Goal: Task Accomplishment & Management: Complete application form

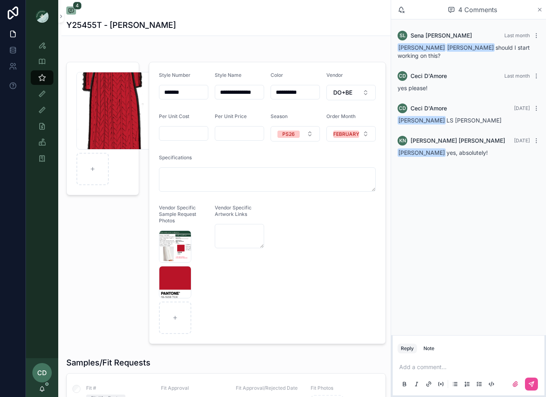
click at [539, 8] on icon at bounding box center [539, 9] width 6 height 6
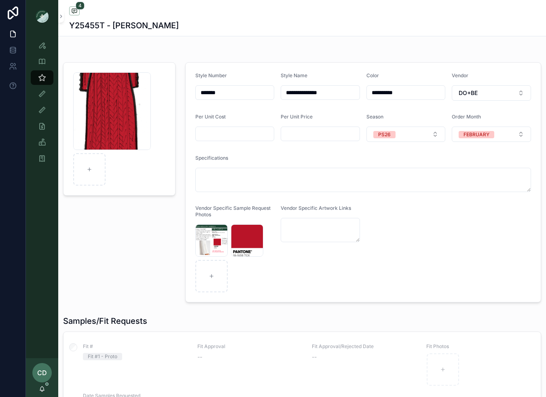
click at [42, 392] on div "CD Ceci D'Amore" at bounding box center [42, 377] width 32 height 39
click at [42, 391] on icon at bounding box center [42, 390] width 2 height 1
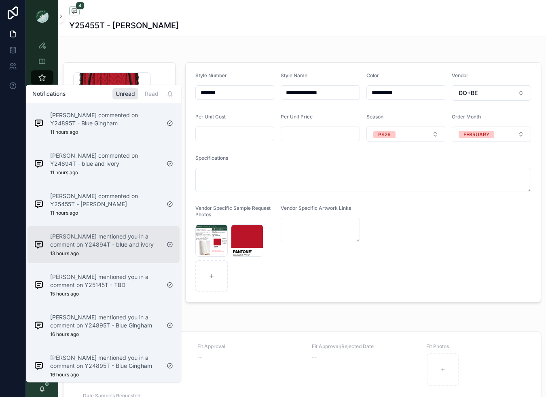
click at [77, 242] on p "Sena Lee mentioned you in a comment on Y24894T - blue and ivory" at bounding box center [105, 240] width 110 height 16
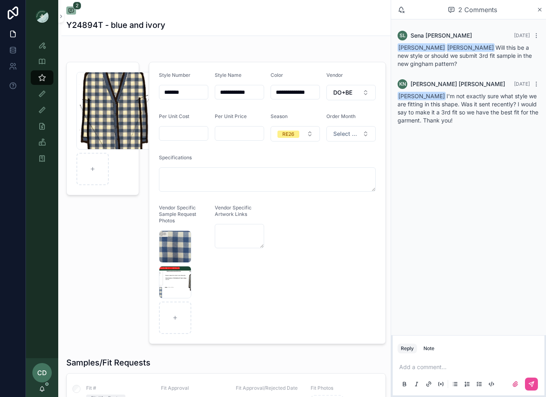
click at [411, 366] on p at bounding box center [470, 367] width 142 height 8
click at [528, 380] on button at bounding box center [531, 384] width 13 height 13
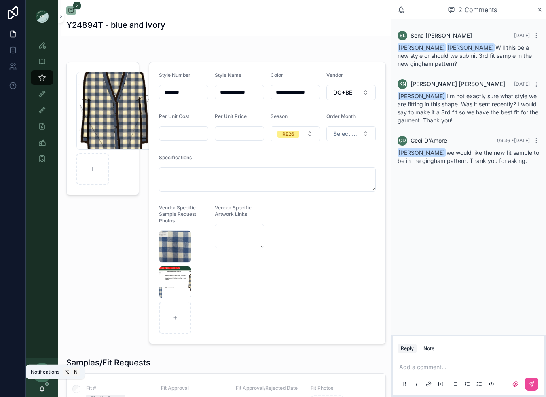
click at [44, 389] on icon at bounding box center [42, 389] width 6 height 6
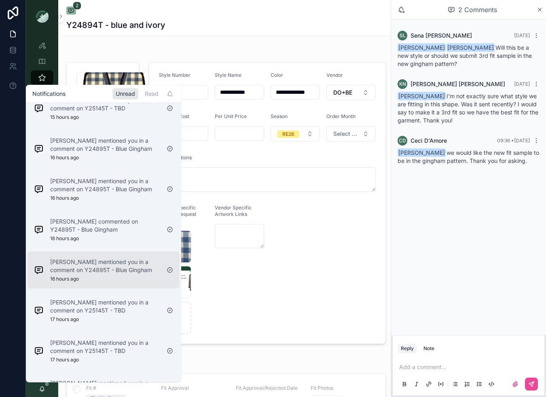
scroll to position [156, 0]
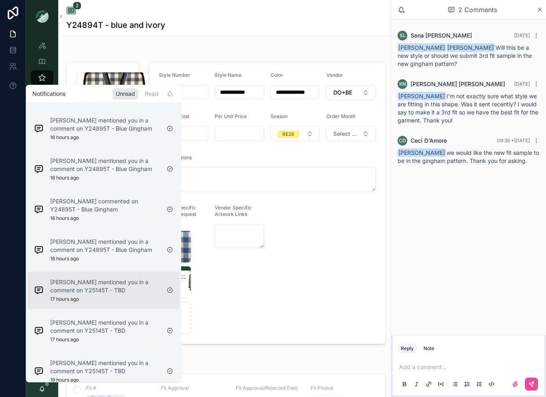
click at [79, 286] on p "Sena Lee mentioned you in a comment on Y25145T - TBD" at bounding box center [105, 286] width 110 height 16
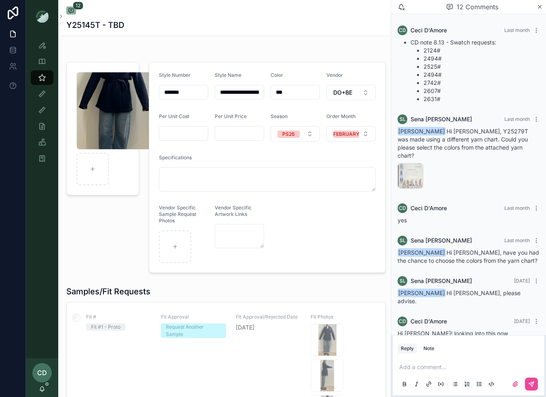
scroll to position [333, 0]
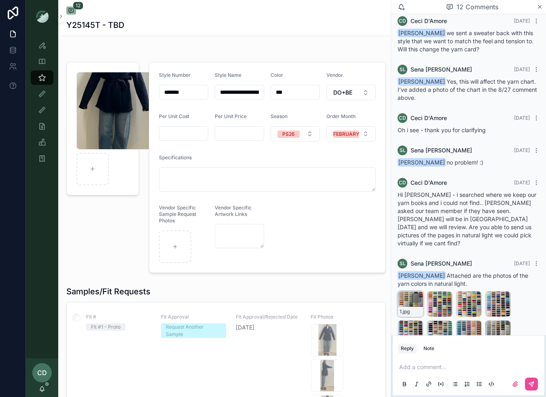
click at [399, 291] on div "1 .jpg" at bounding box center [410, 304] width 26 height 26
click at [405, 291] on div "1 .jpg" at bounding box center [410, 304] width 26 height 26
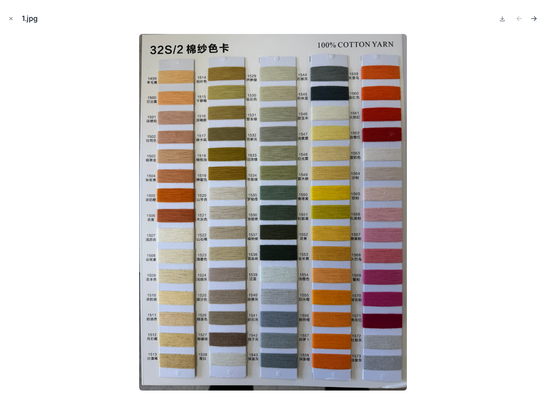
click at [532, 18] on icon "Next file" at bounding box center [533, 19] width 8 height 8
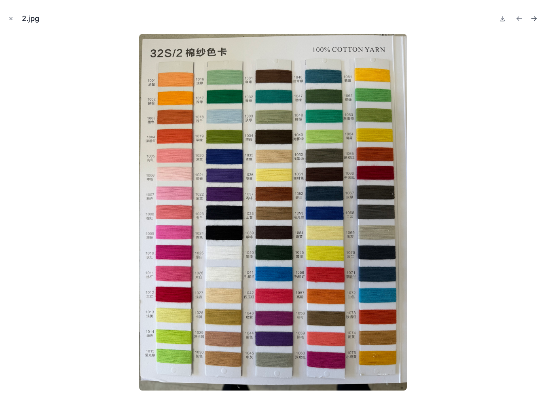
click at [532, 18] on icon "Next file" at bounding box center [533, 19] width 8 height 8
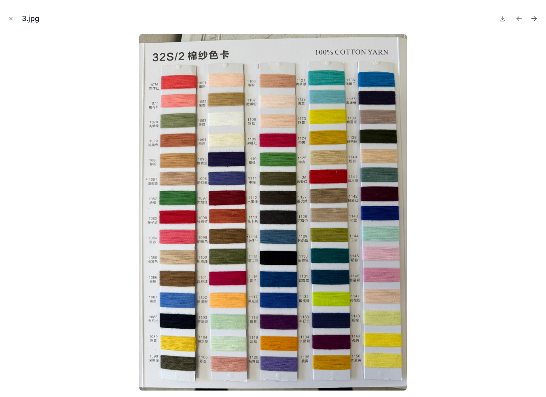
click at [532, 18] on icon "Next file" at bounding box center [533, 19] width 8 height 8
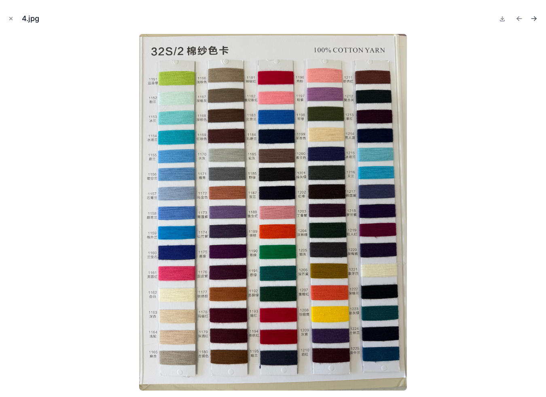
click at [532, 18] on icon "Next file" at bounding box center [533, 19] width 8 height 8
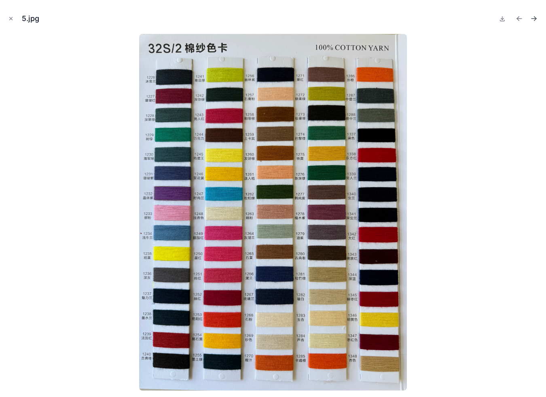
click at [532, 18] on icon "Next file" at bounding box center [533, 19] width 8 height 8
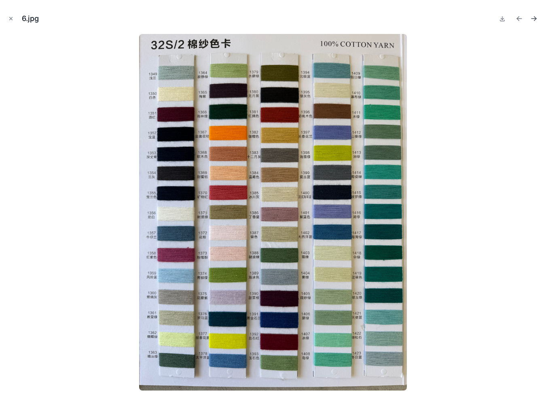
click at [532, 18] on icon "Next file" at bounding box center [533, 19] width 8 height 8
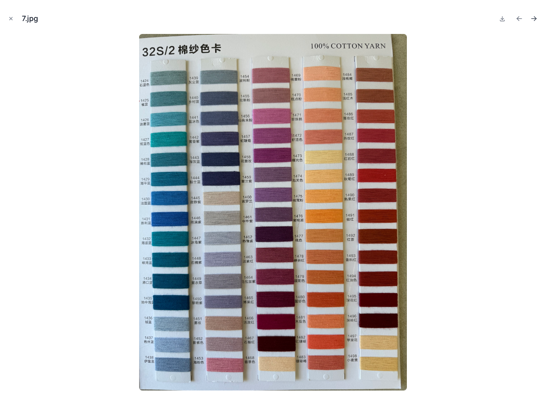
click at [532, 18] on icon "Next file" at bounding box center [533, 19] width 8 height 8
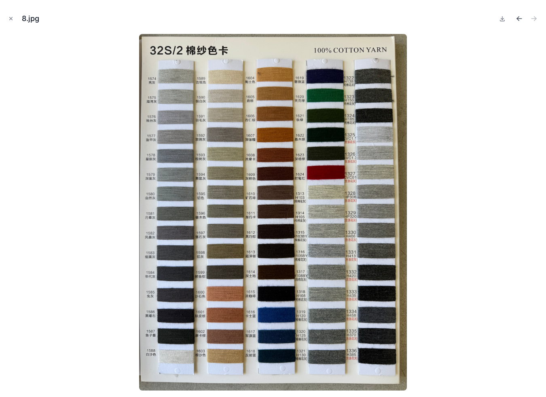
click at [518, 19] on icon "Previous file" at bounding box center [519, 19] width 5 height 0
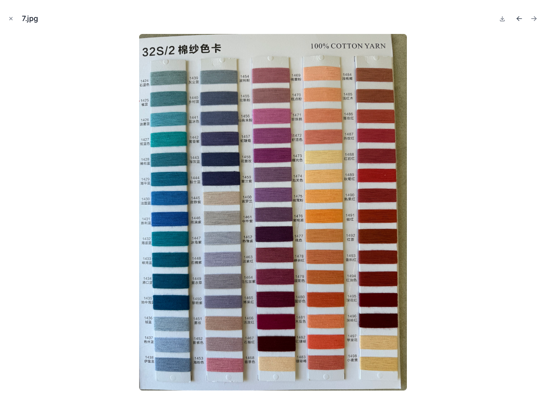
click at [518, 19] on icon "Previous file" at bounding box center [519, 19] width 5 height 0
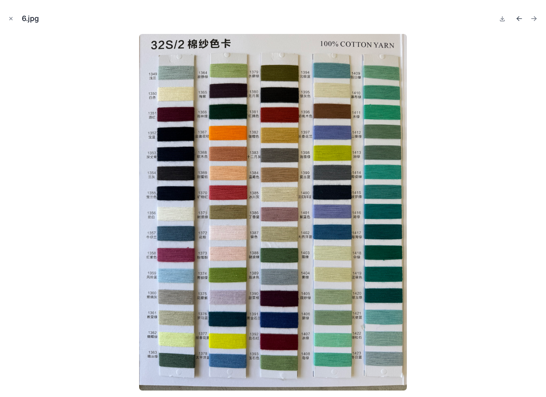
click at [518, 19] on icon "Previous file" at bounding box center [519, 19] width 5 height 0
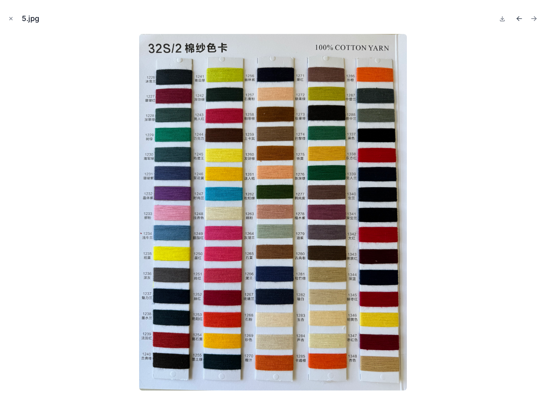
click at [518, 19] on icon "Previous file" at bounding box center [519, 19] width 5 height 0
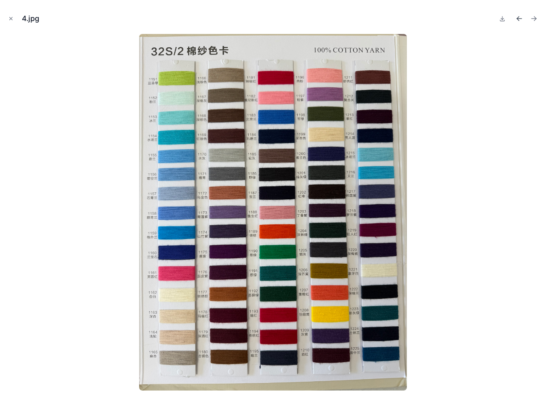
click at [518, 19] on icon "Previous file" at bounding box center [519, 19] width 5 height 0
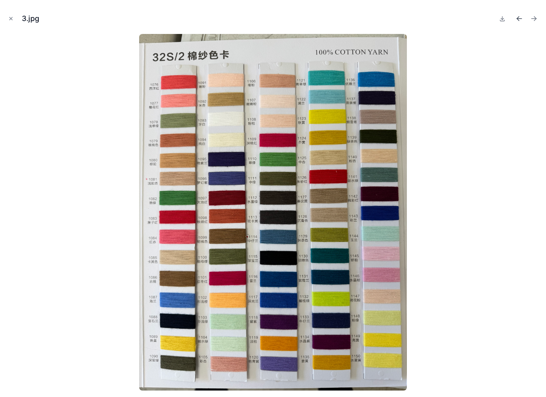
click at [518, 19] on icon "Previous file" at bounding box center [519, 19] width 5 height 0
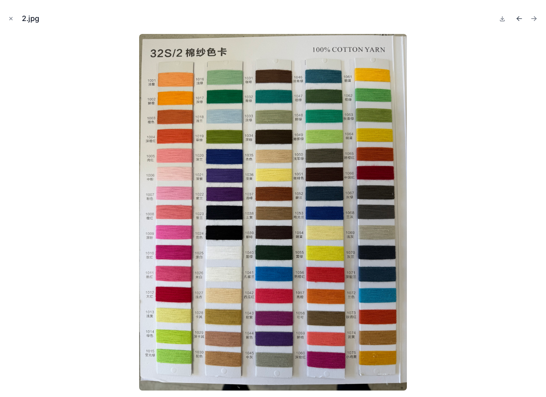
click at [518, 19] on icon "Previous file" at bounding box center [519, 19] width 5 height 0
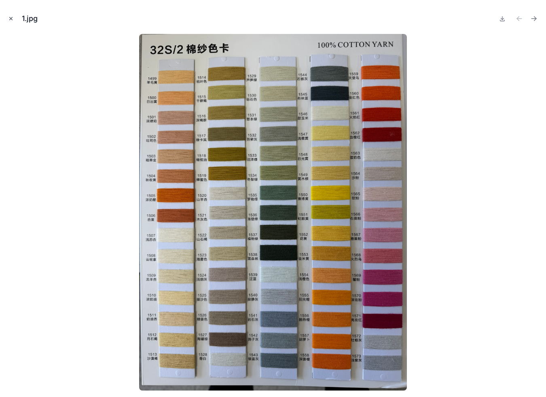
click at [10, 17] on icon "Close modal" at bounding box center [11, 18] width 3 height 3
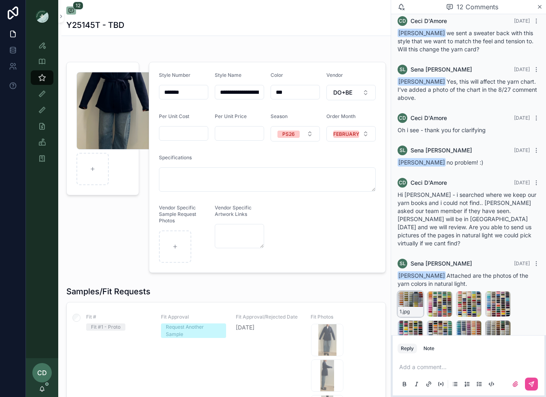
click at [405, 291] on div "1 .jpg" at bounding box center [410, 304] width 26 height 26
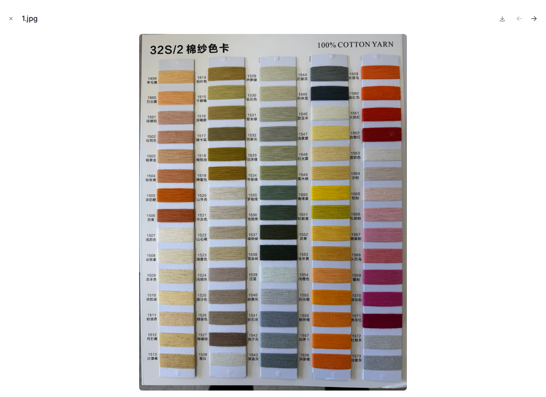
click at [535, 16] on icon "Next file" at bounding box center [533, 19] width 8 height 8
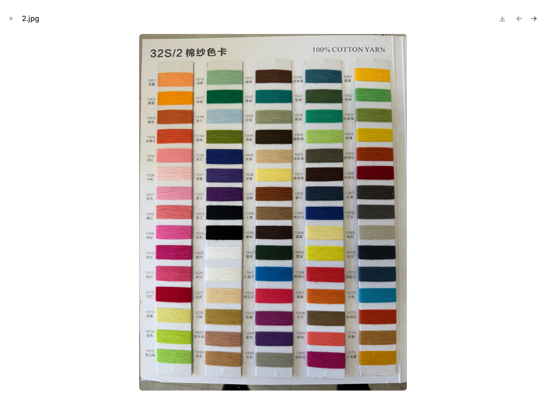
click at [535, 16] on icon "Next file" at bounding box center [533, 19] width 8 height 8
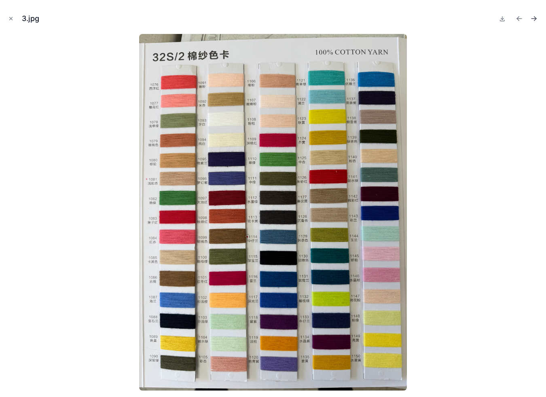
click at [535, 16] on icon "Next file" at bounding box center [533, 19] width 8 height 8
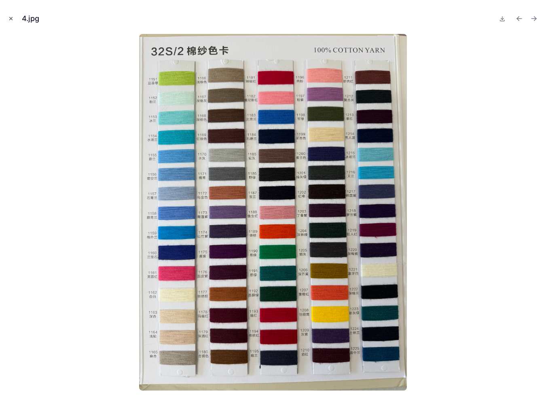
click at [11, 20] on icon "Close modal" at bounding box center [11, 19] width 6 height 6
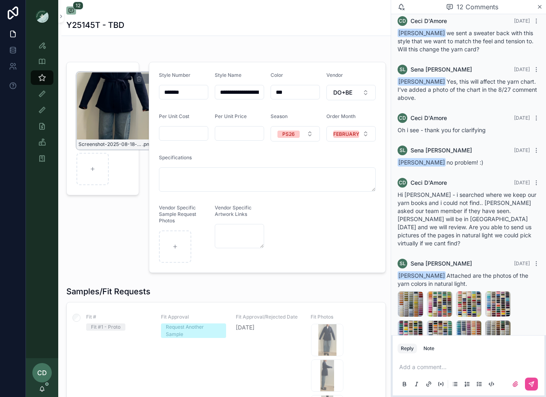
click at [101, 110] on div "Screenshot-2025-08-18-at-10.09.34-AM .png" at bounding box center [115, 111] width 78 height 78
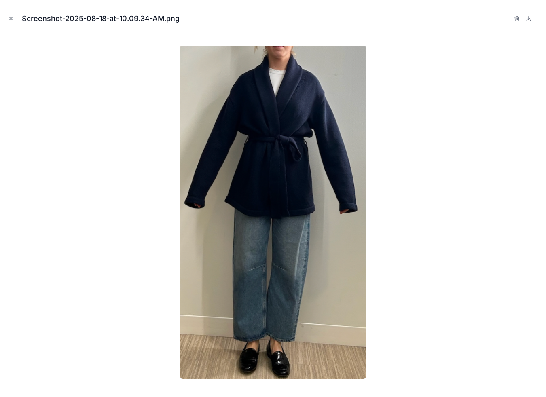
click at [11, 18] on icon "Close modal" at bounding box center [11, 19] width 6 height 6
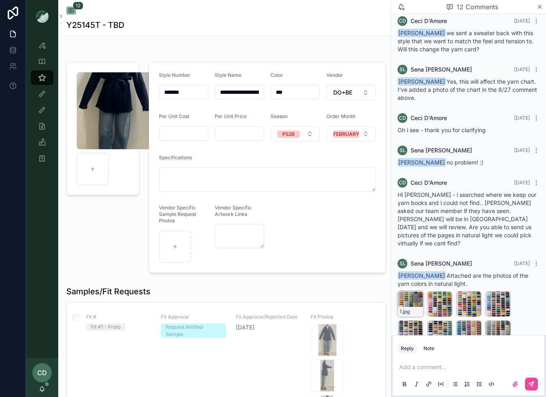
click at [411, 291] on div "1 .jpg" at bounding box center [410, 304] width 26 height 26
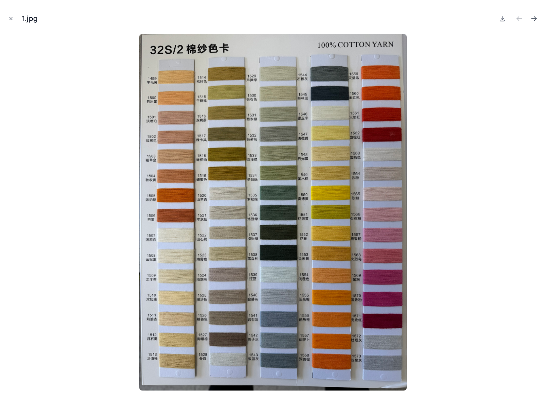
click at [534, 20] on icon "Next file" at bounding box center [535, 20] width 2 height 2
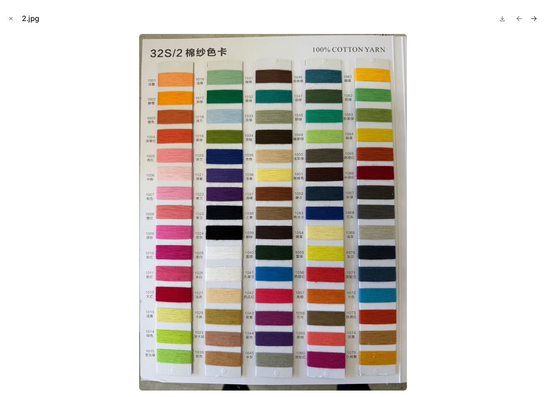
click at [534, 20] on icon "Next file" at bounding box center [535, 20] width 2 height 2
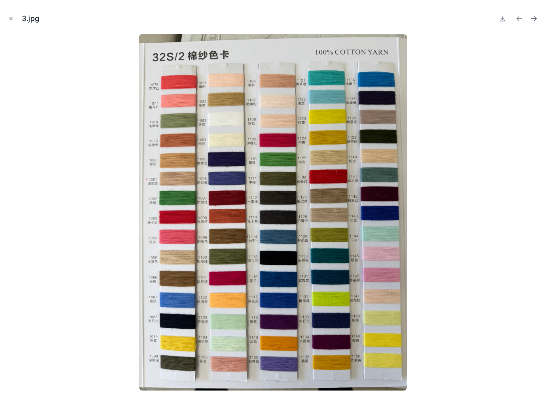
click at [533, 19] on icon "Next file" at bounding box center [533, 19] width 8 height 8
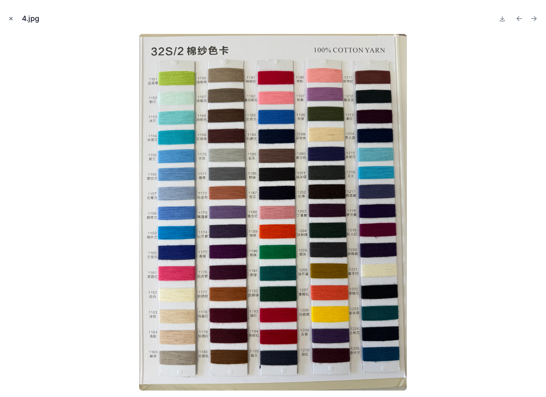
click at [6, 20] on button "Close modal" at bounding box center [10, 18] width 9 height 9
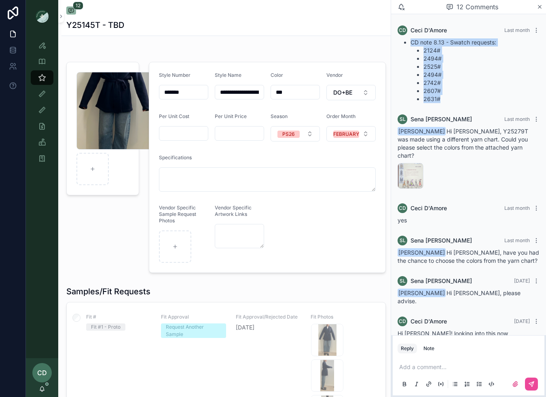
drag, startPoint x: 455, startPoint y: 100, endPoint x: 407, endPoint y: 46, distance: 72.2
click at [407, 46] on ul "CD note 8.13 - Swatch requests: 2124# 2494# 2525# 2494# 2742# 2607# 2631#" at bounding box center [468, 70] width 142 height 65
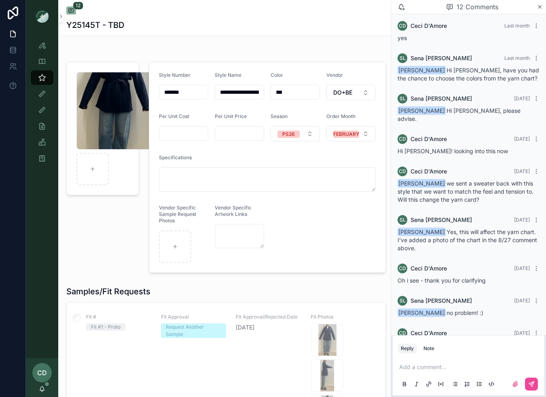
scroll to position [333, 0]
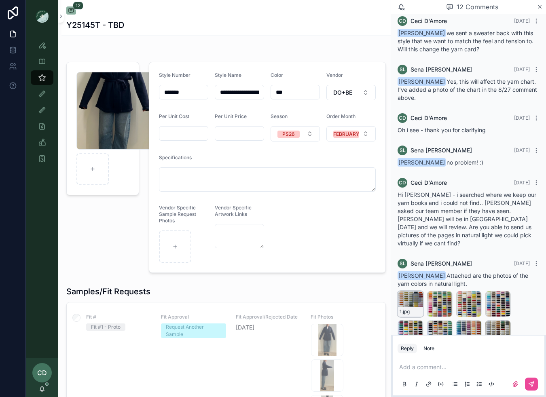
click at [416, 307] on div "1 .jpg" at bounding box center [410, 312] width 25 height 10
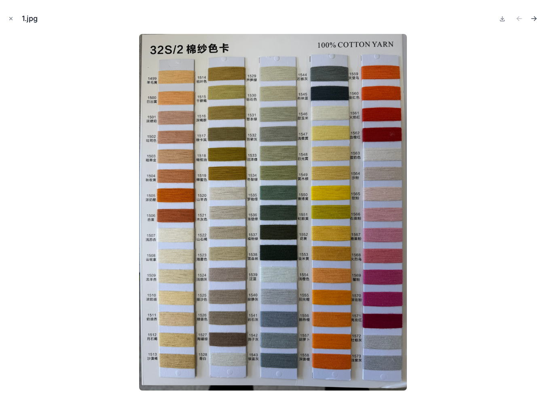
click at [536, 20] on icon "Next file" at bounding box center [533, 19] width 8 height 8
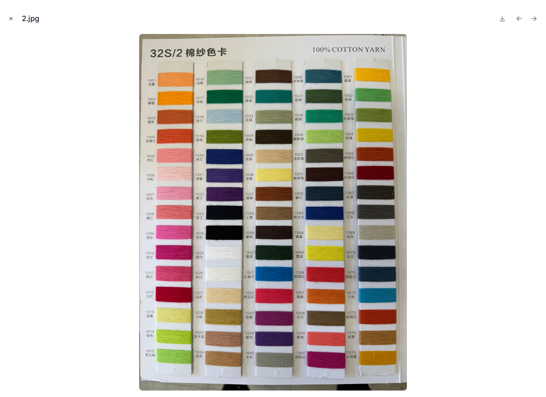
click at [8, 18] on icon "Close modal" at bounding box center [11, 19] width 6 height 6
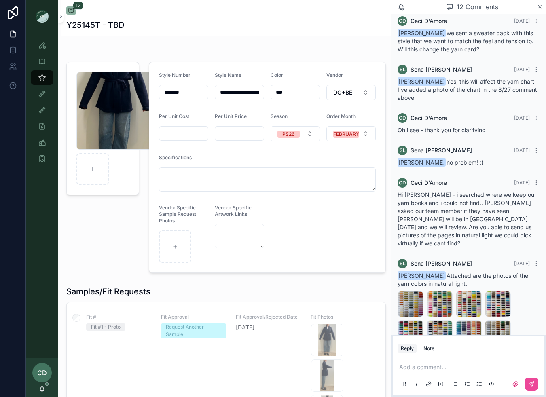
click at [420, 365] on p at bounding box center [470, 367] width 142 height 8
click at [420, 367] on p at bounding box center [470, 367] width 142 height 8
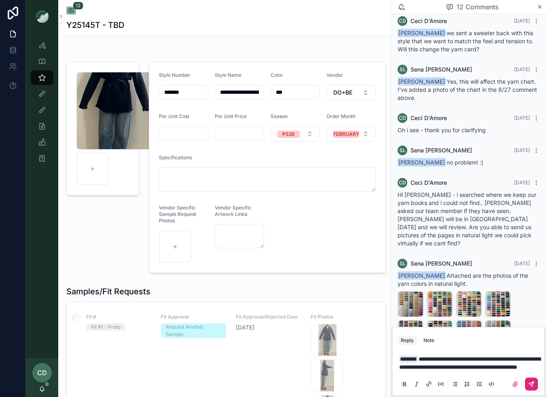
click at [531, 388] on button at bounding box center [531, 384] width 13 height 13
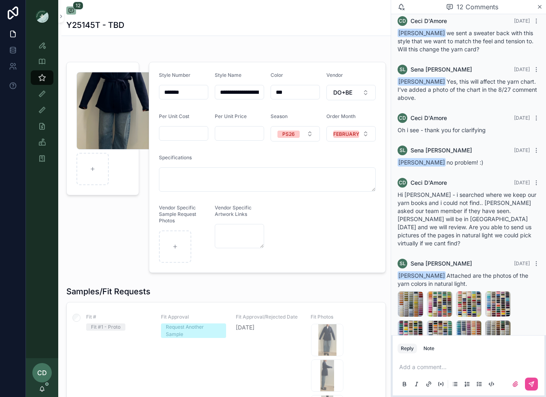
scroll to position [381, 0]
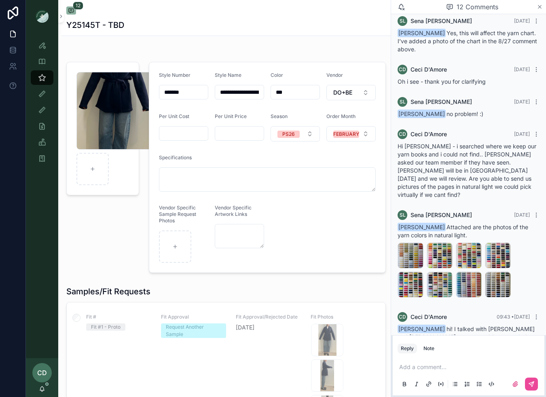
click at [539, 6] on icon at bounding box center [539, 7] width 6 height 6
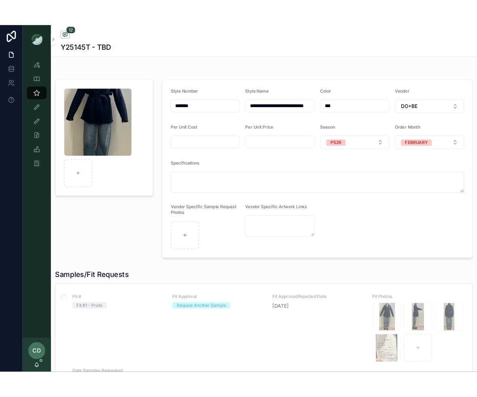
scroll to position [309, 0]
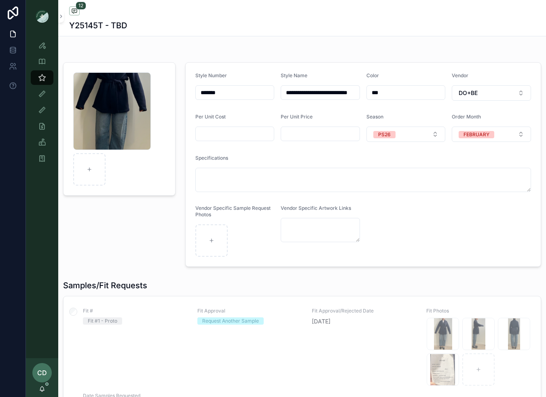
click at [543, 11] on div "12 Y25145T - TBD" at bounding box center [301, 18] width 487 height 36
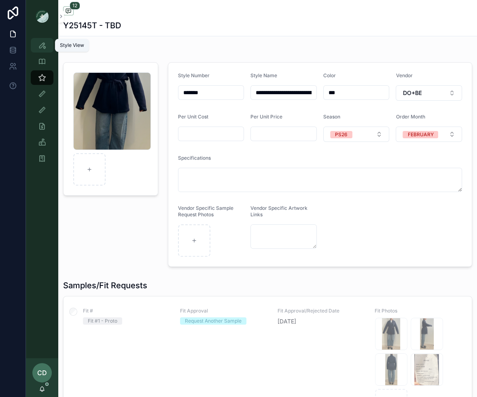
click at [48, 47] on div "Style View" at bounding box center [42, 45] width 13 height 13
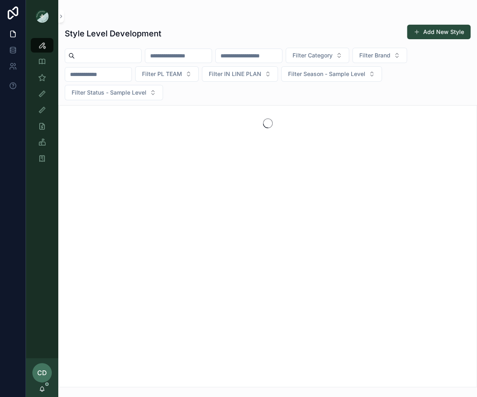
click at [125, 48] on div "Filter Category Filter Brand Filter PL TEAM Filter IN LINE PLAN Filter Season -…" at bounding box center [267, 74] width 418 height 53
click at [125, 52] on input "text" at bounding box center [108, 55] width 66 height 11
type input "*****"
click at [148, 54] on icon "Clear" at bounding box center [144, 56] width 6 height 6
click at [171, 54] on input "text" at bounding box center [178, 55] width 66 height 11
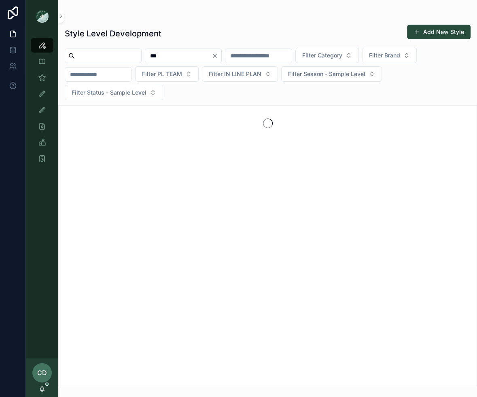
type input "****"
drag, startPoint x: 192, startPoint y: 56, endPoint x: 132, endPoint y: 54, distance: 59.8
click at [132, 54] on div "**** Filter Category Filter Brand Filter PL TEAM Filter IN LINE PLAN Filter Sea…" at bounding box center [267, 74] width 418 height 53
click at [254, 59] on input "text" at bounding box center [248, 55] width 66 height 11
type input "****"
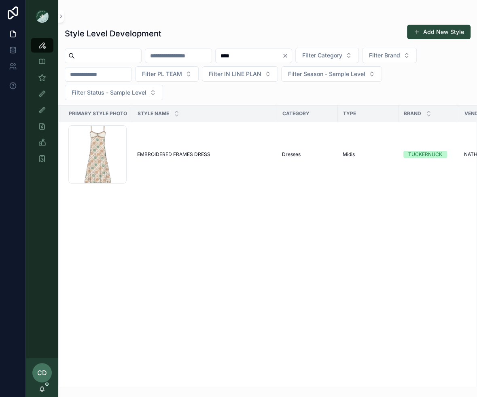
click at [274, 29] on div "Style Level Development Add New Style" at bounding box center [267, 33] width 405 height 19
click at [423, 26] on button "Add New Style" at bounding box center [438, 32] width 63 height 15
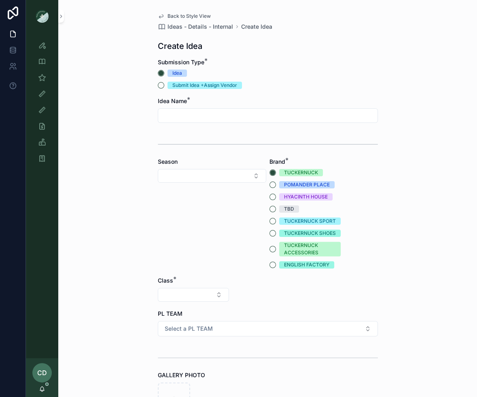
click at [198, 114] on input "text" at bounding box center [267, 115] width 219 height 11
type input "**********"
click at [188, 169] on button "Select Button" at bounding box center [212, 176] width 108 height 14
click at [182, 274] on div "PS26" at bounding box center [211, 272] width 104 height 13
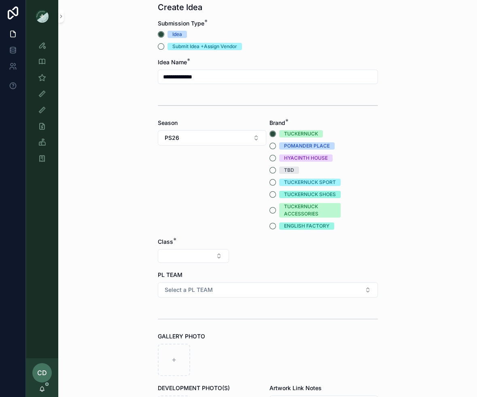
scroll to position [55, 0]
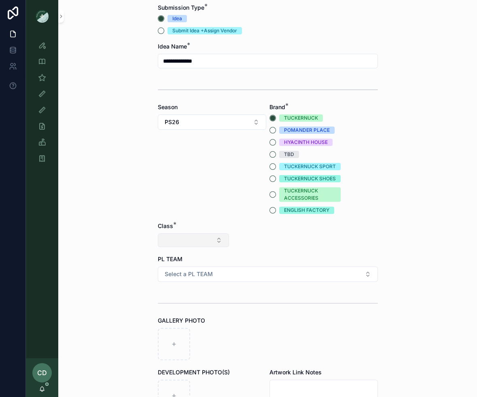
click at [185, 238] on button "Select Button" at bounding box center [193, 240] width 71 height 14
click at [177, 307] on div "Clothing" at bounding box center [193, 310] width 97 height 13
click at [238, 240] on button "Select Button" at bounding box center [267, 240] width 71 height 14
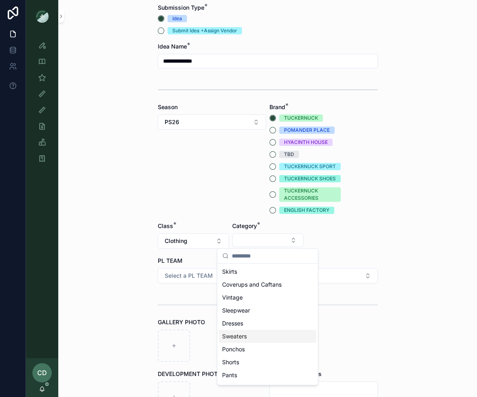
click at [238, 334] on span "Sweaters" at bounding box center [234, 336] width 25 height 8
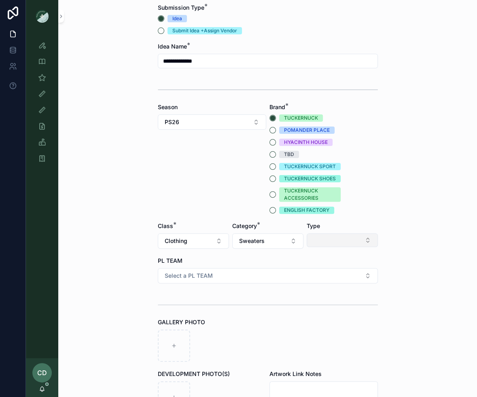
click at [319, 244] on button "Select Button" at bounding box center [341, 240] width 71 height 14
click at [323, 289] on div "Crewnecks" at bounding box center [341, 284] width 97 height 13
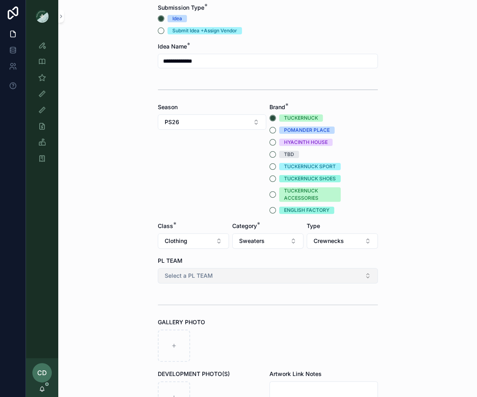
click at [265, 275] on button "Select a PL TEAM" at bounding box center [268, 275] width 220 height 15
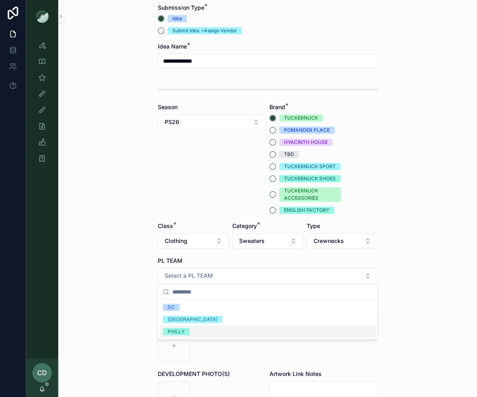
click at [208, 333] on div "PHILLY" at bounding box center [267, 331] width 216 height 12
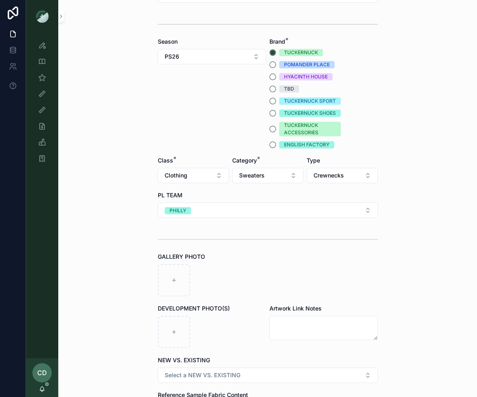
scroll to position [140, 0]
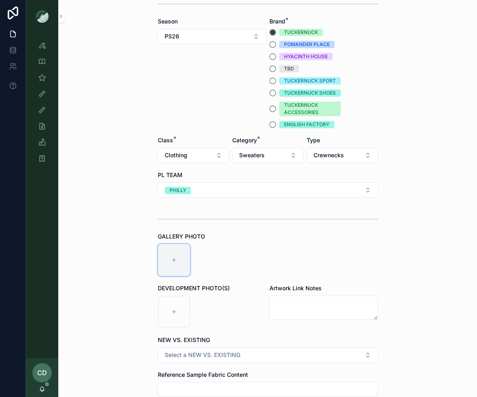
click at [162, 259] on div at bounding box center [174, 260] width 32 height 32
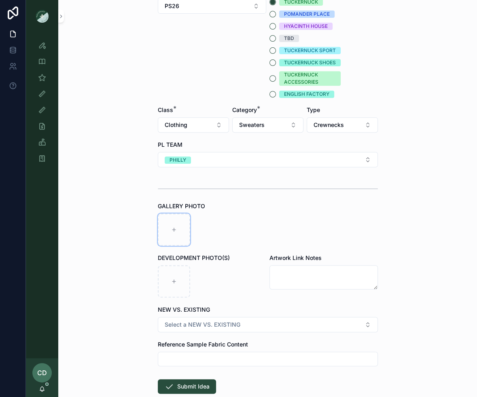
scroll to position [217, 0]
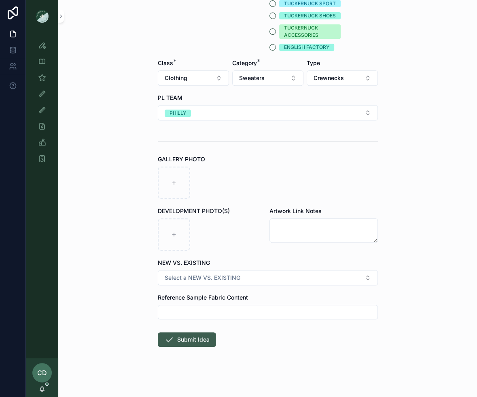
click at [204, 333] on button "Submit Idea" at bounding box center [187, 339] width 58 height 15
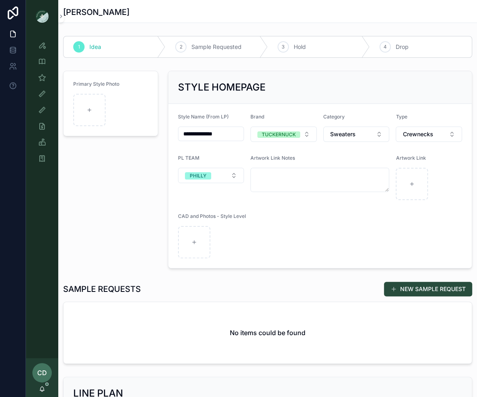
click at [403, 279] on div "SAMPLE REQUESTS NEW SAMPLE REQUEST No items could be found" at bounding box center [267, 322] width 418 height 89
click at [398, 291] on button "NEW SAMPLE REQUEST" at bounding box center [428, 289] width 88 height 15
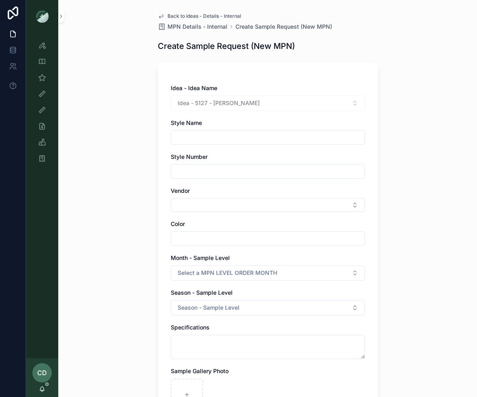
click at [202, 137] on input "text" at bounding box center [267, 137] width 193 height 11
drag, startPoint x: 271, startPoint y: 103, endPoint x: 213, endPoint y: 104, distance: 57.8
click at [213, 104] on div "Idea - 5127 - Bodie Crewneck" at bounding box center [268, 102] width 194 height 15
copy span "[PERSON_NAME]"
click at [189, 137] on input "text" at bounding box center [267, 137] width 193 height 11
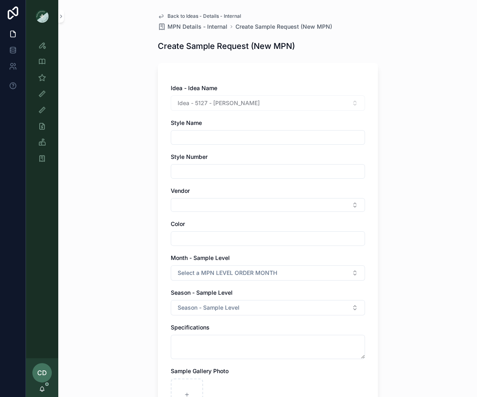
paste input "**********"
type input "**********"
click at [178, 170] on input "text" at bounding box center [267, 171] width 193 height 11
type input "****"
click at [184, 203] on button "Select Button" at bounding box center [268, 205] width 194 height 14
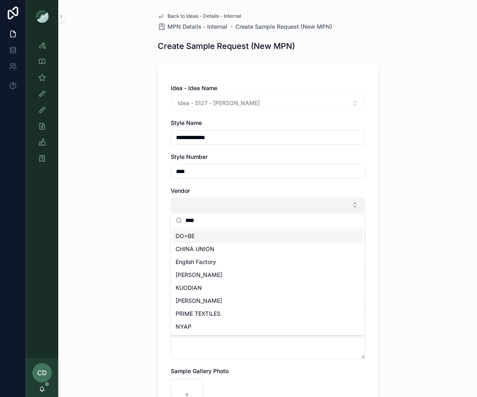
type input "*****"
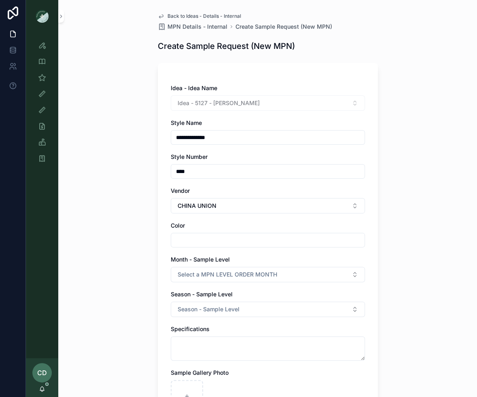
click at [188, 244] on input "text" at bounding box center [267, 239] width 193 height 11
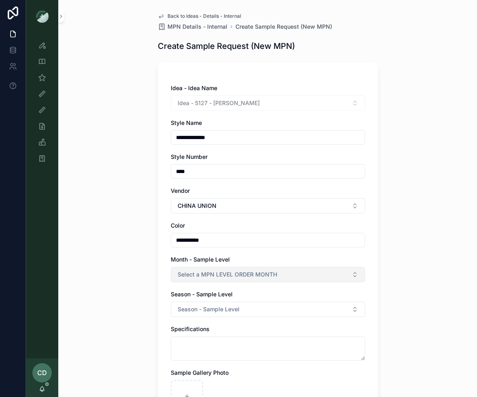
type input "**********"
click at [176, 273] on button "Select a MPN LEVEL ORDER MONTH" at bounding box center [268, 274] width 194 height 15
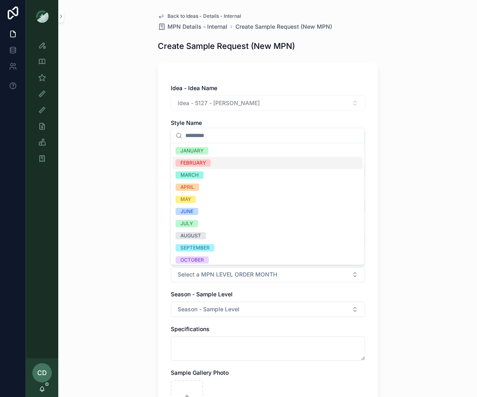
click at [214, 160] on div "FEBRUARY" at bounding box center [267, 163] width 190 height 12
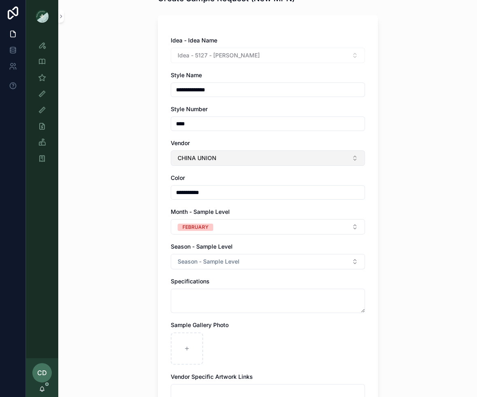
scroll to position [73, 0]
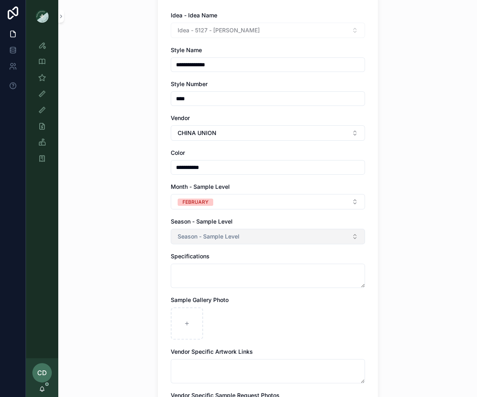
click at [209, 242] on button "Season - Sample Level" at bounding box center [268, 236] width 194 height 15
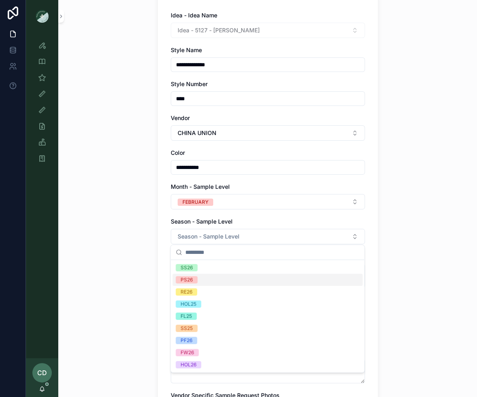
click at [206, 280] on div "PS26" at bounding box center [267, 280] width 190 height 12
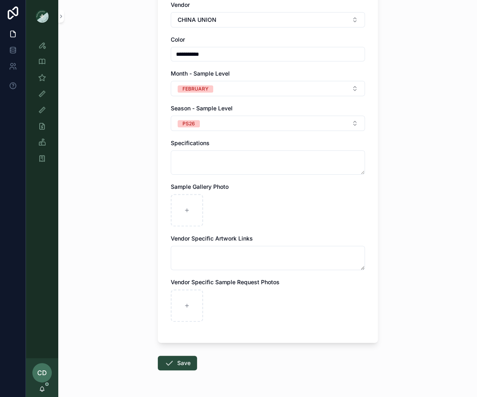
scroll to position [209, 0]
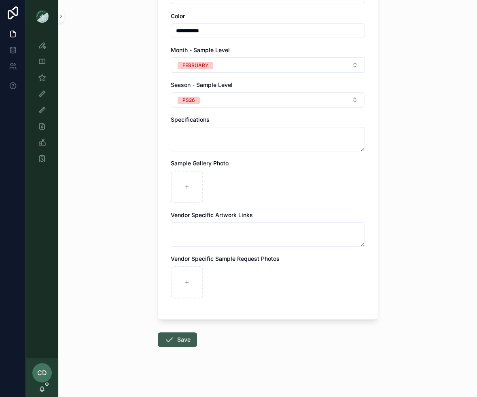
click at [181, 335] on button "Save" at bounding box center [177, 339] width 39 height 15
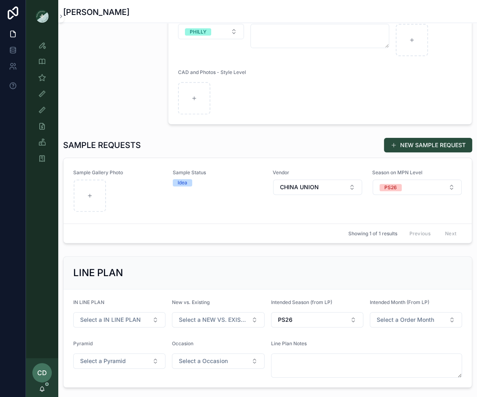
scroll to position [110, 0]
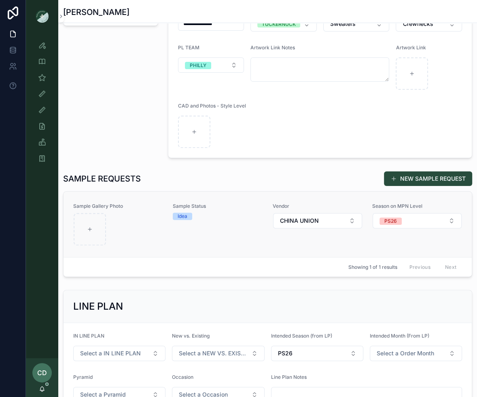
click at [184, 236] on div "Sample Status Idea" at bounding box center [218, 224] width 90 height 43
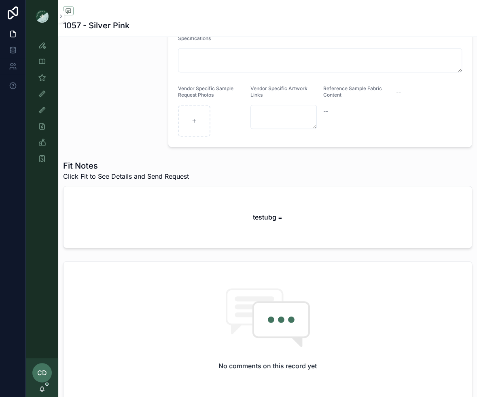
scroll to position [207, 0]
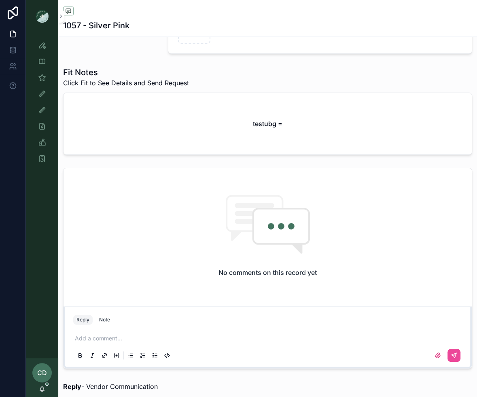
scroll to position [310, 0]
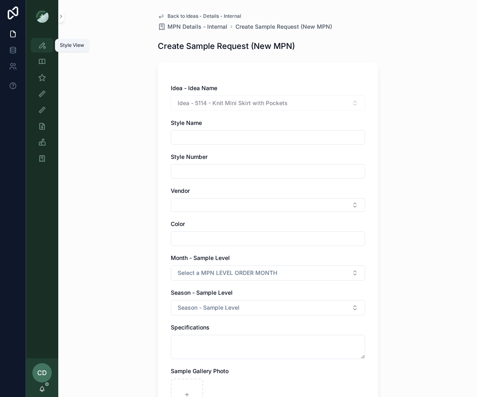
click at [44, 50] on div "Style View" at bounding box center [42, 45] width 13 height 13
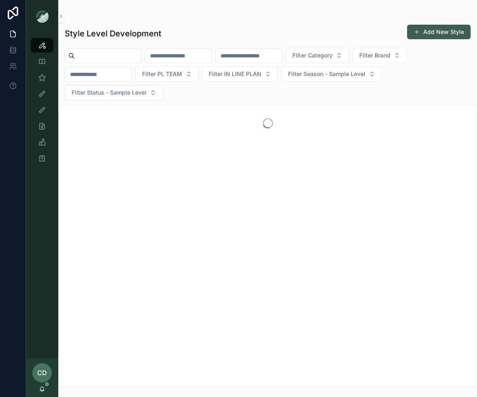
click at [458, 30] on button "Add New Style" at bounding box center [438, 32] width 63 height 15
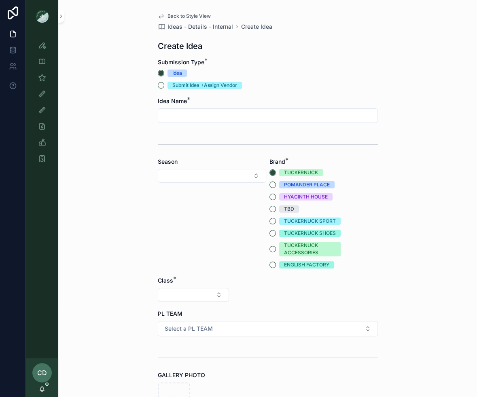
click at [226, 111] on input "scrollable content" at bounding box center [267, 115] width 219 height 11
type input "**"
click at [47, 46] on div "Style View" at bounding box center [42, 45] width 13 height 13
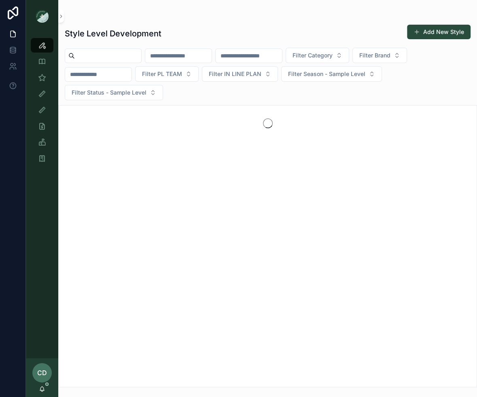
click at [197, 55] on input "scrollable content" at bounding box center [178, 55] width 66 height 11
type input "******"
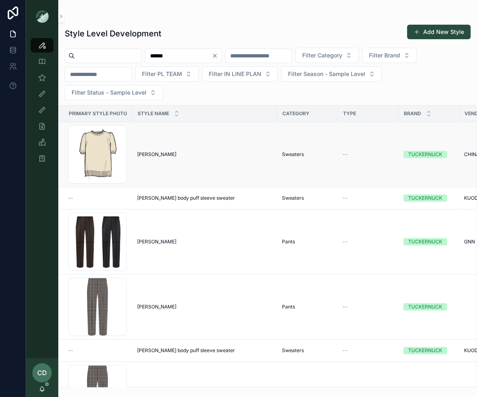
click at [148, 151] on span "Audrey" at bounding box center [156, 154] width 39 height 6
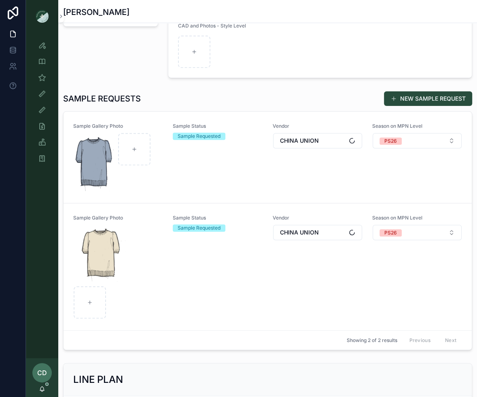
scroll to position [255, 0]
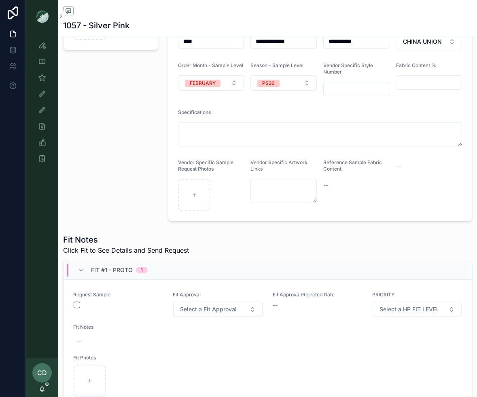
scroll to position [166, 0]
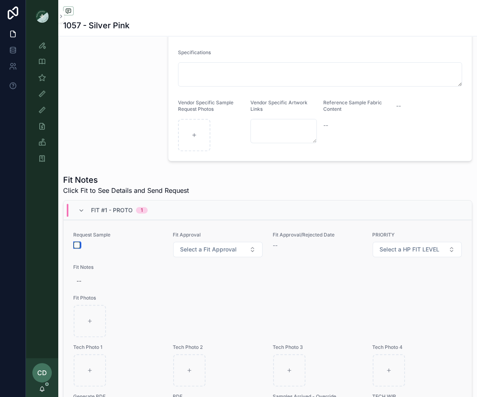
click at [79, 243] on button "button" at bounding box center [77, 245] width 6 height 6
click at [110, 161] on div "Sample Gallery Photo" at bounding box center [110, 39] width 105 height 249
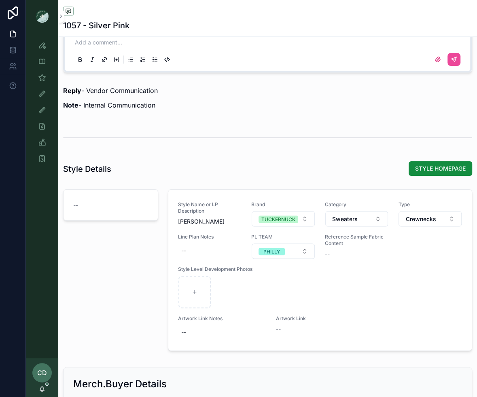
scroll to position [811, 0]
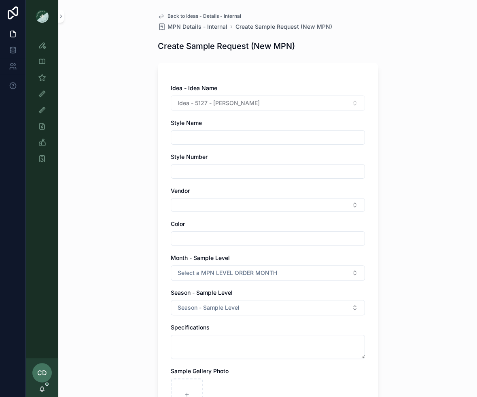
click at [43, 36] on div "Style View Style View - Vendor Specific Sample (MPN) View Fit View Sample Coord…" at bounding box center [42, 104] width 32 height 144
click at [43, 46] on icon "scrollable content" at bounding box center [42, 45] width 8 height 8
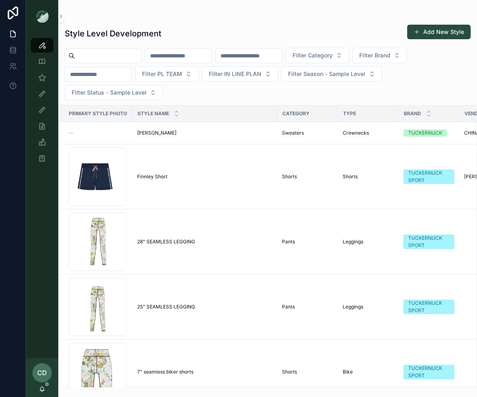
click at [192, 58] on input "text" at bounding box center [178, 55] width 66 height 11
type input "******"
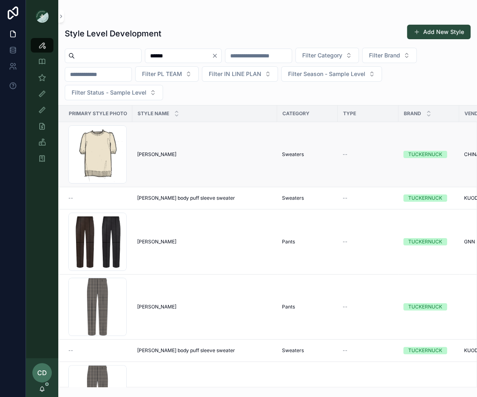
click at [155, 155] on div "Audrey Audrey" at bounding box center [204, 154] width 135 height 6
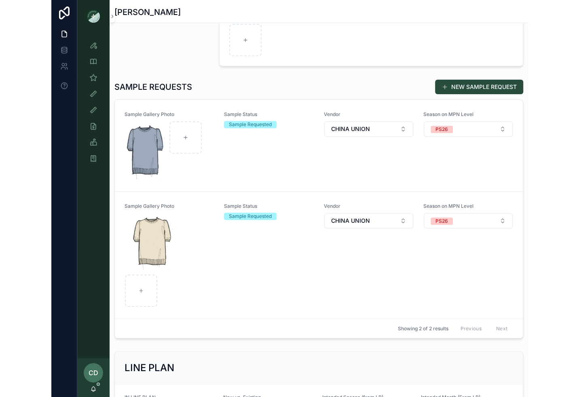
scroll to position [217, 0]
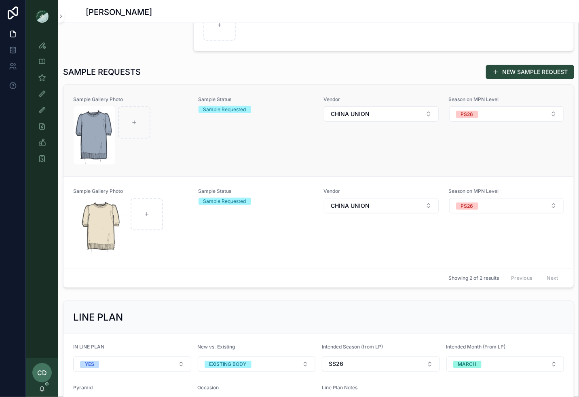
click at [415, 169] on link "Sample Gallery Photo Sample Status Sample Requested Vendor CHINA UNION Season o…" at bounding box center [318, 130] width 510 height 91
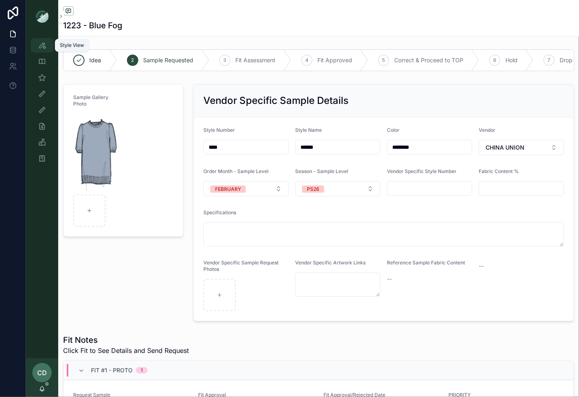
click at [40, 39] on div "Style View" at bounding box center [42, 45] width 13 height 13
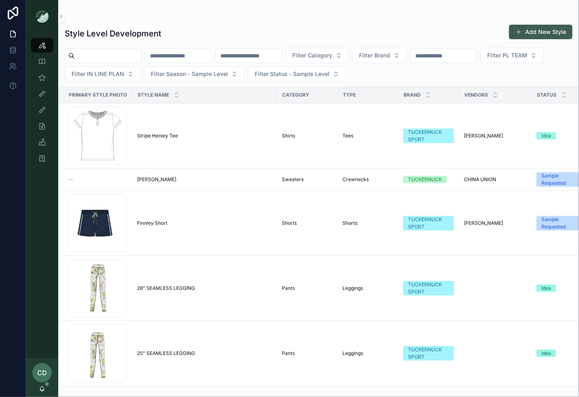
click at [476, 37] on button "Add New Style" at bounding box center [540, 32] width 63 height 15
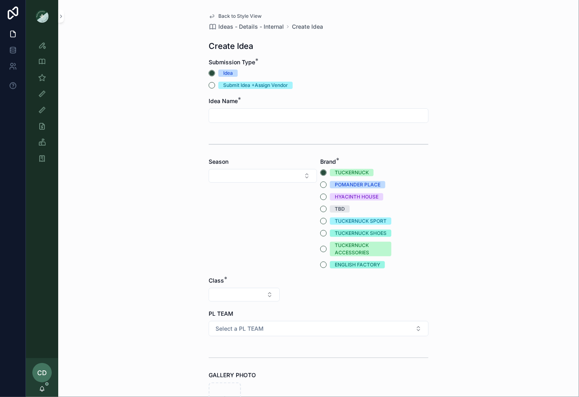
click at [291, 115] on input "text" at bounding box center [318, 115] width 219 height 11
type input "**********"
click at [252, 171] on button "Select Button" at bounding box center [263, 176] width 108 height 14
click at [232, 256] on div "PF26" at bounding box center [263, 259] width 104 height 13
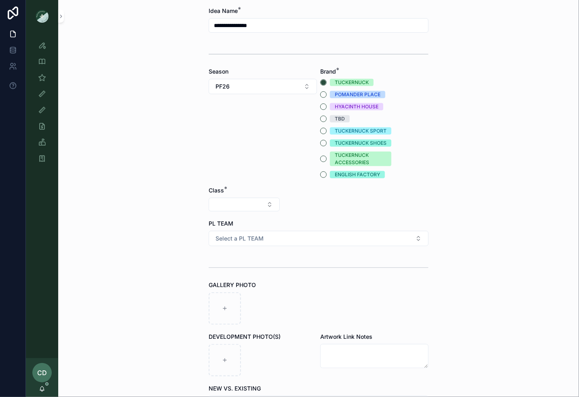
scroll to position [102, 0]
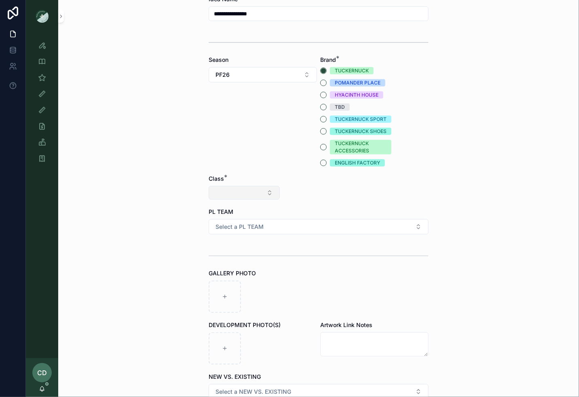
click at [246, 191] on button "Select Button" at bounding box center [244, 193] width 71 height 14
click at [219, 268] on div "Clothing" at bounding box center [244, 262] width 97 height 13
click at [343, 190] on button "Select Button" at bounding box center [318, 193] width 71 height 14
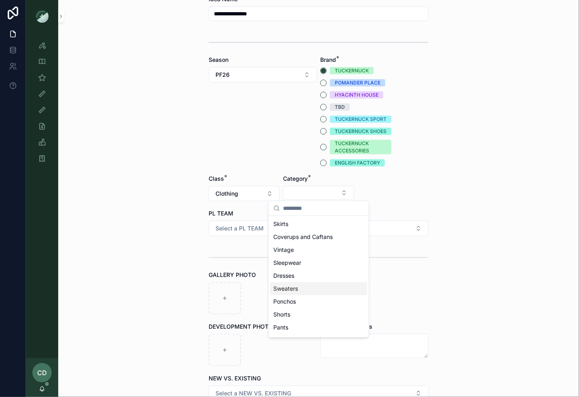
click at [290, 292] on span "Sweaters" at bounding box center [285, 289] width 25 height 8
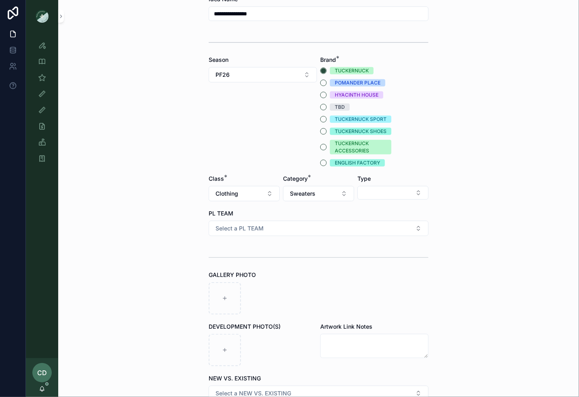
click at [395, 184] on div "Type" at bounding box center [392, 188] width 71 height 27
click at [388, 190] on button "Select Button" at bounding box center [392, 193] width 71 height 14
click at [380, 234] on div "Crewnecks" at bounding box center [393, 236] width 97 height 13
click at [230, 232] on button "Select a PL TEAM" at bounding box center [319, 228] width 220 height 15
click at [233, 281] on div "PHILLY" at bounding box center [227, 284] width 17 height 7
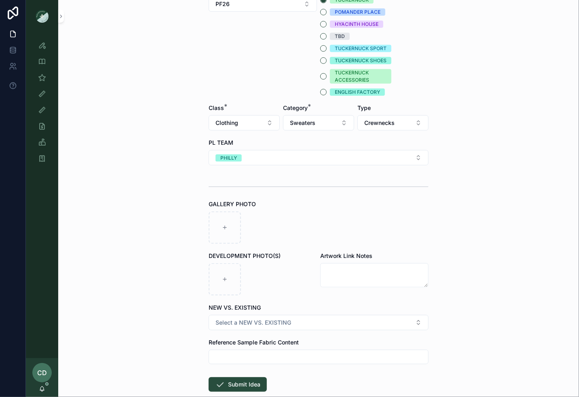
scroll to position [199, 0]
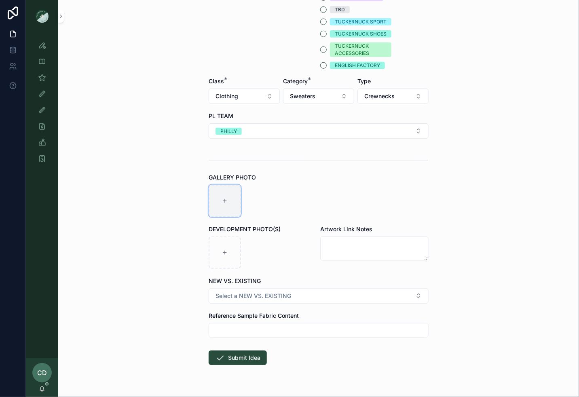
click at [225, 205] on div at bounding box center [225, 201] width 32 height 32
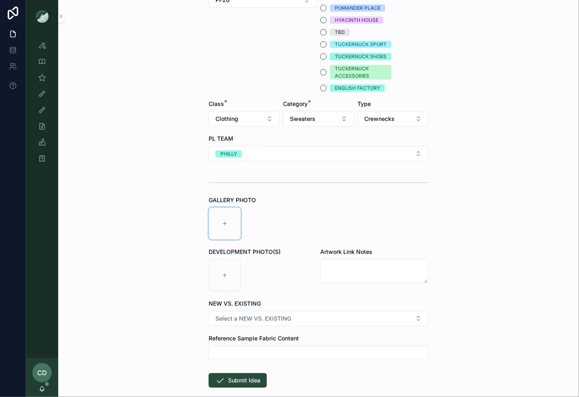
scroll to position [193, 0]
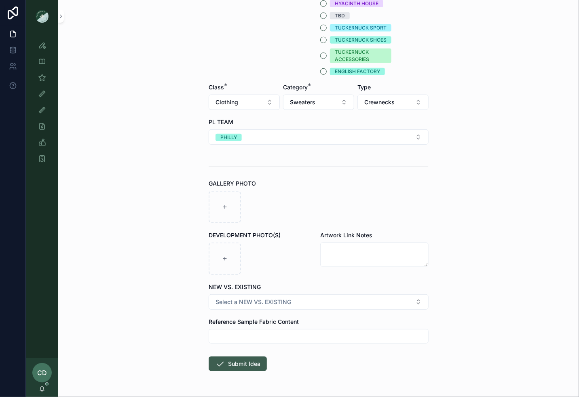
click at [239, 357] on button "Submit Idea" at bounding box center [238, 364] width 58 height 15
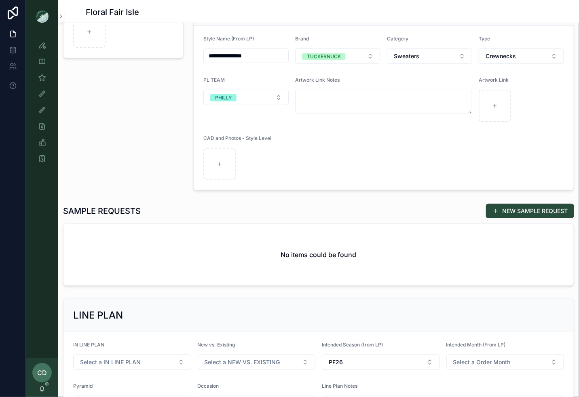
scroll to position [116, 0]
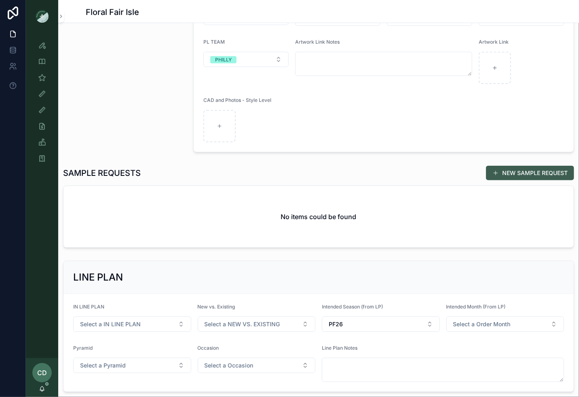
click at [476, 170] on span at bounding box center [495, 173] width 6 height 6
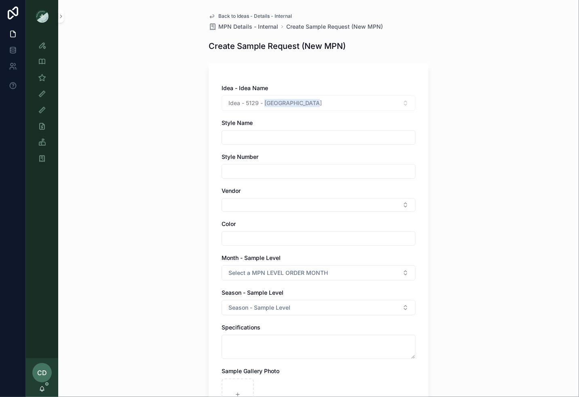
drag, startPoint x: 313, startPoint y: 103, endPoint x: 265, endPoint y: 104, distance: 48.5
click at [265, 104] on div "Idea - 5129 - Floral Fair Isle" at bounding box center [318, 102] width 194 height 15
copy span "Floral Fair Isle"
click at [249, 138] on input "text" at bounding box center [318, 137] width 193 height 11
paste input "**********"
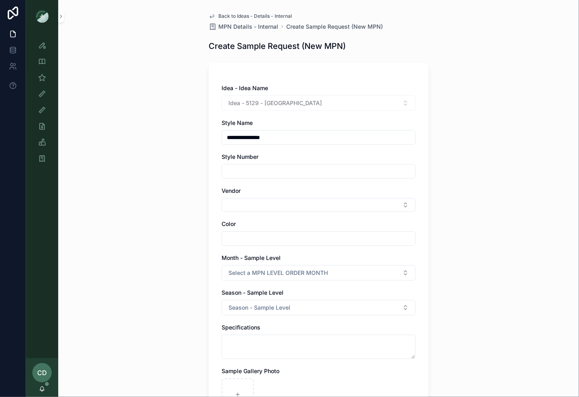
type input "**********"
click at [238, 176] on input "text" at bounding box center [318, 171] width 193 height 11
click at [229, 170] on input "*******" at bounding box center [318, 171] width 193 height 11
type input "*******"
click at [242, 210] on button "Select Button" at bounding box center [318, 205] width 194 height 14
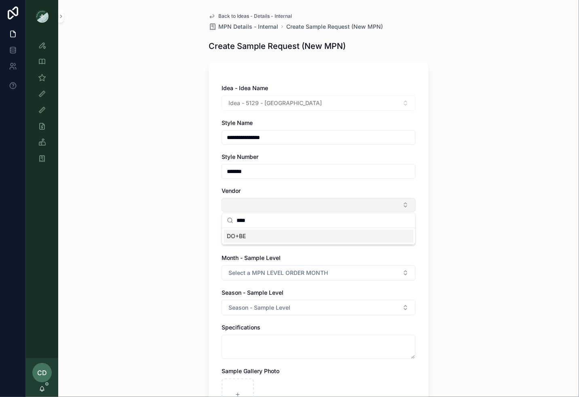
type input "*****"
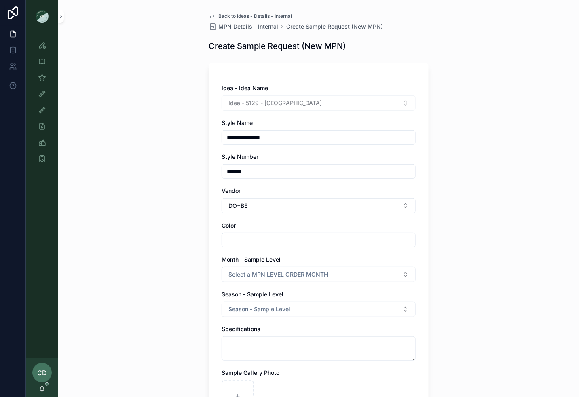
click at [238, 240] on input "text" at bounding box center [318, 239] width 193 height 11
type input "***"
click at [229, 272] on span "Select a MPN LEVEL ORDER MONTH" at bounding box center [277, 274] width 99 height 8
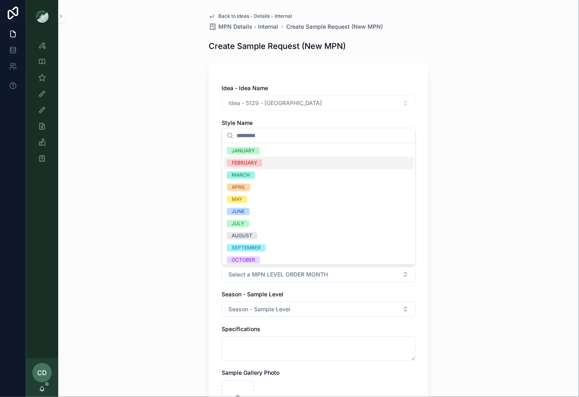
click at [248, 162] on div "FEBRUARY" at bounding box center [244, 162] width 25 height 7
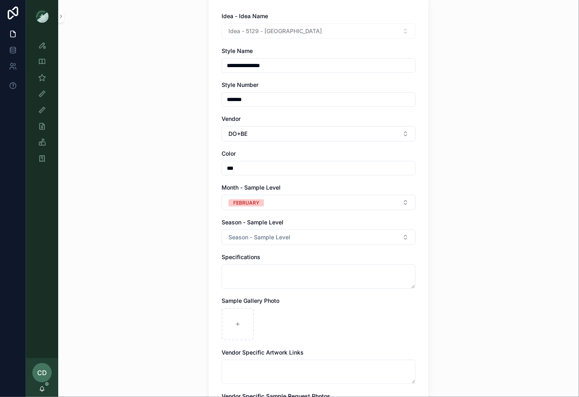
scroll to position [85, 0]
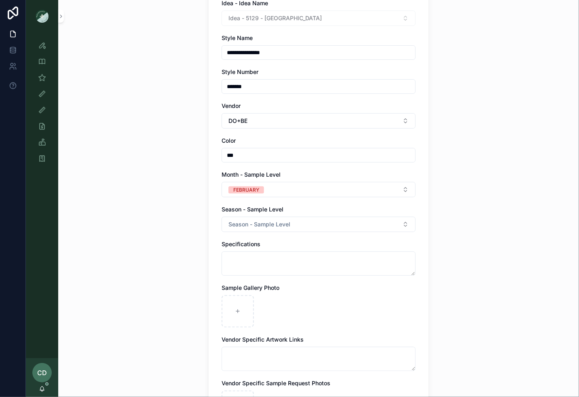
click at [251, 231] on div "**********" at bounding box center [318, 215] width 194 height 432
click at [251, 230] on button "Season - Sample Level" at bounding box center [318, 224] width 194 height 15
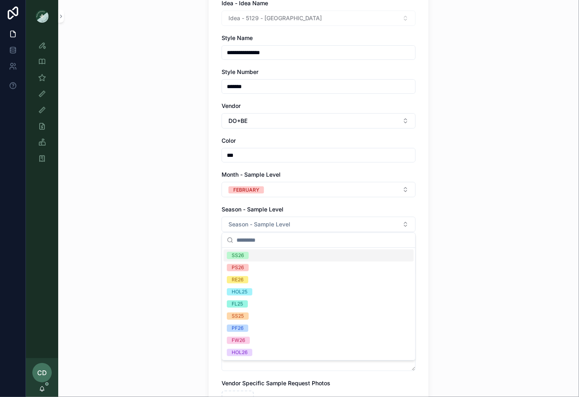
click at [249, 259] on div "SS26" at bounding box center [319, 255] width 190 height 12
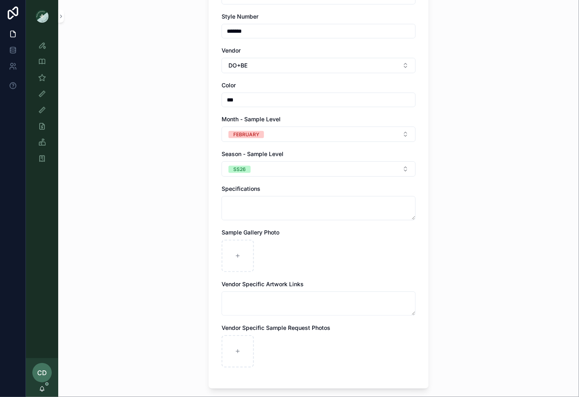
scroll to position [165, 0]
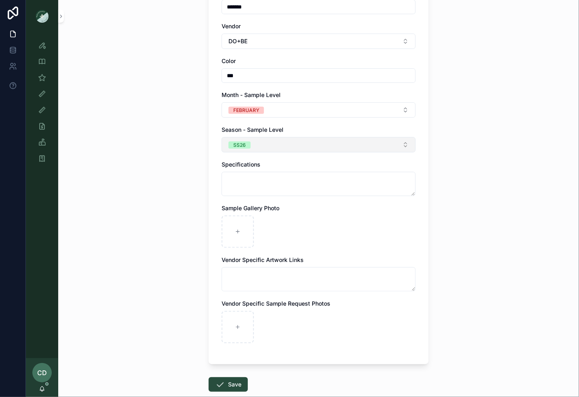
click at [253, 146] on button "SS26" at bounding box center [318, 144] width 194 height 15
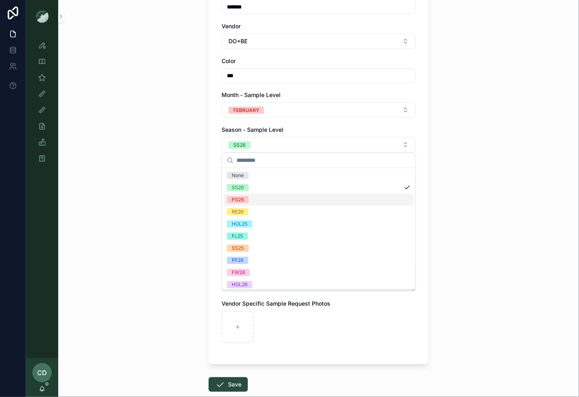
click at [248, 203] on div "PS26" at bounding box center [319, 200] width 190 height 12
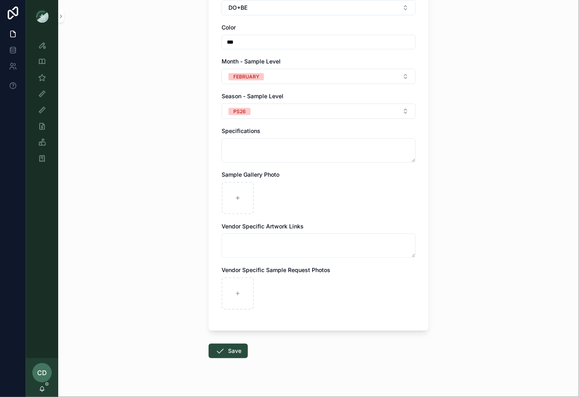
scroll to position [201, 0]
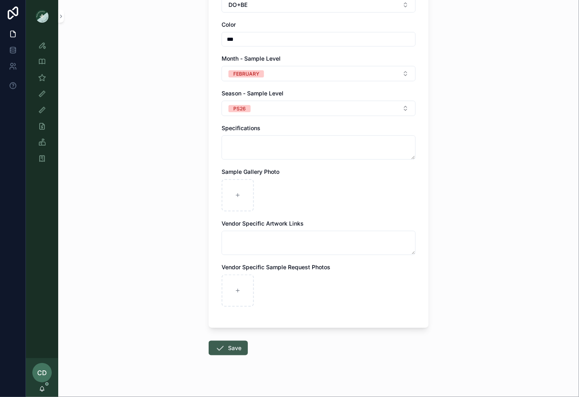
click at [227, 351] on button "Save" at bounding box center [228, 348] width 39 height 15
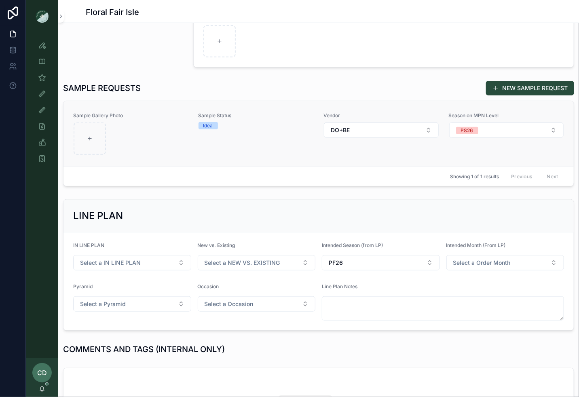
click at [253, 160] on link "Sample Gallery Photo Sample Status Idea Vendor DO+BE Season on MPN Level PS26" at bounding box center [318, 133] width 510 height 65
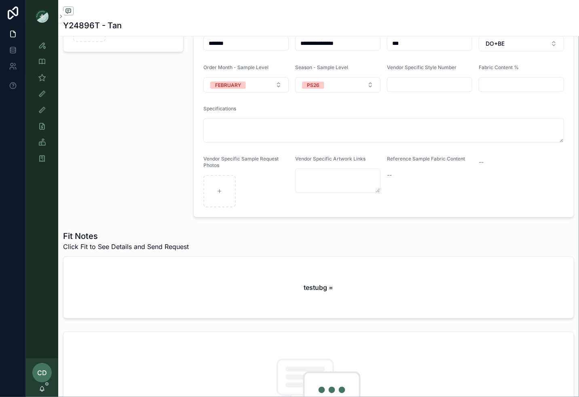
scroll to position [132, 0]
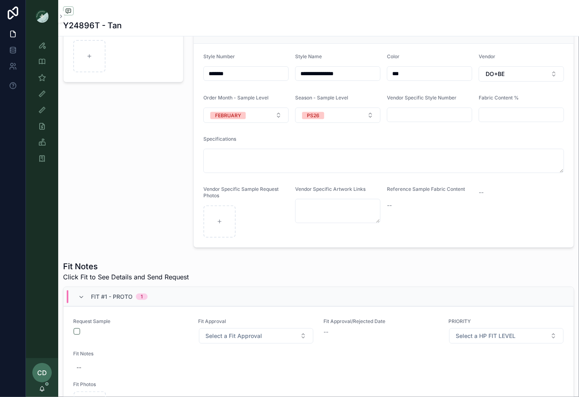
scroll to position [120, 0]
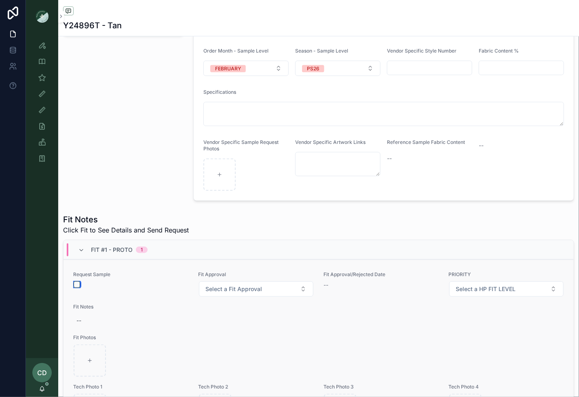
click at [77, 281] on button "button" at bounding box center [77, 284] width 6 height 6
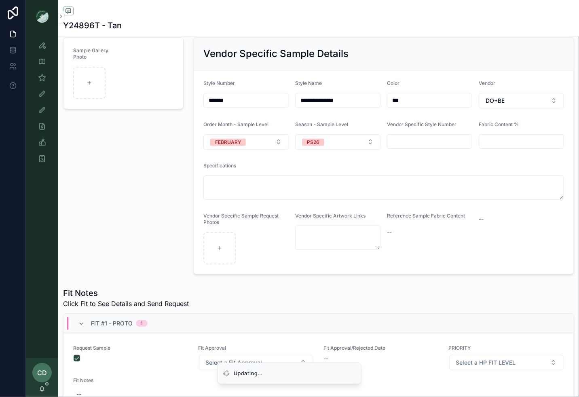
scroll to position [0, 0]
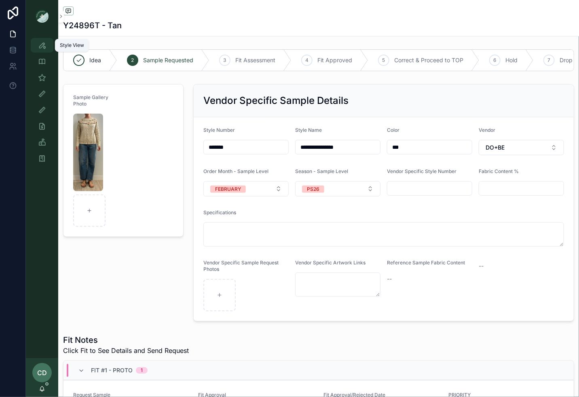
click at [49, 44] on link "Style View" at bounding box center [42, 45] width 23 height 15
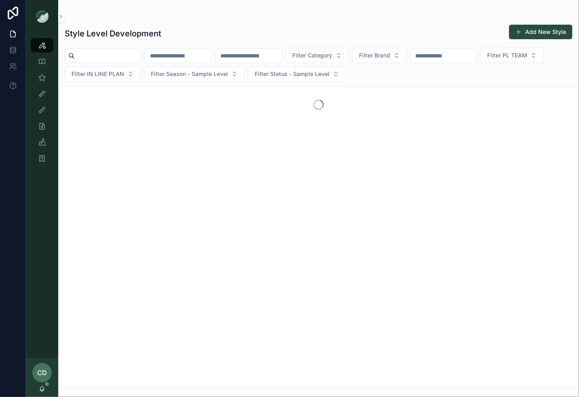
click at [274, 61] on input "text" at bounding box center [248, 55] width 66 height 11
paste input "*******"
type input "*******"
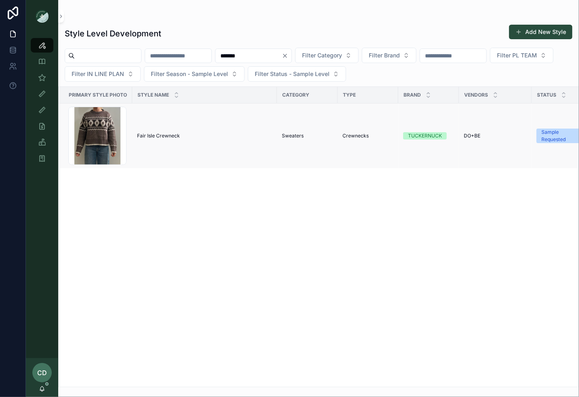
click at [170, 136] on span "Fair Isle Crewneck" at bounding box center [158, 136] width 43 height 6
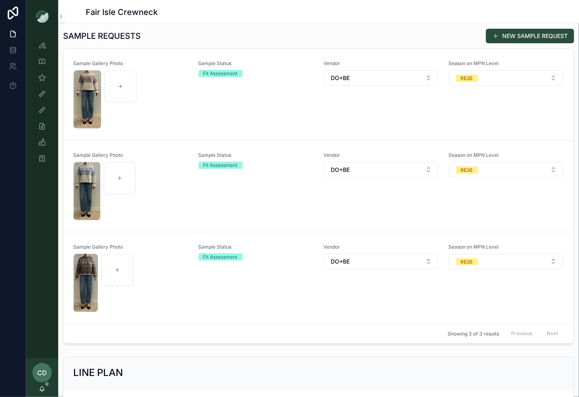
scroll to position [267, 0]
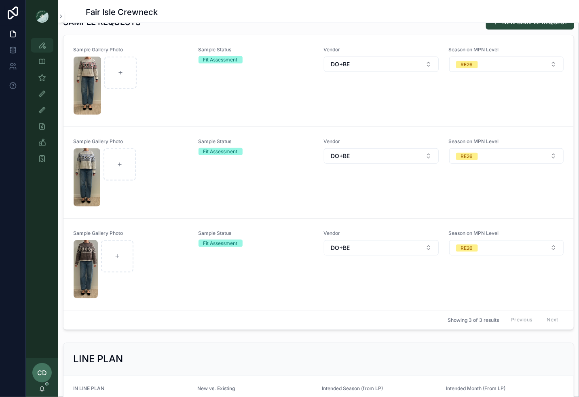
click at [31, 46] on link "Style View" at bounding box center [42, 45] width 23 height 15
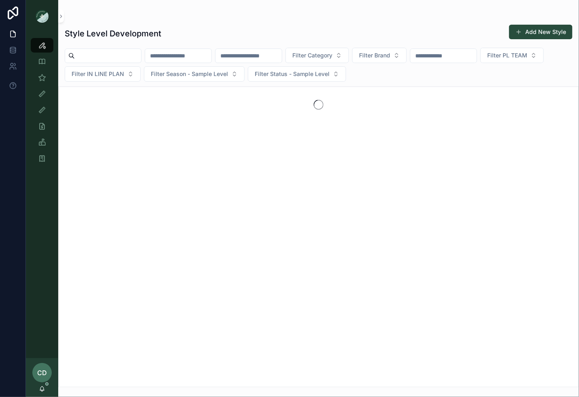
click at [179, 57] on input "text" at bounding box center [178, 55] width 66 height 11
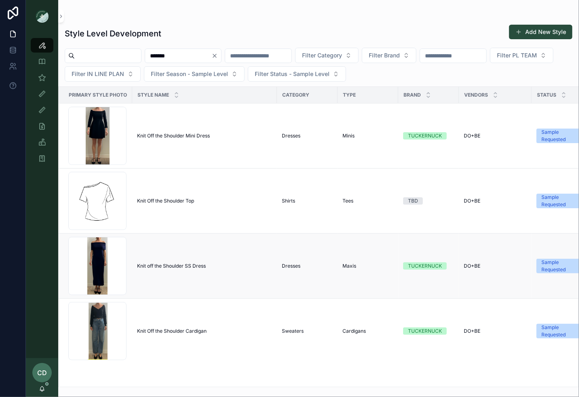
type input "*******"
click at [171, 263] on span "Knit off the Shoulder SS Dress" at bounding box center [171, 266] width 69 height 6
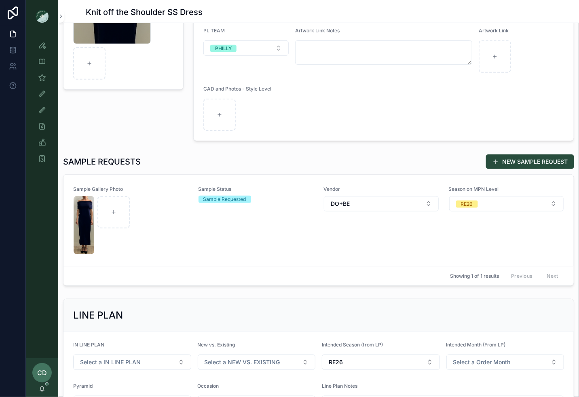
scroll to position [175, 0]
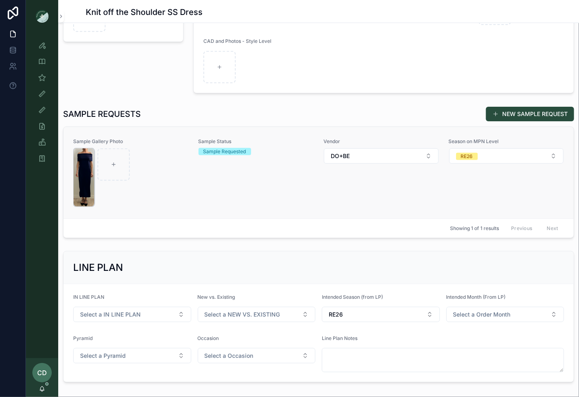
click at [84, 186] on img at bounding box center [84, 177] width 21 height 58
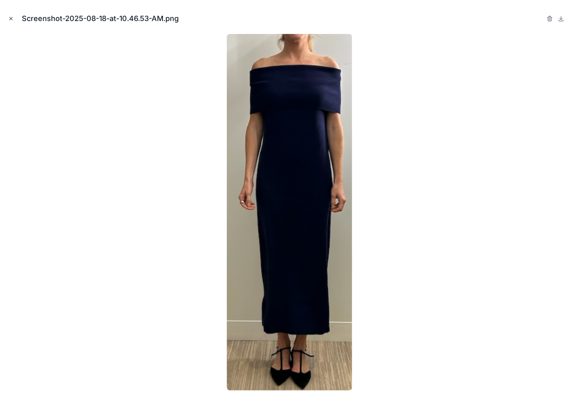
click at [13, 19] on icon "Close modal" at bounding box center [11, 19] width 6 height 6
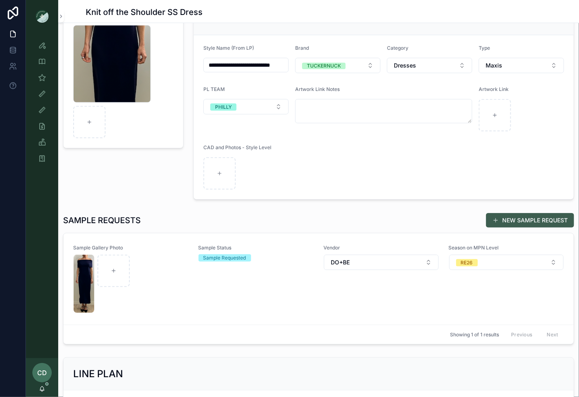
scroll to position [113, 0]
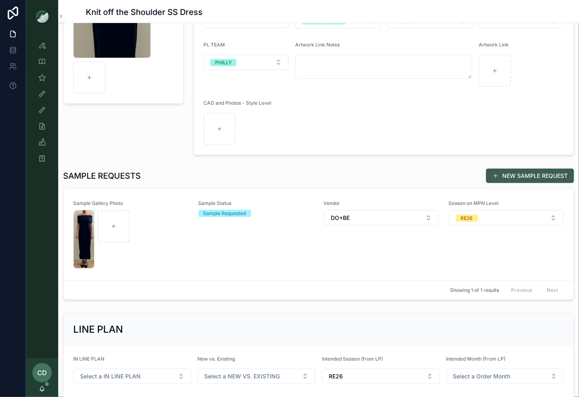
click at [505, 174] on button "NEW SAMPLE REQUEST" at bounding box center [530, 176] width 88 height 15
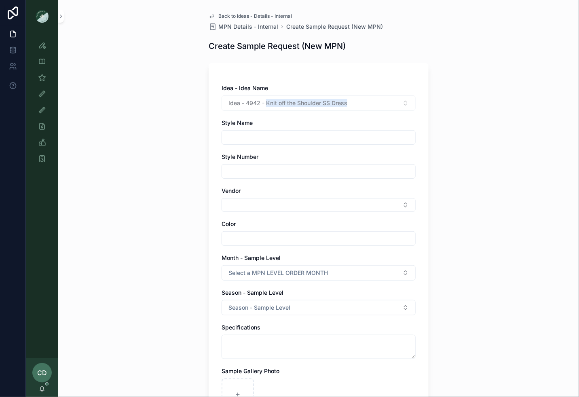
drag, startPoint x: 353, startPoint y: 103, endPoint x: 266, endPoint y: 104, distance: 86.9
click at [266, 104] on div "Idea - 4942 - Knit off the Shoulder SS Dress" at bounding box center [318, 102] width 194 height 15
copy span "Knit off the Shoulder SS Dress"
click at [236, 141] on input "text" at bounding box center [318, 137] width 193 height 11
paste input "**********"
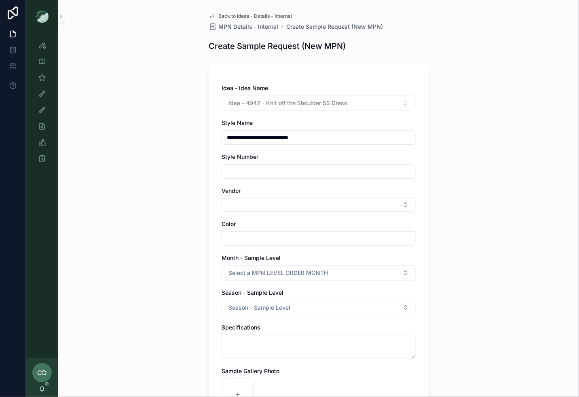
type input "**********"
click at [235, 170] on input "text" at bounding box center [318, 171] width 193 height 11
type input "*******"
click at [238, 198] on button "Select Button" at bounding box center [318, 205] width 194 height 14
type input "**"
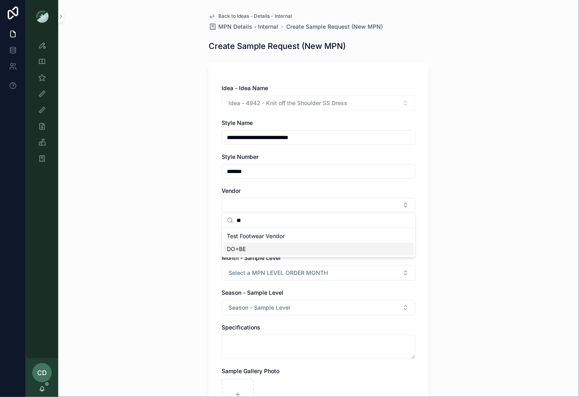
click at [230, 245] on span "DO+BE" at bounding box center [236, 249] width 19 height 8
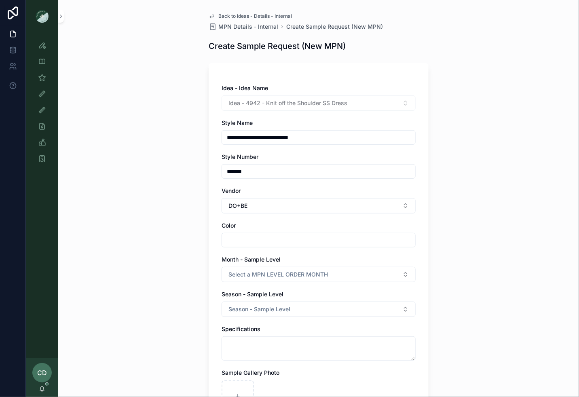
click at [232, 243] on input "text" at bounding box center [318, 239] width 193 height 11
type input "*****"
click at [213, 264] on div "**********" at bounding box center [319, 296] width 220 height 466
click at [226, 268] on button "Select a MPN LEVEL ORDER MONTH" at bounding box center [318, 274] width 194 height 15
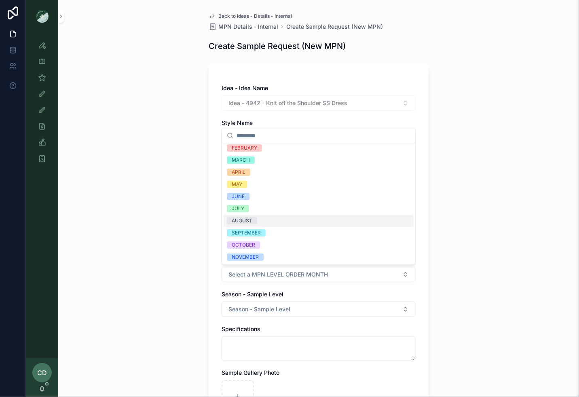
scroll to position [27, 0]
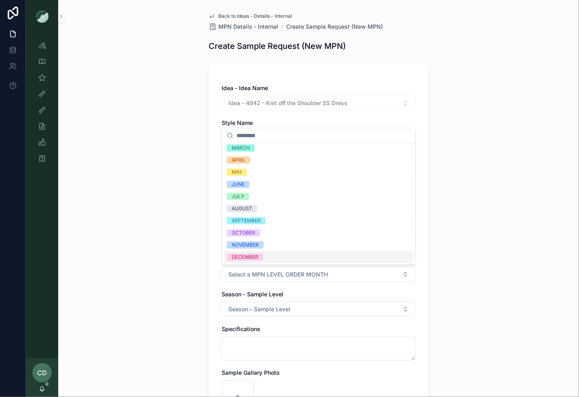
click at [254, 252] on div "DECEMBER" at bounding box center [319, 257] width 190 height 12
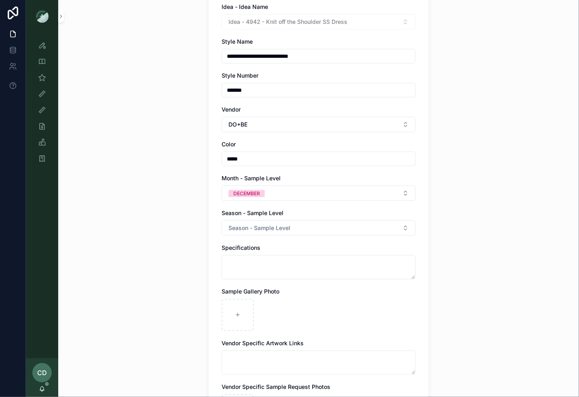
scroll to position [93, 0]
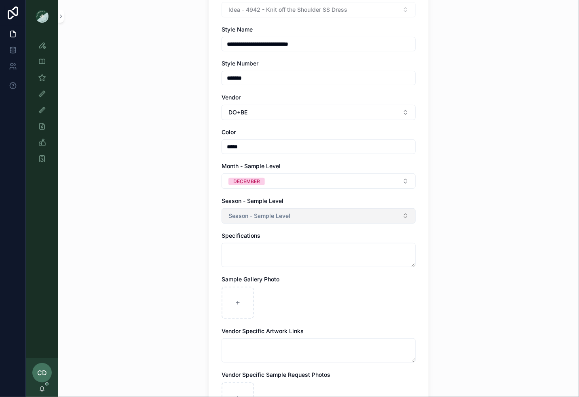
click at [255, 212] on span "Season - Sample Level" at bounding box center [259, 216] width 62 height 8
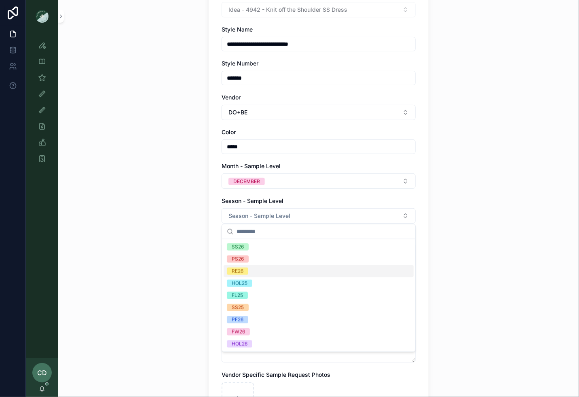
click at [246, 268] on span "RE26" at bounding box center [237, 271] width 21 height 7
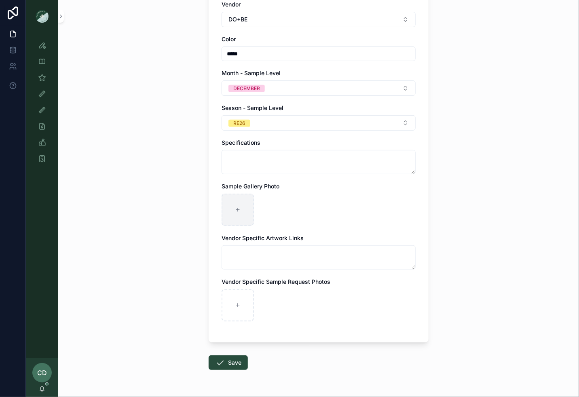
scroll to position [209, 0]
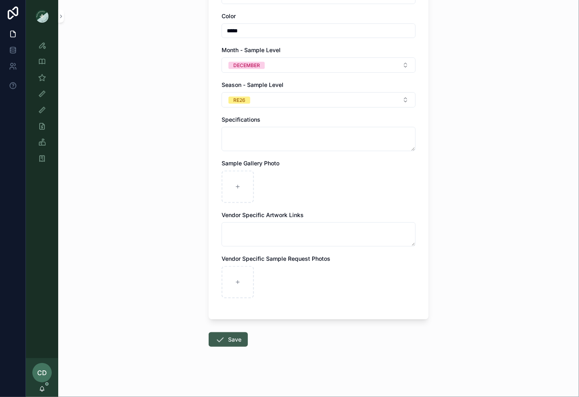
click at [228, 333] on button "Save" at bounding box center [228, 339] width 39 height 15
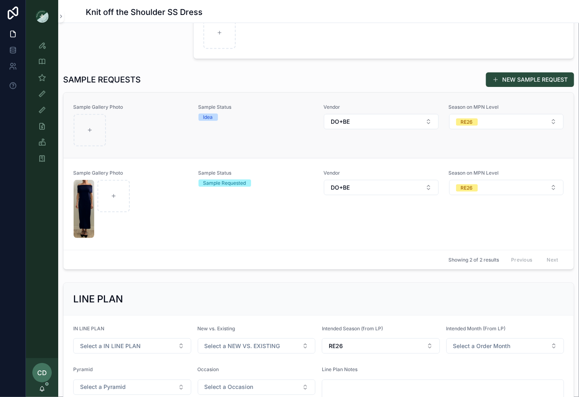
click at [178, 128] on div at bounding box center [131, 130] width 115 height 32
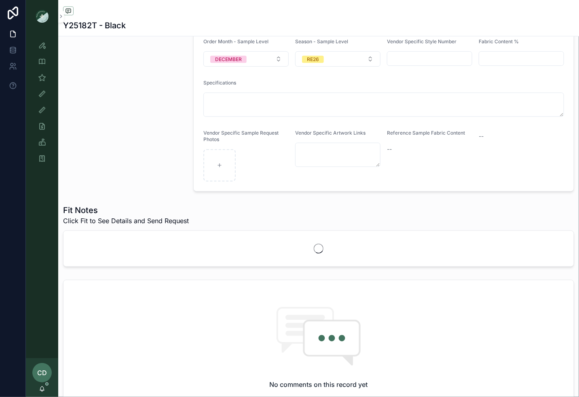
scroll to position [157, 0]
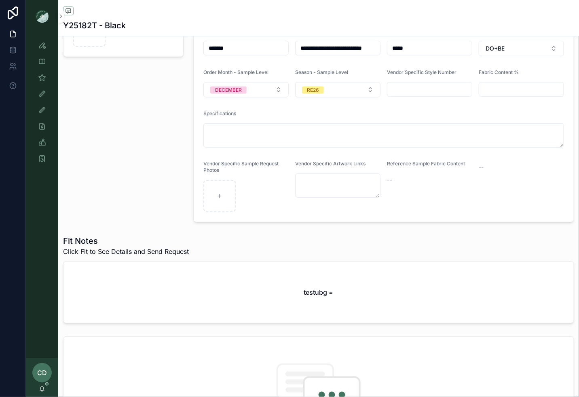
scroll to position [168, 0]
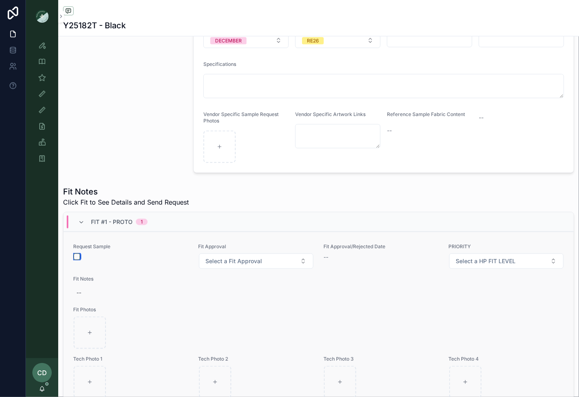
click at [78, 255] on button "button" at bounding box center [77, 256] width 6 height 6
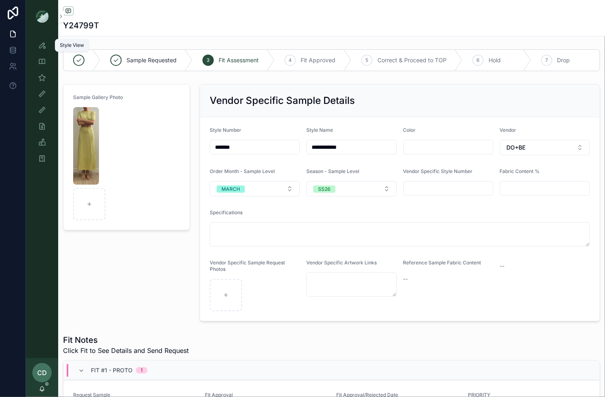
click at [42, 44] on icon "scrollable content" at bounding box center [42, 45] width 8 height 8
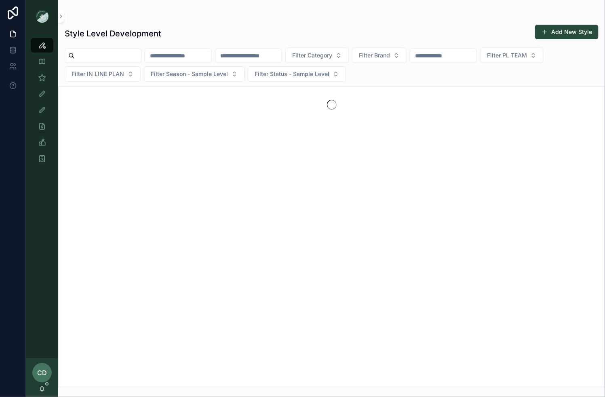
click at [249, 54] on input "scrollable content" at bounding box center [248, 55] width 66 height 11
paste input "*******"
type input "*******"
click at [288, 57] on icon "Clear" at bounding box center [285, 56] width 6 height 6
click at [203, 57] on input "scrollable content" at bounding box center [178, 55] width 66 height 11
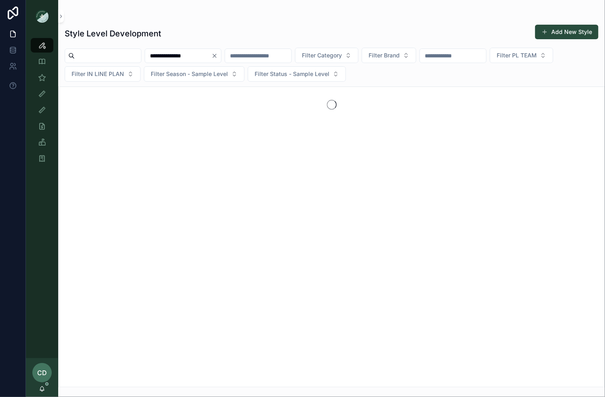
type input "**********"
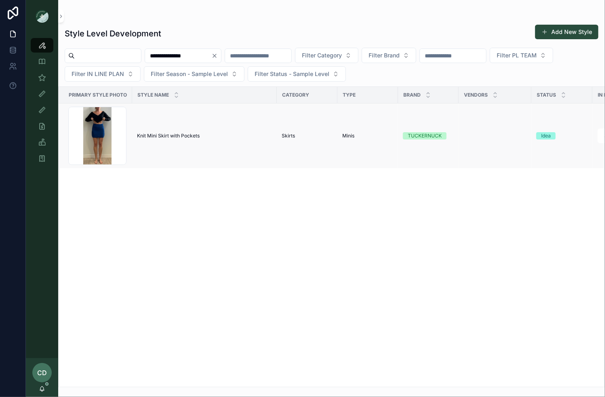
click at [177, 137] on span "Knit Mini Skirt with Pockets" at bounding box center [168, 136] width 63 height 6
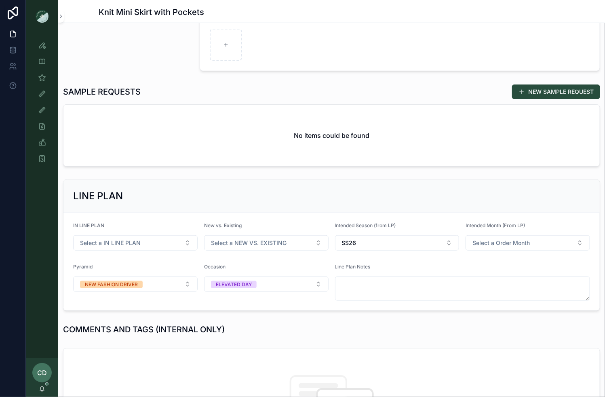
scroll to position [170, 0]
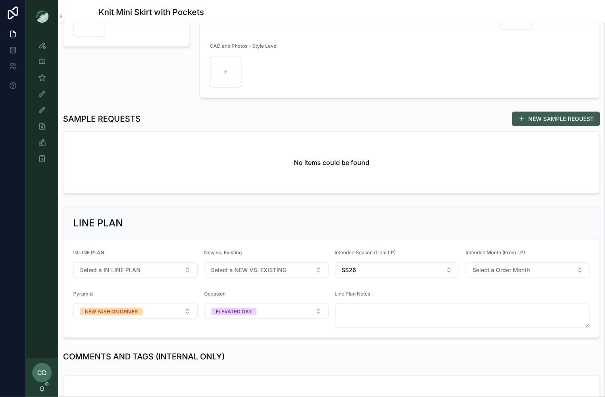
click at [532, 120] on button "NEW SAMPLE REQUEST" at bounding box center [556, 119] width 88 height 15
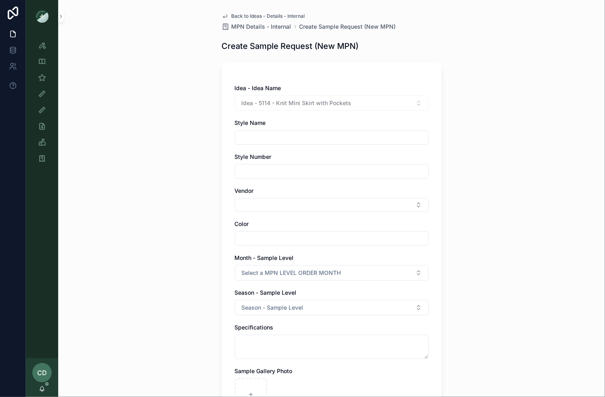
click at [277, 168] on input "scrollable content" at bounding box center [331, 171] width 193 height 11
paste input "*******"
type input "*******"
drag, startPoint x: 349, startPoint y: 107, endPoint x: 292, endPoint y: 107, distance: 56.6
click at [292, 107] on div "Idea - 5114 - Knit Mini Skirt with Pockets" at bounding box center [332, 102] width 194 height 15
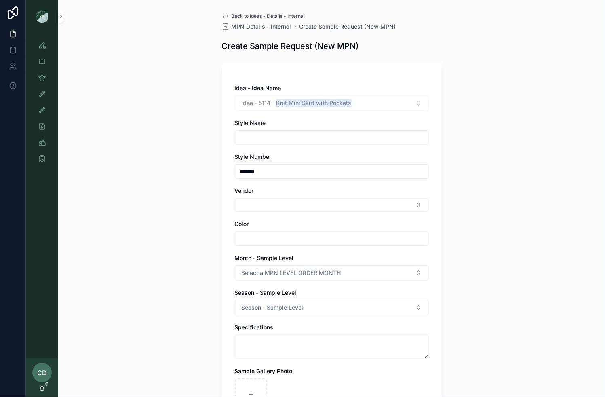
drag, startPoint x: 356, startPoint y: 103, endPoint x: 276, endPoint y: 104, distance: 79.2
click at [276, 104] on div "Idea - 5114 - Knit Mini Skirt with Pockets" at bounding box center [332, 102] width 194 height 15
copy span "Knit Mini Skirt with Pockets"
click at [255, 143] on div "scrollable content" at bounding box center [332, 137] width 194 height 15
paste input "**********"
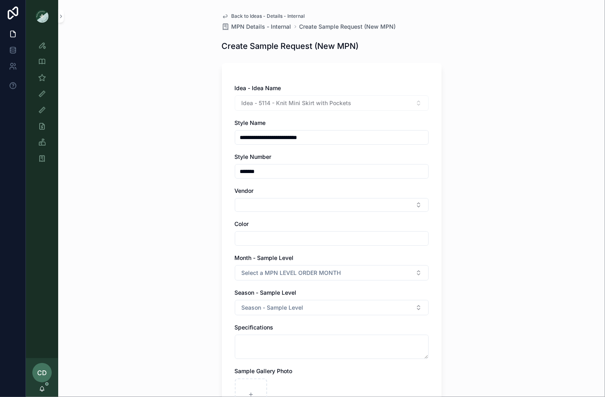
type input "**********"
click at [206, 178] on div "**********" at bounding box center [331, 198] width 547 height 397
click at [233, 196] on div "**********" at bounding box center [332, 295] width 220 height 464
click at [240, 198] on button "Select Button" at bounding box center [332, 205] width 194 height 14
type input "*****"
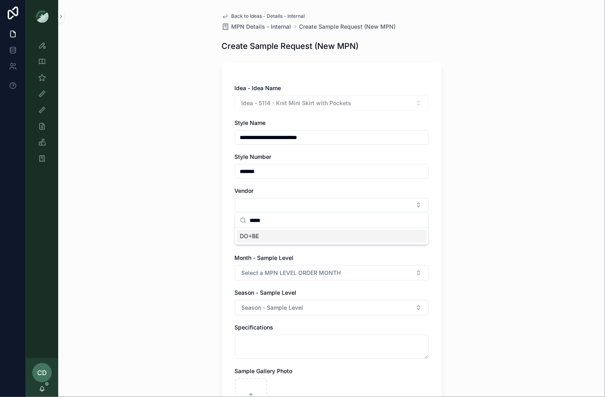
click at [245, 238] on span "DO+BE" at bounding box center [249, 236] width 19 height 8
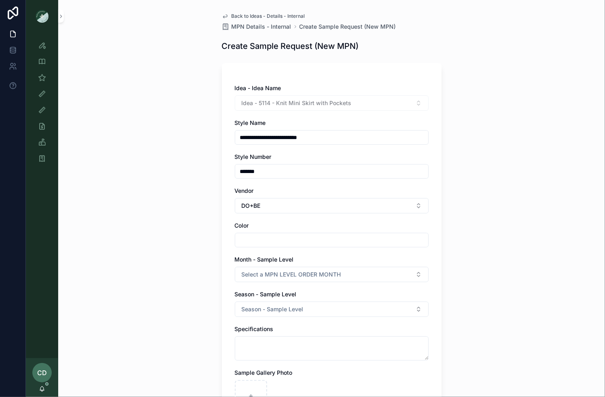
click at [245, 238] on input "scrollable content" at bounding box center [331, 239] width 193 height 11
type input "****"
click at [196, 259] on div "**********" at bounding box center [331, 198] width 547 height 397
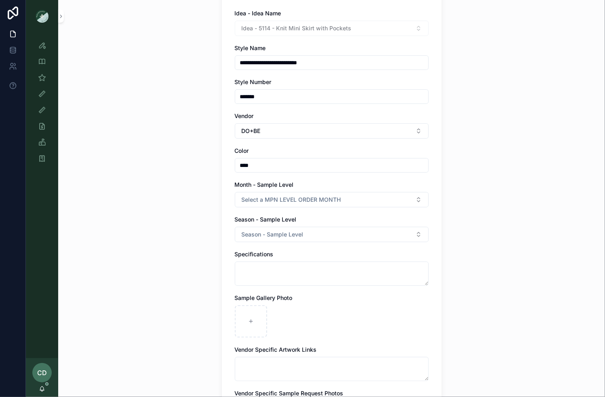
scroll to position [79, 0]
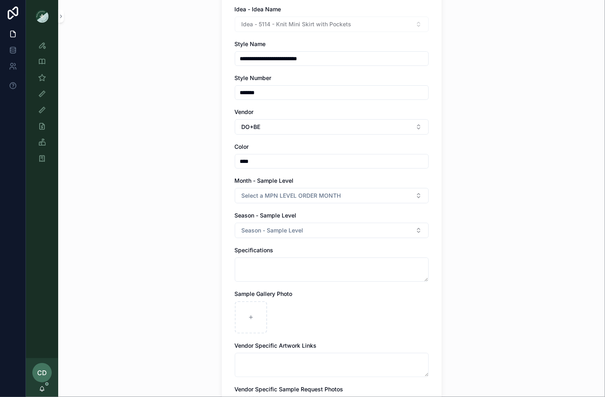
click at [275, 184] on label "Month - Sample Level" at bounding box center [264, 181] width 59 height 8
click at [273, 201] on button "Select a MPN LEVEL ORDER MONTH" at bounding box center [332, 195] width 194 height 15
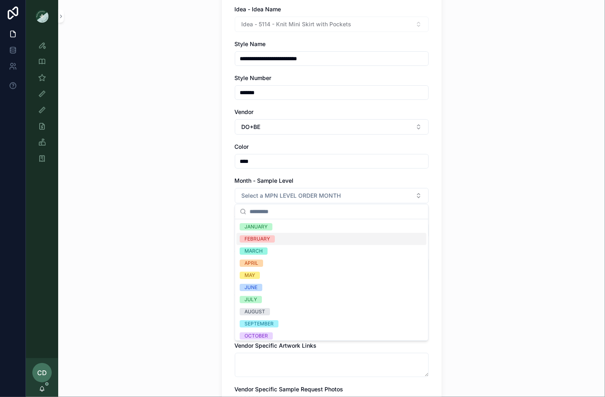
click at [263, 236] on div "FEBRUARY" at bounding box center [257, 238] width 25 height 7
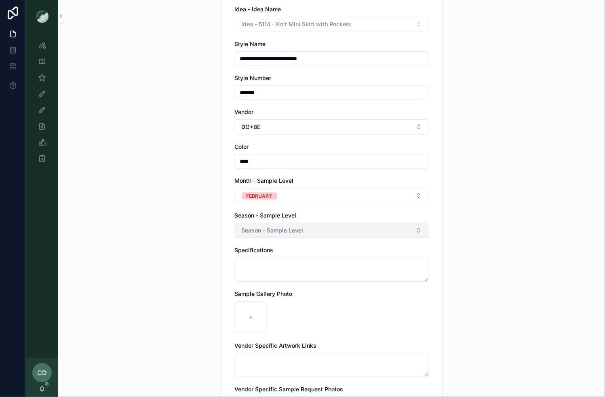
click at [263, 236] on button "Season - Sample Level" at bounding box center [332, 230] width 194 height 15
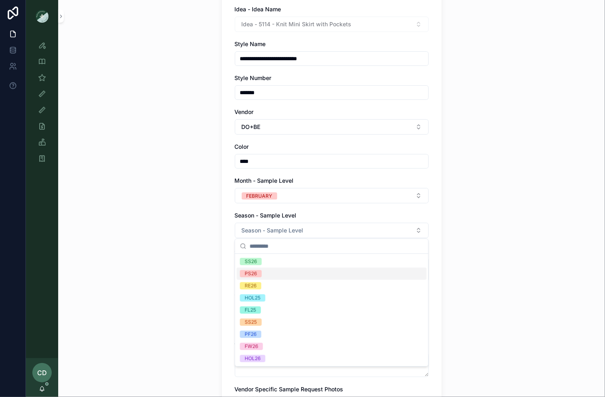
click at [262, 274] on div "PS26" at bounding box center [332, 274] width 190 height 12
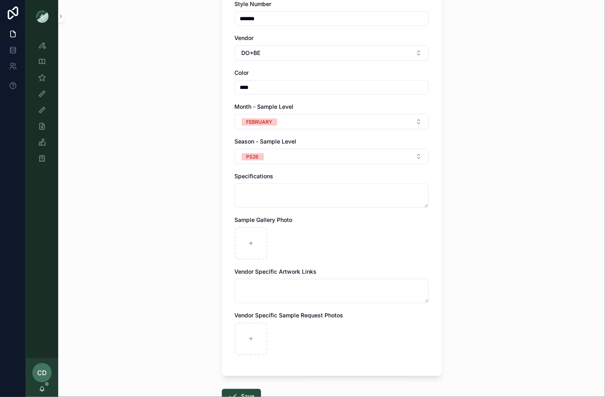
scroll to position [195, 0]
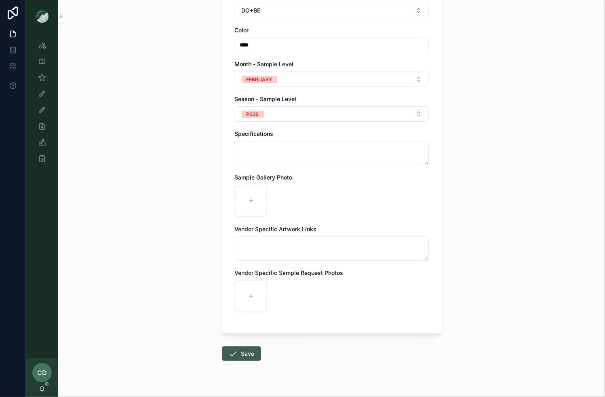
click at [245, 349] on button "Save" at bounding box center [241, 353] width 39 height 15
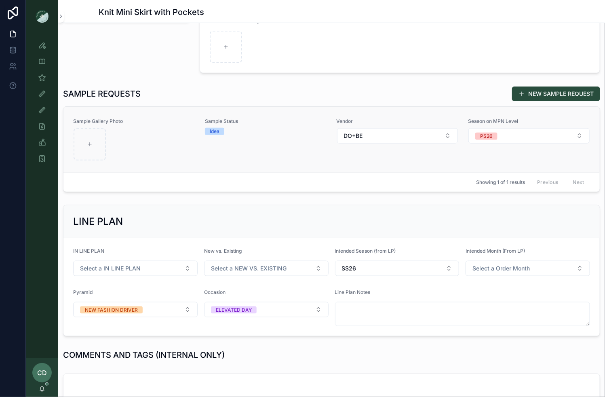
click at [246, 168] on link "Sample Gallery Photo Sample Status Idea Vendor DO+BE Season on MPN Level PS26" at bounding box center [331, 139] width 536 height 65
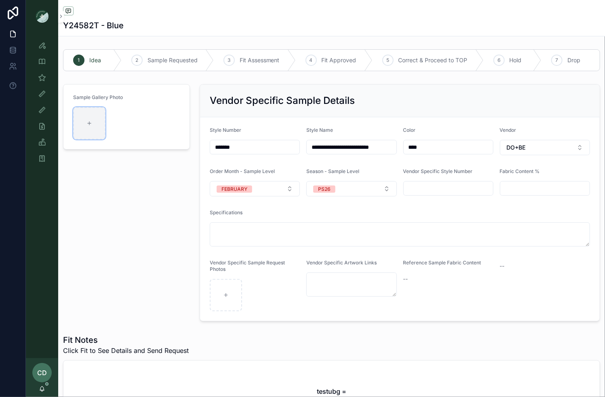
click at [95, 133] on div "scrollable content" at bounding box center [89, 123] width 32 height 32
type input "**********"
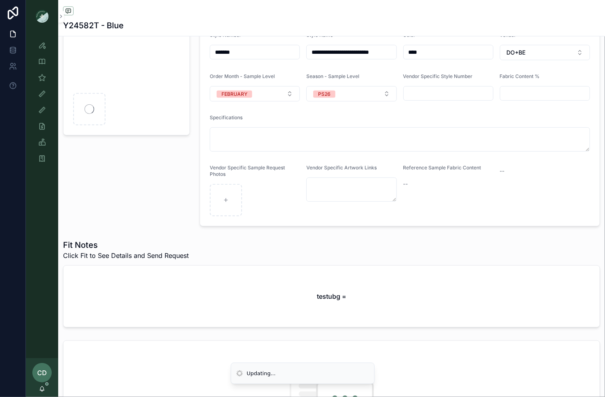
scroll to position [138, 0]
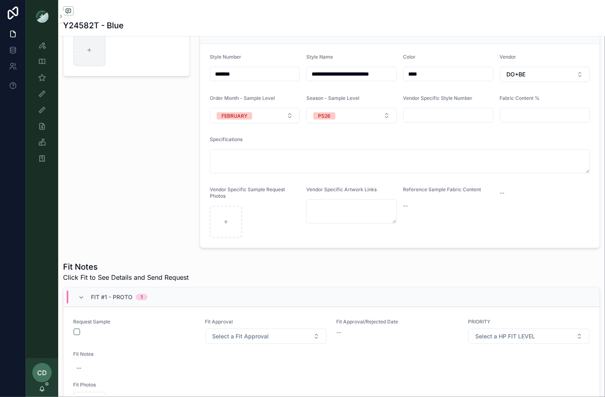
scroll to position [136, 0]
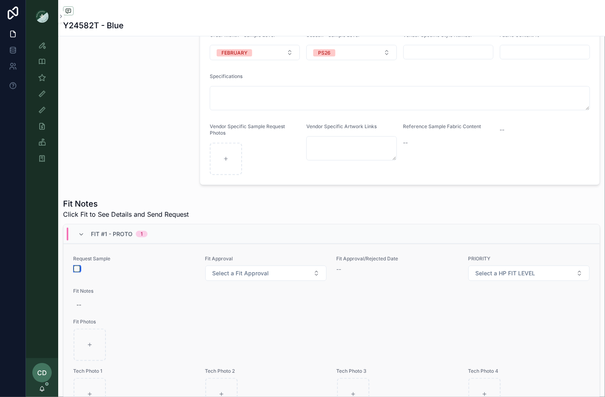
click at [78, 268] on button "button" at bounding box center [77, 269] width 6 height 6
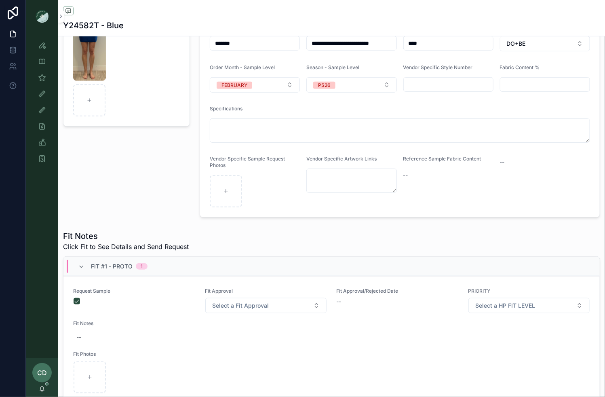
scroll to position [0, 0]
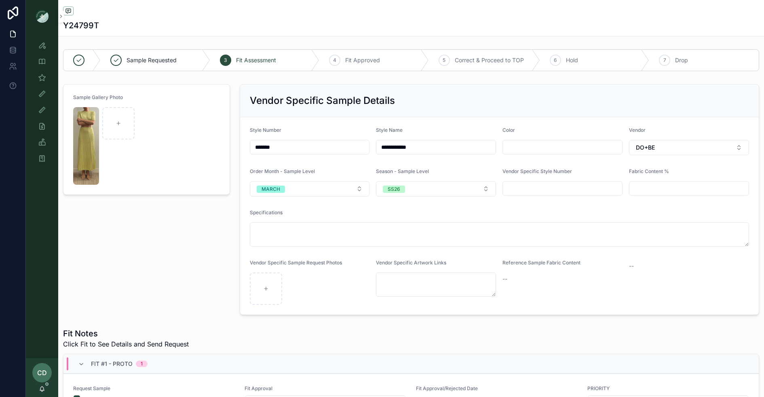
click at [287, 151] on input "*******" at bounding box center [309, 146] width 119 height 11
drag, startPoint x: 289, startPoint y: 146, endPoint x: 235, endPoint y: 146, distance: 53.8
click at [235, 146] on div "**********" at bounding box center [499, 199] width 529 height 237
click at [287, 145] on input "*******" at bounding box center [309, 146] width 119 height 11
drag, startPoint x: 287, startPoint y: 145, endPoint x: 206, endPoint y: 144, distance: 80.8
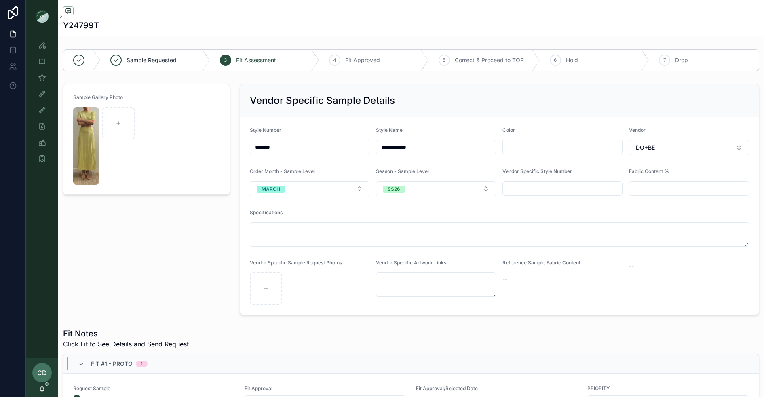
click at [152, 87] on form "Sample Gallery Photo" at bounding box center [146, 139] width 166 height 110
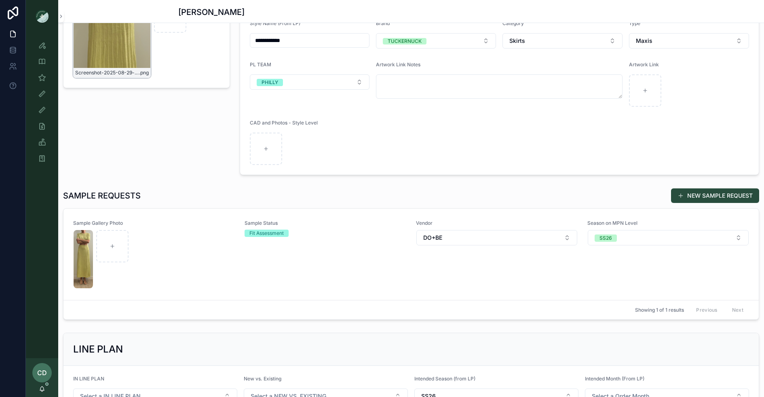
scroll to position [141, 0]
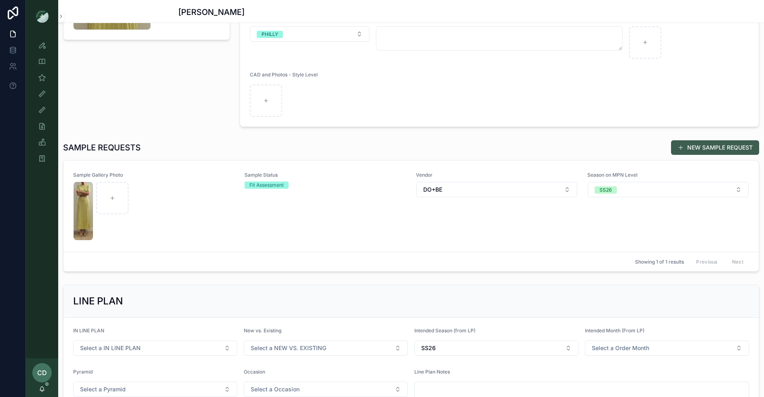
click at [683, 146] on span "scrollable content" at bounding box center [680, 147] width 6 height 6
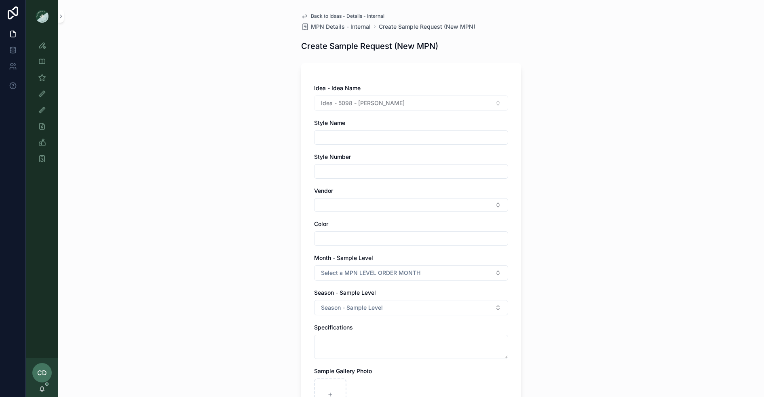
click at [371, 169] on input "scrollable content" at bounding box center [410, 171] width 193 height 11
paste input "*******"
type input "*******"
drag, startPoint x: 410, startPoint y: 102, endPoint x: 359, endPoint y: 102, distance: 51.3
click at [359, 102] on div "Idea - 5098 - Sylvie Skirt" at bounding box center [411, 102] width 194 height 15
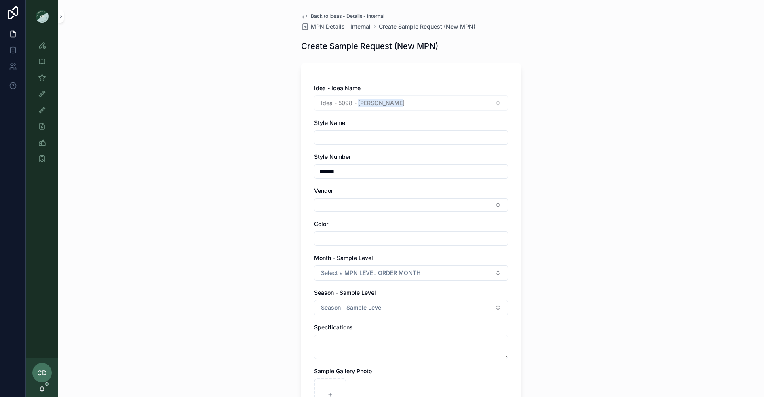
copy span "Sylvie Skirt"
click at [342, 132] on input "scrollable content" at bounding box center [410, 137] width 193 height 11
paste input "**********"
type input "**********"
click at [287, 164] on div "**********" at bounding box center [411, 198] width 706 height 397
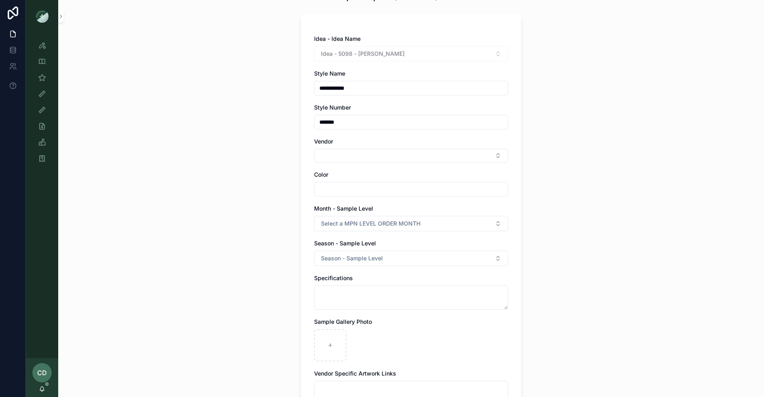
scroll to position [64, 0]
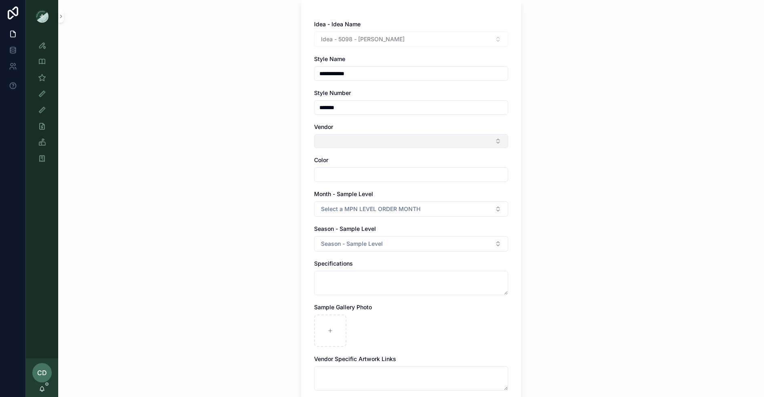
click at [346, 136] on button "Select Button" at bounding box center [411, 141] width 194 height 14
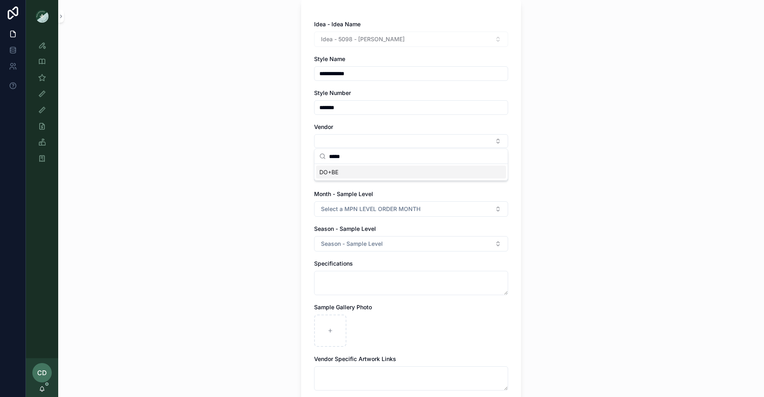
type input "*****"
click at [368, 167] on div "DO+BE" at bounding box center [411, 172] width 190 height 13
click at [359, 188] on div "**********" at bounding box center [411, 236] width 194 height 432
click at [359, 180] on input "scrollable content" at bounding box center [410, 176] width 193 height 11
type input "*****"
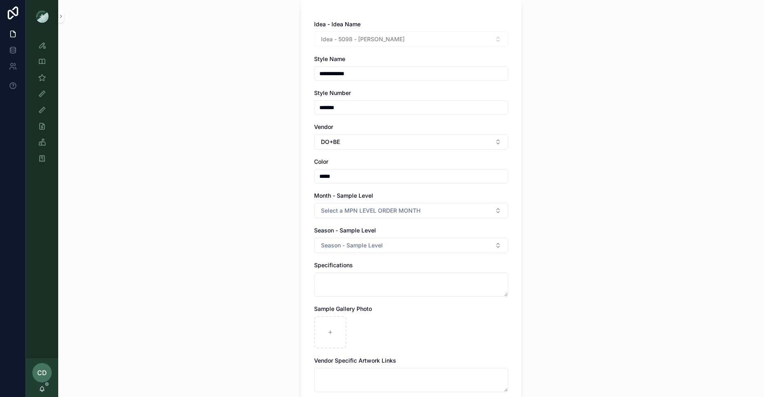
click at [280, 214] on div "**********" at bounding box center [411, 134] width 706 height 397
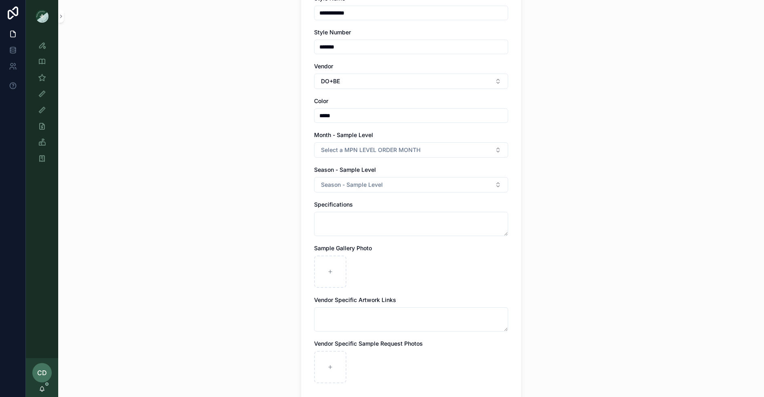
scroll to position [141, 0]
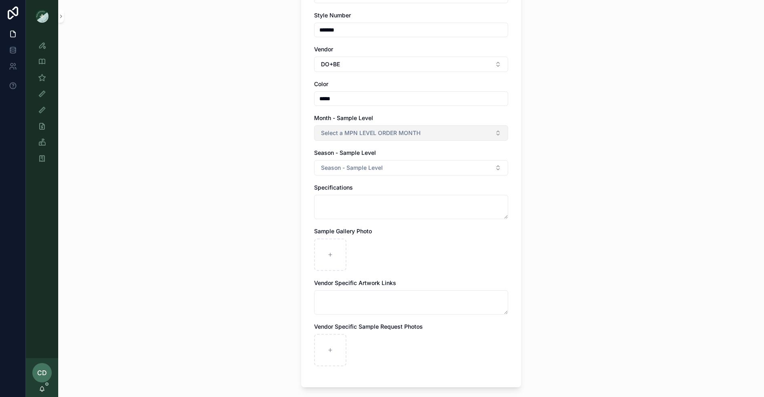
click at [338, 135] on span "Select a MPN LEVEL ORDER MONTH" at bounding box center [370, 133] width 99 height 8
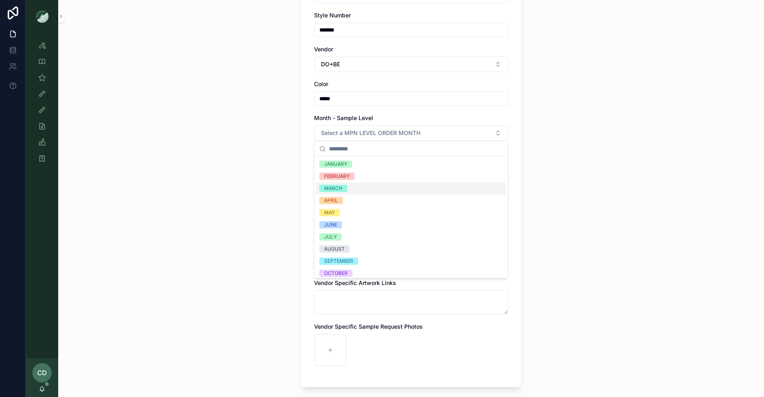
click at [342, 188] on span "MARCH" at bounding box center [333, 188] width 28 height 7
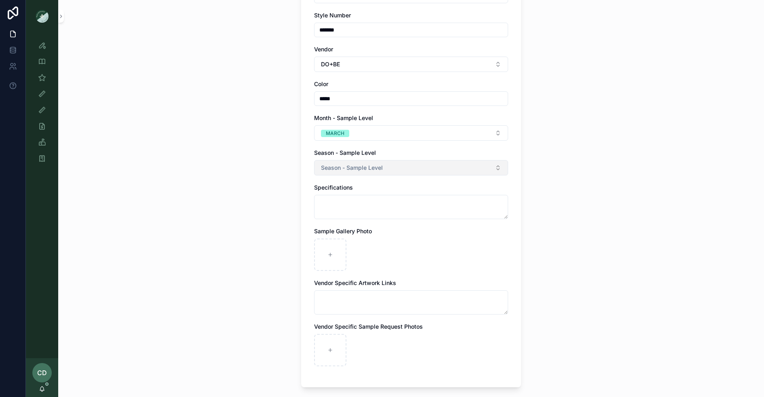
click at [346, 164] on span "Season - Sample Level" at bounding box center [352, 168] width 62 height 8
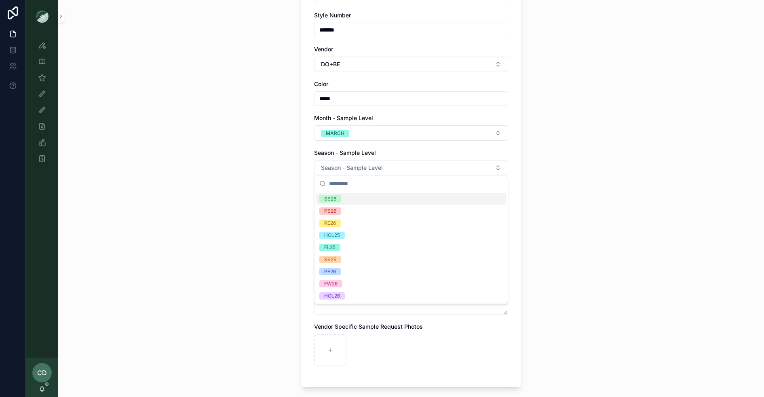
click at [342, 200] on div "SS26" at bounding box center [411, 199] width 190 height 12
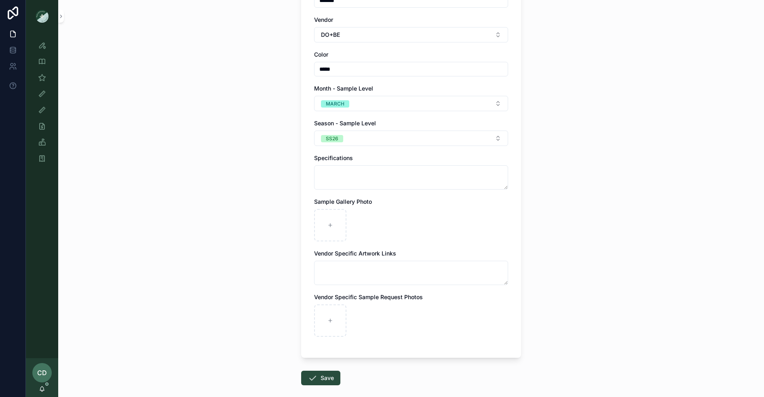
scroll to position [178, 0]
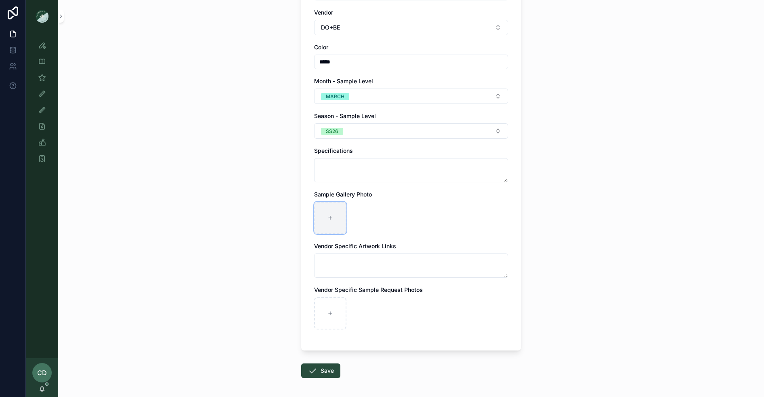
click at [338, 205] on div "scrollable content" at bounding box center [330, 218] width 32 height 32
type input "**********"
click at [332, 364] on button "Save" at bounding box center [320, 370] width 39 height 15
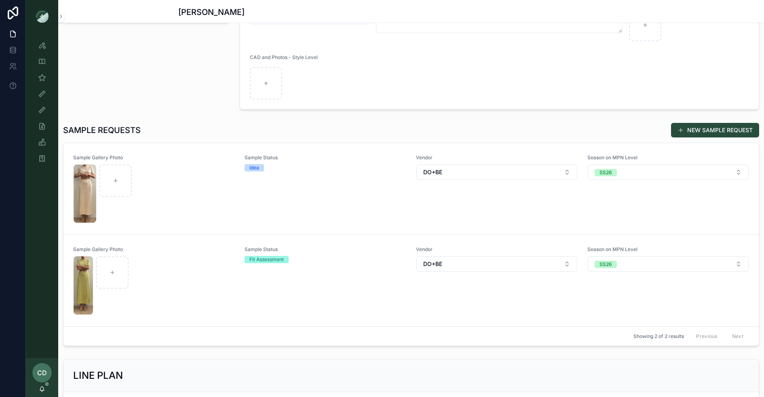
scroll to position [158, 0]
click at [283, 217] on div "Sample Status Idea" at bounding box center [326, 189] width 162 height 69
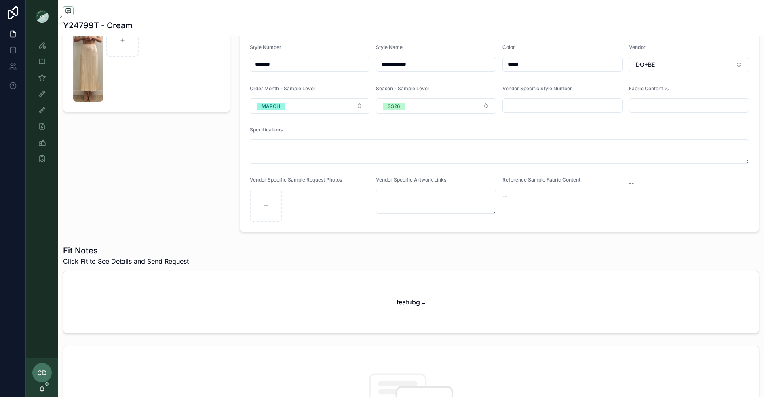
scroll to position [57, 0]
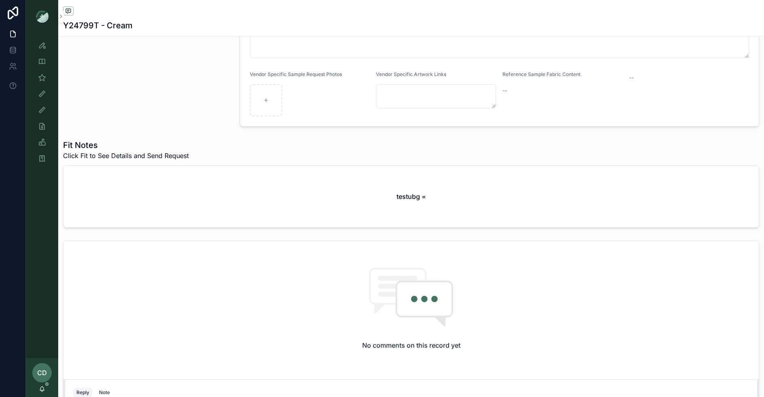
scroll to position [198, 0]
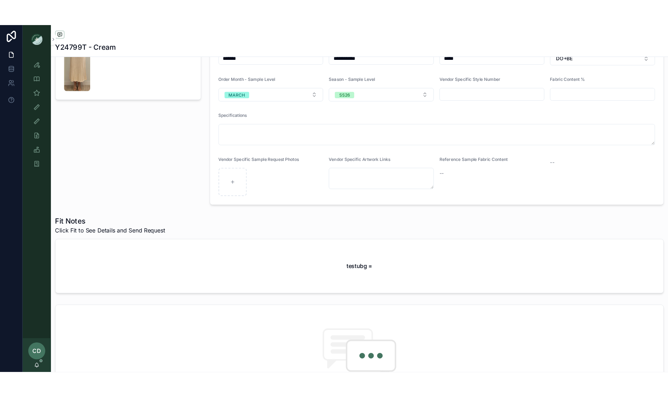
scroll to position [201, 0]
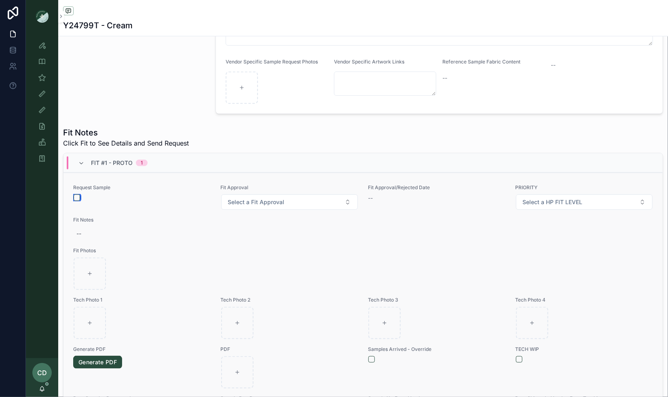
click at [77, 196] on button "button" at bounding box center [77, 197] width 6 height 6
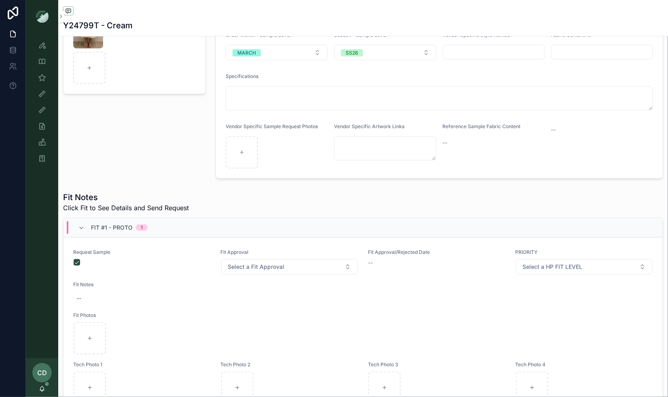
scroll to position [0, 0]
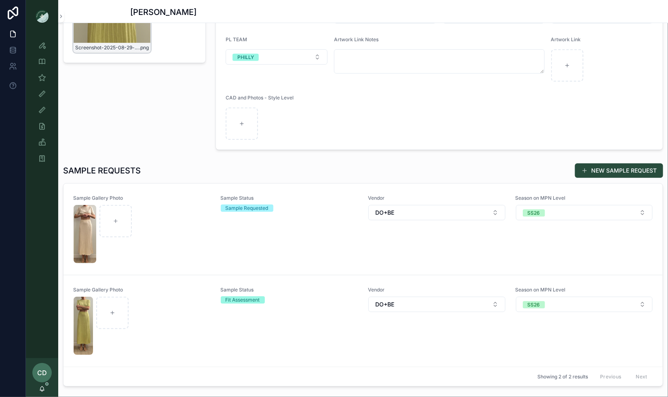
scroll to position [120, 0]
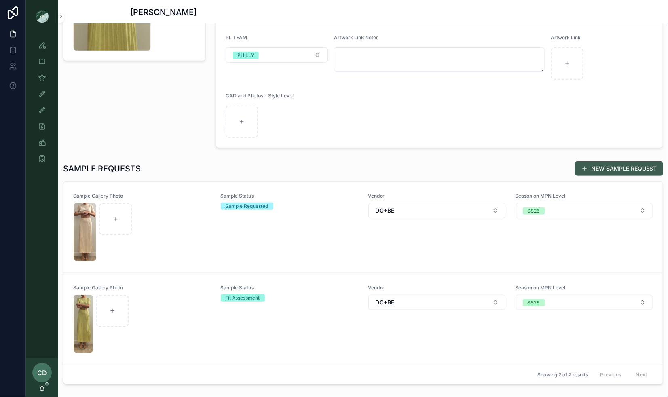
click at [595, 168] on button "NEW SAMPLE REQUEST" at bounding box center [619, 168] width 88 height 15
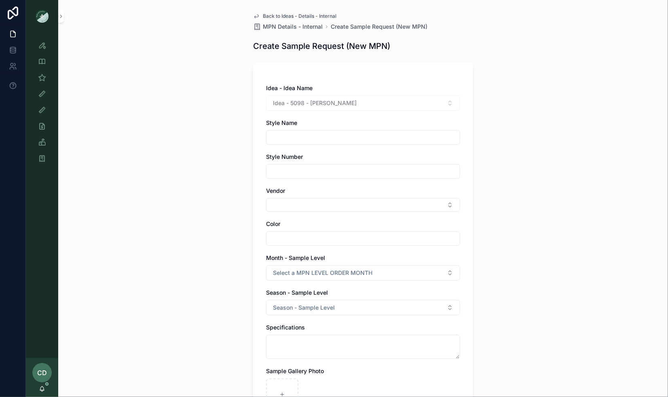
click at [310, 173] on input "text" at bounding box center [362, 171] width 193 height 11
paste input "**********"
type input "**********"
drag, startPoint x: 310, startPoint y: 173, endPoint x: 247, endPoint y: 173, distance: 63.1
click at [247, 173] on div "**********" at bounding box center [363, 303] width 233 height 606
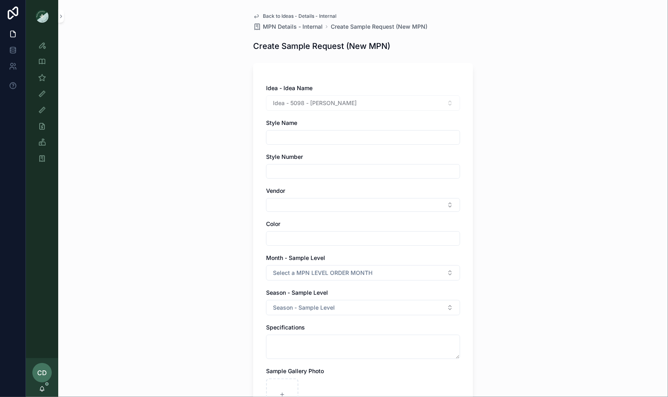
click at [315, 136] on input "text" at bounding box center [362, 137] width 193 height 11
paste input "**********"
type input "**********"
click at [237, 132] on div "**********" at bounding box center [363, 198] width 610 height 397
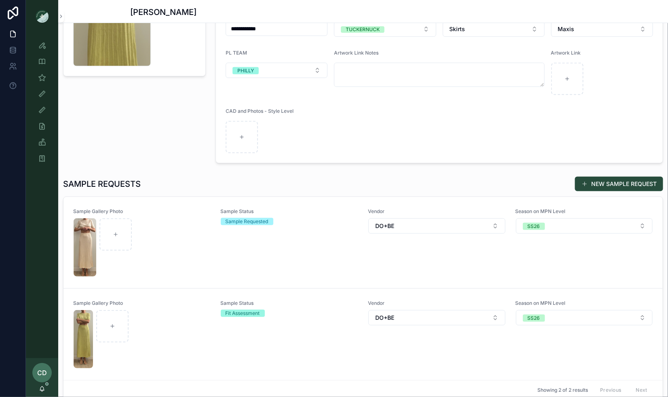
scroll to position [152, 0]
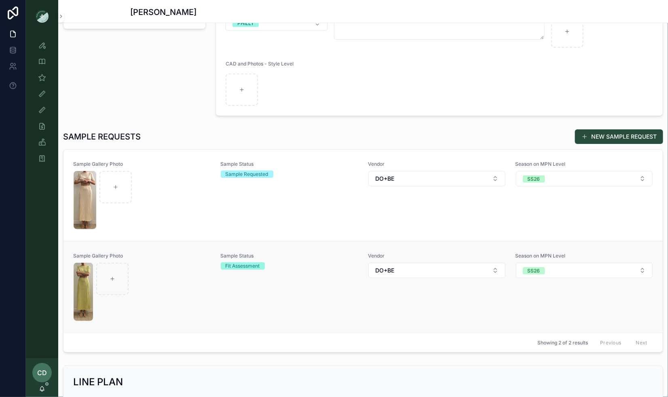
click at [228, 287] on div "Sample Status Fit Assessment" at bounding box center [290, 287] width 138 height 69
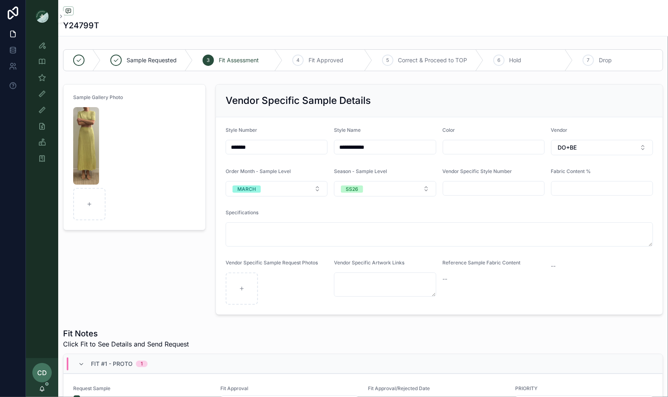
drag, startPoint x: 265, startPoint y: 143, endPoint x: 201, endPoint y: 143, distance: 64.3
click at [204, 141] on form "Sample Gallery Photo" at bounding box center [134, 157] width 142 height 146
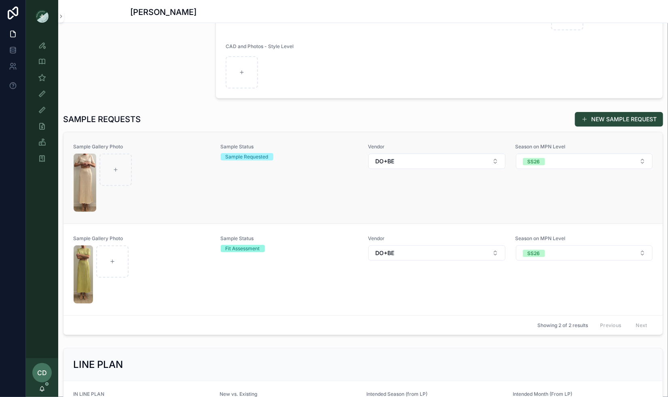
scroll to position [176, 0]
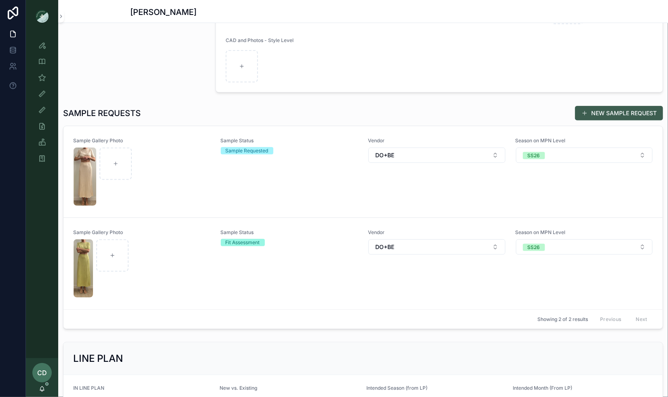
click at [584, 114] on span at bounding box center [584, 113] width 6 height 6
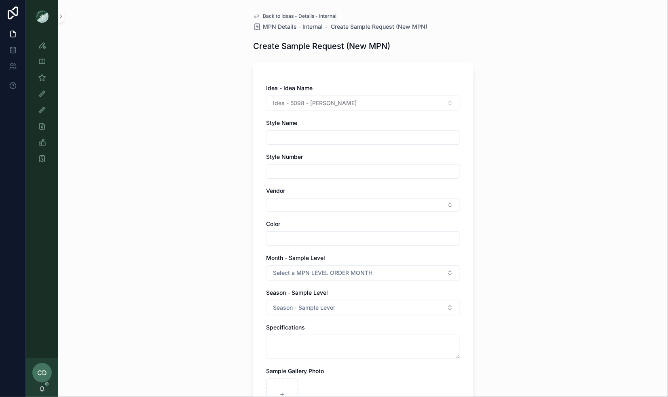
click at [325, 167] on input "text" at bounding box center [362, 171] width 193 height 11
paste input "*******"
type input "*******"
drag, startPoint x: 345, startPoint y: 103, endPoint x: 311, endPoint y: 105, distance: 34.4
click at [311, 105] on div "Idea - 5098 - [PERSON_NAME]" at bounding box center [363, 102] width 194 height 15
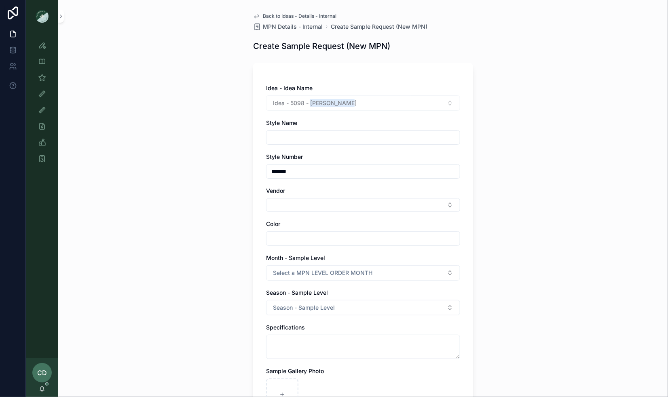
copy span "Sylvie Skirt"
click at [291, 133] on input "text" at bounding box center [362, 137] width 193 height 11
paste input "**********"
type input "**********"
click at [281, 211] on div "**********" at bounding box center [363, 299] width 194 height 430
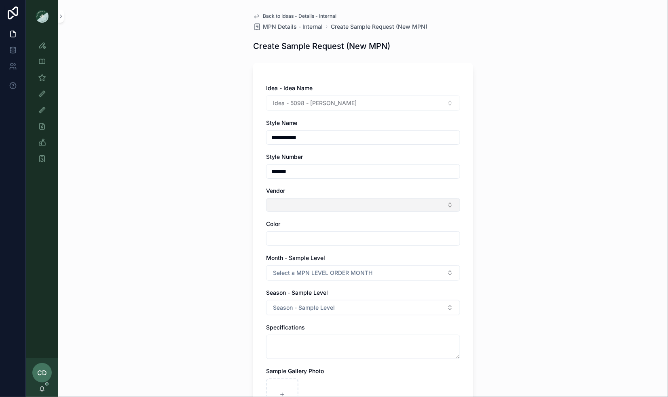
click at [281, 207] on button "Select Button" at bounding box center [363, 205] width 194 height 14
type input "*****"
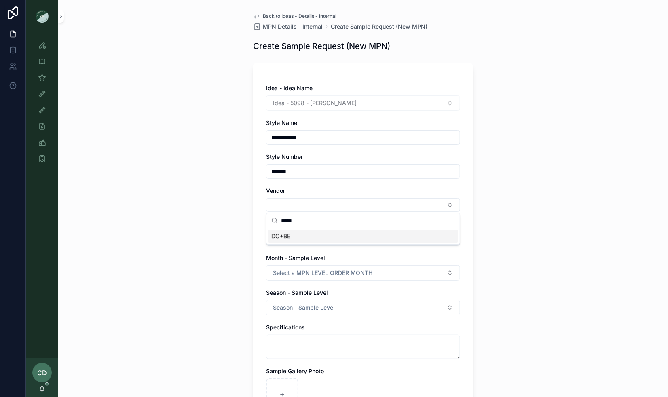
click at [287, 236] on span "DO+BE" at bounding box center [280, 236] width 19 height 8
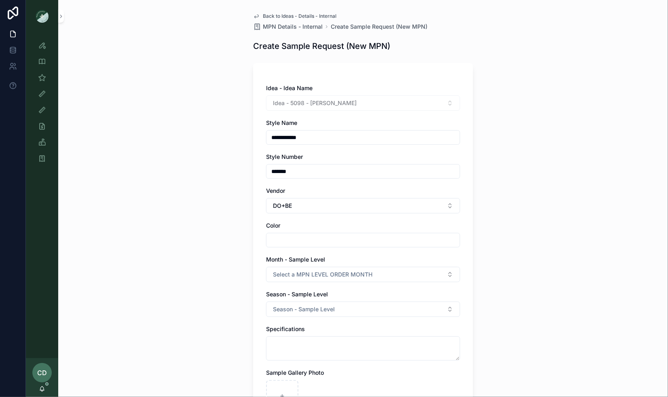
click at [287, 236] on input "text" at bounding box center [362, 239] width 193 height 11
type input "**********"
click at [282, 270] on span "Select a MPN LEVEL ORDER MONTH" at bounding box center [322, 274] width 99 height 8
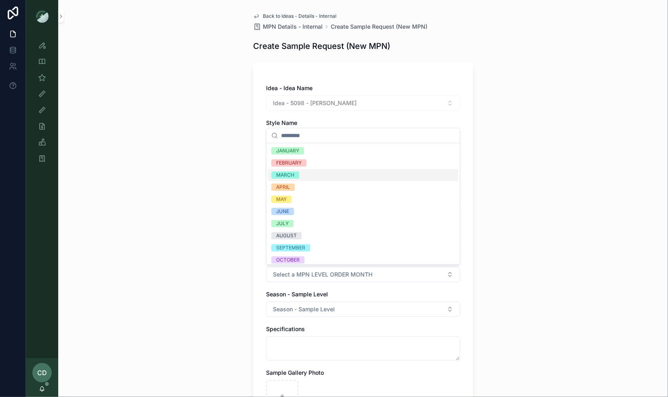
click at [298, 174] on span "MARCH" at bounding box center [285, 174] width 28 height 7
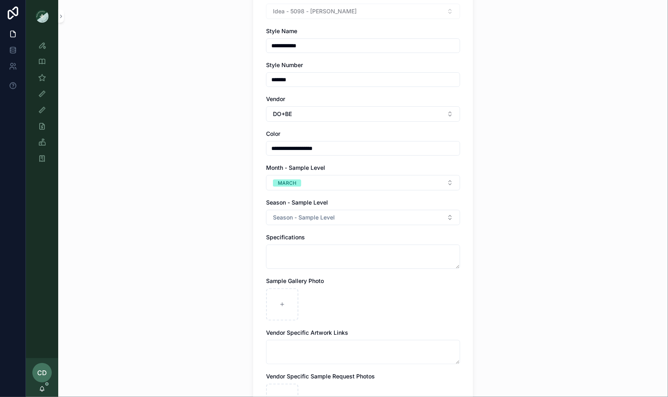
scroll to position [133, 0]
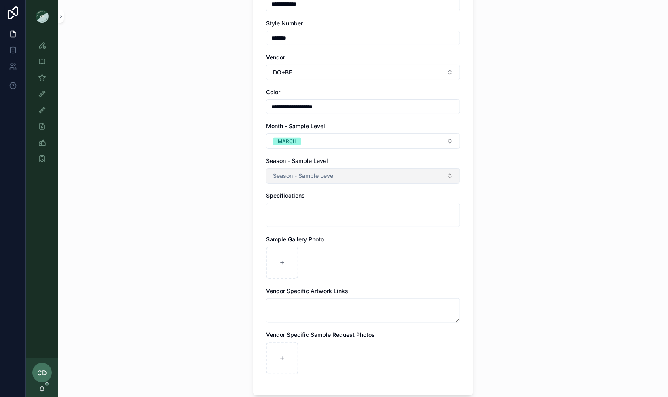
click at [296, 174] on span "Season - Sample Level" at bounding box center [304, 176] width 62 height 8
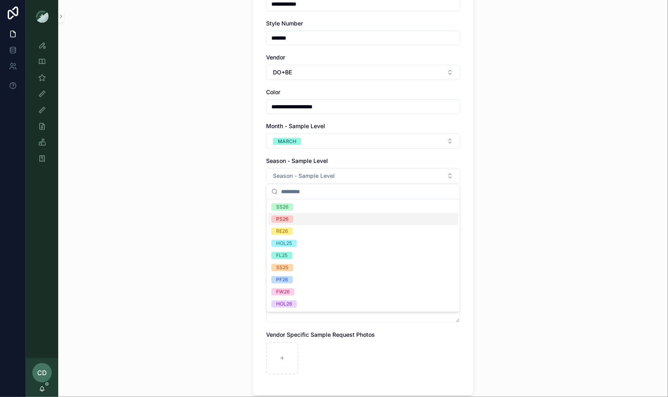
click at [296, 207] on div "SS26" at bounding box center [363, 207] width 190 height 12
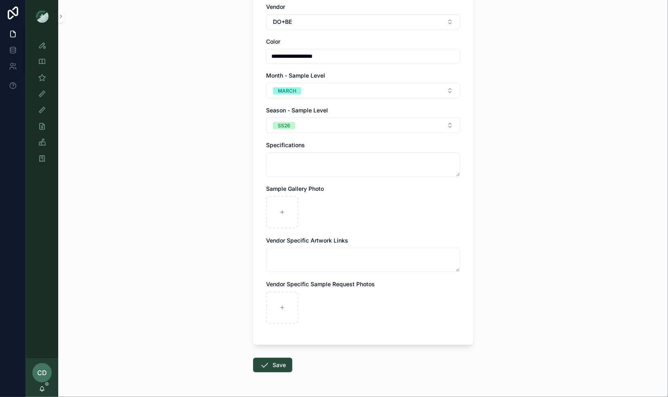
scroll to position [209, 0]
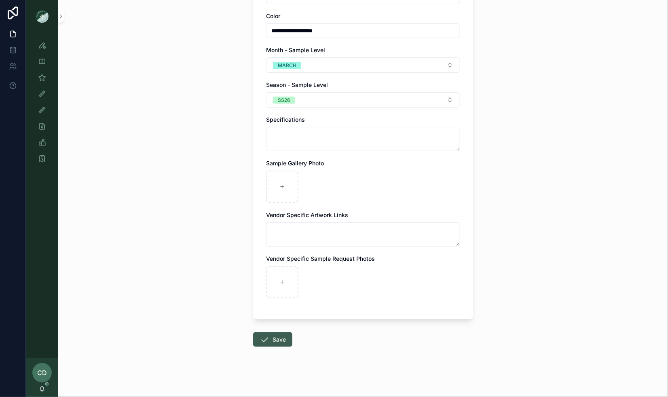
click at [273, 340] on button "Save" at bounding box center [272, 339] width 39 height 15
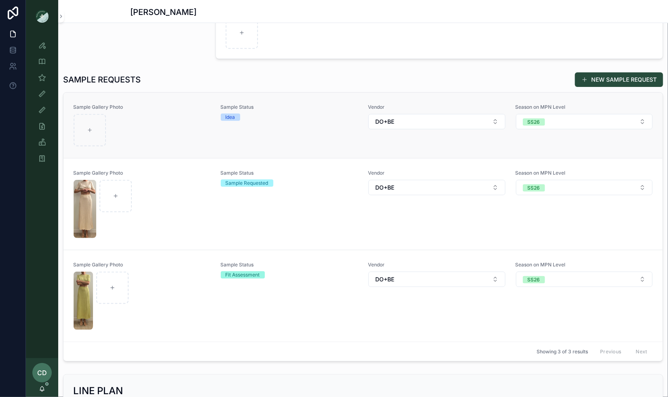
click at [183, 133] on div at bounding box center [142, 130] width 137 height 32
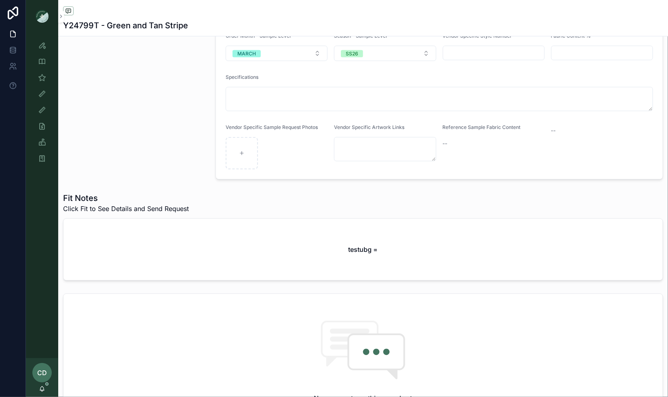
scroll to position [203, 0]
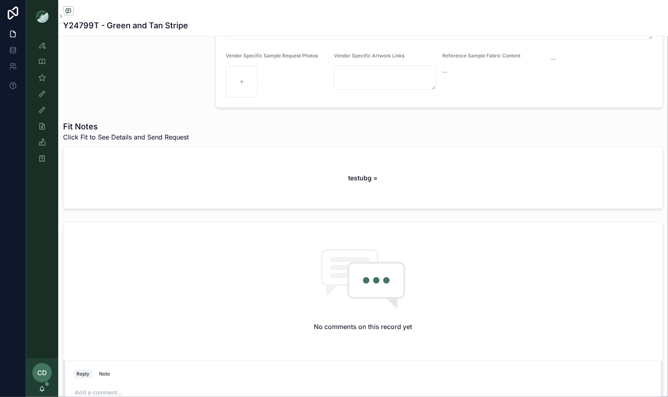
scroll to position [293, 0]
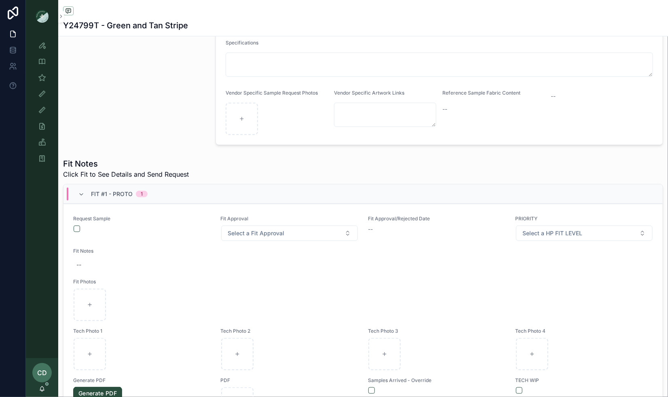
scroll to position [245, 0]
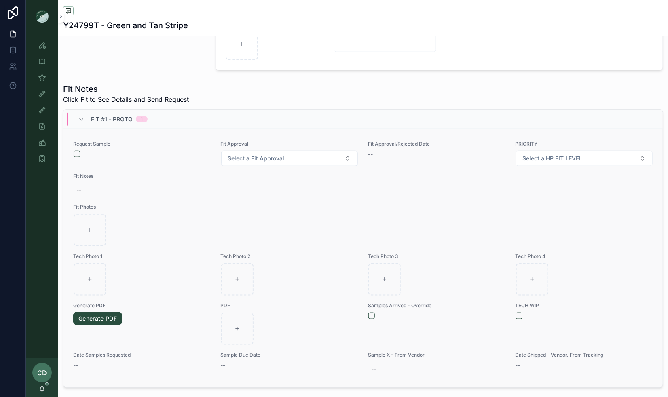
click at [72, 147] on div "Request Sample Fit Approval Select a Fit Approval Fit Approval/Rejected Date --…" at bounding box center [362, 258] width 599 height 258
click at [72, 149] on div "Request Sample Fit Approval Select a Fit Approval Fit Approval/Rejected Date --…" at bounding box center [362, 258] width 599 height 258
click at [75, 151] on button "button" at bounding box center [77, 154] width 6 height 6
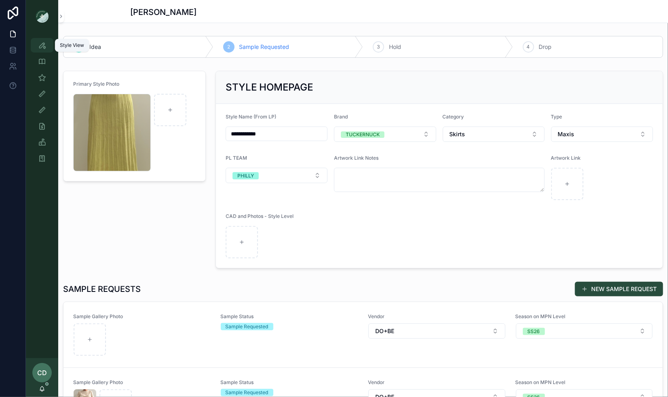
click at [39, 49] on icon "scrollable content" at bounding box center [42, 45] width 8 height 8
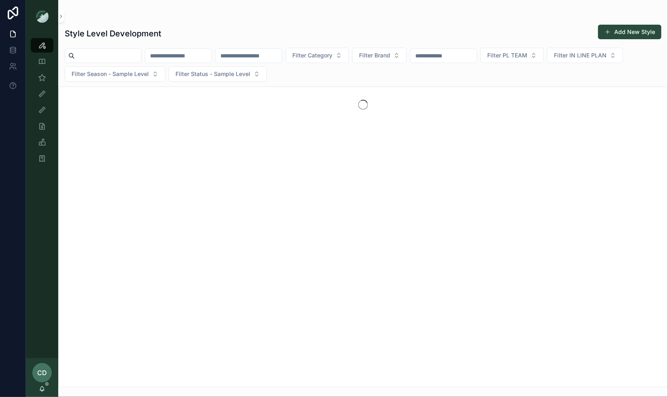
click at [194, 54] on input "text" at bounding box center [178, 55] width 66 height 11
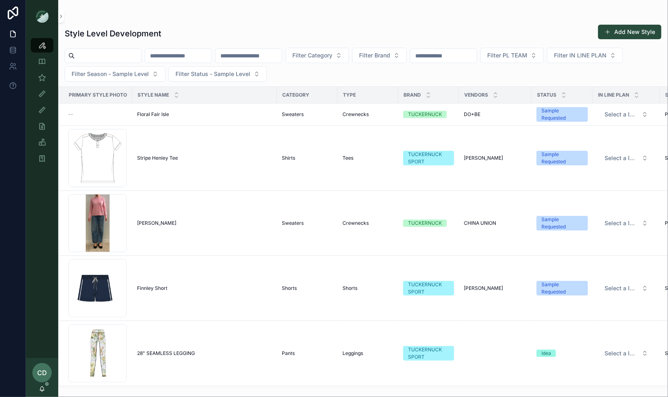
type input "******"
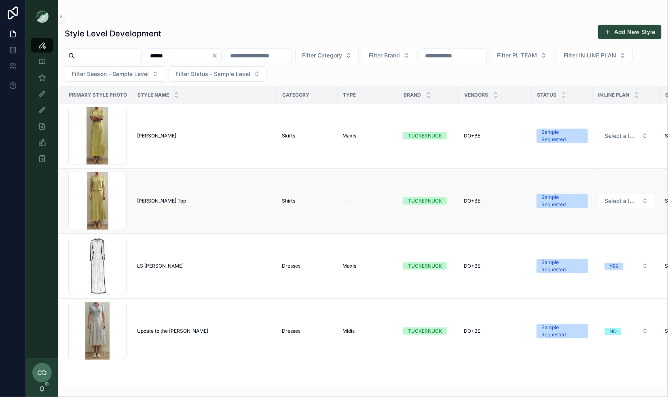
click at [150, 201] on span "[PERSON_NAME] Top" at bounding box center [161, 201] width 49 height 6
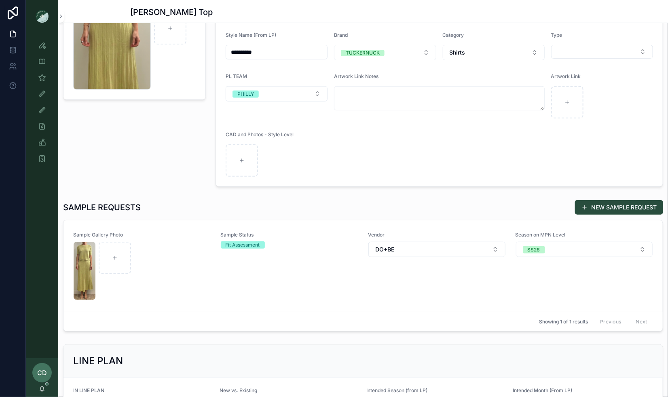
scroll to position [71, 0]
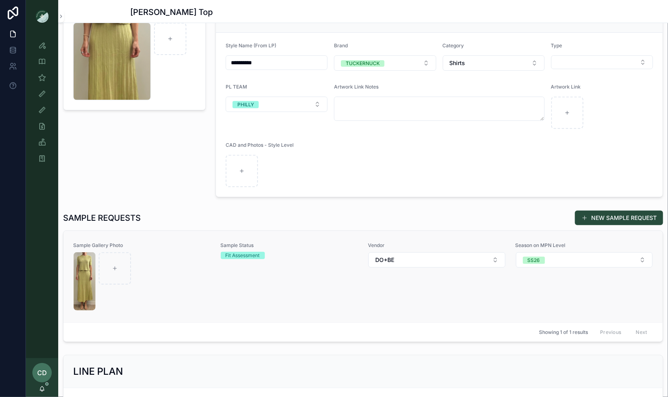
click at [276, 281] on div "Sample Status Fit Assessment" at bounding box center [290, 276] width 138 height 69
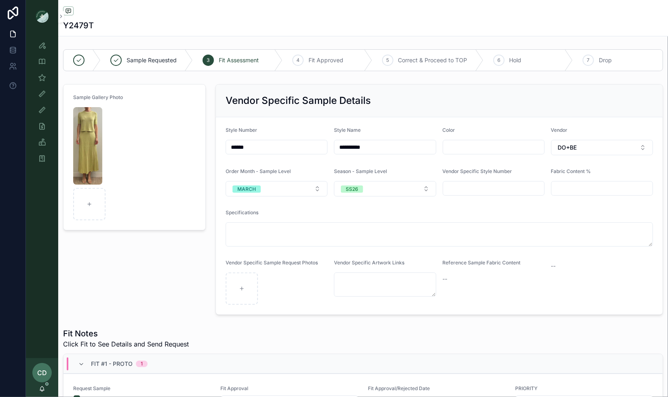
drag, startPoint x: 270, startPoint y: 149, endPoint x: 215, endPoint y: 149, distance: 54.2
click at [217, 149] on form "**********" at bounding box center [439, 215] width 447 height 197
click at [212, 156] on div "**********" at bounding box center [439, 199] width 457 height 237
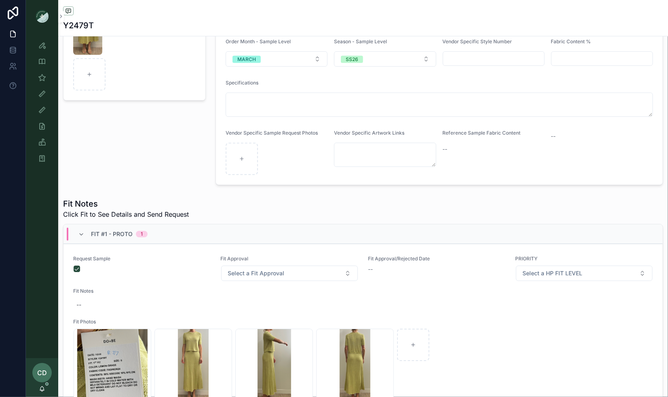
scroll to position [229, 0]
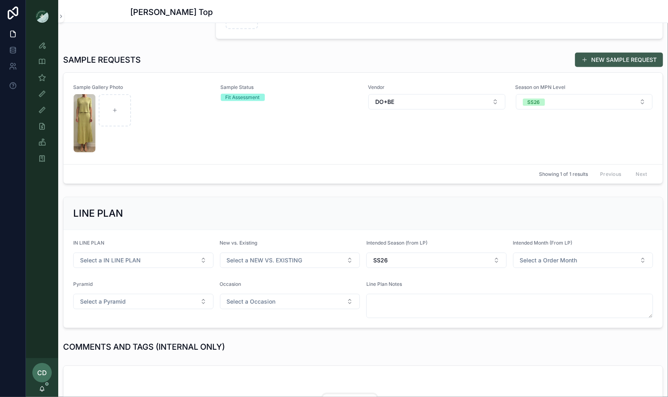
click at [588, 56] on button "NEW SAMPLE REQUEST" at bounding box center [619, 60] width 88 height 15
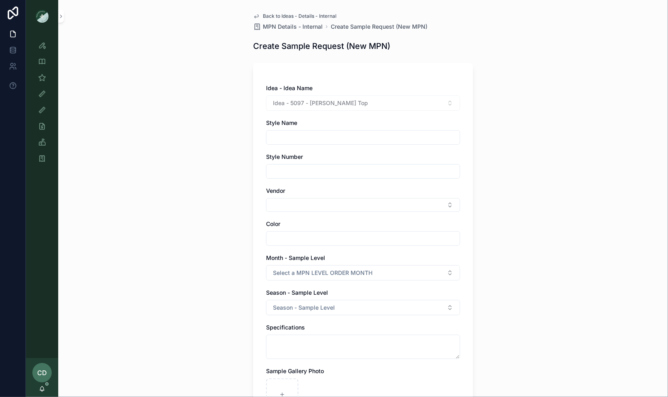
click at [316, 140] on input "text" at bounding box center [362, 137] width 193 height 11
click at [297, 179] on div "Idea - Idea Name Idea - 5097 - Sylvie Top Style Name Style Number Vendor Color …" at bounding box center [363, 299] width 194 height 430
click at [297, 176] on input "text" at bounding box center [362, 171] width 193 height 11
paste input "******"
type input "******"
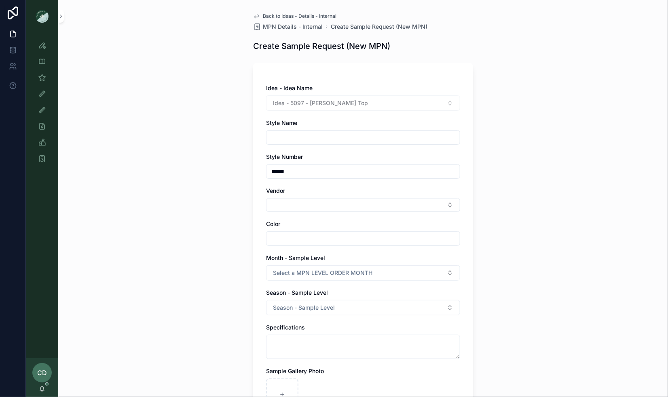
click at [292, 141] on input "text" at bounding box center [362, 137] width 193 height 11
type input "**********"
click at [219, 207] on div "**********" at bounding box center [363, 198] width 610 height 397
click at [290, 207] on button "Select Button" at bounding box center [363, 205] width 194 height 14
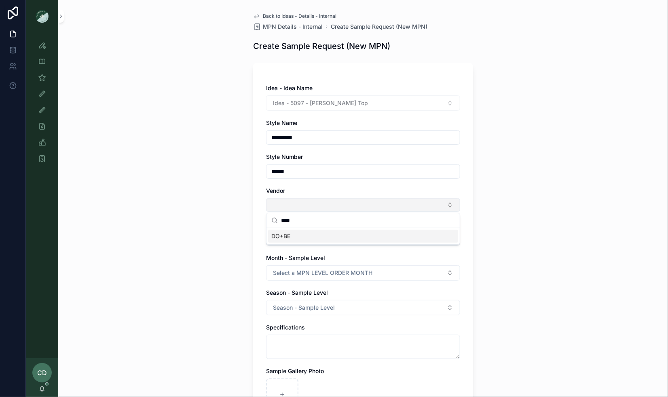
type input "*****"
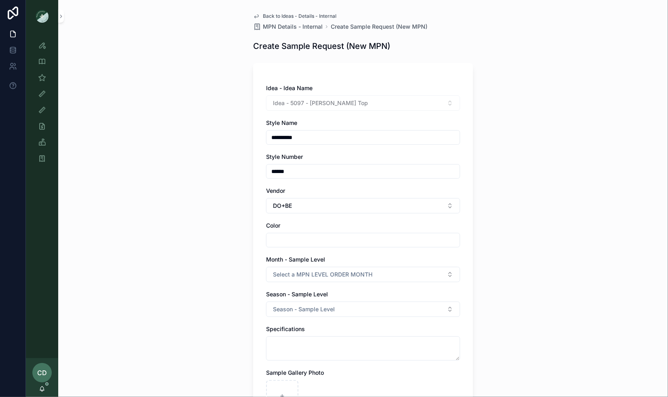
click at [297, 242] on input "text" at bounding box center [362, 239] width 193 height 11
type input "*****"
click at [270, 274] on button "Select a MPN LEVEL ORDER MONTH" at bounding box center [363, 274] width 194 height 15
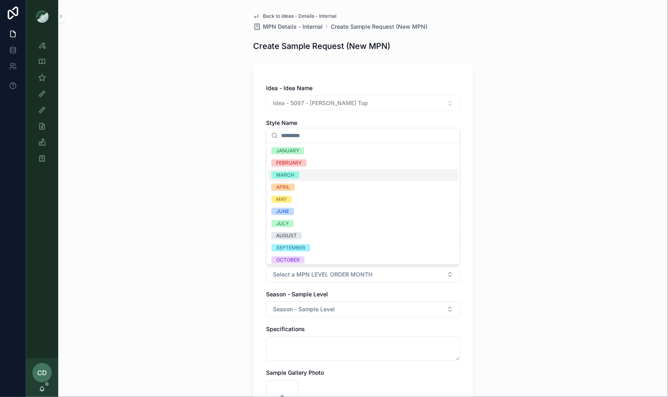
click at [280, 176] on div "MARCH" at bounding box center [285, 174] width 18 height 7
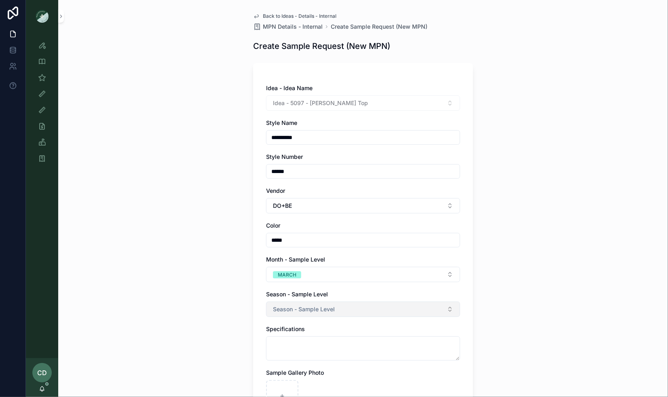
click at [278, 302] on button "Season - Sample Level" at bounding box center [363, 309] width 194 height 15
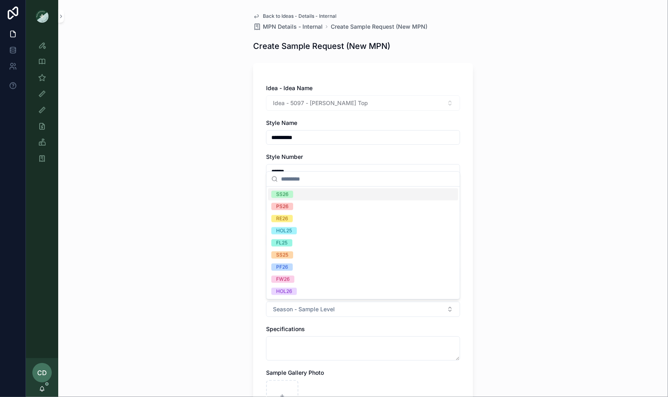
click at [295, 197] on div "SS26" at bounding box center [363, 194] width 190 height 12
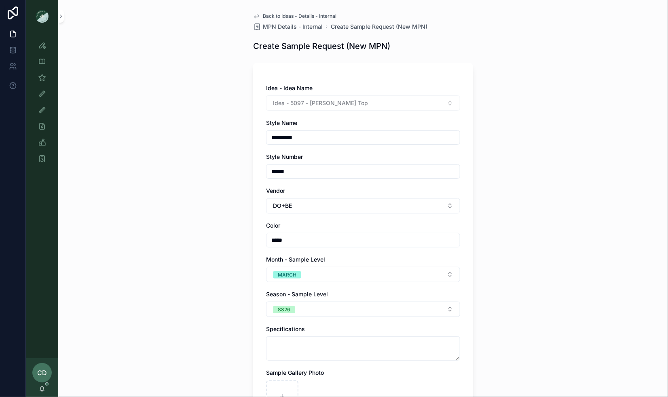
click at [165, 272] on div "**********" at bounding box center [363, 198] width 610 height 397
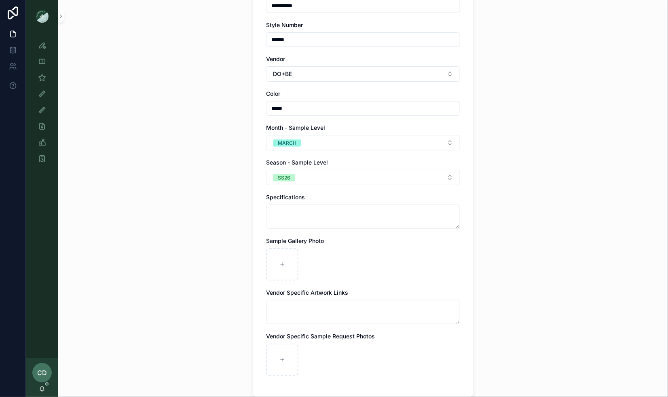
scroll to position [150, 0]
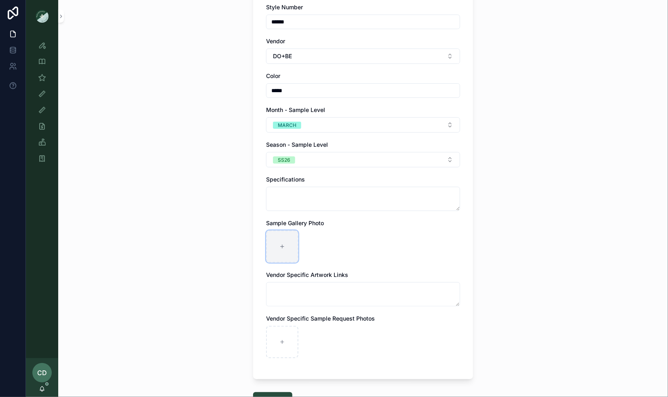
click at [275, 241] on div at bounding box center [282, 246] width 32 height 32
type input "**********"
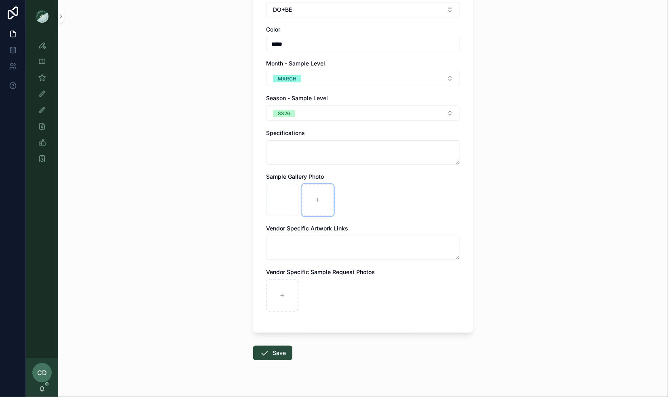
scroll to position [198, 0]
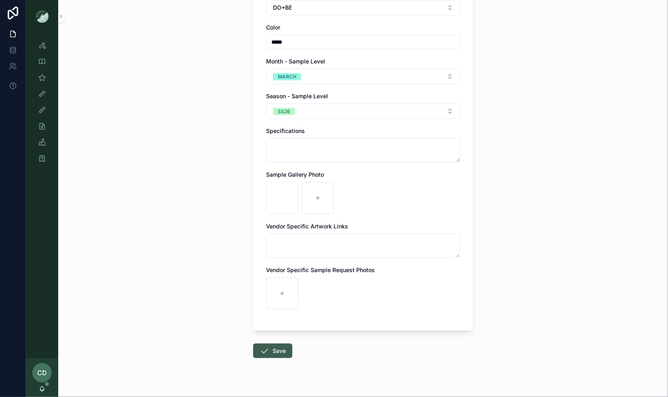
click at [278, 347] on button "Save" at bounding box center [272, 351] width 39 height 15
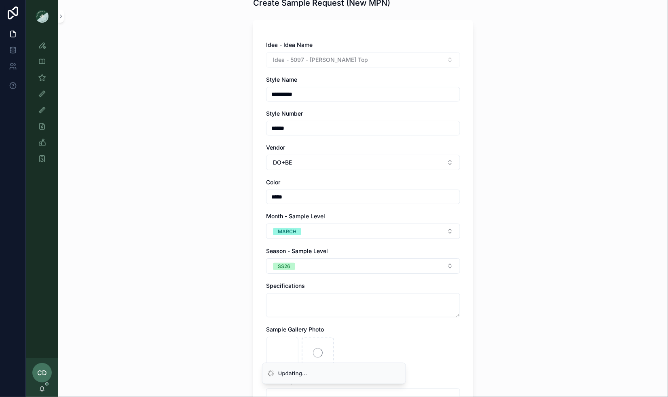
scroll to position [0, 0]
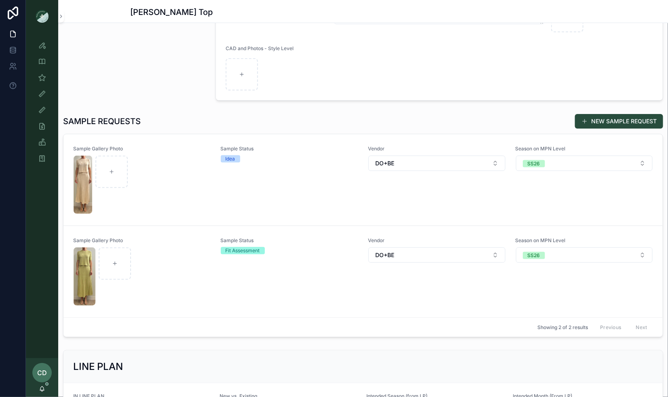
scroll to position [232, 0]
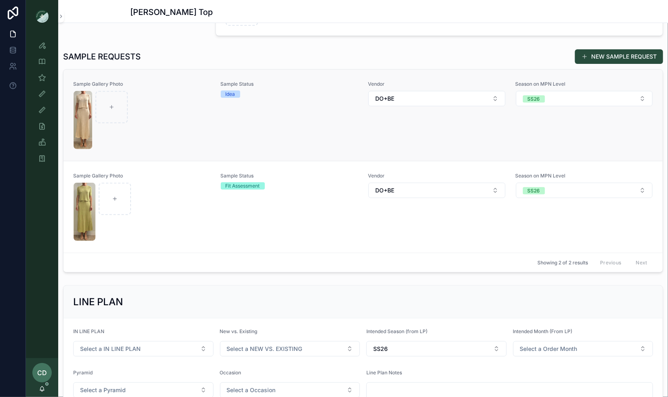
click at [189, 132] on div at bounding box center [142, 120] width 137 height 58
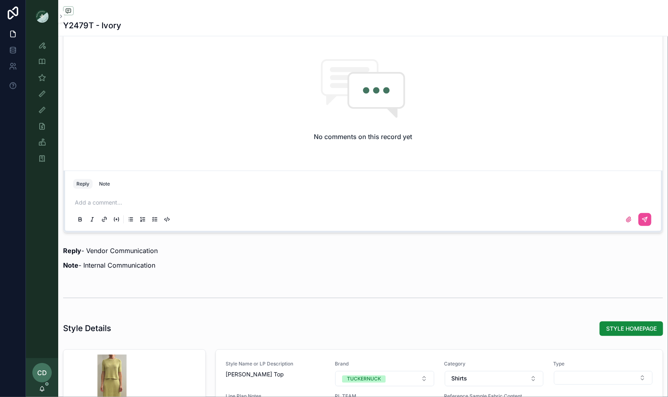
scroll to position [416, 0]
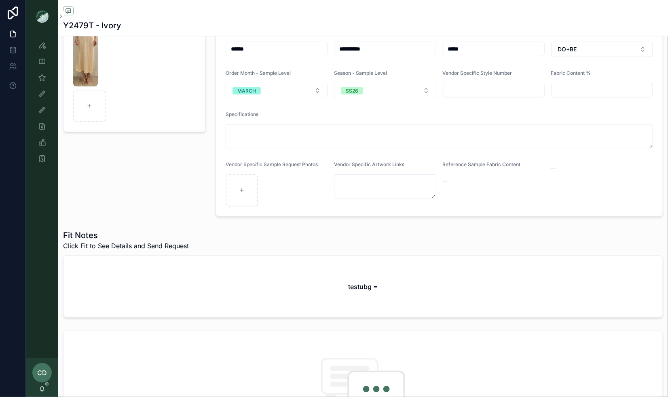
scroll to position [78, 0]
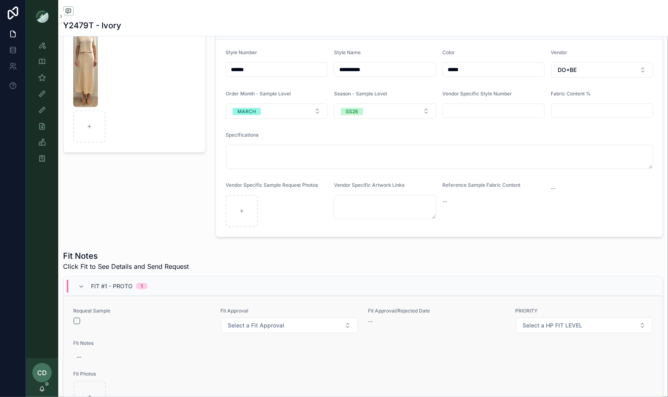
click at [80, 318] on div at bounding box center [142, 321] width 137 height 6
click at [78, 318] on button "button" at bounding box center [77, 321] width 6 height 6
click at [127, 216] on div "Sample Gallery Photo" at bounding box center [134, 121] width 152 height 237
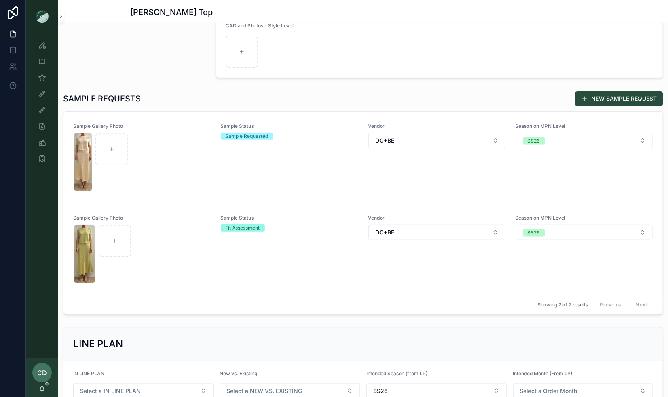
scroll to position [204, 0]
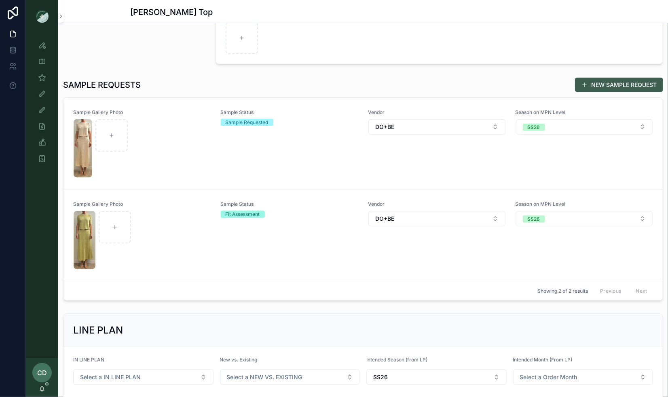
click at [578, 83] on button "NEW SAMPLE REQUEST" at bounding box center [619, 85] width 88 height 15
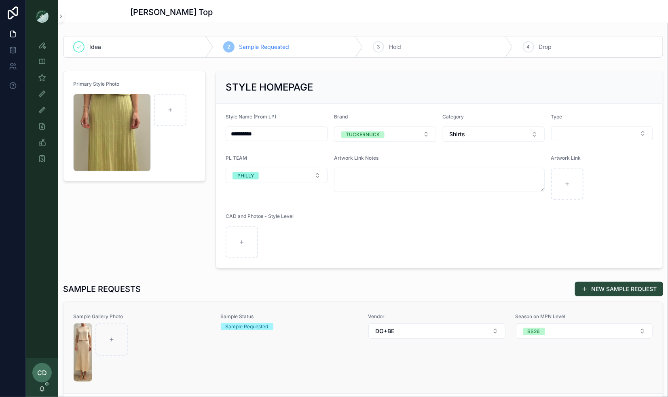
click at [160, 335] on div at bounding box center [142, 352] width 137 height 58
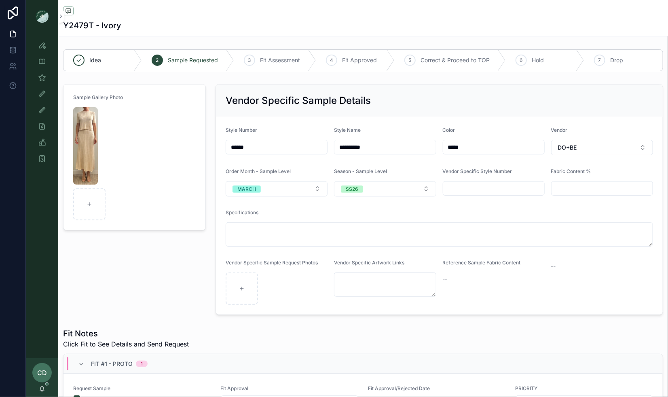
drag, startPoint x: 257, startPoint y: 146, endPoint x: 223, endPoint y: 146, distance: 34.0
click at [224, 146] on form "**********" at bounding box center [439, 215] width 447 height 197
click at [192, 204] on form "Sample Gallery Photo" at bounding box center [134, 157] width 142 height 146
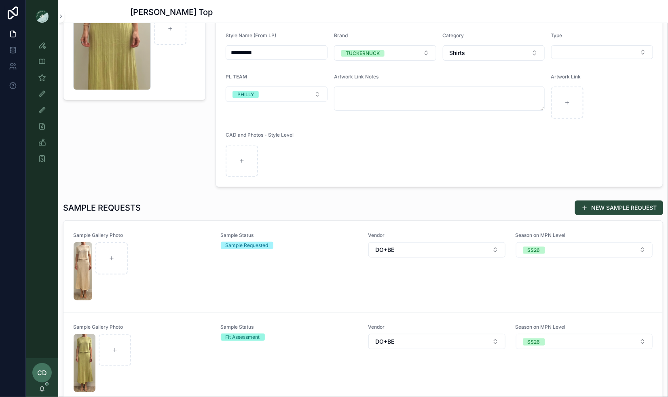
scroll to position [114, 0]
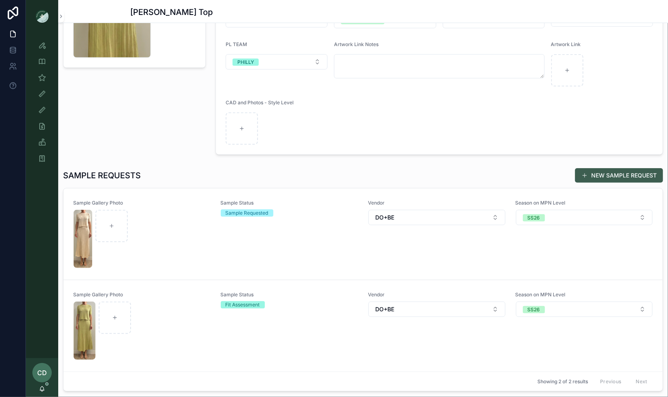
click at [631, 171] on button "NEW SAMPLE REQUEST" at bounding box center [619, 175] width 88 height 15
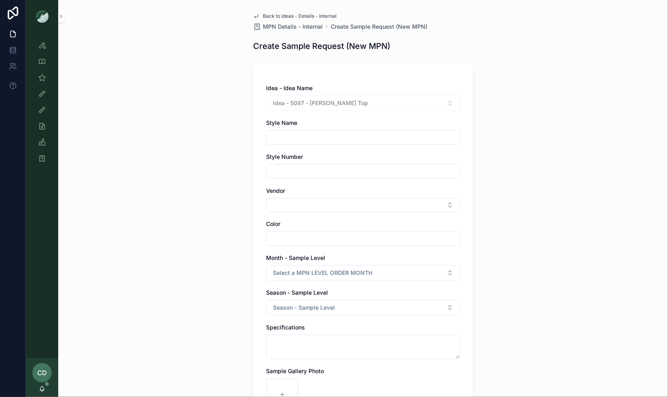
click at [297, 167] on input "text" at bounding box center [362, 171] width 193 height 11
paste input "******"
type input "******"
click at [304, 130] on div at bounding box center [363, 137] width 194 height 15
drag, startPoint x: 342, startPoint y: 103, endPoint x: 310, endPoint y: 105, distance: 32.0
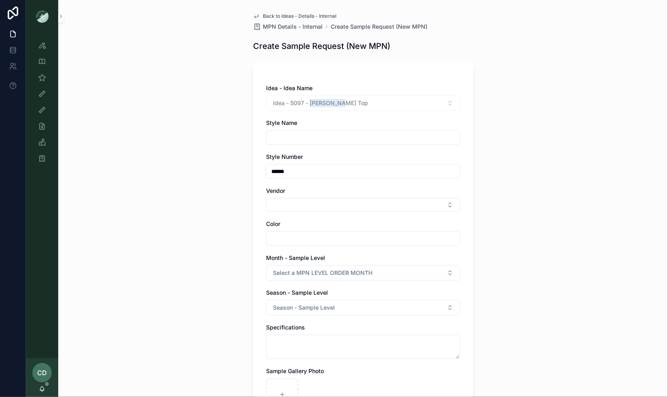
click at [310, 105] on div "Idea - 5097 - Sylvie Top" at bounding box center [363, 102] width 194 height 15
copy span "Sylvie Top"
click at [293, 129] on div "Style Name" at bounding box center [363, 132] width 194 height 26
click at [284, 143] on input "text" at bounding box center [362, 137] width 193 height 11
paste input "**********"
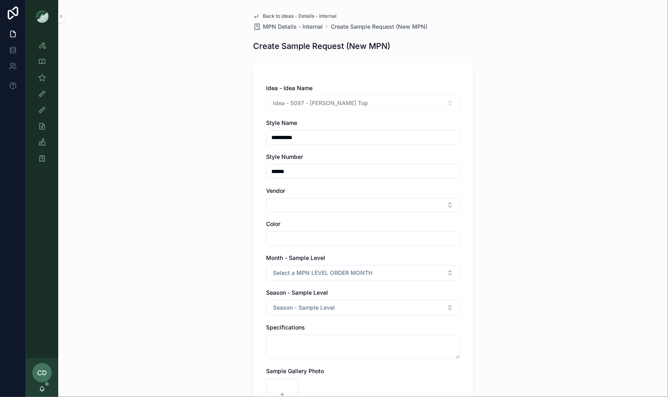
type input "**********"
click at [245, 175] on div "**********" at bounding box center [363, 198] width 610 height 397
click at [269, 205] on button "Select Button" at bounding box center [363, 205] width 194 height 14
type input "*****"
click at [302, 235] on div "DO+BE" at bounding box center [363, 236] width 190 height 13
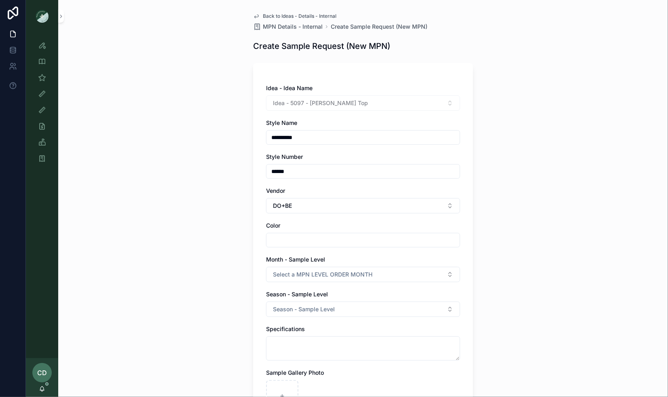
click at [302, 240] on input "text" at bounding box center [362, 239] width 193 height 11
type input "**********"
click at [238, 257] on div "**********" at bounding box center [363, 198] width 610 height 397
click at [267, 269] on button "Select a MPN LEVEL ORDER MONTH" at bounding box center [363, 274] width 194 height 15
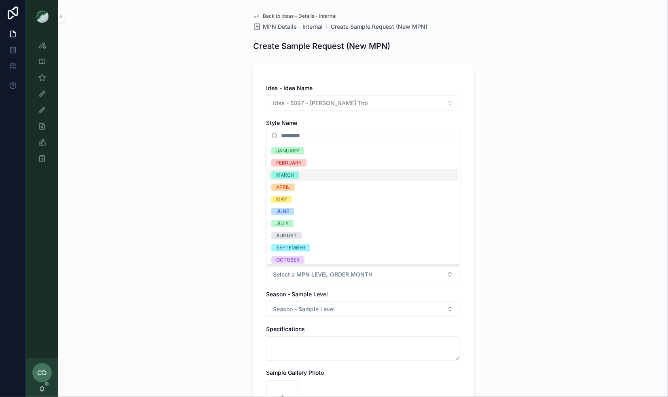
click at [301, 171] on div "MARCH" at bounding box center [363, 175] width 190 height 12
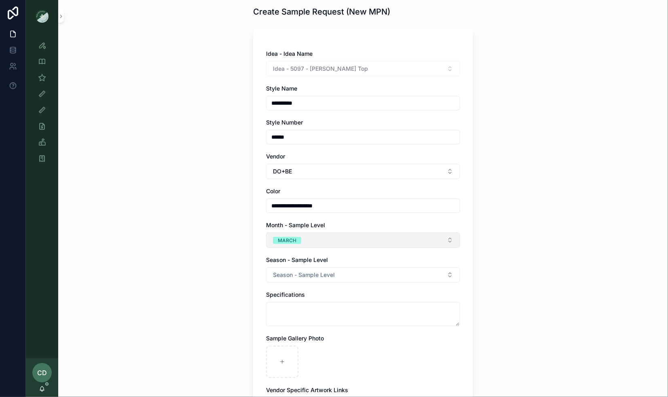
scroll to position [45, 0]
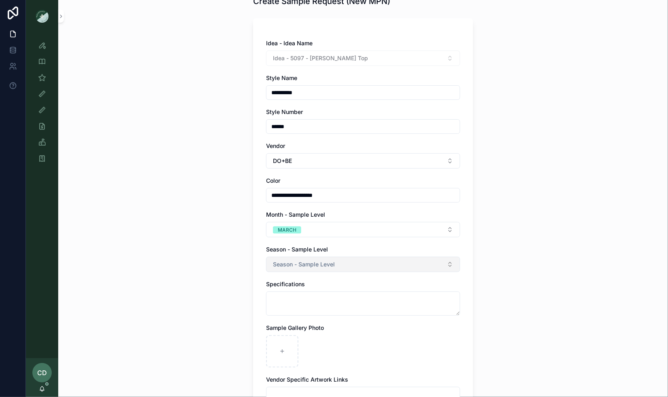
click at [312, 266] on span "Season - Sample Level" at bounding box center [304, 264] width 62 height 8
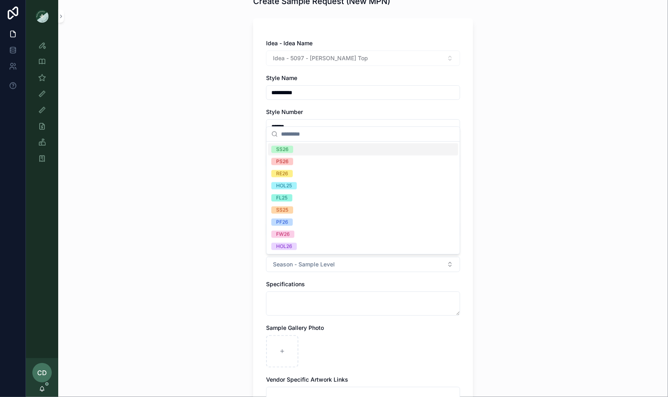
click at [309, 151] on div "SS26" at bounding box center [363, 149] width 190 height 12
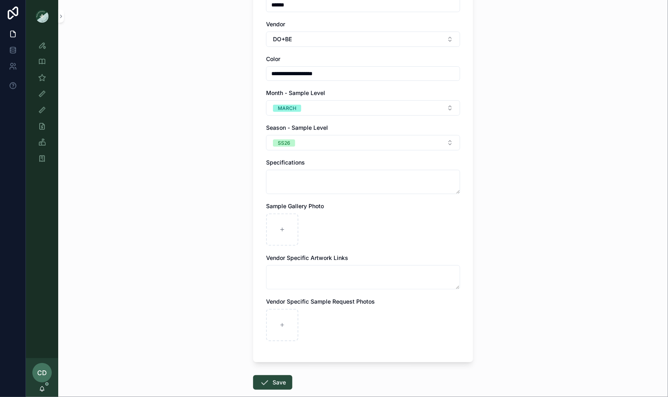
scroll to position [209, 0]
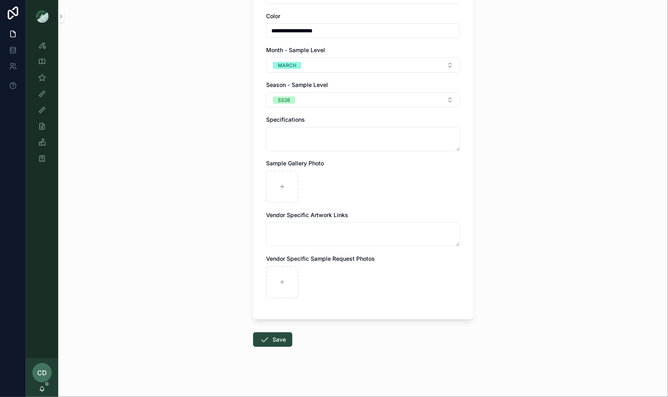
click at [265, 348] on form "**********" at bounding box center [363, 124] width 220 height 550
click at [265, 342] on icon at bounding box center [264, 340] width 10 height 10
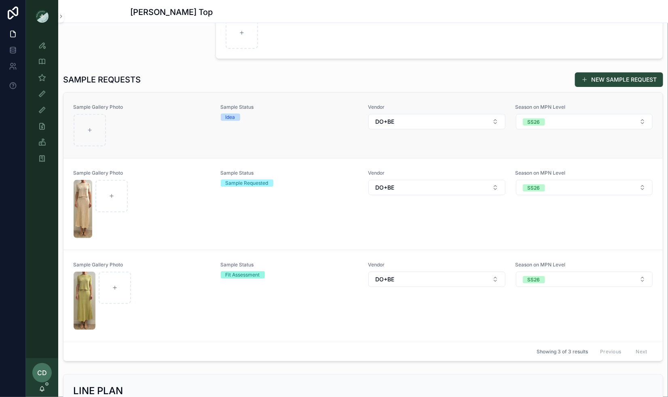
click at [290, 125] on div "Sample Status Idea" at bounding box center [290, 125] width 138 height 43
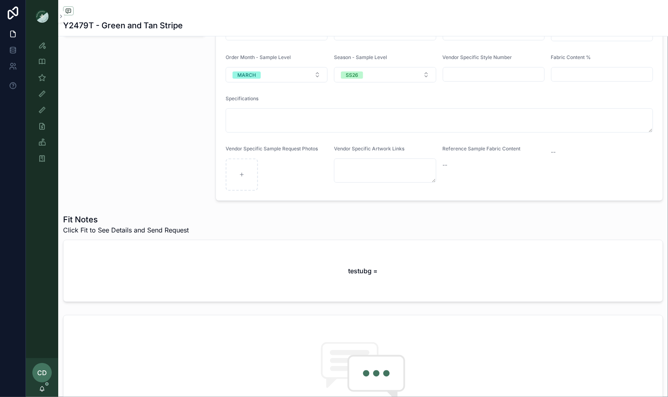
scroll to position [174, 0]
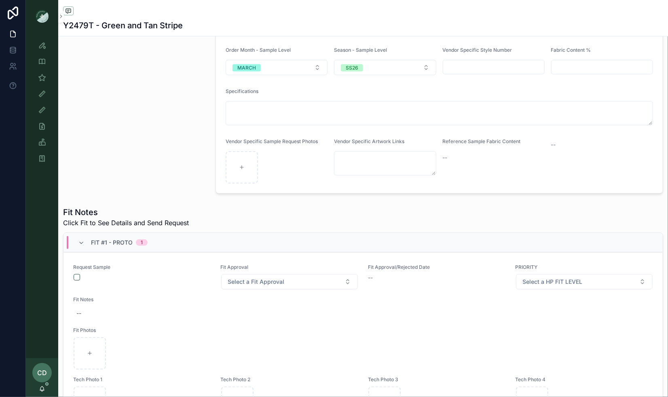
scroll to position [164, 0]
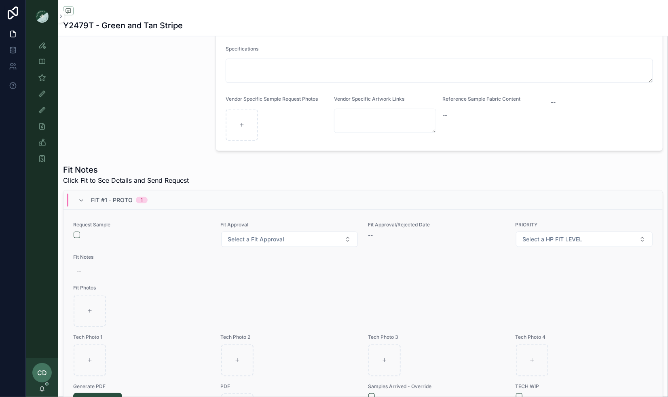
click at [72, 233] on div "Request Sample Fit Approval Select a Fit Approval Fit Approval/Rejected Date --…" at bounding box center [362, 339] width 599 height 258
click at [76, 233] on button "button" at bounding box center [77, 235] width 6 height 6
click at [91, 99] on div "Sample Gallery Photo" at bounding box center [134, 35] width 152 height 237
click at [49, 46] on link "Style View" at bounding box center [42, 45] width 23 height 15
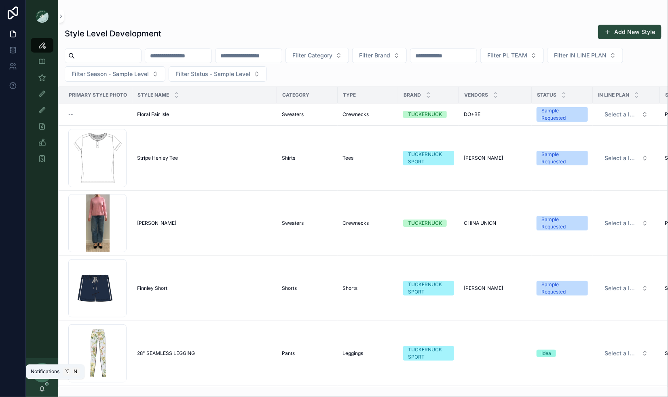
click at [44, 387] on icon at bounding box center [42, 389] width 6 height 6
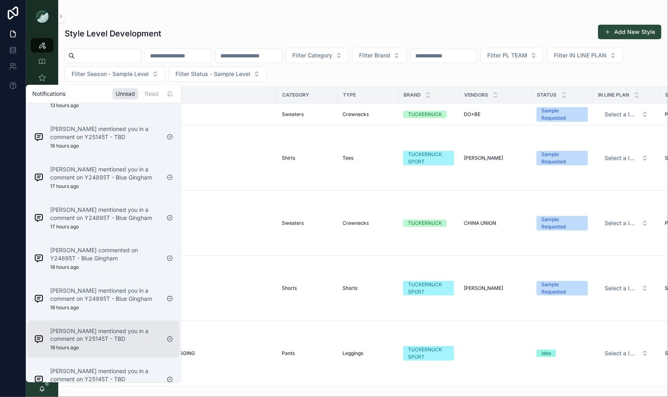
scroll to position [110, 0]
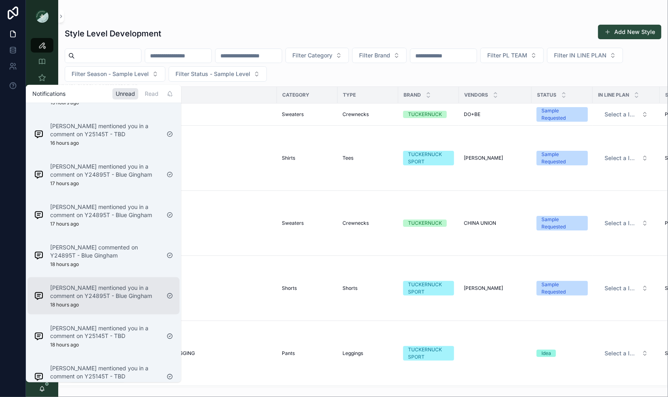
click at [112, 306] on div "[PERSON_NAME] mentioned you in a comment on Y24895T - Blue Gingham 18 hours ago" at bounding box center [105, 295] width 110 height 24
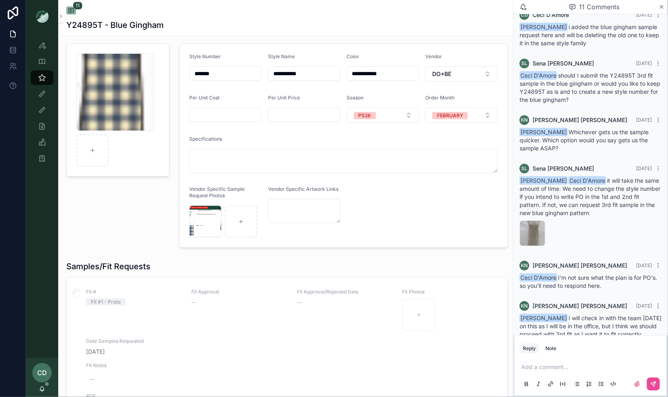
scroll to position [231, 0]
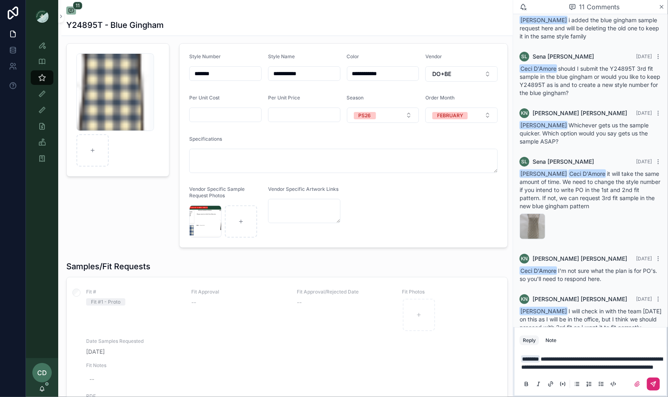
click at [659, 386] on button at bounding box center [653, 384] width 13 height 13
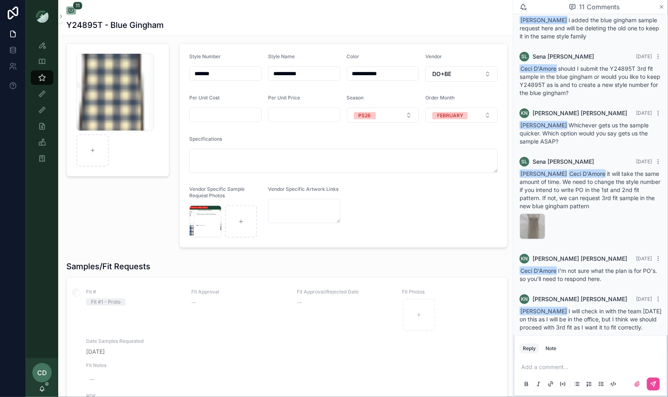
click at [663, 5] on icon at bounding box center [661, 7] width 6 height 6
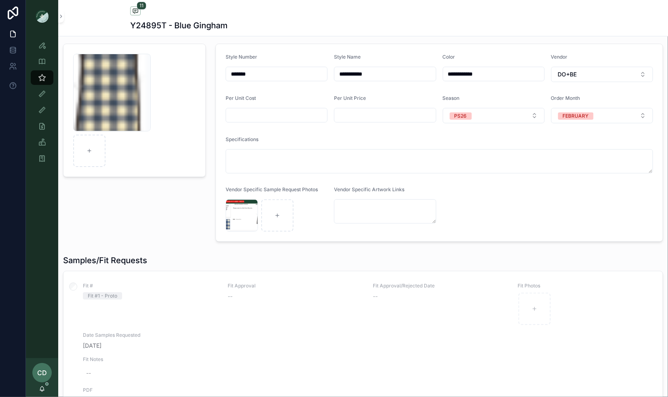
click at [46, 390] on div "CD [PERSON_NAME]" at bounding box center [42, 377] width 32 height 39
click at [44, 390] on icon at bounding box center [42, 388] width 4 height 4
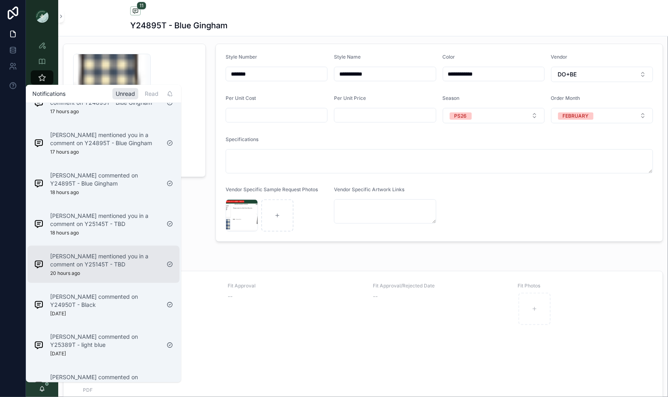
scroll to position [185, 0]
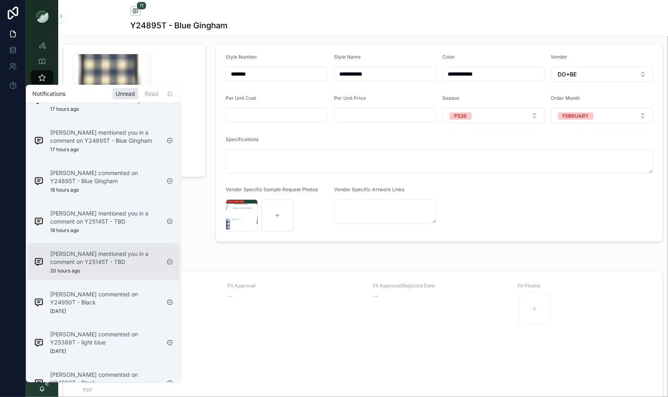
click at [91, 272] on div "Sena Lee mentioned you in a comment on Y25145T - TBD 20 hours ago" at bounding box center [105, 261] width 110 height 24
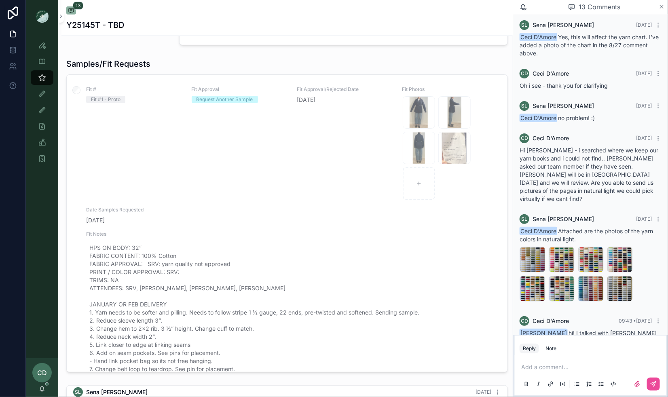
scroll to position [381, 0]
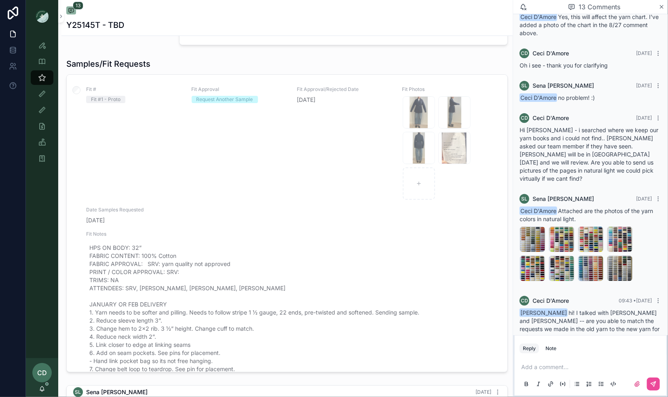
click at [42, 386] on icon at bounding box center [42, 389] width 6 height 6
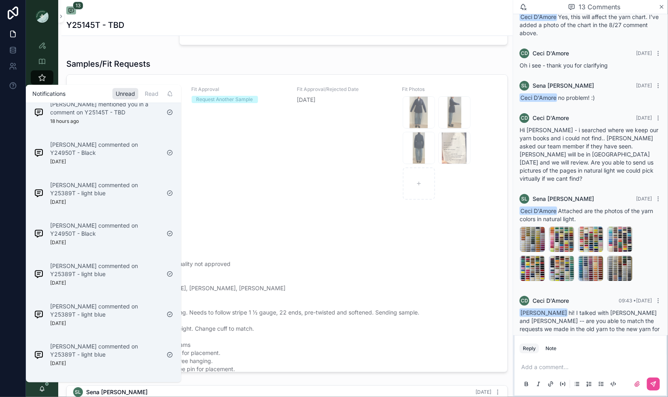
scroll to position [0, 0]
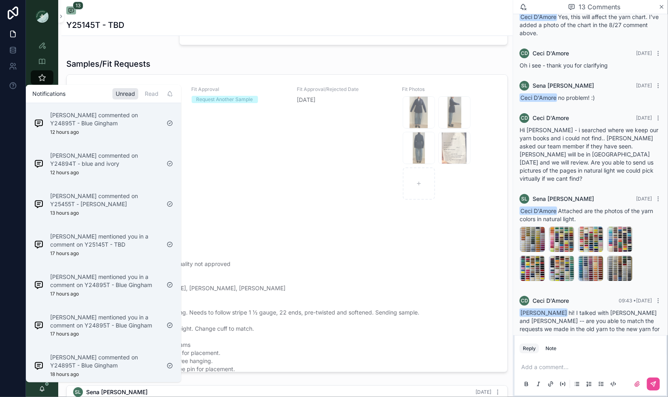
click at [127, 91] on div "Unread" at bounding box center [125, 93] width 26 height 11
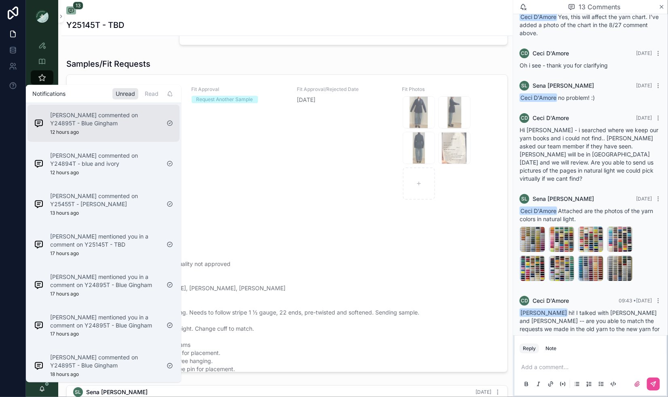
click at [110, 137] on div "Karen Nelson commented on Y24895T - Blue Gingham 12 hours ago" at bounding box center [97, 123] width 133 height 31
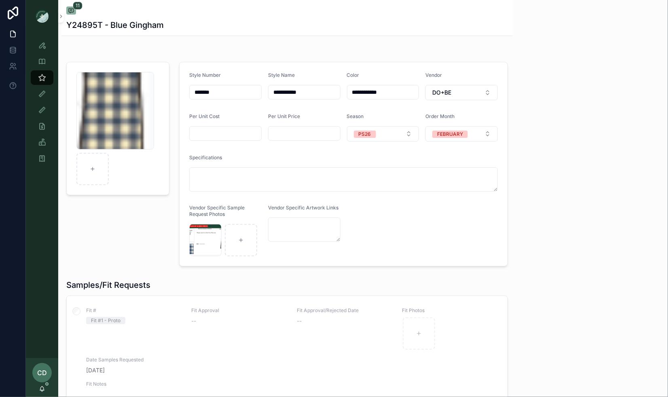
scroll to position [212, 0]
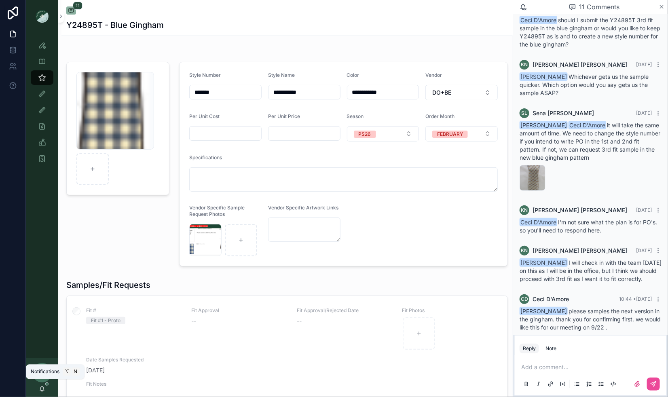
click at [39, 388] on icon at bounding box center [42, 389] width 6 height 6
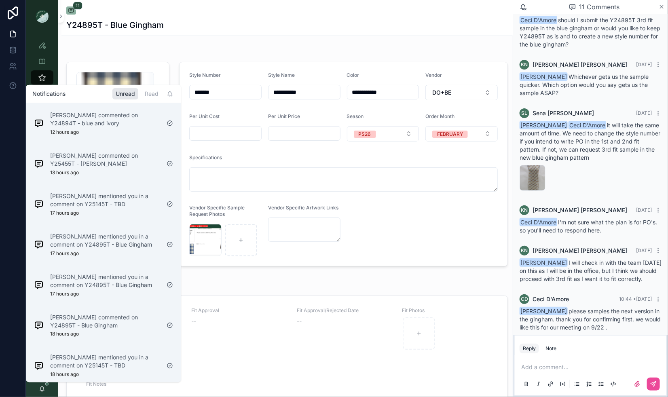
click at [120, 92] on div "Unread" at bounding box center [125, 93] width 26 height 11
click at [143, 95] on div "Read" at bounding box center [151, 93] width 20 height 11
click at [137, 95] on div "Unread" at bounding box center [125, 93] width 26 height 11
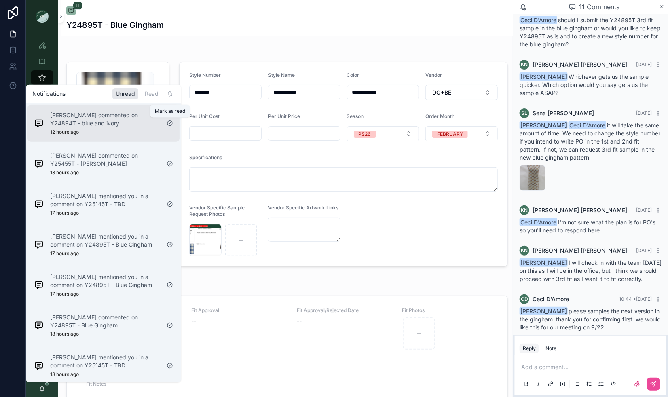
click at [170, 124] on icon at bounding box center [170, 123] width 6 height 6
click at [143, 131] on div "Karen Nelson commented on Y25455T - Goji Berry 13 hours ago" at bounding box center [105, 123] width 110 height 24
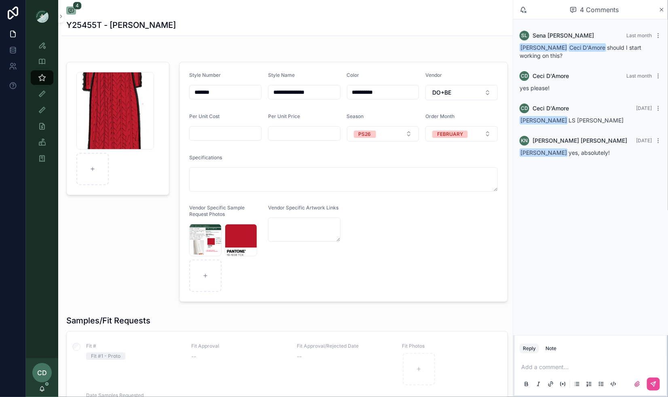
click at [541, 237] on div "SL Sena Lee Last month Karen Nelson Ceci D'Amore should I start working on this…" at bounding box center [590, 177] width 155 height 316
click at [41, 390] on icon at bounding box center [42, 388] width 4 height 4
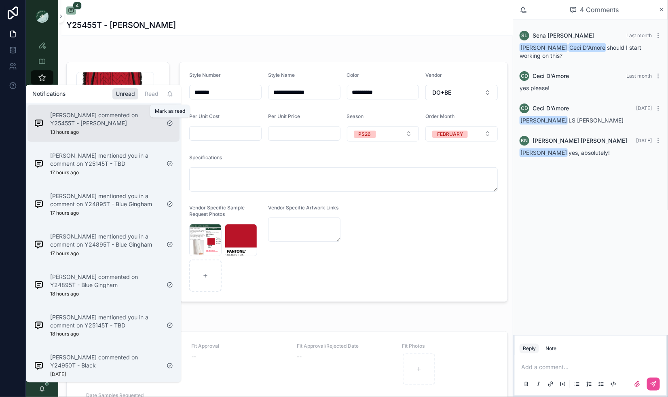
click at [171, 123] on icon at bounding box center [170, 123] width 6 height 6
click at [135, 134] on div "Sena Lee mentioned you in a comment on Y25145T - TBD 17 hours ago" at bounding box center [105, 123] width 110 height 24
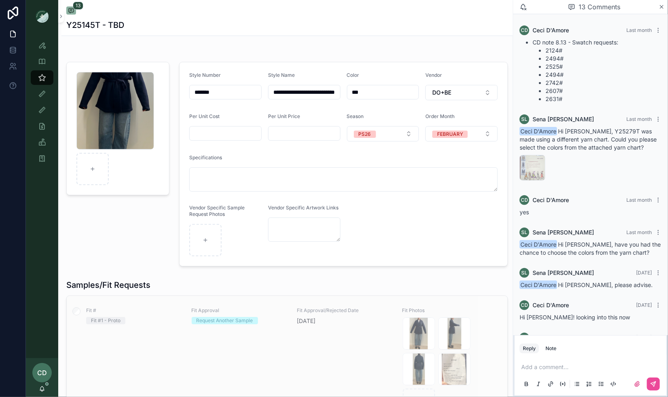
scroll to position [381, 0]
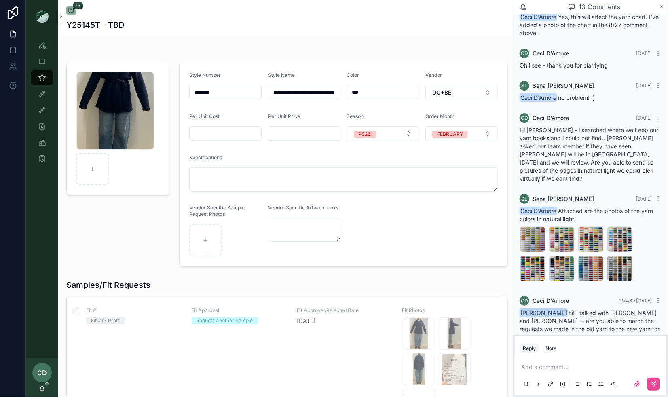
click at [40, 383] on div "CD Ceci D'Amore" at bounding box center [42, 377] width 32 height 39
click at [45, 388] on div "CD Ceci D'Amore" at bounding box center [42, 377] width 32 height 39
click at [43, 380] on div "CD" at bounding box center [41, 372] width 19 height 19
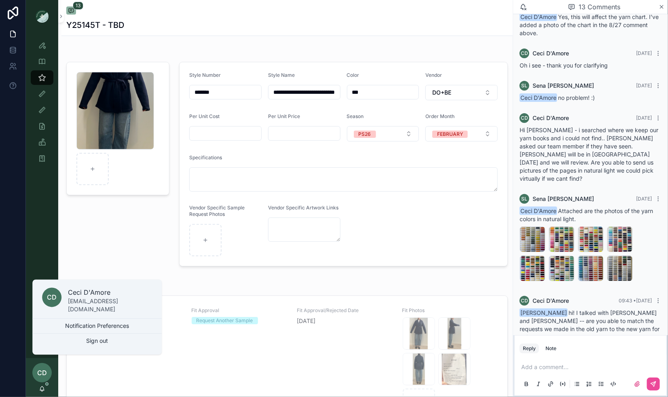
click at [42, 386] on icon at bounding box center [42, 389] width 6 height 6
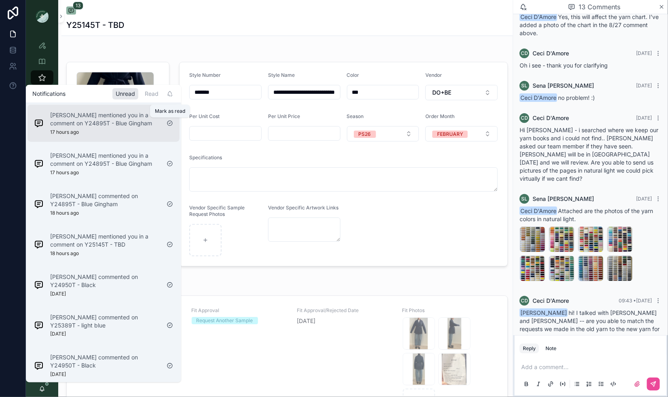
click at [172, 122] on icon at bounding box center [169, 122] width 5 height 5
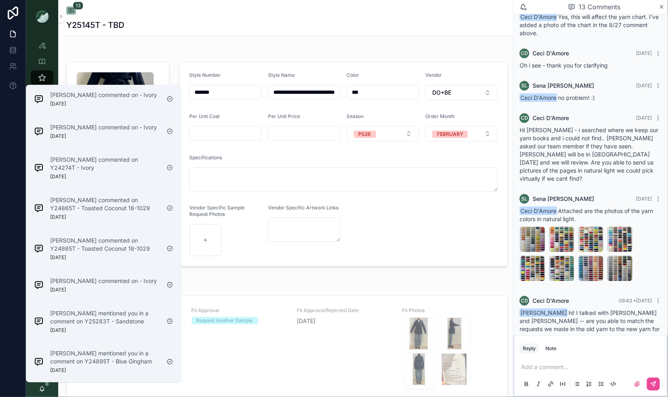
scroll to position [882, 0]
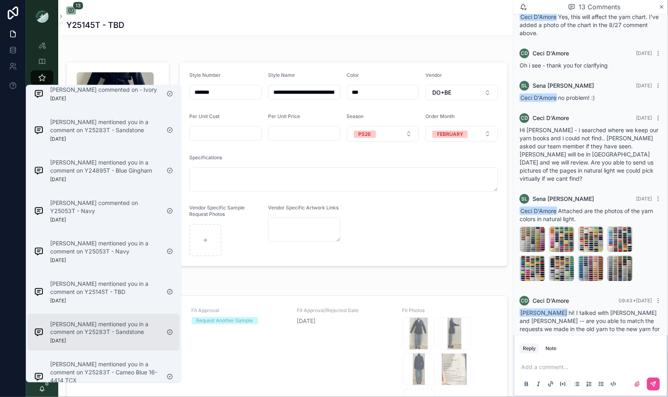
click at [88, 342] on div "Sena Lee mentioned you in a comment on Y25283T - Sandstone 7 days ago" at bounding box center [105, 332] width 110 height 24
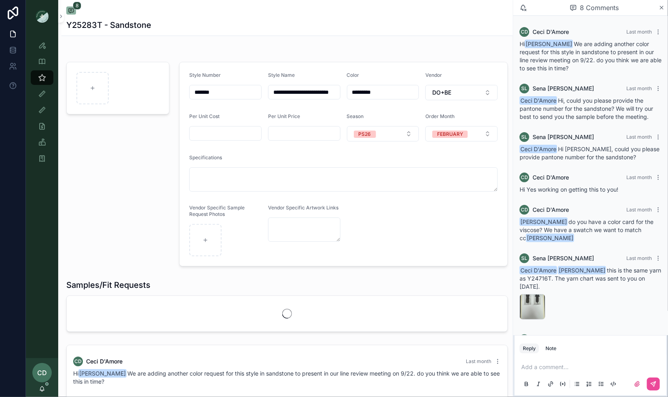
scroll to position [63, 0]
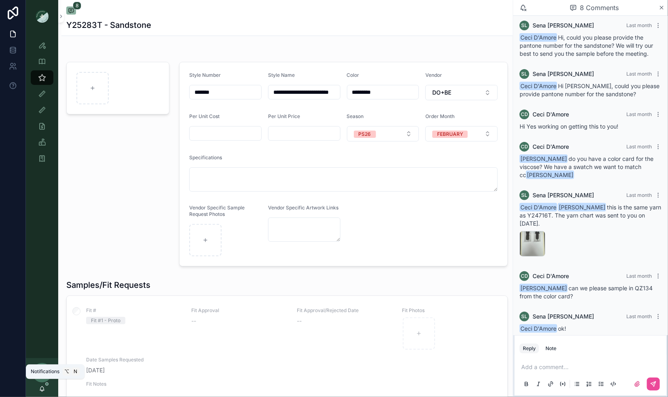
click at [41, 390] on icon at bounding box center [42, 389] width 6 height 6
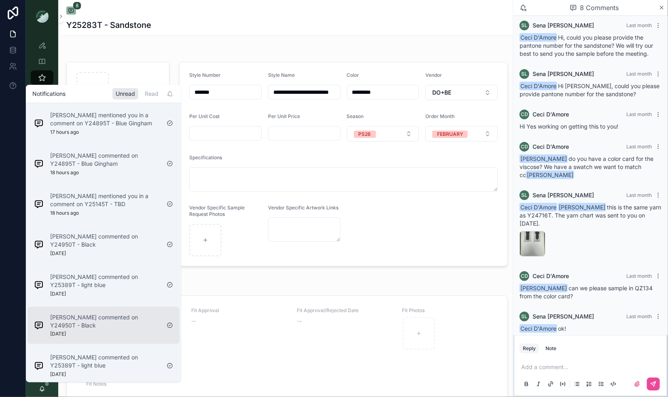
click at [67, 339] on div "Alice Lee commented on Y24950T - Black 1 day ago" at bounding box center [97, 325] width 133 height 31
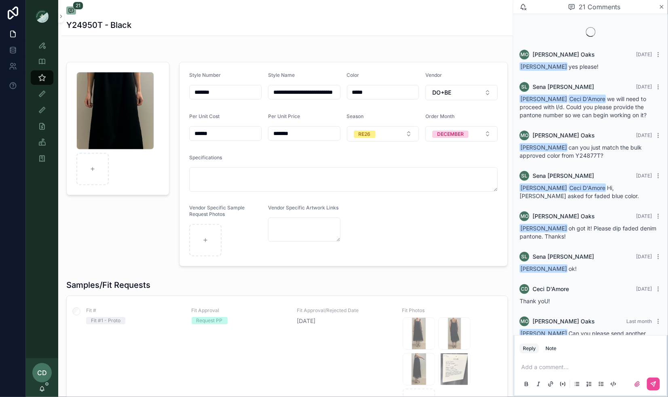
scroll to position [454, 0]
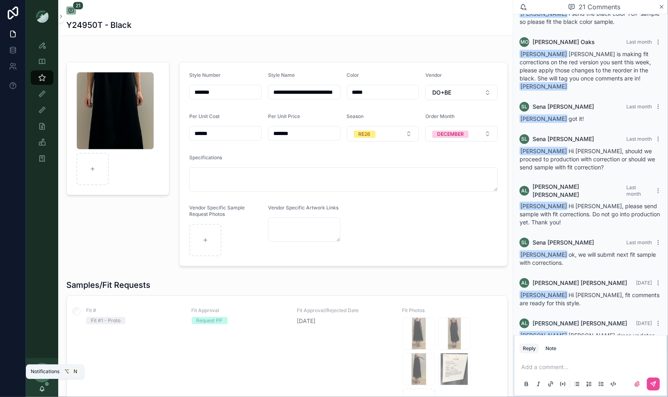
click at [39, 389] on icon at bounding box center [42, 389] width 6 height 6
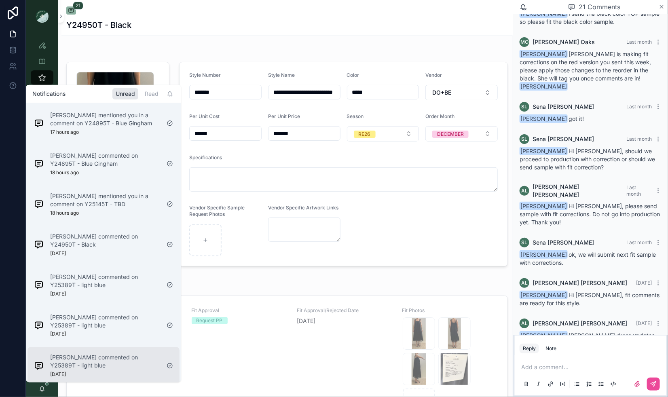
click at [60, 365] on p "Karen Nelson commented on Y25389T - light blue" at bounding box center [105, 361] width 110 height 16
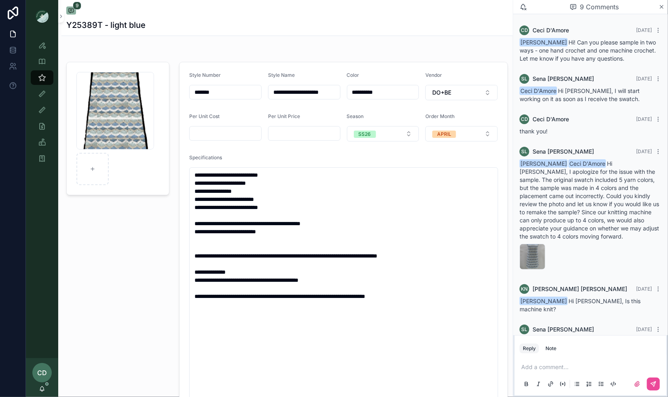
scroll to position [188, 0]
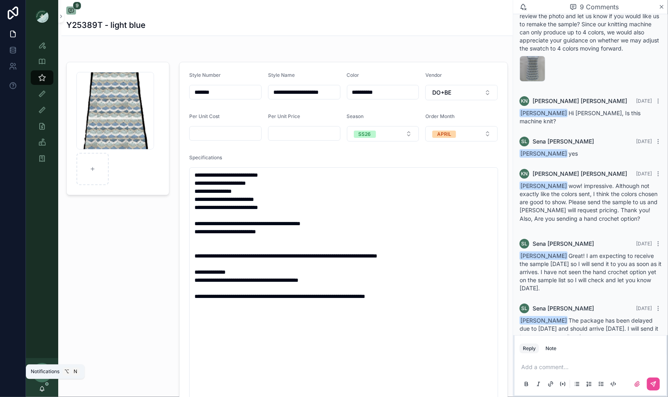
click at [40, 388] on icon at bounding box center [42, 389] width 6 height 6
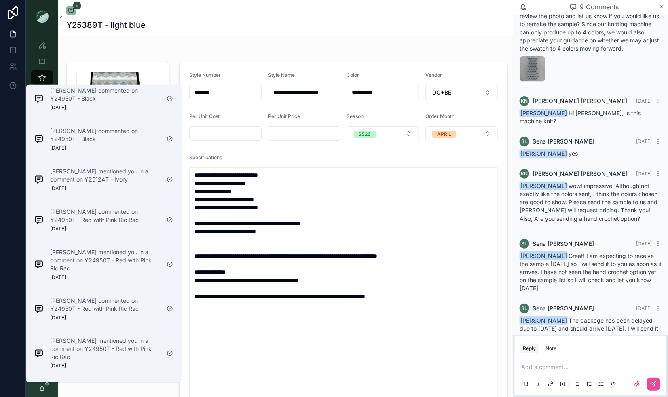
scroll to position [3404, 0]
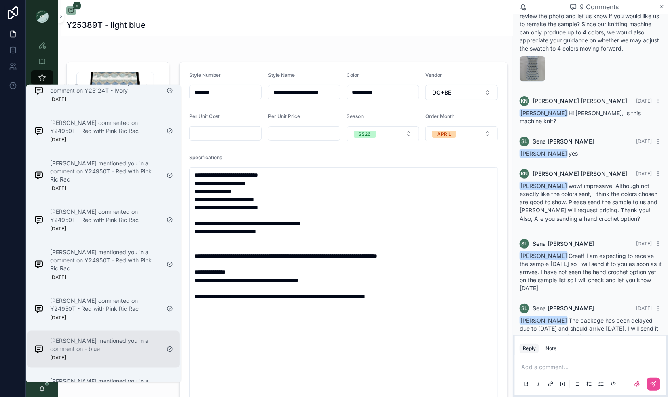
click at [68, 337] on p "Maggie Oaks mentioned you in a comment on - blue" at bounding box center [105, 345] width 110 height 16
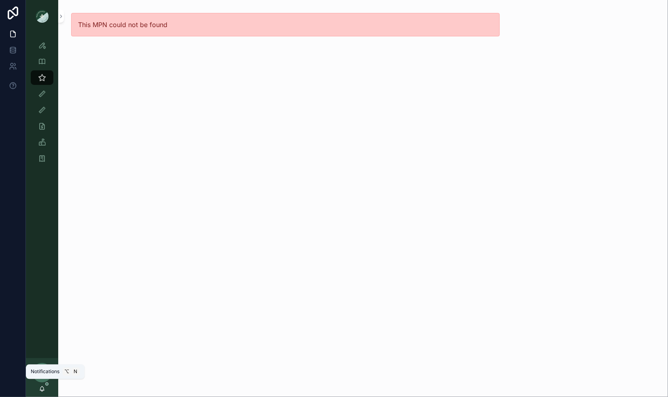
click at [40, 389] on icon at bounding box center [42, 389] width 6 height 6
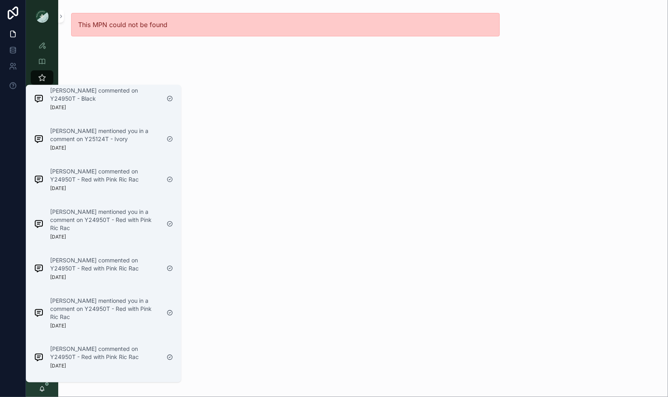
scroll to position [3363, 0]
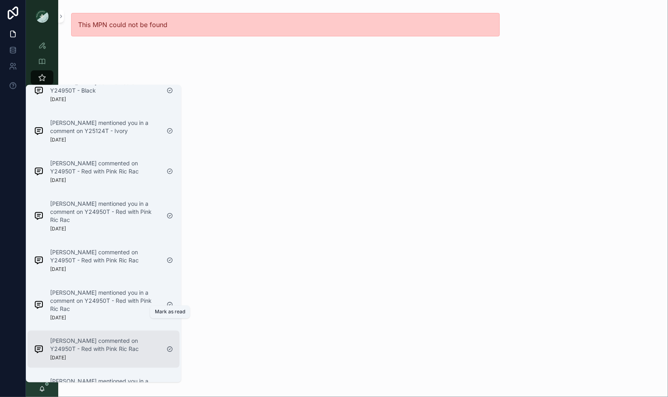
click at [169, 346] on icon at bounding box center [170, 349] width 6 height 6
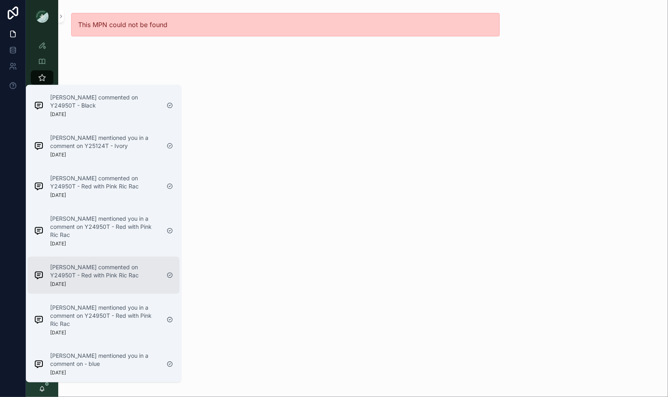
scroll to position [3323, 0]
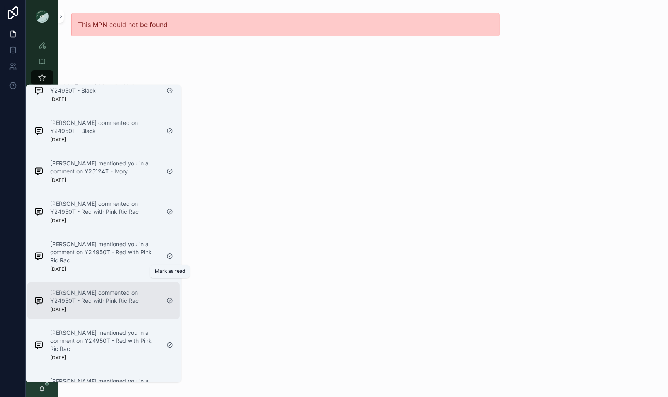
click at [171, 297] on icon at bounding box center [170, 300] width 6 height 6
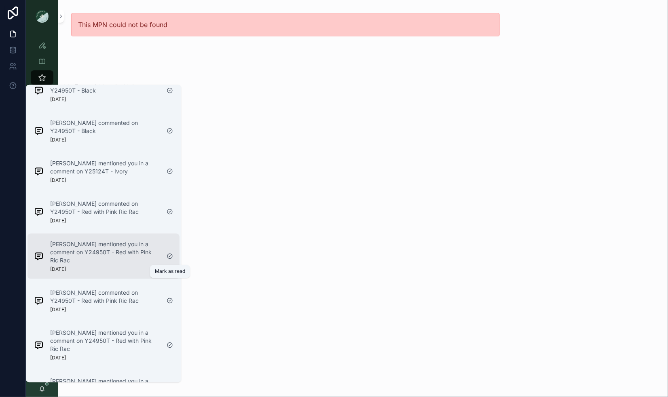
scroll to position [3282, 0]
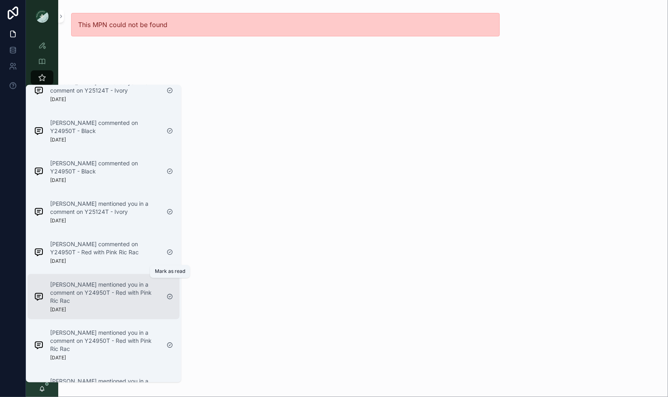
click at [170, 293] on icon at bounding box center [170, 296] width 6 height 6
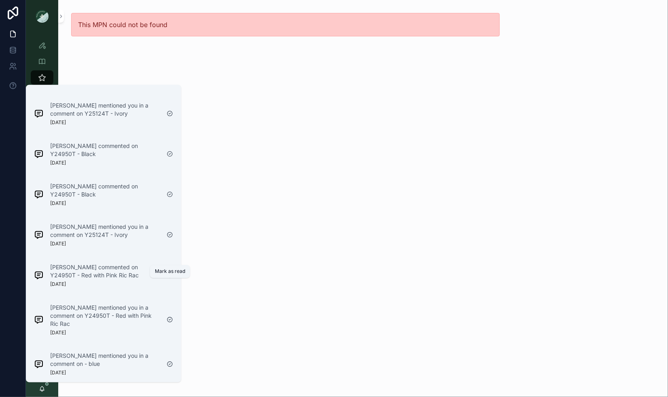
scroll to position [3242, 0]
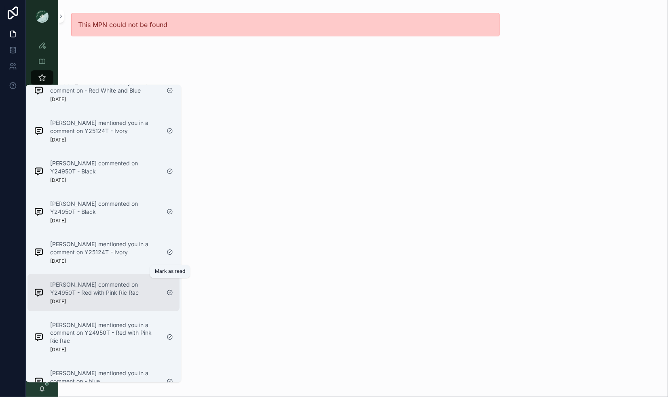
click at [167, 290] on icon at bounding box center [169, 292] width 5 height 5
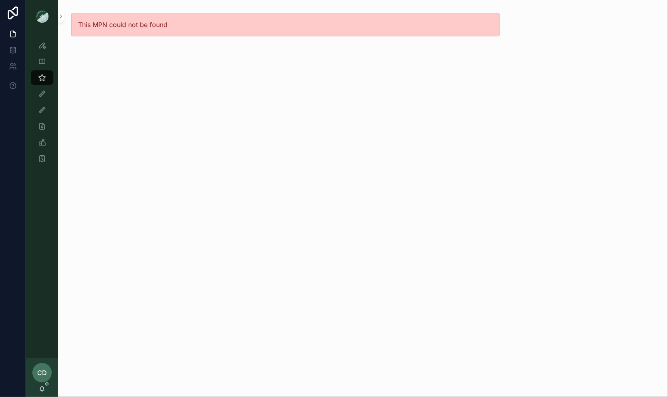
click at [349, 209] on div "This MPN could not be found" at bounding box center [285, 198] width 454 height 397
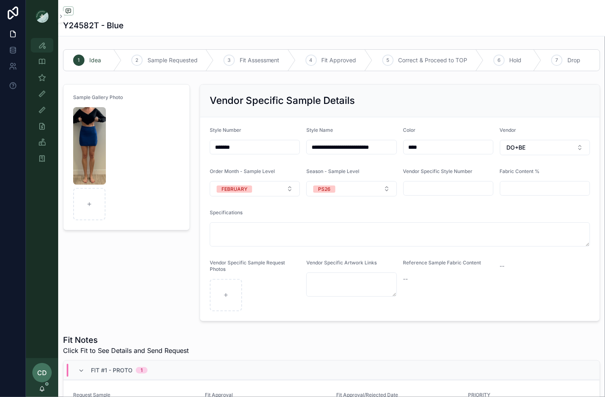
click at [34, 47] on link "Style View" at bounding box center [42, 45] width 23 height 15
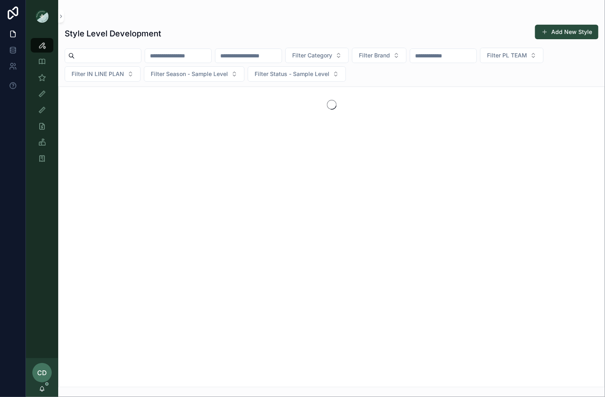
click at [239, 58] on input "text" at bounding box center [248, 55] width 66 height 11
paste input "*******"
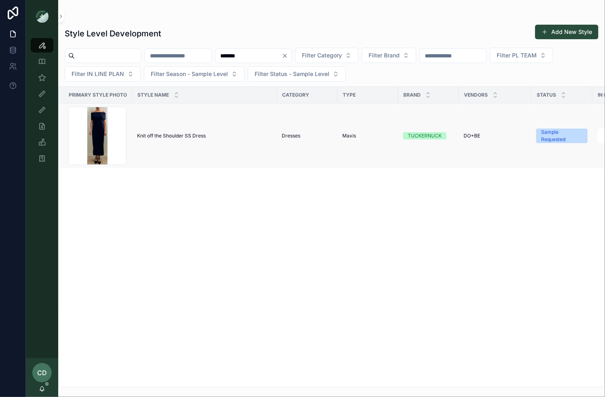
type input "*******"
click at [185, 135] on span "Knit off the Shoulder SS Dress" at bounding box center [171, 136] width 69 height 6
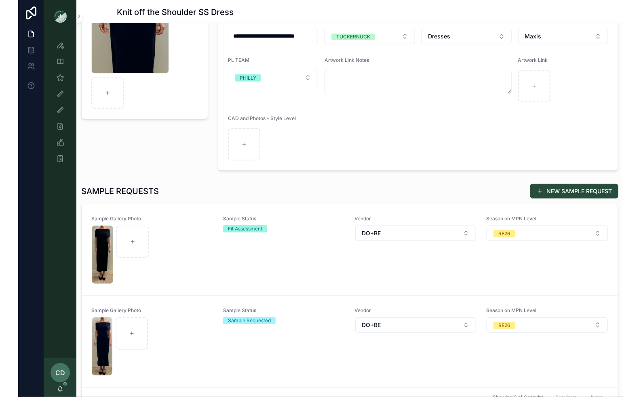
scroll to position [148, 0]
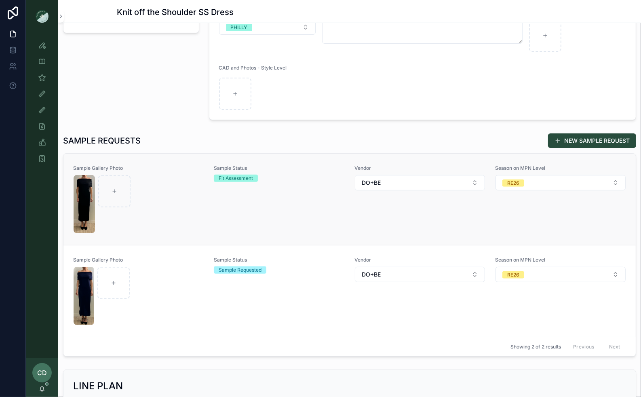
click at [440, 233] on link "Sample Gallery Photo Sample Status Fit Assessment Vendor DO+BE Season on MPN Le…" at bounding box center [349, 199] width 572 height 91
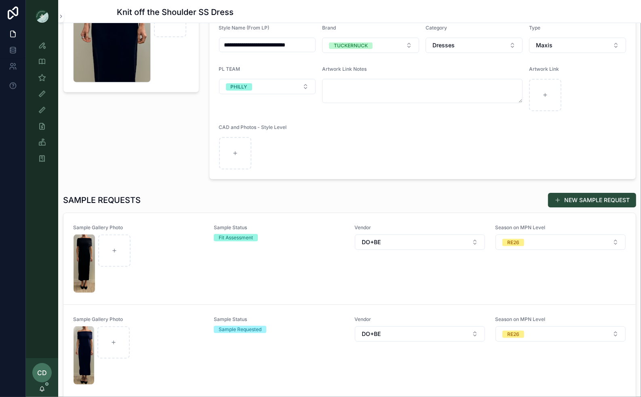
scroll to position [162, 0]
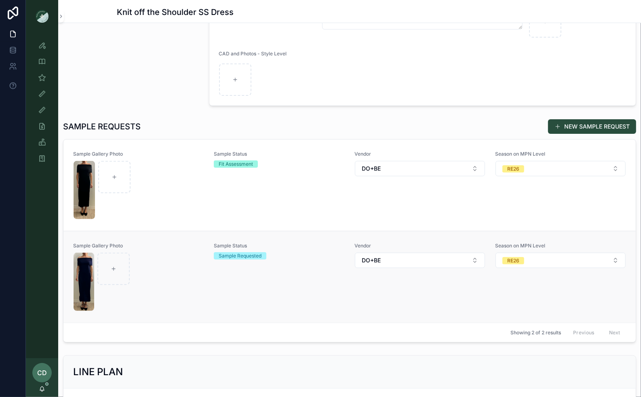
click at [154, 291] on div at bounding box center [139, 282] width 130 height 58
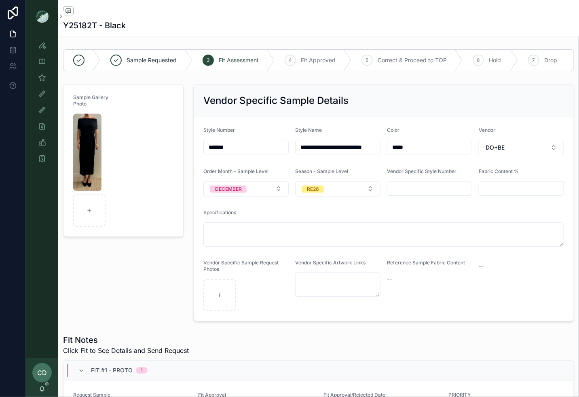
scroll to position [148, 0]
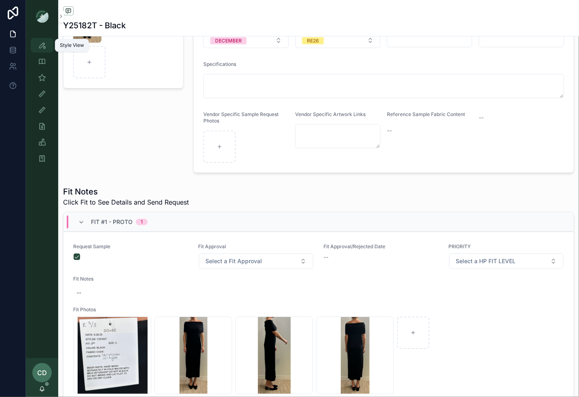
click at [42, 43] on icon "scrollable content" at bounding box center [42, 45] width 8 height 8
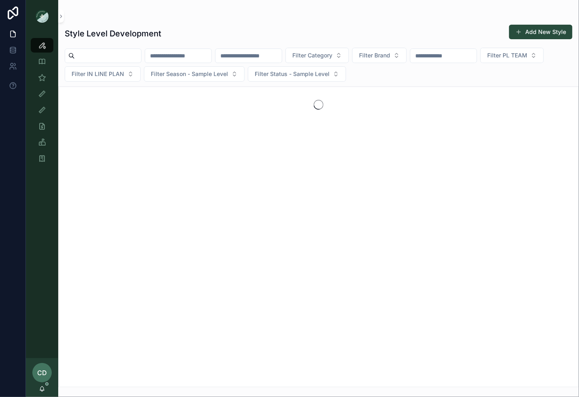
click at [180, 55] on input "text" at bounding box center [178, 55] width 66 height 11
click at [120, 59] on input "text" at bounding box center [108, 55] width 66 height 11
paste input "*******"
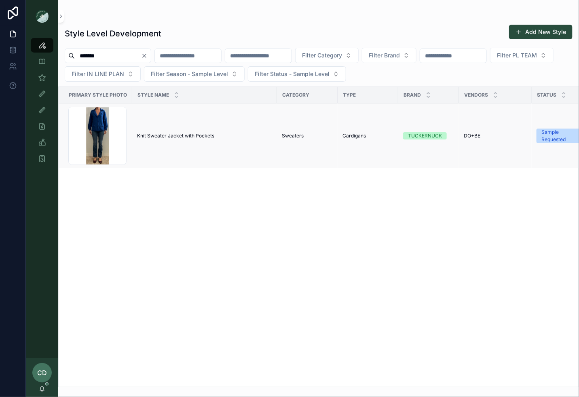
type input "*******"
click at [170, 130] on td "Knit Sweater Jacket with Pockets Knit Sweater Jacket with Pockets" at bounding box center [204, 135] width 145 height 65
click at [170, 133] on span "Knit Sweater Jacket with Pockets" at bounding box center [175, 136] width 77 height 6
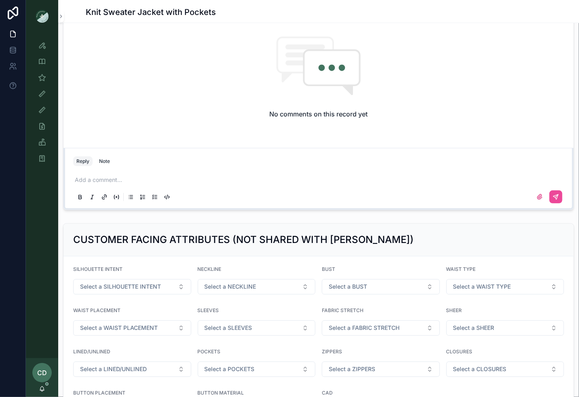
scroll to position [693, 0]
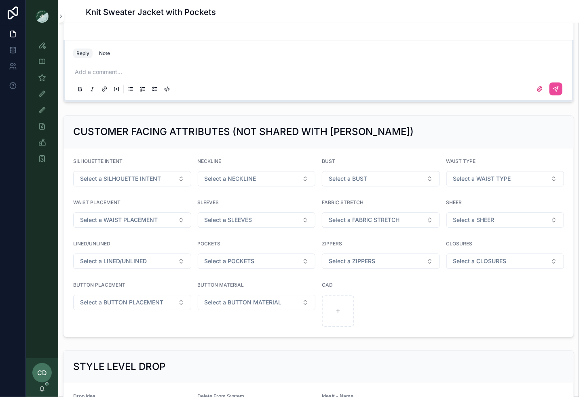
click at [105, 68] on p at bounding box center [320, 72] width 491 height 8
click at [558, 88] on icon at bounding box center [556, 89] width 6 height 6
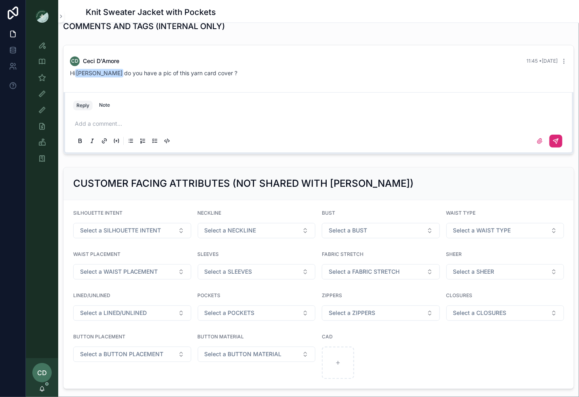
scroll to position [544, 0]
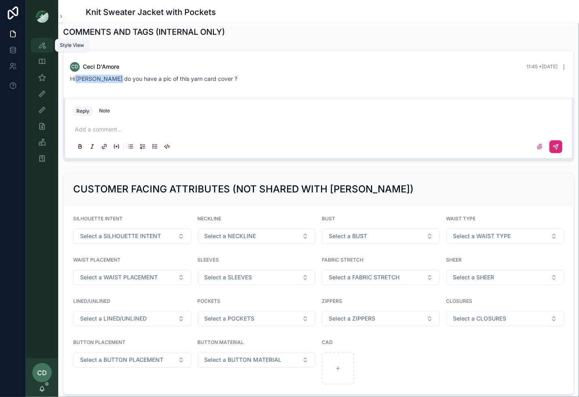
click at [41, 40] on div "Style View" at bounding box center [42, 45] width 13 height 13
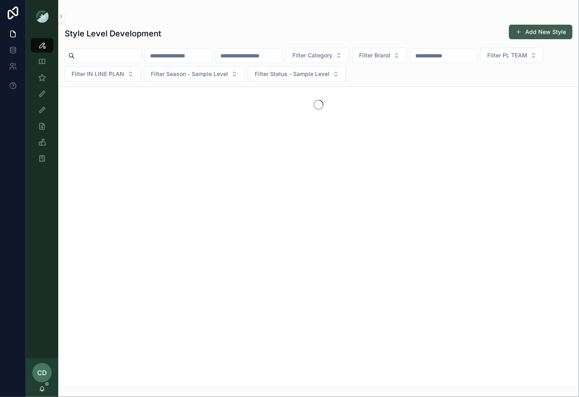
click at [527, 30] on button "Add New Style" at bounding box center [540, 32] width 63 height 15
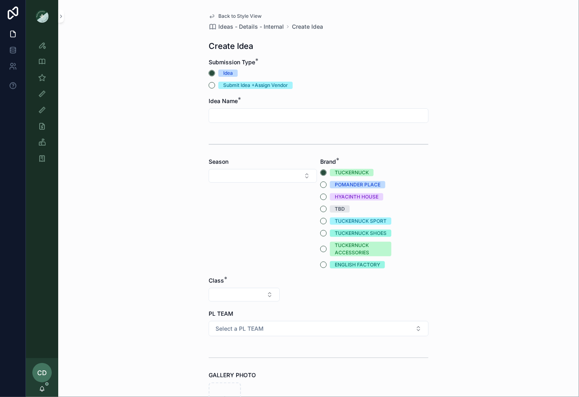
click at [285, 114] on input "text" at bounding box center [318, 115] width 219 height 11
click at [268, 176] on button "Select Button" at bounding box center [263, 176] width 108 height 14
click at [270, 124] on form "**********" at bounding box center [319, 336] width 220 height 556
click at [270, 115] on input "**********" at bounding box center [318, 115] width 219 height 11
type input "**********"
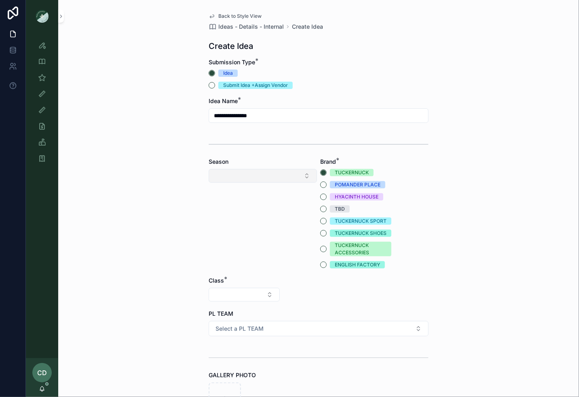
click at [227, 179] on button "Select Button" at bounding box center [263, 176] width 108 height 14
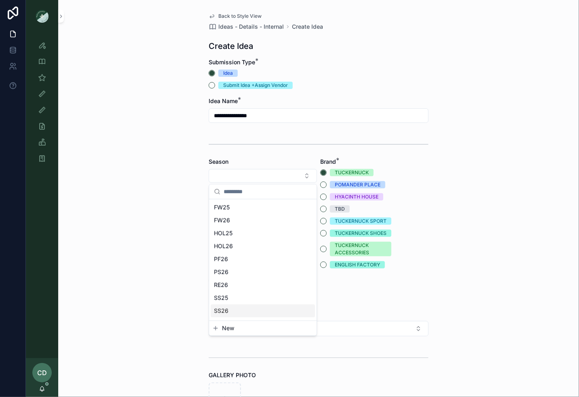
click at [231, 307] on div "SS26" at bounding box center [263, 310] width 104 height 13
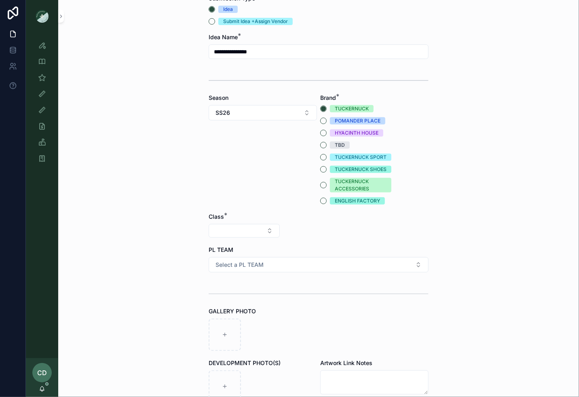
scroll to position [100, 0]
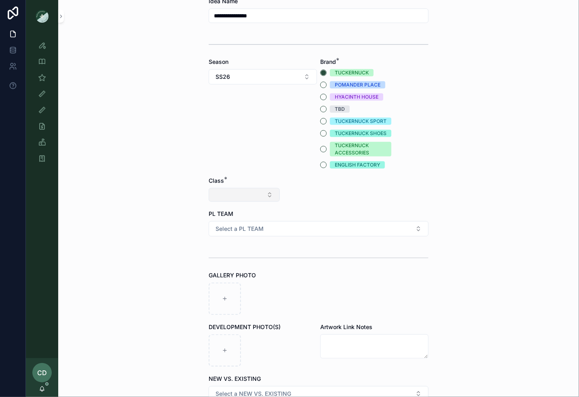
click at [250, 196] on button "Select Button" at bounding box center [244, 195] width 71 height 14
click at [238, 267] on div "Clothing" at bounding box center [244, 264] width 97 height 13
click at [313, 197] on button "Select Button" at bounding box center [318, 195] width 71 height 14
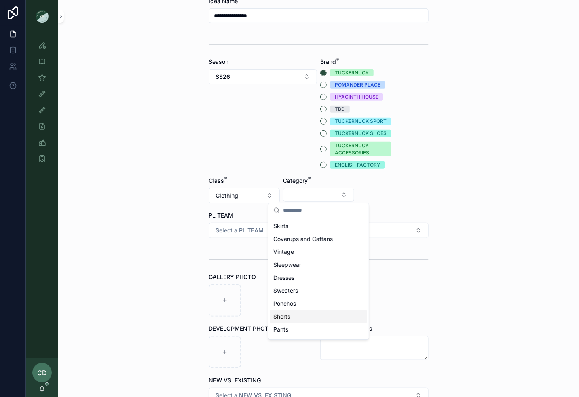
drag, startPoint x: 317, startPoint y: 298, endPoint x: 312, endPoint y: 320, distance: 22.5
click at [312, 320] on div "Skirts Coverups and Caftans Vintage Sleepwear Dresses Sweaters Ponchos Shorts P…" at bounding box center [318, 303] width 97 height 168
click at [312, 314] on div "Shorts" at bounding box center [318, 316] width 97 height 13
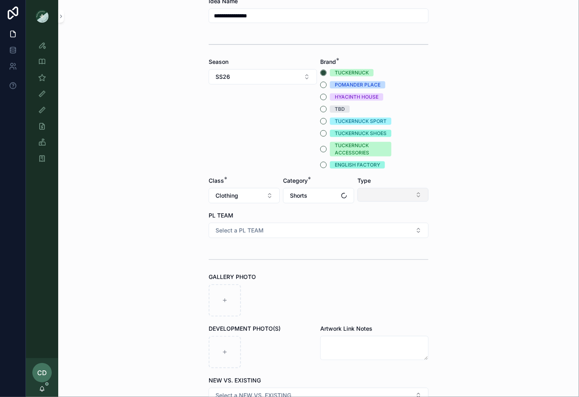
click at [387, 196] on button "Select Button" at bounding box center [392, 195] width 71 height 14
click at [380, 260] on div "Shorts" at bounding box center [393, 264] width 97 height 13
click at [296, 231] on button "Select a PL TEAM" at bounding box center [319, 230] width 220 height 15
click at [240, 288] on div "PHILLY" at bounding box center [319, 286] width 216 height 12
click at [232, 297] on div at bounding box center [225, 300] width 32 height 32
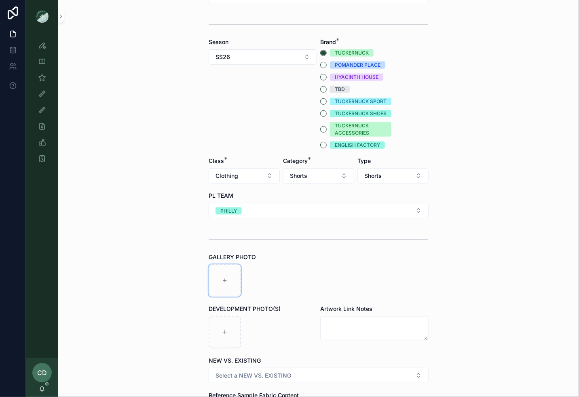
scroll to position [217, 0]
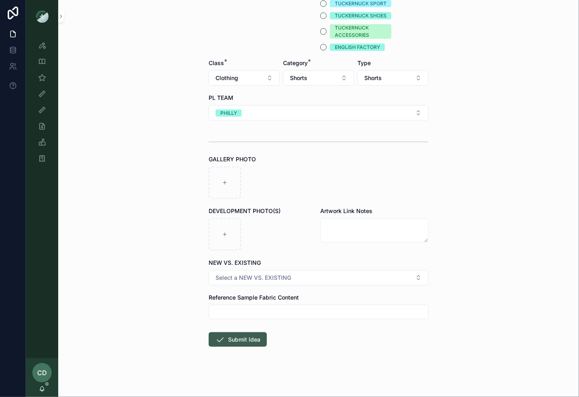
click at [264, 335] on button "Submit Idea" at bounding box center [238, 339] width 58 height 15
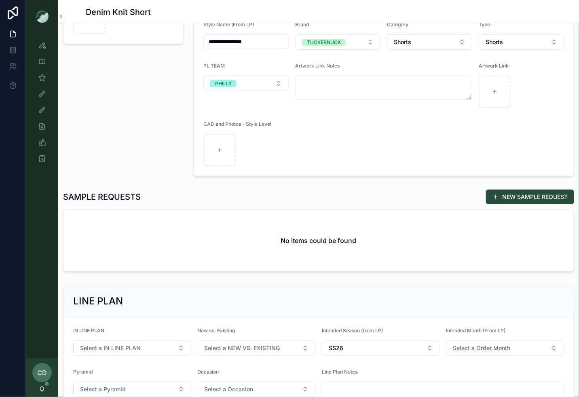
scroll to position [130, 0]
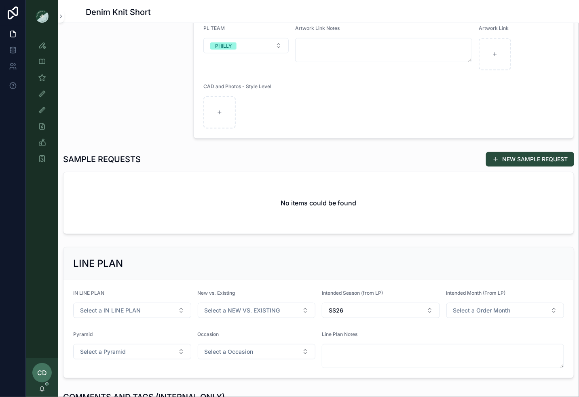
click at [525, 168] on div "SAMPLE REQUESTS NEW SAMPLE REQUEST No items could be found" at bounding box center [318, 193] width 511 height 82
click at [525, 161] on button "NEW SAMPLE REQUEST" at bounding box center [530, 159] width 88 height 15
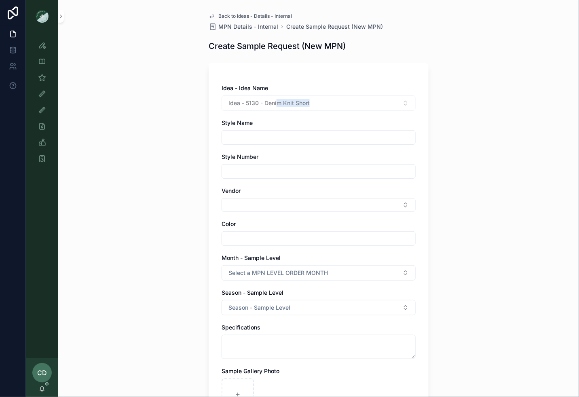
drag, startPoint x: 319, startPoint y: 108, endPoint x: 277, endPoint y: 106, distance: 42.5
click at [277, 106] on div "Idea - 5130 - Denim Knit Short" at bounding box center [318, 102] width 194 height 15
click at [312, 107] on div "Idea - 5130 - Denim Knit Short" at bounding box center [318, 102] width 194 height 15
drag, startPoint x: 312, startPoint y: 105, endPoint x: 266, endPoint y: 105, distance: 45.7
click at [266, 105] on div "Idea - 5130 - Denim Knit Short" at bounding box center [318, 102] width 194 height 15
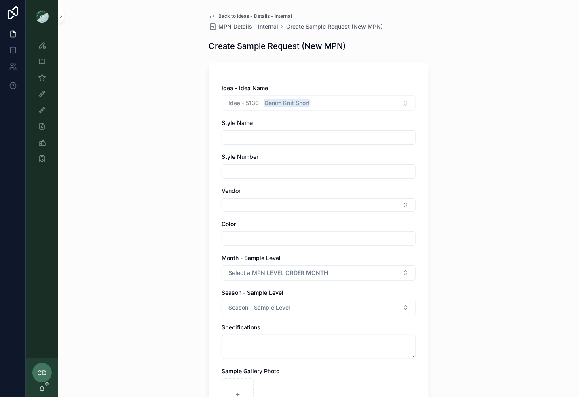
copy span "Denim Knit Short"
click at [250, 135] on input "text" at bounding box center [318, 137] width 193 height 11
paste input "**********"
type input "**********"
click at [233, 203] on button "Select Button" at bounding box center [318, 205] width 194 height 14
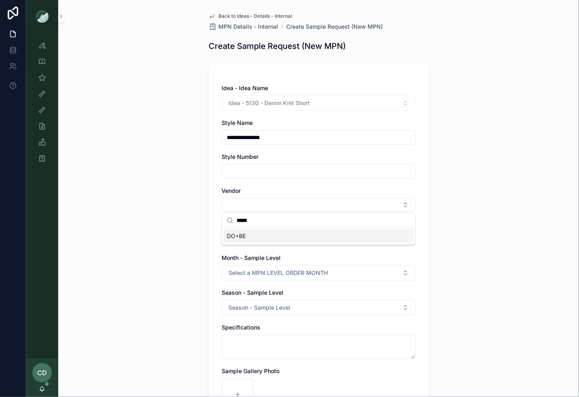
type input "*****"
click at [239, 233] on span "DO+BE" at bounding box center [236, 236] width 19 height 8
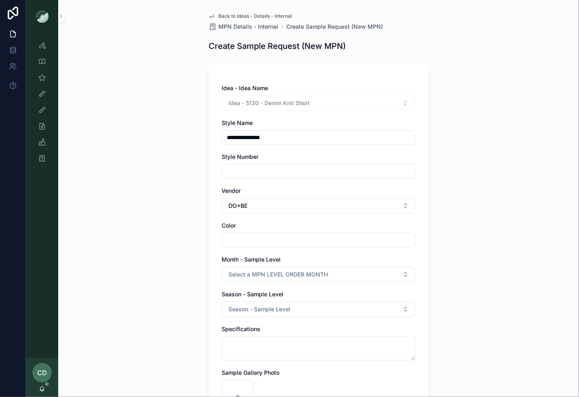
click at [241, 239] on input "text" at bounding box center [318, 239] width 193 height 11
type input "**********"
click at [239, 270] on span "Select a MPN LEVEL ORDER MONTH" at bounding box center [277, 274] width 99 height 8
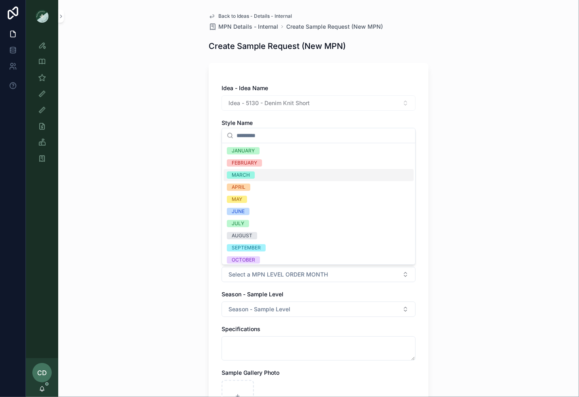
click at [255, 174] on div "MARCH" at bounding box center [319, 175] width 190 height 12
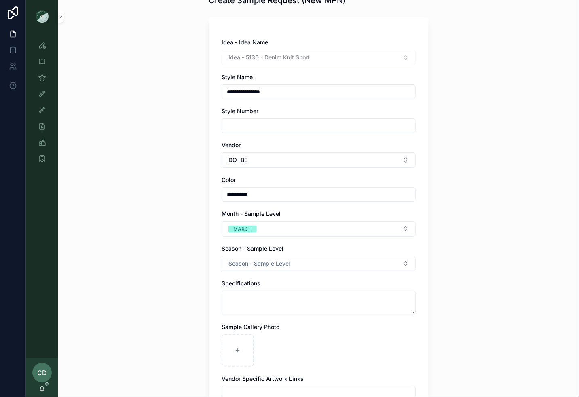
scroll to position [65, 0]
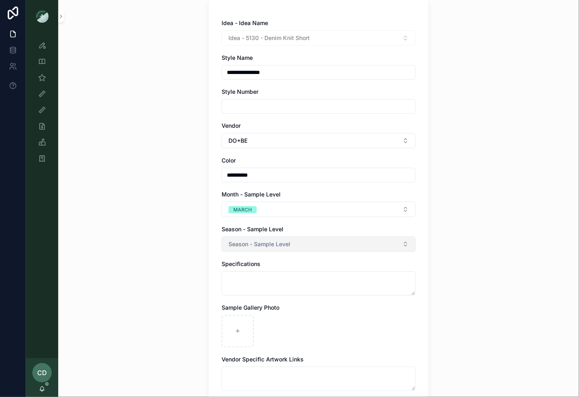
click at [231, 237] on button "Season - Sample Level" at bounding box center [318, 243] width 194 height 15
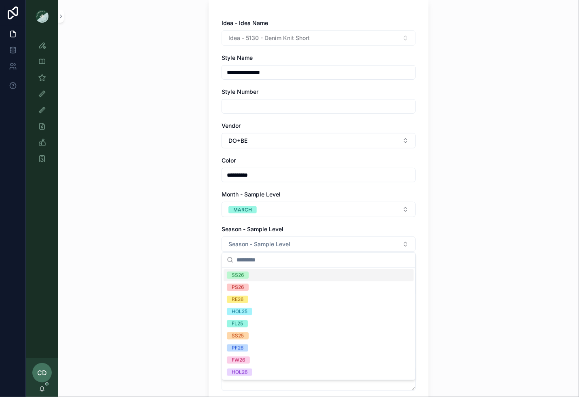
click at [241, 279] on div "SS26" at bounding box center [319, 275] width 190 height 12
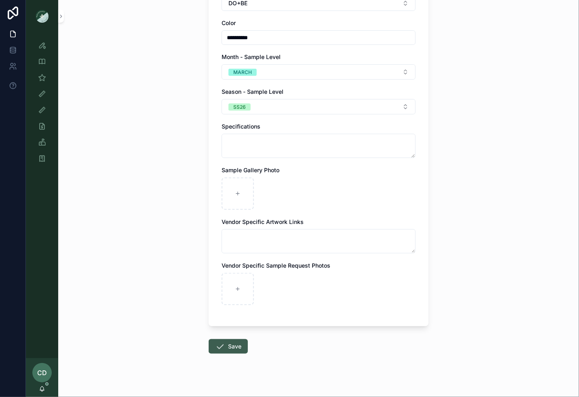
scroll to position [205, 0]
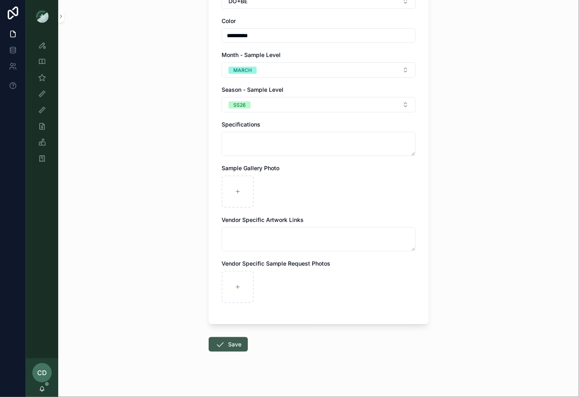
click at [234, 340] on button "Save" at bounding box center [228, 344] width 39 height 15
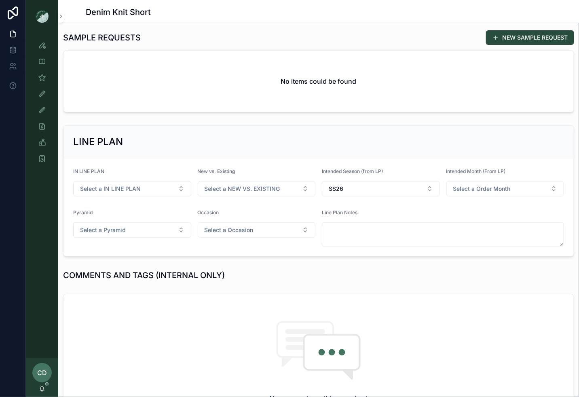
scroll to position [117, 0]
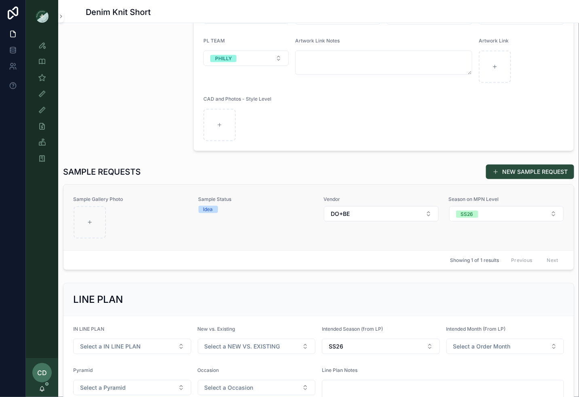
click at [143, 209] on div at bounding box center [131, 222] width 115 height 32
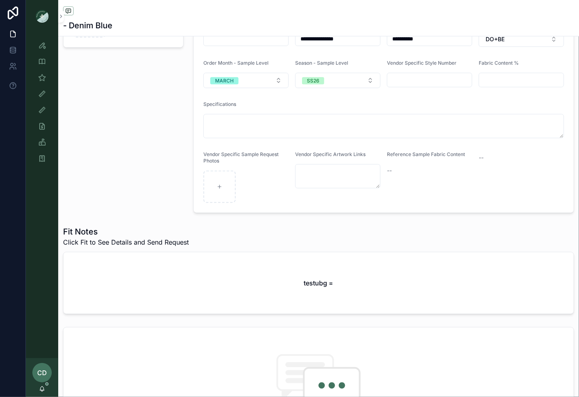
scroll to position [155, 0]
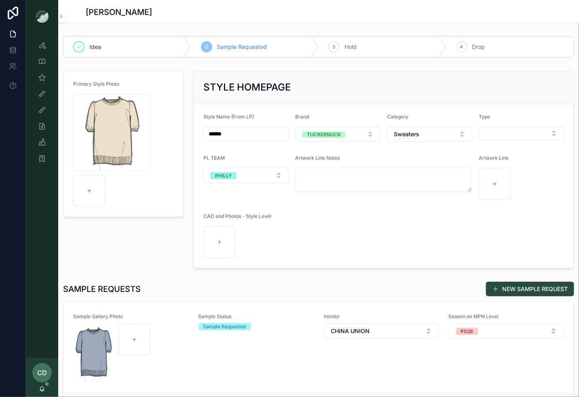
scroll to position [255, 0]
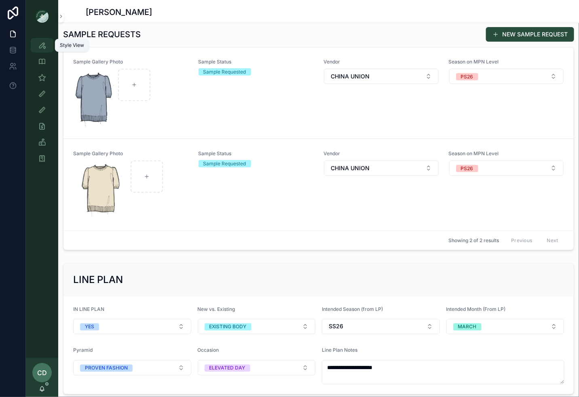
click at [46, 51] on div "Style View" at bounding box center [42, 45] width 13 height 13
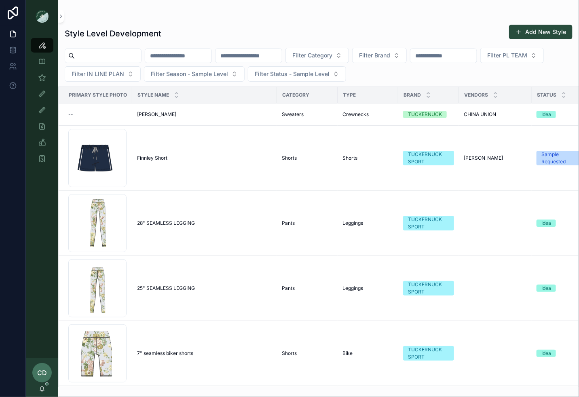
click at [175, 55] on input "scrollable content" at bounding box center [178, 55] width 66 height 11
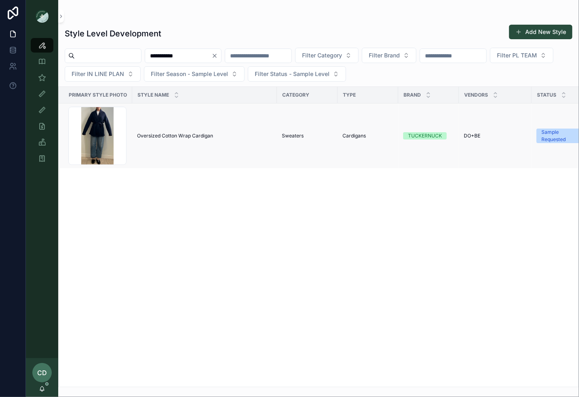
type input "**********"
click at [171, 131] on td "Oversized Cotton Wrap Cardigan Oversized Cotton Wrap Cardigan" at bounding box center [204, 135] width 145 height 65
click at [171, 142] on td "Oversized Cotton Wrap Cardigan Oversized Cotton Wrap Cardigan" at bounding box center [204, 135] width 145 height 65
click at [171, 137] on span "Oversized Cotton Wrap Cardigan" at bounding box center [175, 136] width 76 height 6
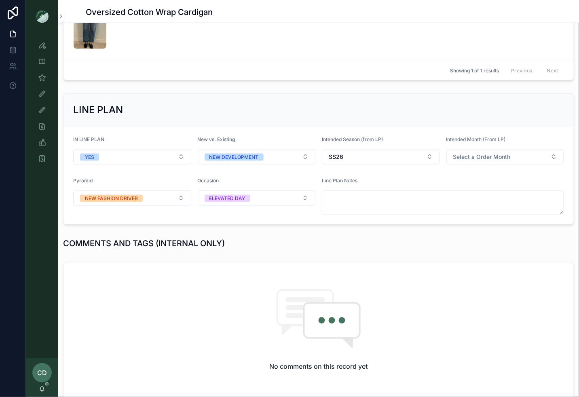
scroll to position [268, 0]
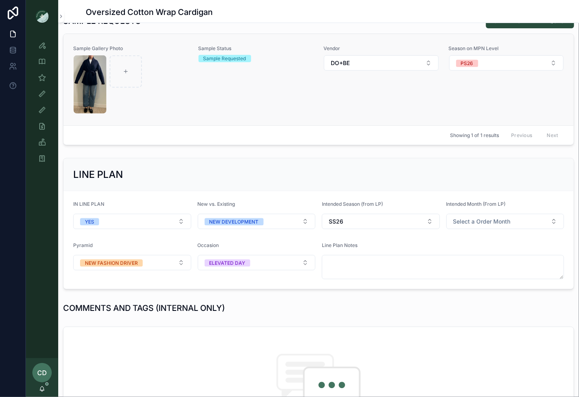
click at [324, 114] on link "Sample Gallery Photo Sample Status Sample Requested Vendor DO+BE Season on MPN …" at bounding box center [318, 79] width 510 height 91
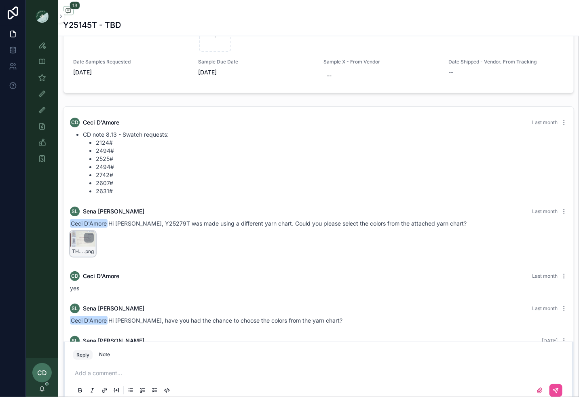
scroll to position [558, 0]
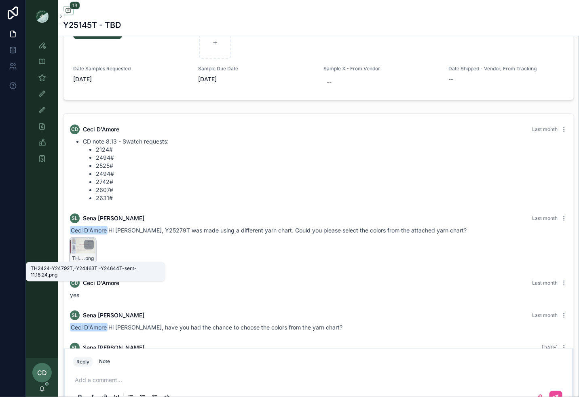
click at [76, 255] on span "TH2424-Y24792T,-Y24463T,-Y24644T-sent-11.18.24" at bounding box center [78, 258] width 12 height 6
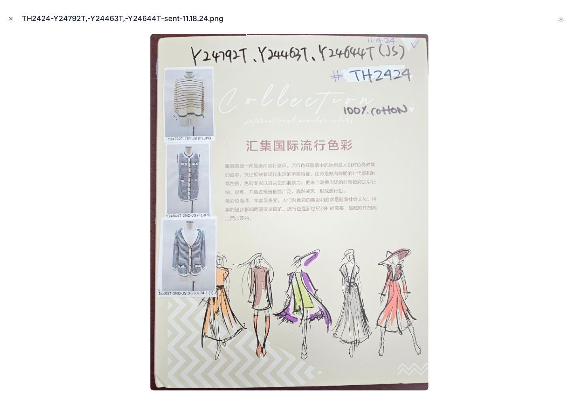
click at [11, 18] on icon "Close modal" at bounding box center [11, 18] width 3 height 3
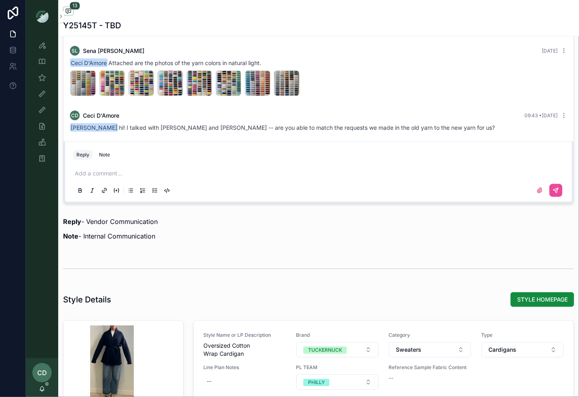
scroll to position [547, 0]
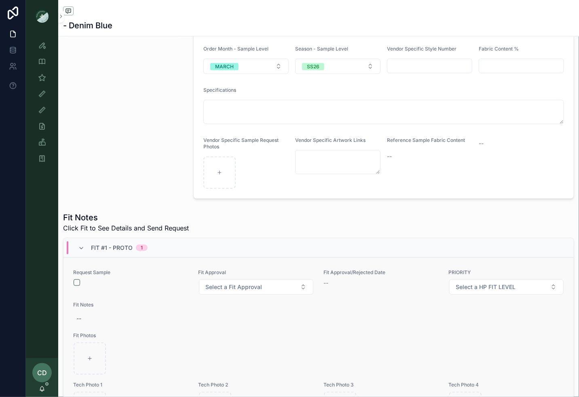
scroll to position [141, 0]
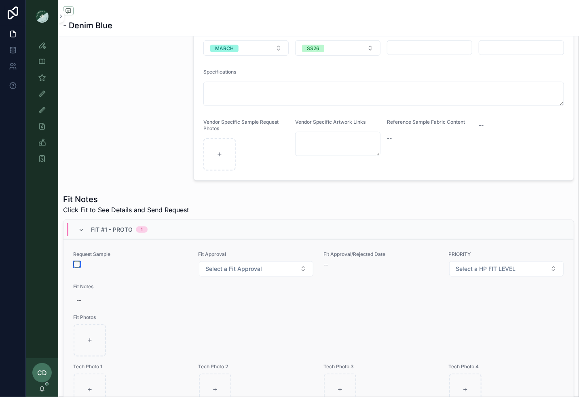
click at [75, 263] on button "button" at bounding box center [77, 264] width 6 height 6
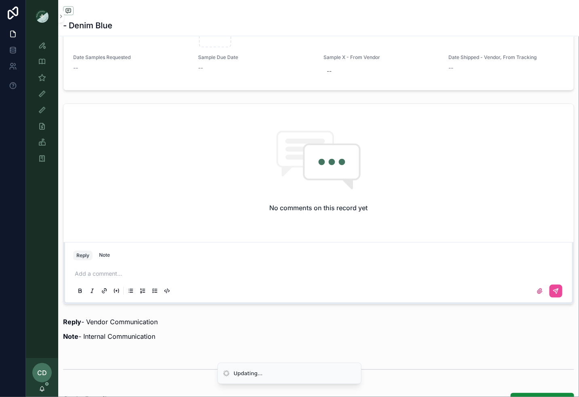
scroll to position [551, 0]
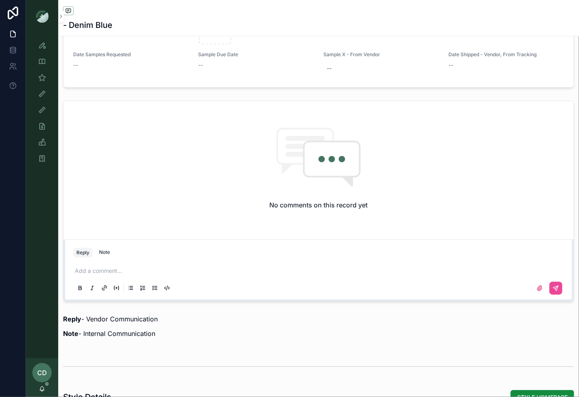
click at [82, 272] on p at bounding box center [320, 271] width 491 height 8
click at [555, 285] on icon at bounding box center [556, 288] width 6 height 6
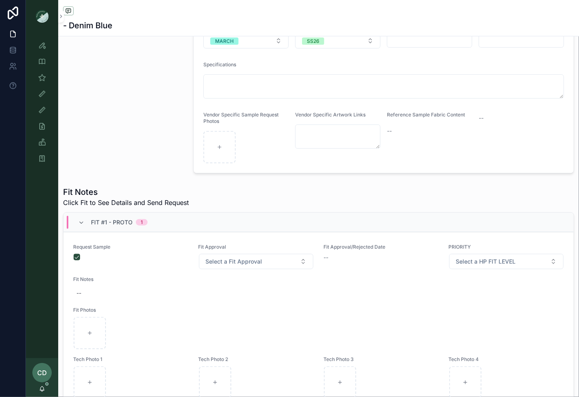
scroll to position [0, 0]
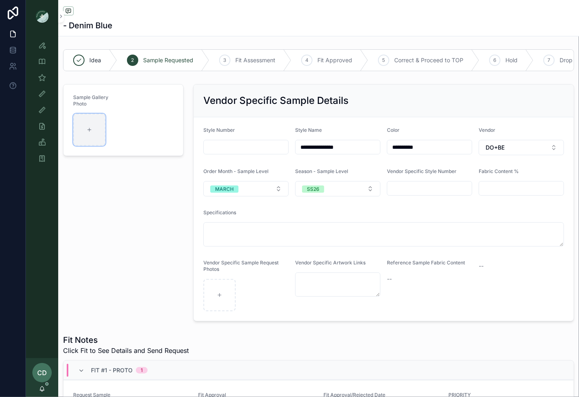
click at [84, 129] on div at bounding box center [89, 130] width 32 height 32
type input "**********"
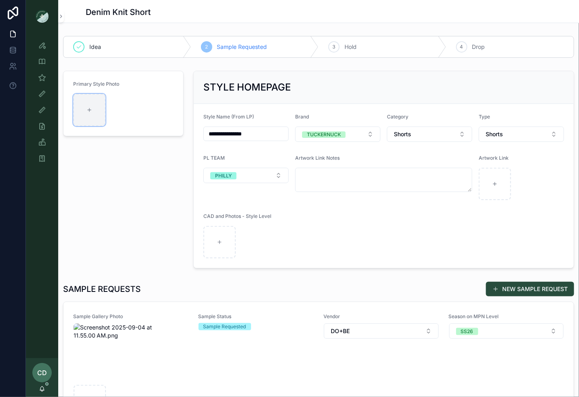
click at [98, 119] on div at bounding box center [89, 110] width 32 height 32
type input "**********"
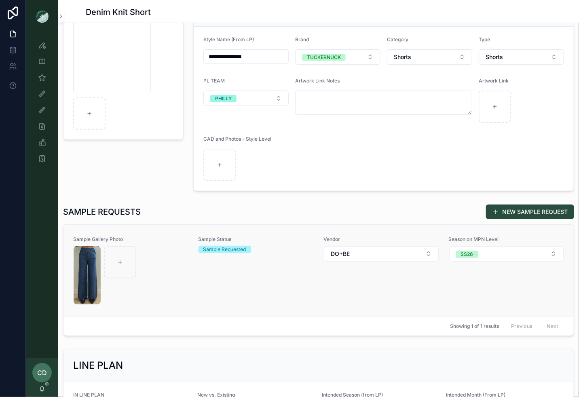
scroll to position [97, 0]
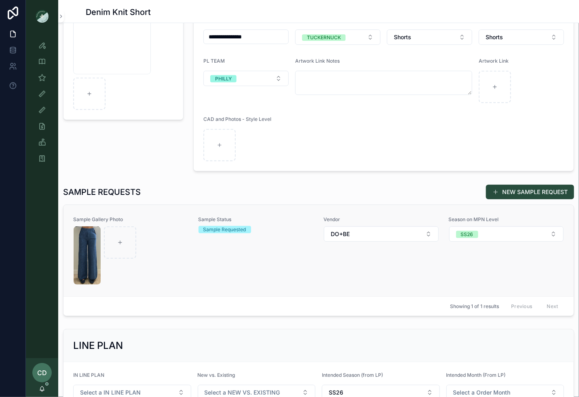
click at [192, 268] on div "Sample Gallery Photo Sample Status Sample Requested Vendor DO+BE Season on MPN …" at bounding box center [318, 250] width 491 height 69
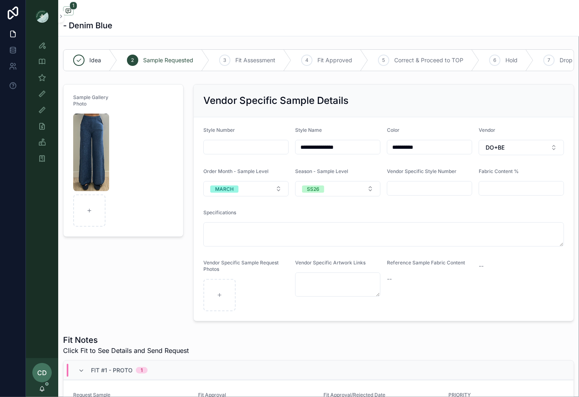
click at [245, 142] on input "text" at bounding box center [246, 146] width 84 height 11
type input "*******"
click at [173, 270] on div "Sample Gallery Photo" at bounding box center [123, 203] width 130 height 244
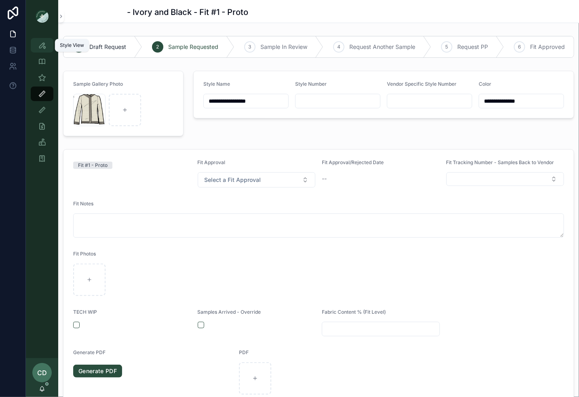
click at [45, 46] on icon "scrollable content" at bounding box center [42, 45] width 8 height 8
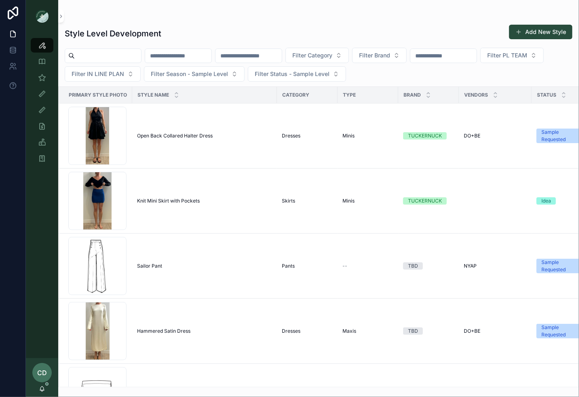
click at [179, 54] on input "scrollable content" at bounding box center [178, 55] width 66 height 11
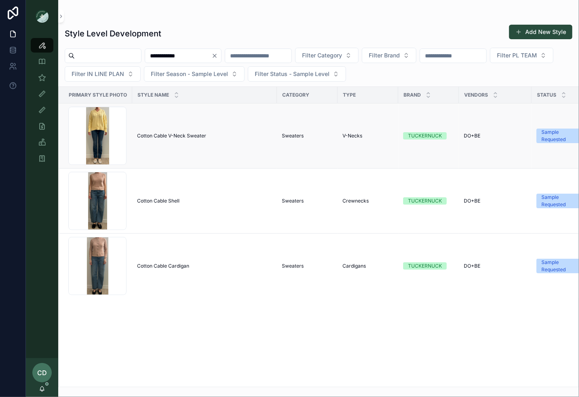
type input "**********"
click at [164, 133] on span "Cotton Cable V-Neck Sweater" at bounding box center [171, 136] width 69 height 6
drag, startPoint x: 191, startPoint y: 58, endPoint x: 148, endPoint y: 54, distance: 42.7
click at [148, 54] on div "**********" at bounding box center [318, 65] width 521 height 34
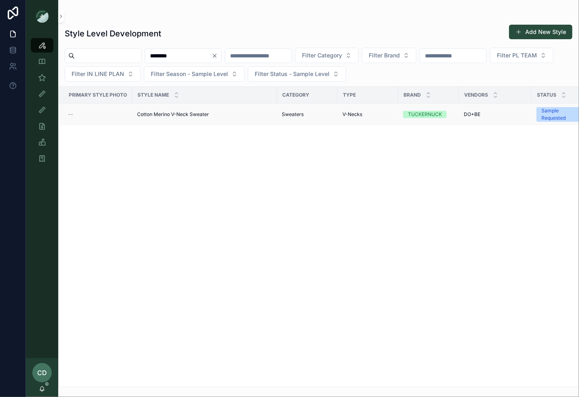
type input "********"
click at [147, 116] on span "Cotton Merino V-Neck Sweater" at bounding box center [173, 114] width 72 height 6
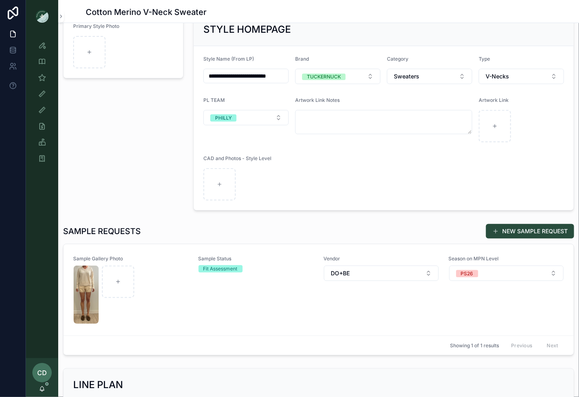
scroll to position [84, 0]
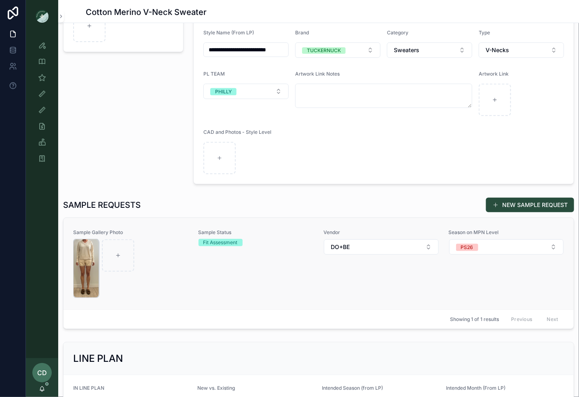
click at [84, 266] on img "scrollable content" at bounding box center [86, 268] width 25 height 58
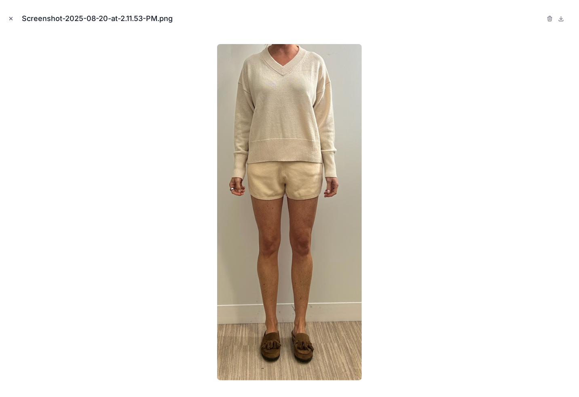
click at [11, 18] on icon "Close modal" at bounding box center [11, 19] width 6 height 6
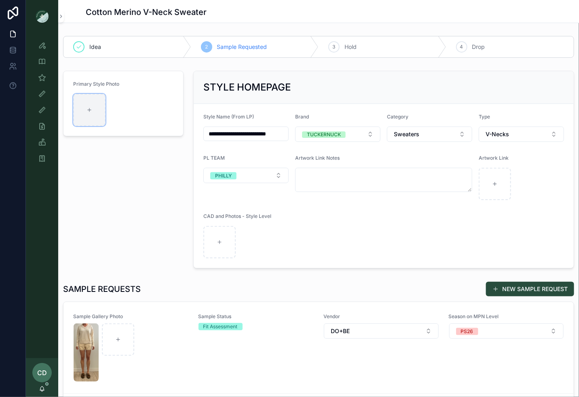
click at [99, 100] on div "scrollable content" at bounding box center [89, 110] width 32 height 32
click at [86, 347] on img "scrollable content" at bounding box center [86, 352] width 25 height 58
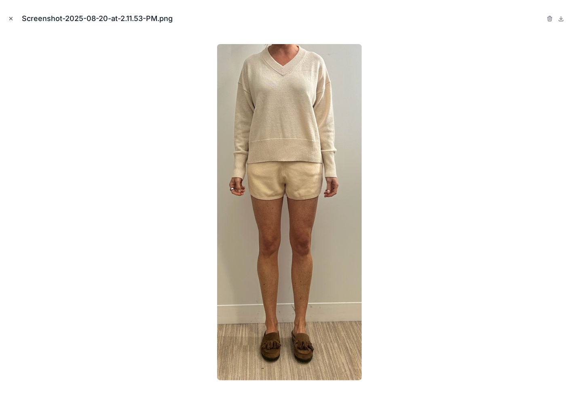
click at [14, 18] on button "Close modal" at bounding box center [10, 18] width 9 height 9
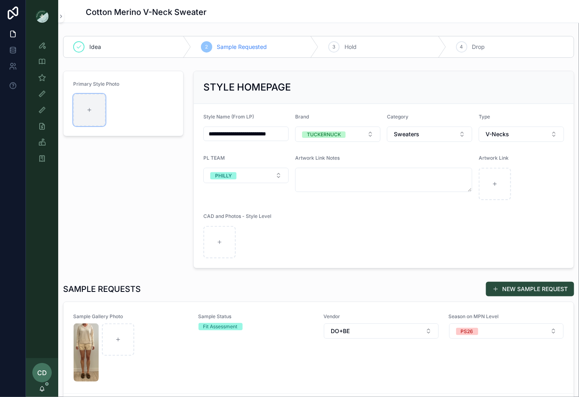
click at [87, 110] on icon "scrollable content" at bounding box center [89, 110] width 6 height 6
type input "**********"
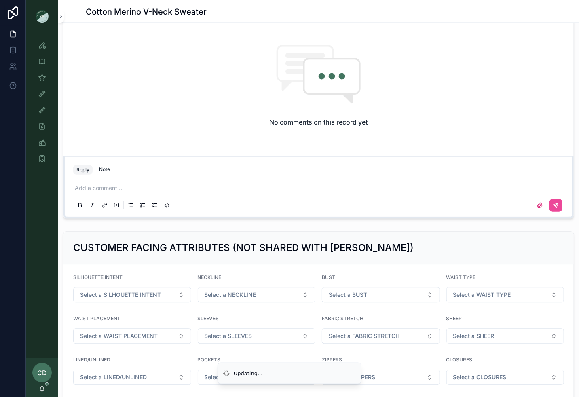
scroll to position [669, 0]
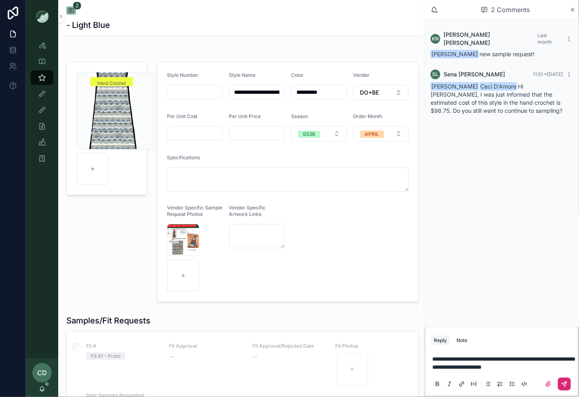
click at [560, 386] on button at bounding box center [564, 384] width 13 height 13
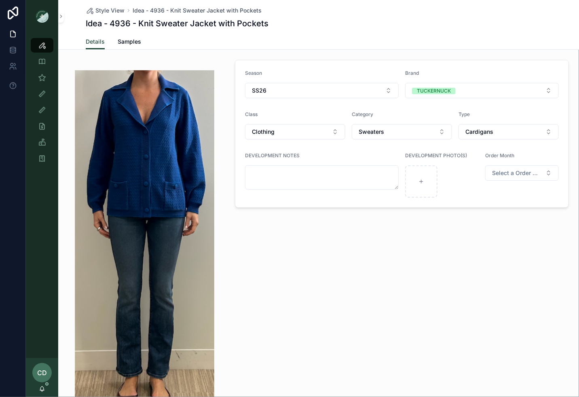
scroll to position [51, 0]
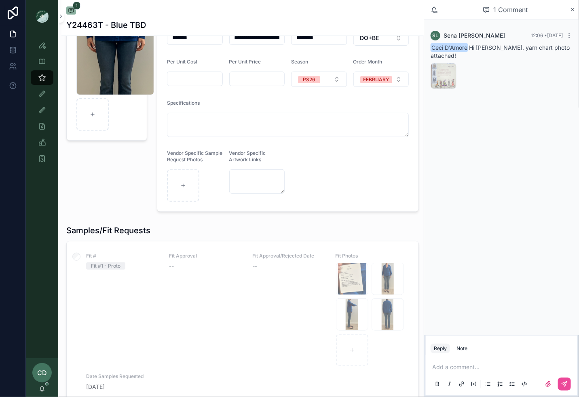
scroll to position [71, 0]
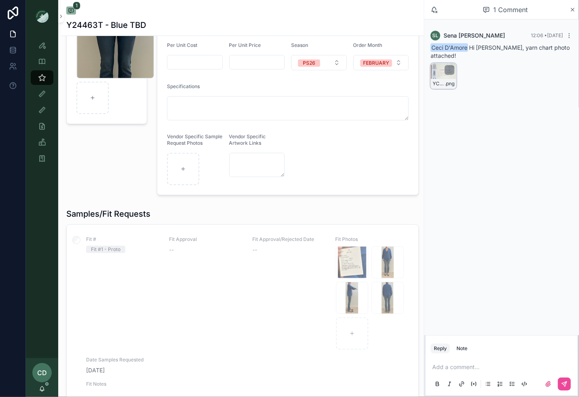
click at [443, 79] on div "YC2425-(Y24792T)-JS-(Y24463T)-(Y24644T) .png" at bounding box center [443, 84] width 25 height 10
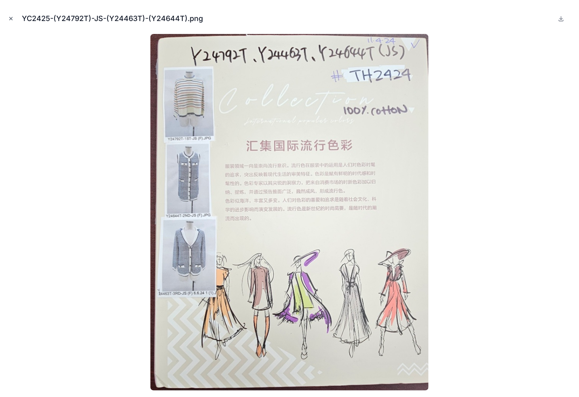
click at [13, 19] on icon "Close modal" at bounding box center [11, 19] width 6 height 6
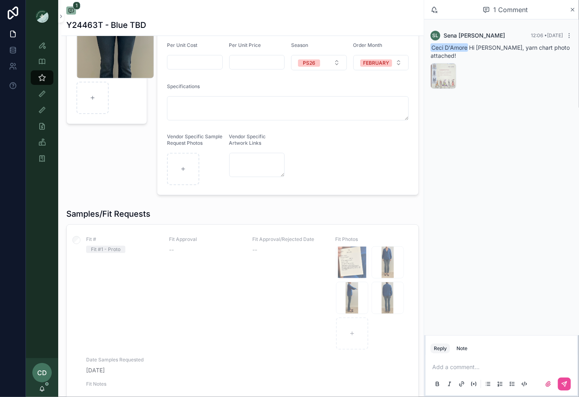
click at [455, 367] on p at bounding box center [503, 367] width 142 height 8
click at [569, 384] on button at bounding box center [564, 384] width 13 height 13
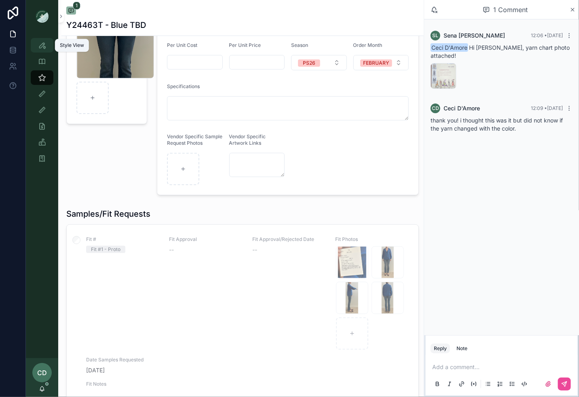
click at [46, 45] on div "Style View" at bounding box center [42, 45] width 13 height 13
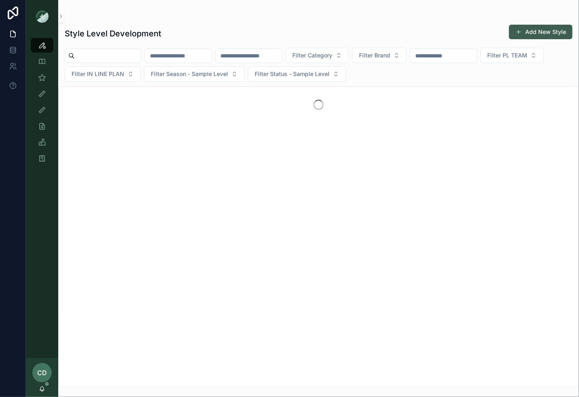
click at [519, 36] on button "Add New Style" at bounding box center [540, 32] width 63 height 15
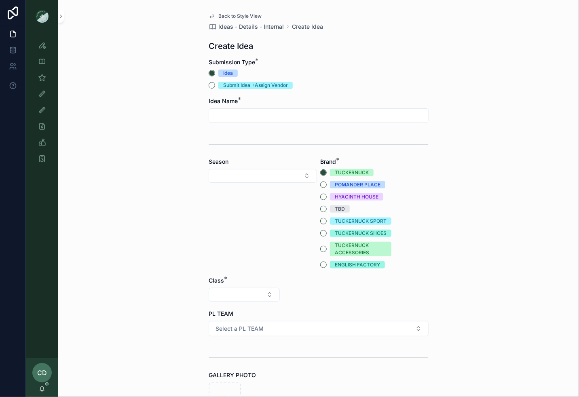
click at [233, 118] on input "text" at bounding box center [318, 115] width 219 height 11
type input "*"
click at [236, 116] on input "**********" at bounding box center [318, 115] width 219 height 11
click at [264, 116] on input "**********" at bounding box center [318, 115] width 219 height 11
click at [310, 112] on input "**********" at bounding box center [318, 115] width 219 height 11
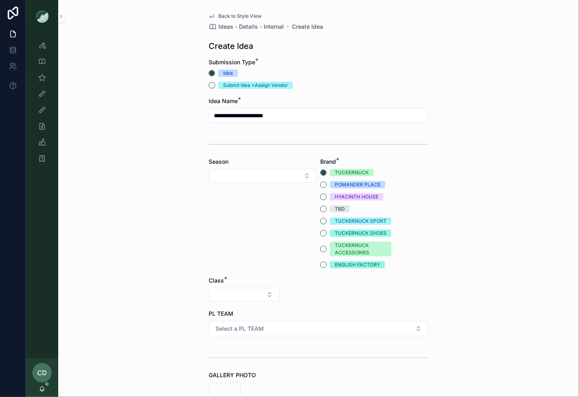
type input "**********"
drag, startPoint x: 307, startPoint y: 116, endPoint x: 202, endPoint y: 116, distance: 104.7
click at [203, 116] on div "**********" at bounding box center [318, 307] width 233 height 614
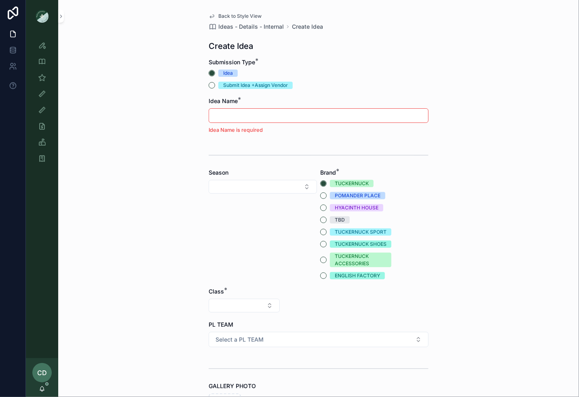
click at [132, 99] on div "Back to Style View Ideas - Details - Internal Create Idea Create Idea Submissio…" at bounding box center [318, 198] width 521 height 397
click at [37, 45] on div "Style View" at bounding box center [42, 45] width 13 height 13
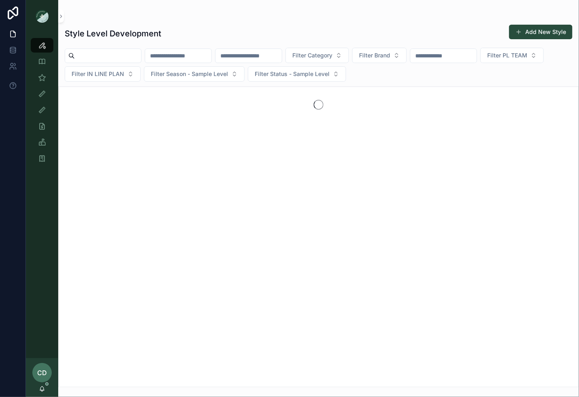
click at [185, 53] on input "text" at bounding box center [178, 55] width 66 height 11
paste input "**********"
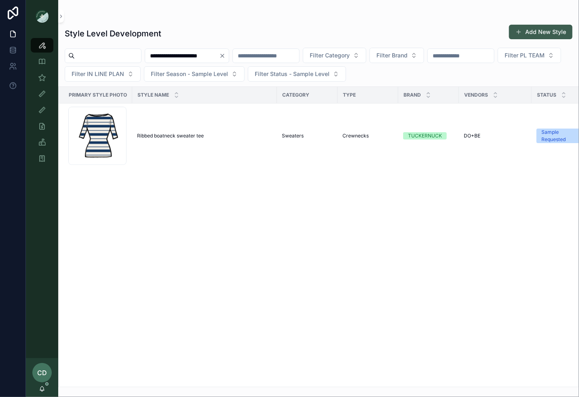
type input "**********"
click at [522, 29] on span at bounding box center [518, 32] width 6 height 6
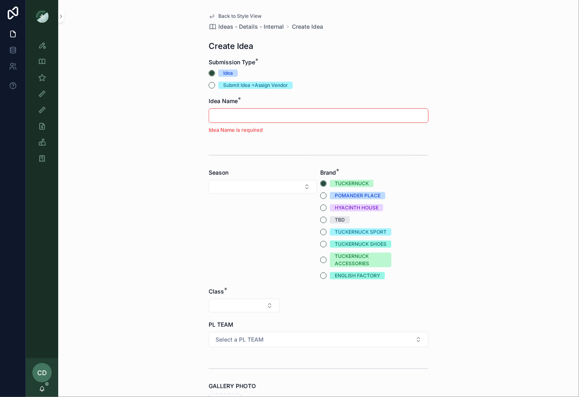
click at [240, 118] on input "text" at bounding box center [318, 115] width 219 height 11
paste input "**********"
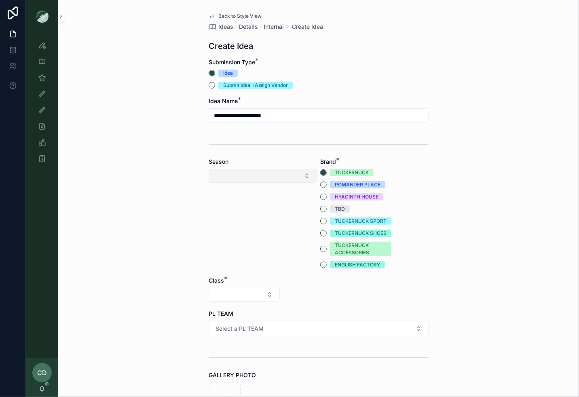
type input "**********"
click at [225, 176] on button "Select Button" at bounding box center [263, 176] width 108 height 14
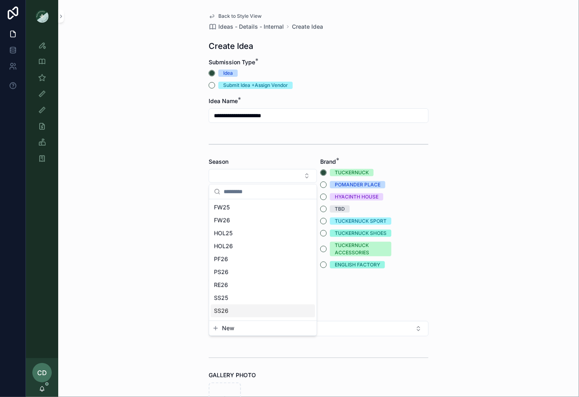
click at [232, 309] on div "SS26" at bounding box center [263, 310] width 104 height 13
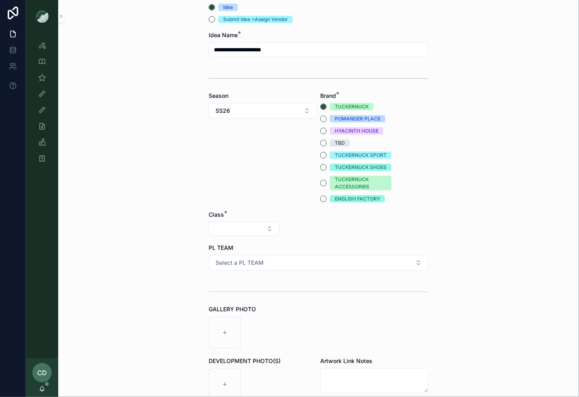
scroll to position [104, 0]
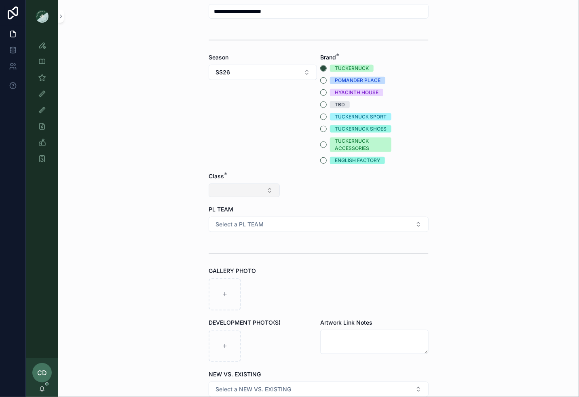
click at [248, 188] on button "Select Button" at bounding box center [244, 191] width 71 height 14
click at [236, 261] on div "Clothing" at bounding box center [244, 260] width 97 height 13
click at [332, 191] on button "Select Button" at bounding box center [318, 191] width 71 height 14
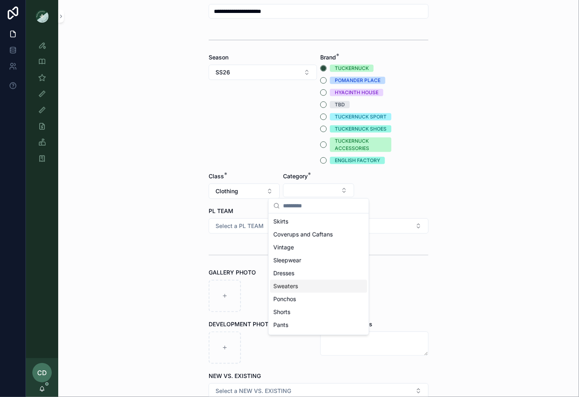
click at [305, 291] on div "Sweaters" at bounding box center [318, 286] width 97 height 13
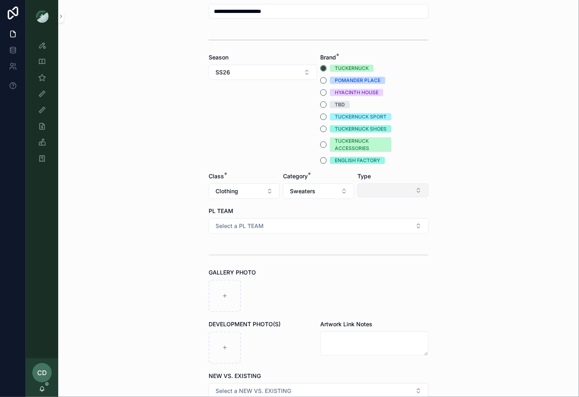
click at [381, 187] on button "Select Button" at bounding box center [392, 191] width 71 height 14
click at [370, 239] on div "Crewnecks" at bounding box center [393, 234] width 97 height 13
click at [277, 227] on button "Select a PL TEAM" at bounding box center [319, 225] width 220 height 15
click at [239, 285] on div "PHILLY" at bounding box center [319, 281] width 216 height 12
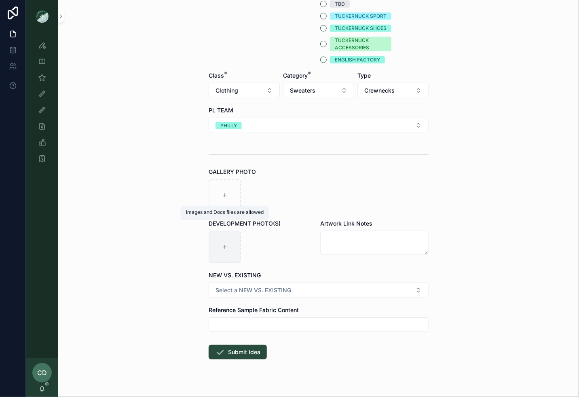
scroll to position [217, 0]
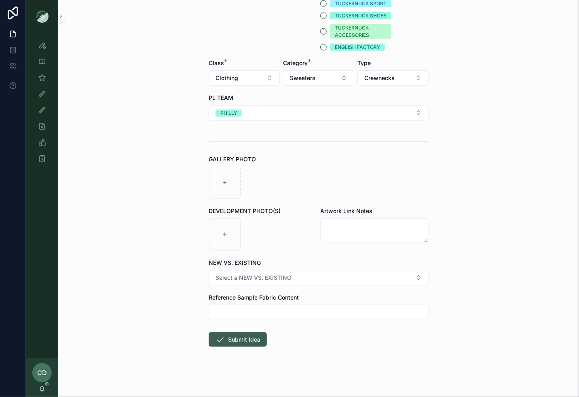
click at [227, 338] on button "Submit Idea" at bounding box center [238, 339] width 58 height 15
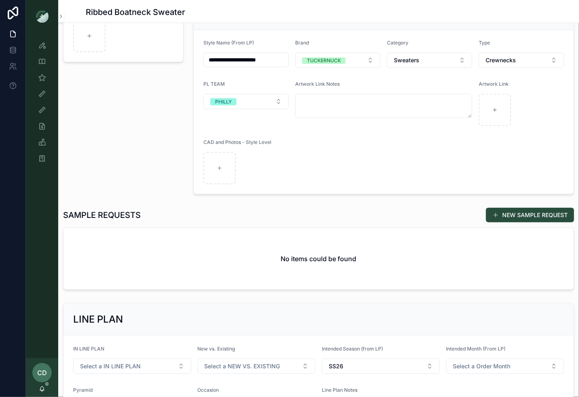
scroll to position [148, 0]
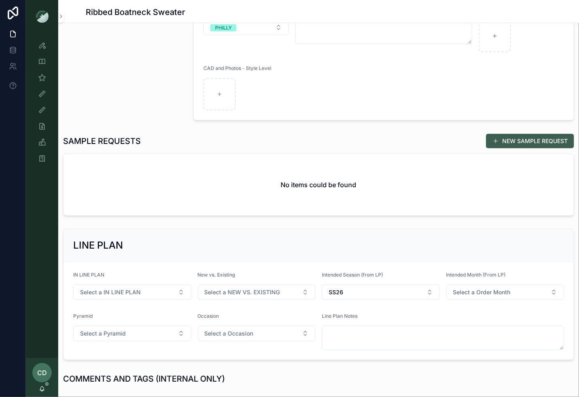
click at [508, 137] on button "NEW SAMPLE REQUEST" at bounding box center [530, 141] width 88 height 15
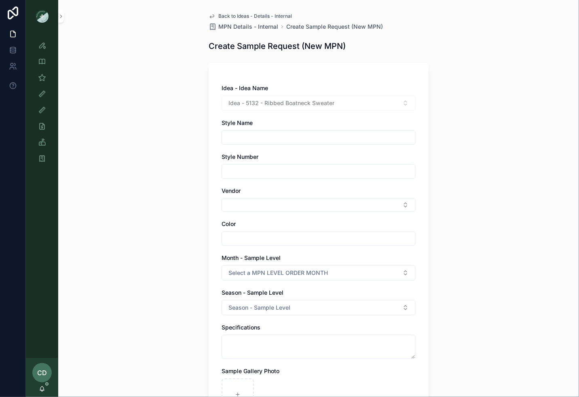
click at [282, 140] on input "text" at bounding box center [318, 137] width 193 height 11
drag, startPoint x: 338, startPoint y: 106, endPoint x: 264, endPoint y: 103, distance: 74.4
click at [264, 103] on div "Idea - 5132 - Ribbed Boatneck Sweater" at bounding box center [318, 102] width 194 height 15
copy span "Ribbed Boatneck Sweater"
click at [253, 137] on input "text" at bounding box center [318, 137] width 193 height 11
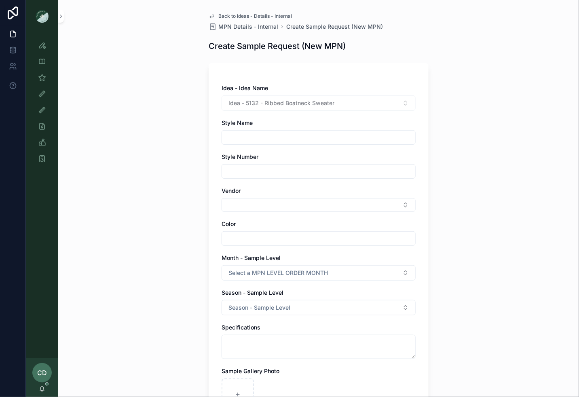
paste input "**********"
type input "**********"
click at [237, 205] on button "Select Button" at bounding box center [318, 205] width 194 height 14
type input "*****"
click at [233, 238] on span "DO+BE" at bounding box center [236, 236] width 19 height 8
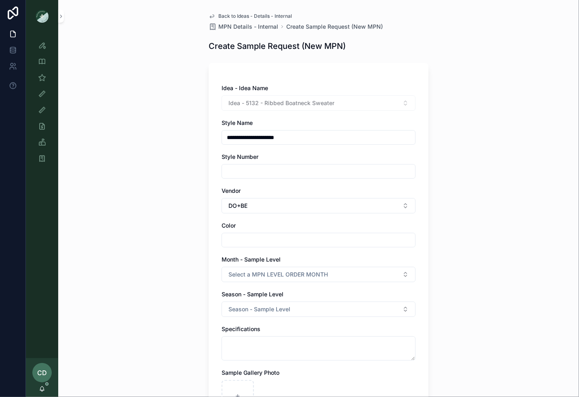
click at [233, 240] on input "text" at bounding box center [318, 239] width 193 height 11
type input "*****"
click at [235, 266] on div "Month - Sample Level Select a MPN LEVEL ORDER MONTH" at bounding box center [318, 268] width 194 height 27
click at [235, 270] on span "Select a MPN LEVEL ORDER MONTH" at bounding box center [277, 274] width 99 height 8
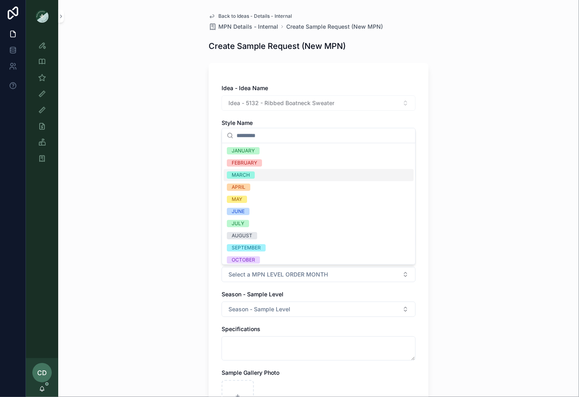
click at [251, 174] on span "MARCH" at bounding box center [241, 174] width 28 height 7
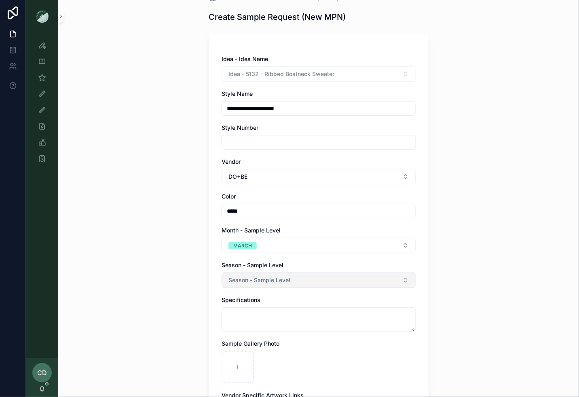
scroll to position [34, 0]
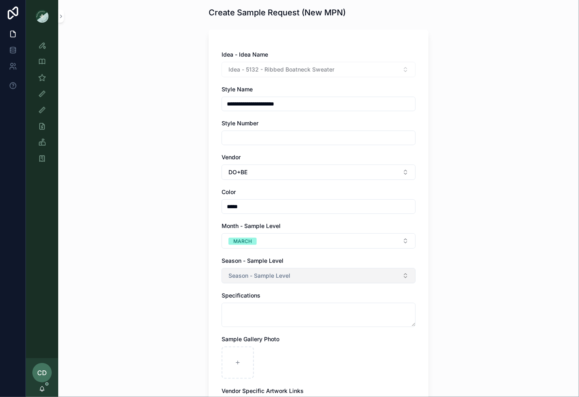
click at [240, 274] on span "Season - Sample Level" at bounding box center [259, 276] width 62 height 8
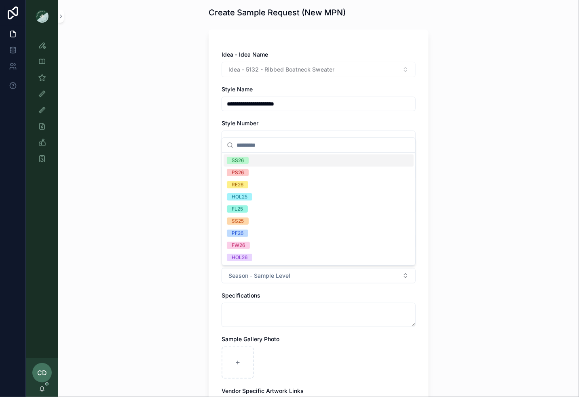
click at [253, 163] on div "SS26" at bounding box center [319, 160] width 190 height 12
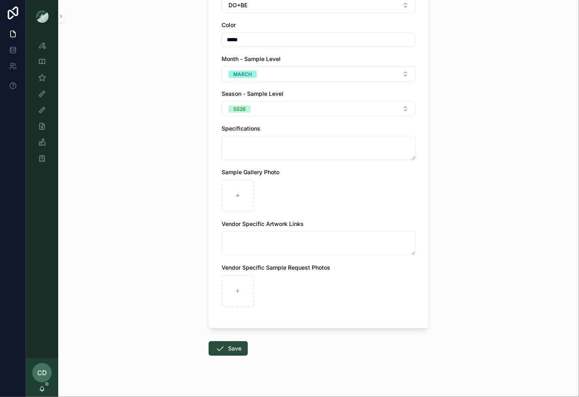
scroll to position [209, 0]
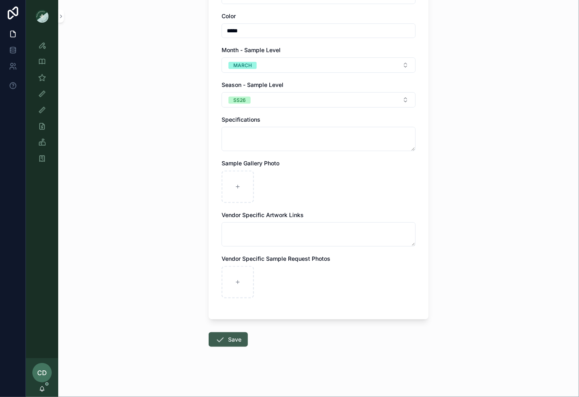
click at [230, 334] on button "Save" at bounding box center [228, 339] width 39 height 15
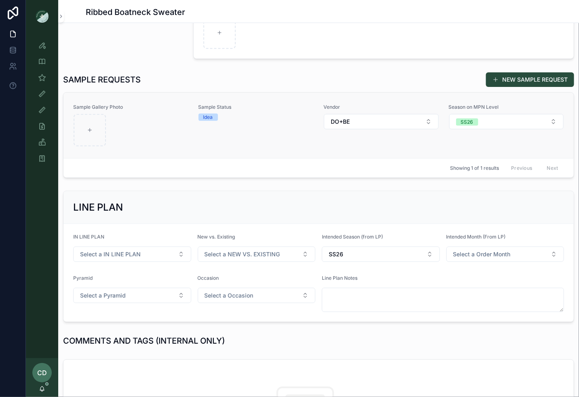
click at [294, 146] on link "Sample Gallery Photo Sample Status Idea Vendor DO+BE Season on MPN Level SS26" at bounding box center [318, 125] width 510 height 65
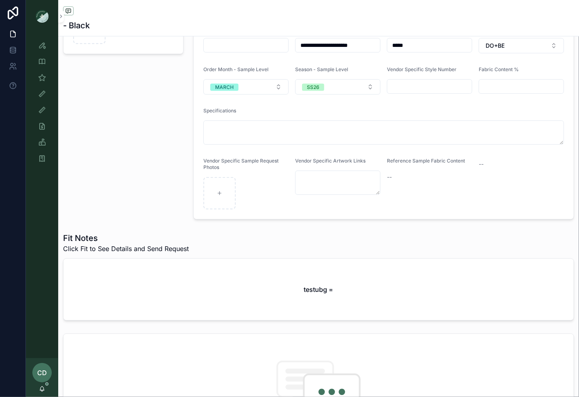
scroll to position [103, 0]
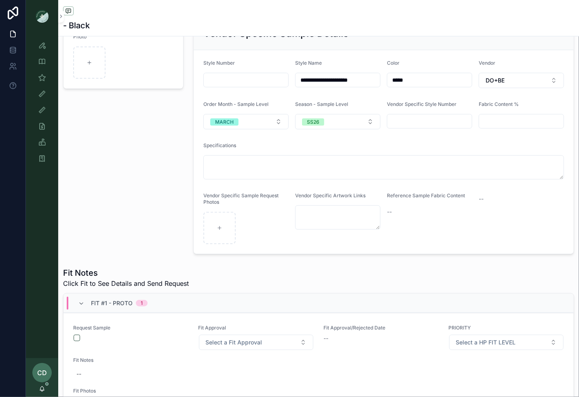
scroll to position [104, 0]
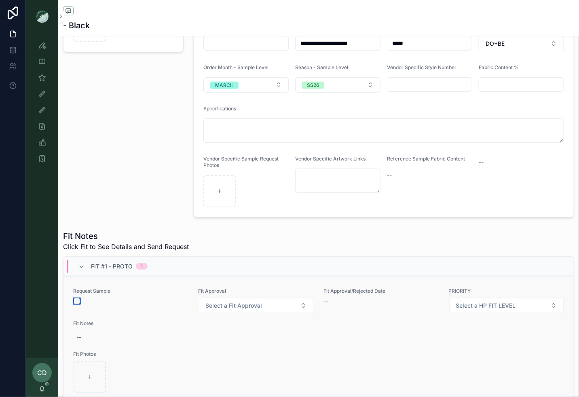
click at [76, 299] on button "button" at bounding box center [77, 301] width 6 height 6
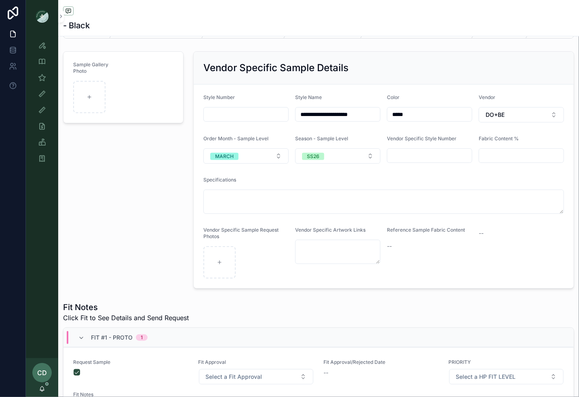
scroll to position [0, 0]
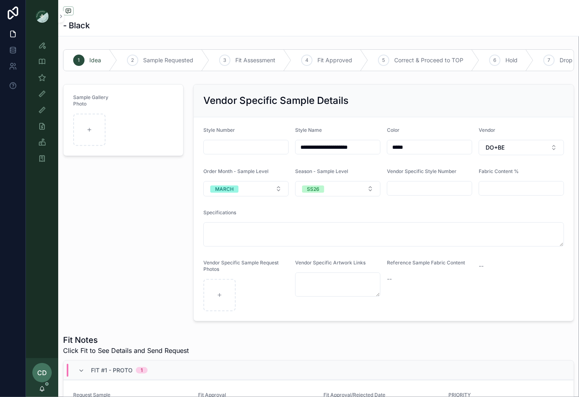
click at [217, 146] on input "text" at bounding box center [246, 146] width 84 height 11
paste input "*******"
type input "*******"
click at [160, 238] on div "Sample Gallery Photo" at bounding box center [123, 203] width 130 height 244
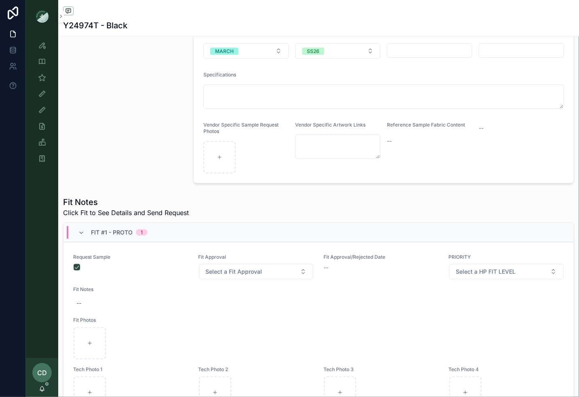
scroll to position [55, 0]
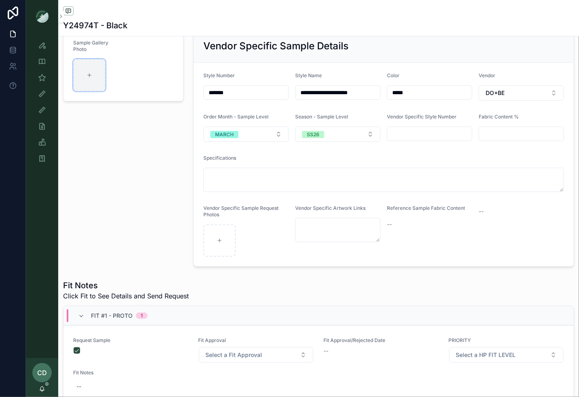
click at [88, 75] on icon at bounding box center [89, 75] width 3 height 0
type input "**********"
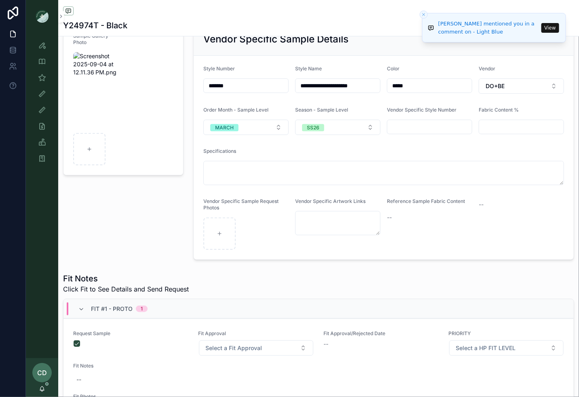
scroll to position [0, 0]
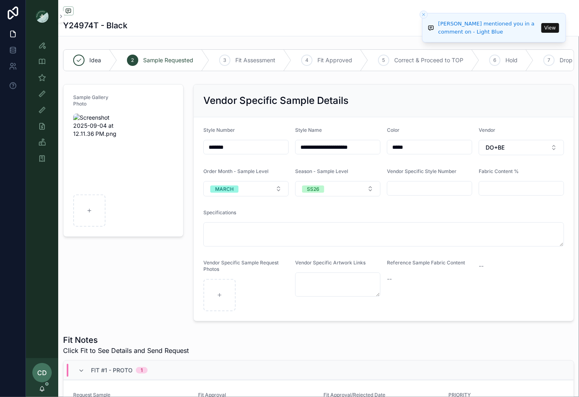
drag, startPoint x: 407, startPoint y: 150, endPoint x: 332, endPoint y: 150, distance: 75.2
click at [332, 150] on form "**********" at bounding box center [384, 219] width 380 height 204
type input "*"
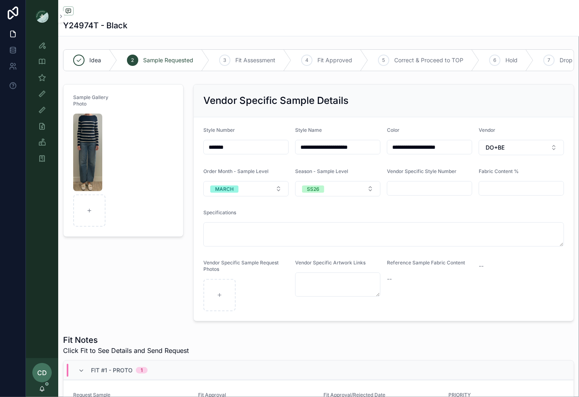
type input "**********"
click at [124, 280] on div "Sample Gallery Photo" at bounding box center [123, 203] width 130 height 244
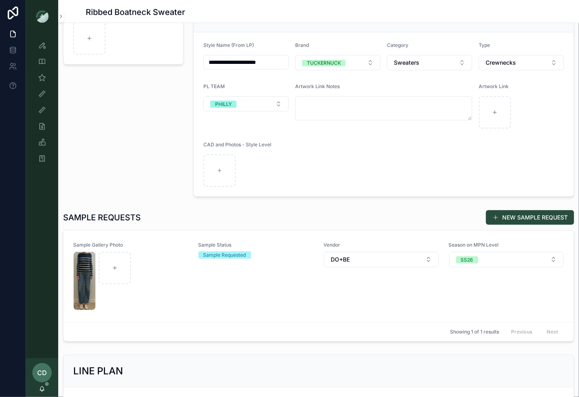
scroll to position [122, 0]
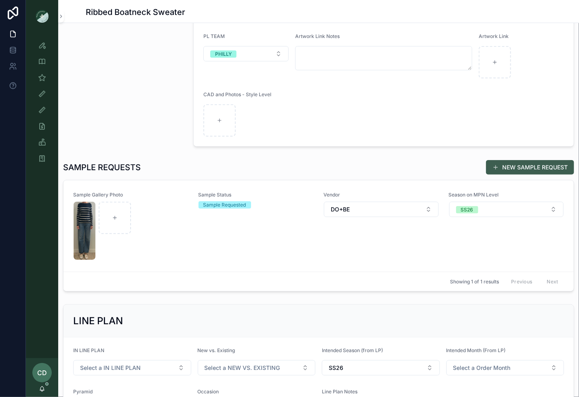
click at [509, 163] on button "NEW SAMPLE REQUEST" at bounding box center [530, 167] width 88 height 15
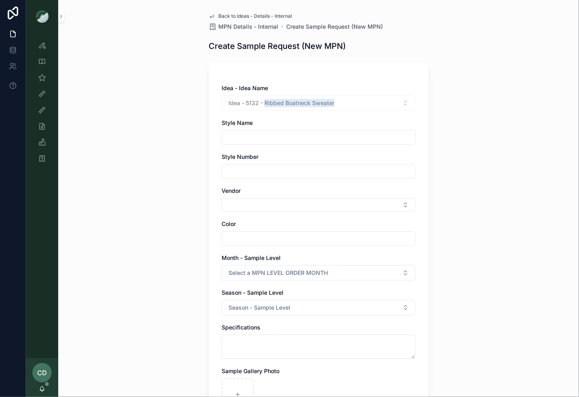
drag, startPoint x: 337, startPoint y: 103, endPoint x: 264, endPoint y: 106, distance: 73.2
click at [264, 106] on div "Idea - 5132 - Ribbed Boatneck Sweater" at bounding box center [318, 102] width 194 height 15
copy span "Ribbed Boatneck Sweater"
click at [244, 133] on input "text" at bounding box center [318, 137] width 193 height 11
paste input "**********"
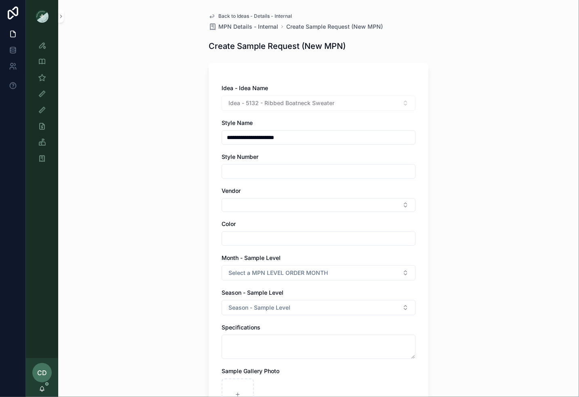
type input "**********"
click at [236, 205] on button "Select Button" at bounding box center [318, 205] width 194 height 14
click at [239, 175] on input "text" at bounding box center [318, 171] width 193 height 11
paste input "*******"
type input "*******"
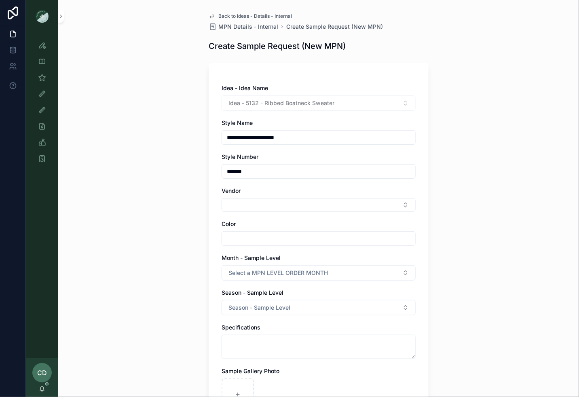
click at [200, 194] on div "**********" at bounding box center [318, 198] width 521 height 397
click at [230, 196] on div "Vendor" at bounding box center [318, 199] width 194 height 25
click at [230, 203] on button "Select Button" at bounding box center [318, 205] width 194 height 14
type input "*****"
click at [238, 235] on span "DO+BE" at bounding box center [236, 236] width 19 height 8
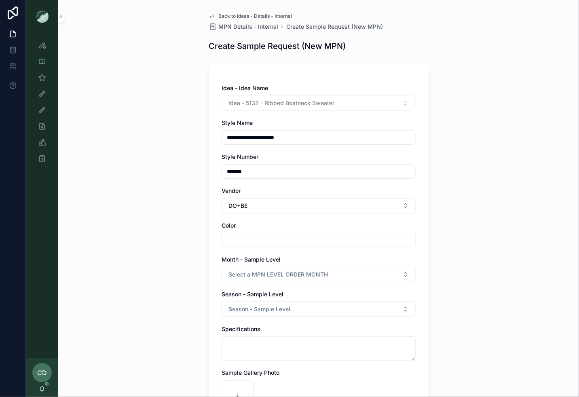
click at [238, 239] on input "text" at bounding box center [318, 239] width 193 height 11
type input "*****"
click at [182, 301] on div "**********" at bounding box center [318, 198] width 521 height 397
click at [238, 278] on button "Select a MPN LEVEL ORDER MONTH" at bounding box center [318, 274] width 194 height 15
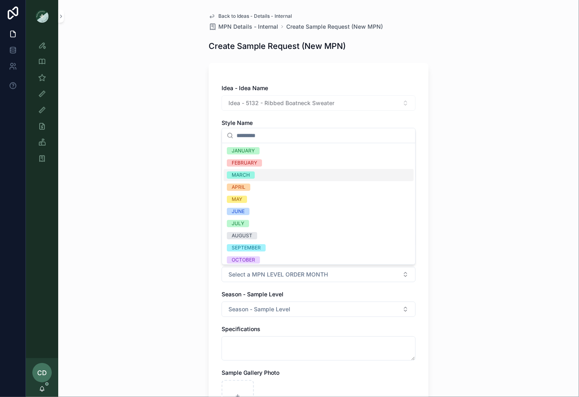
click at [267, 173] on div "MARCH" at bounding box center [319, 175] width 190 height 12
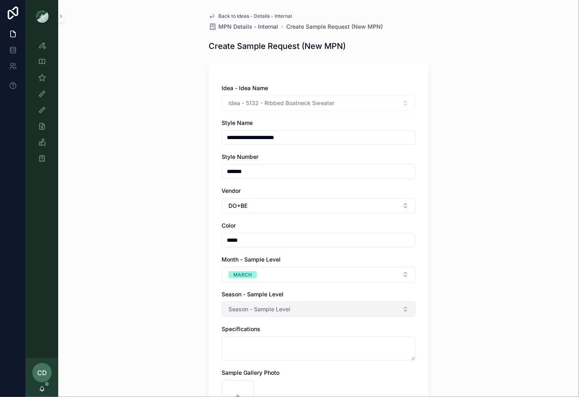
click at [247, 309] on span "Season - Sample Level" at bounding box center [259, 309] width 62 height 8
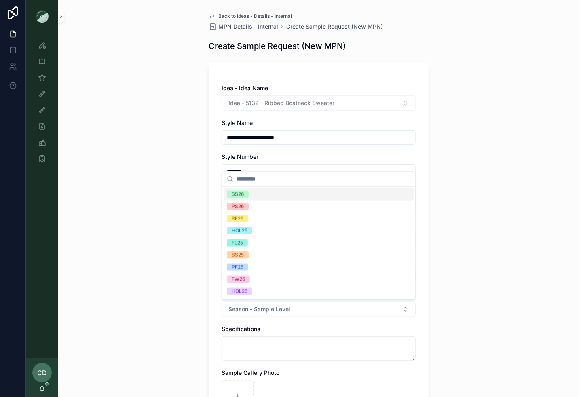
click at [256, 197] on div "SS26" at bounding box center [319, 194] width 190 height 12
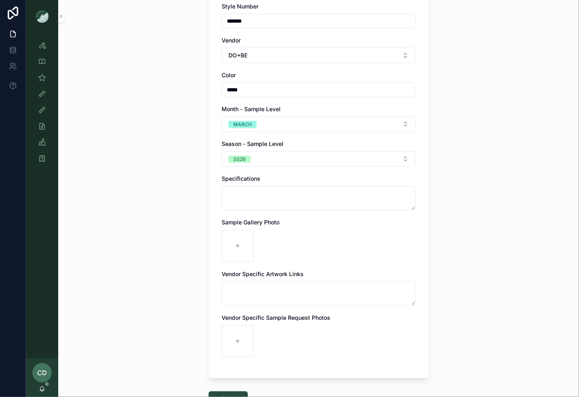
scroll to position [161, 0]
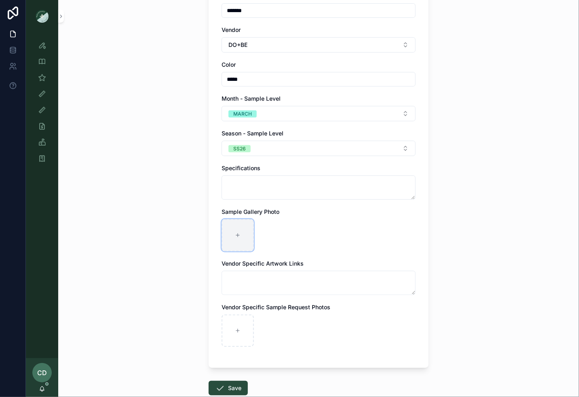
click at [242, 227] on div at bounding box center [237, 235] width 32 height 32
click at [241, 377] on form "**********" at bounding box center [319, 172] width 220 height 550
click at [241, 381] on button "Save" at bounding box center [228, 388] width 39 height 15
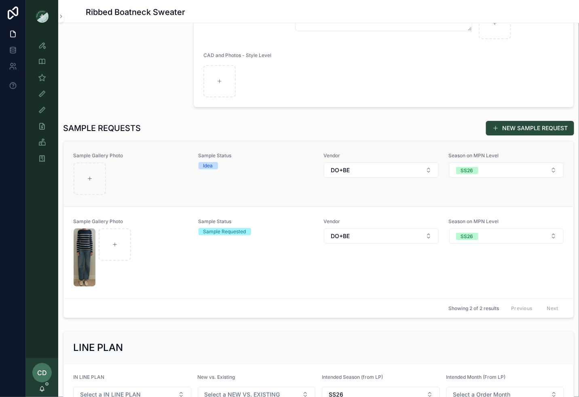
click at [181, 187] on div at bounding box center [131, 178] width 115 height 32
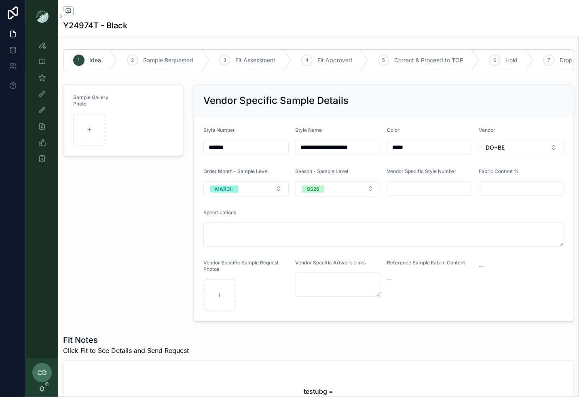
scroll to position [0, 0]
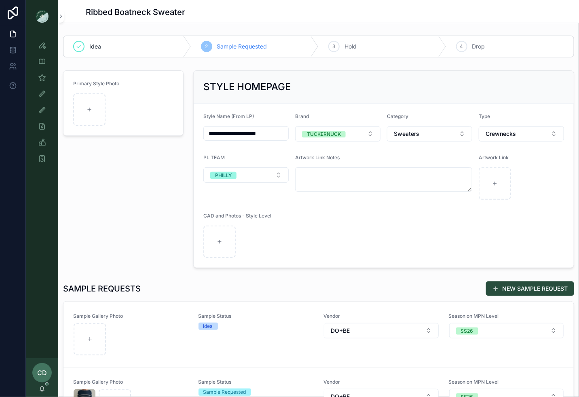
click at [497, 296] on div "SAMPLE REQUESTS NEW SAMPLE REQUEST Sample Gallery Photo Sample Status Idea Vend…" at bounding box center [318, 380] width 511 height 198
click at [497, 292] on button "NEW SAMPLE REQUEST" at bounding box center [530, 288] width 88 height 15
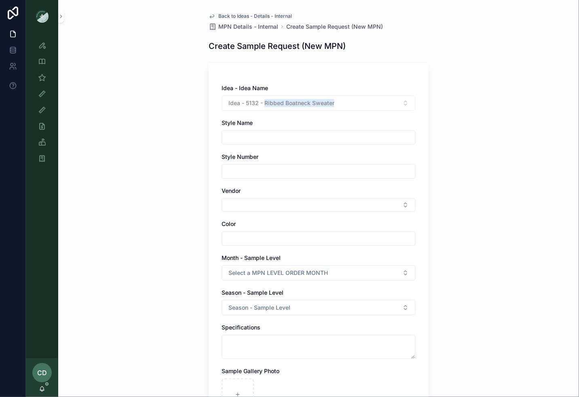
drag, startPoint x: 335, startPoint y: 105, endPoint x: 265, endPoint y: 104, distance: 69.5
click at [265, 104] on div "Idea - 5132 - Ribbed Boatneck Sweater" at bounding box center [318, 102] width 194 height 15
copy span "Ribbed Boatneck Sweater"
click at [240, 143] on input "text" at bounding box center [318, 137] width 193 height 11
paste input "**********"
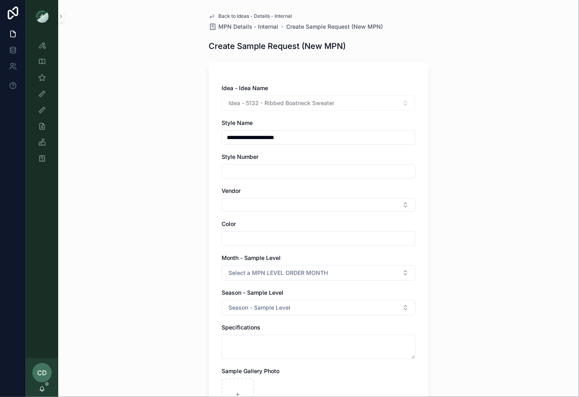
type input "**********"
click at [244, 183] on div "**********" at bounding box center [318, 299] width 194 height 430
click at [247, 170] on input "text" at bounding box center [318, 171] width 193 height 11
paste input "*******"
type input "*******"
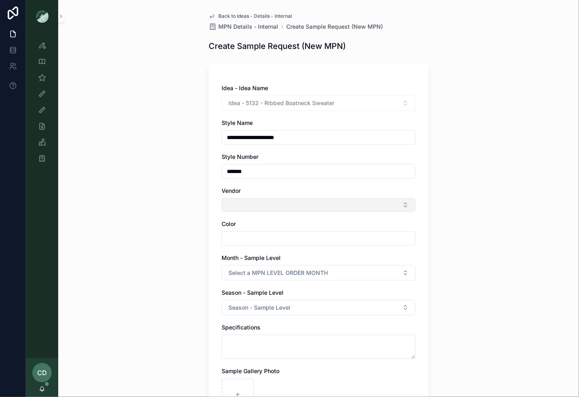
click at [236, 207] on button "Select Button" at bounding box center [318, 205] width 194 height 14
type input "*****"
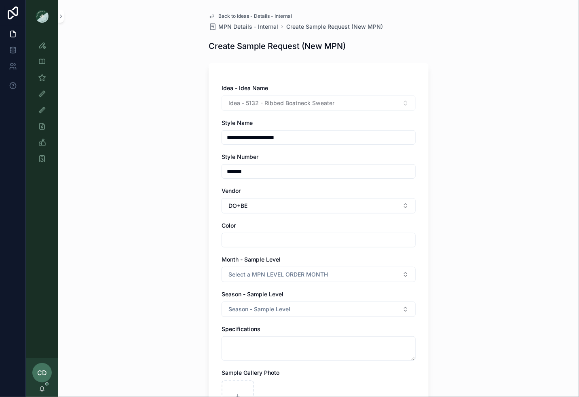
click at [240, 242] on input "text" at bounding box center [318, 239] width 193 height 11
click at [186, 292] on div "**********" at bounding box center [318, 198] width 521 height 397
click at [231, 284] on div "**********" at bounding box center [318, 300] width 194 height 432
click at [236, 274] on span "Select a MPN LEVEL ORDER MONTH" at bounding box center [277, 274] width 99 height 8
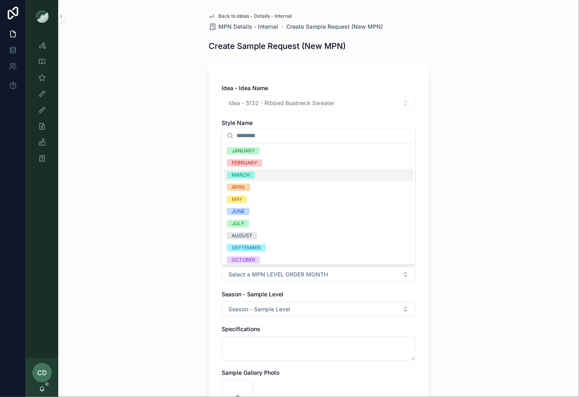
click at [252, 175] on span "MARCH" at bounding box center [241, 174] width 28 height 7
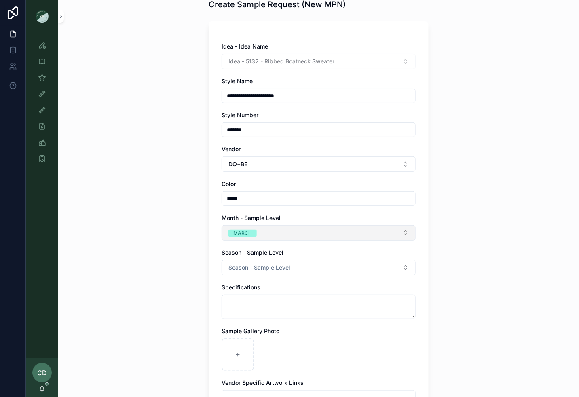
scroll to position [53, 0]
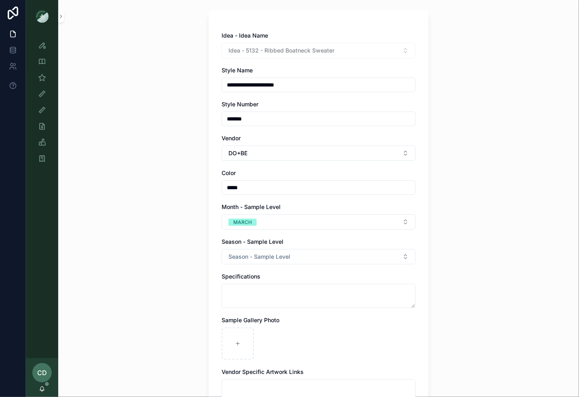
drag, startPoint x: 248, startPoint y: 184, endPoint x: 200, endPoint y: 184, distance: 48.1
click at [201, 184] on div "**********" at bounding box center [318, 145] width 521 height 397
type input "*********"
click at [245, 257] on span "Season - Sample Level" at bounding box center [259, 257] width 62 height 8
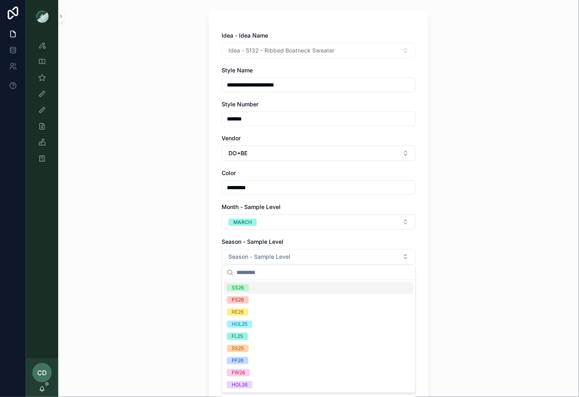
click at [246, 290] on span "SS26" at bounding box center [238, 287] width 22 height 7
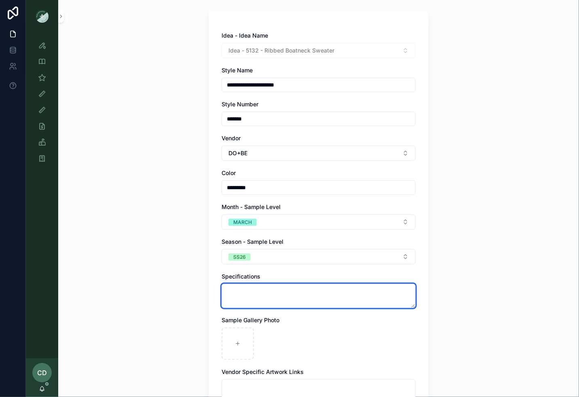
click at [247, 289] on textarea at bounding box center [318, 296] width 194 height 24
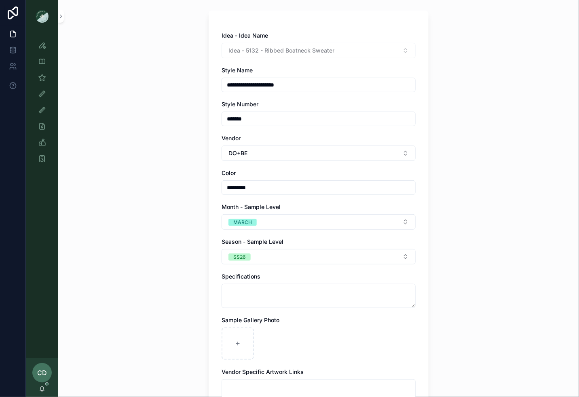
click at [203, 310] on div "**********" at bounding box center [318, 251] width 233 height 608
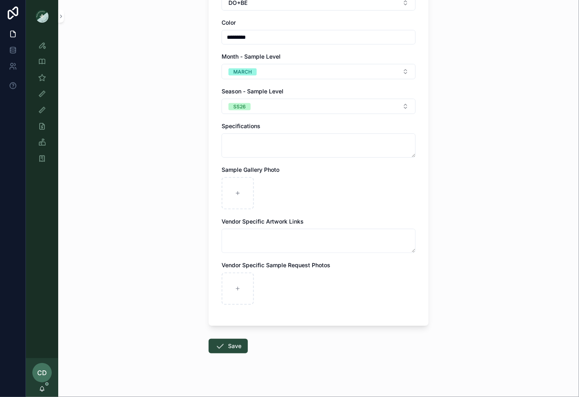
scroll to position [209, 0]
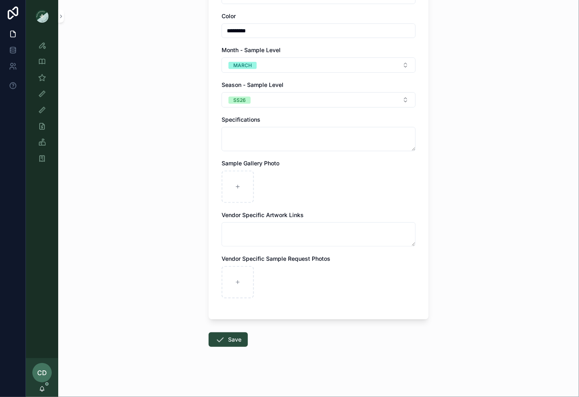
click at [222, 325] on form "**********" at bounding box center [319, 124] width 220 height 550
click at [222, 335] on icon at bounding box center [220, 340] width 10 height 10
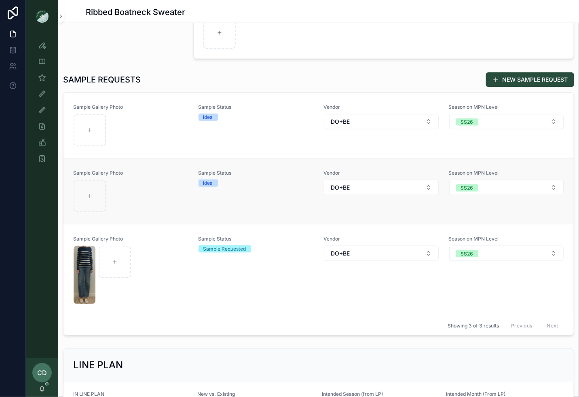
click at [172, 203] on div at bounding box center [131, 196] width 115 height 32
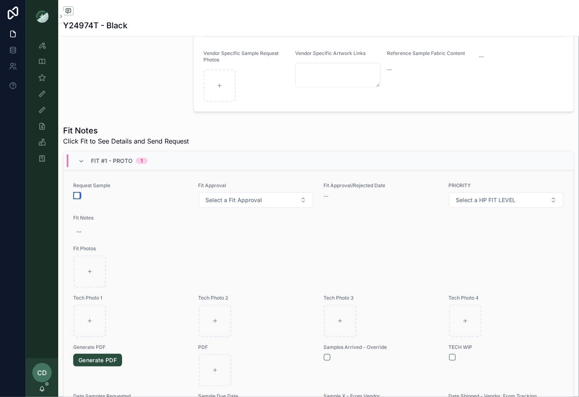
click at [75, 192] on button "button" at bounding box center [77, 195] width 6 height 6
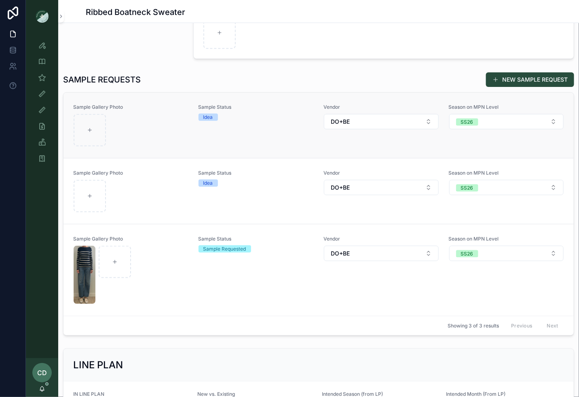
click at [123, 148] on link "Sample Gallery Photo Sample Status Idea Vendor DO+BE Season on MPN Level SS26" at bounding box center [318, 125] width 510 height 65
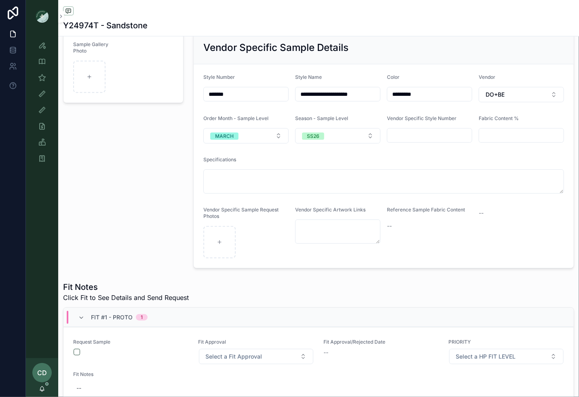
scroll to position [102, 0]
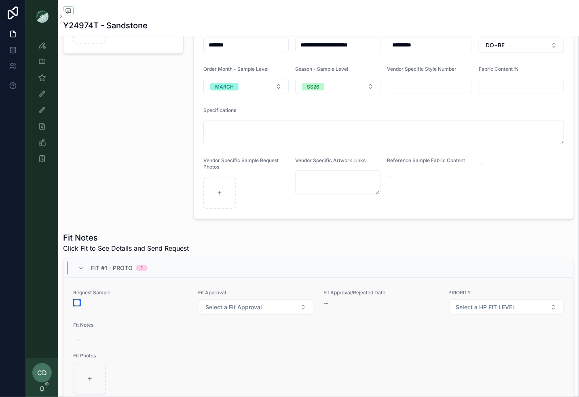
click at [77, 300] on button "button" at bounding box center [77, 303] width 6 height 6
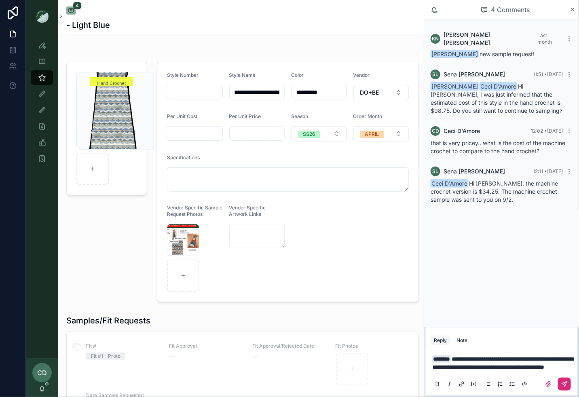
click at [565, 387] on button at bounding box center [564, 384] width 13 height 13
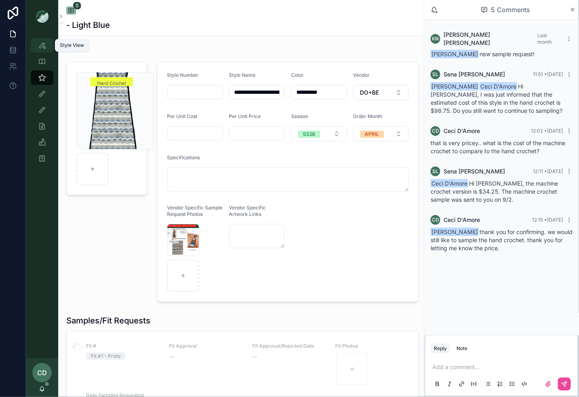
click at [45, 44] on icon "scrollable content" at bounding box center [42, 45] width 8 height 8
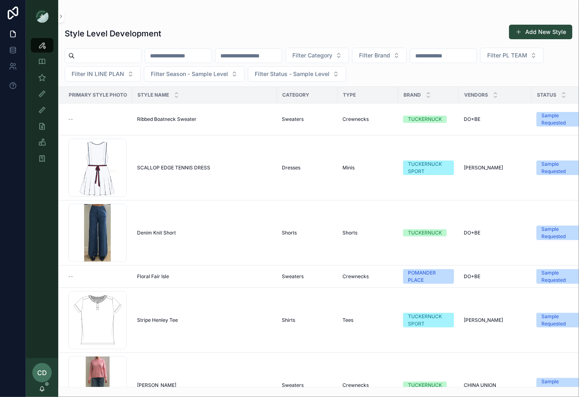
click at [250, 51] on input "text" at bounding box center [248, 55] width 66 height 11
paste input "*******"
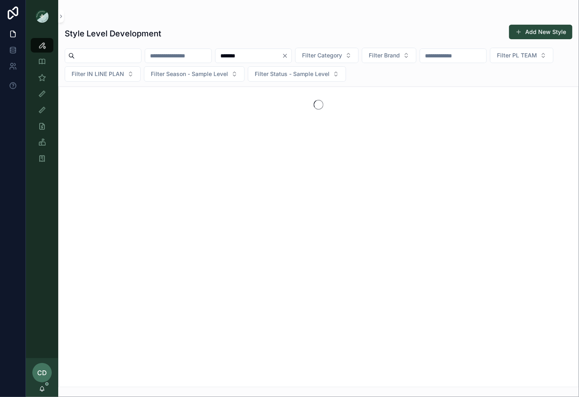
type input "*******"
click at [291, 55] on button "Clear" at bounding box center [287, 56] width 10 height 6
click at [312, 42] on div "Style Level Development Add New Style" at bounding box center [319, 33] width 508 height 19
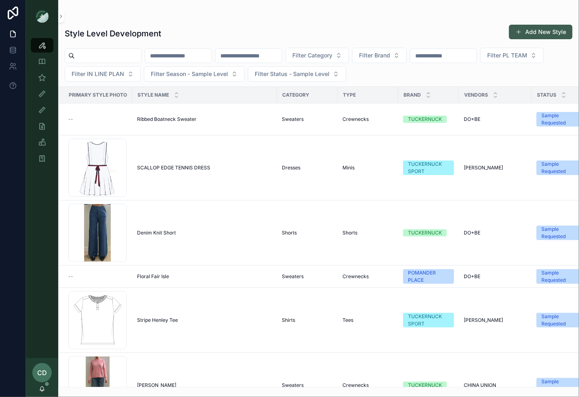
click at [542, 30] on button "Add New Style" at bounding box center [540, 32] width 63 height 15
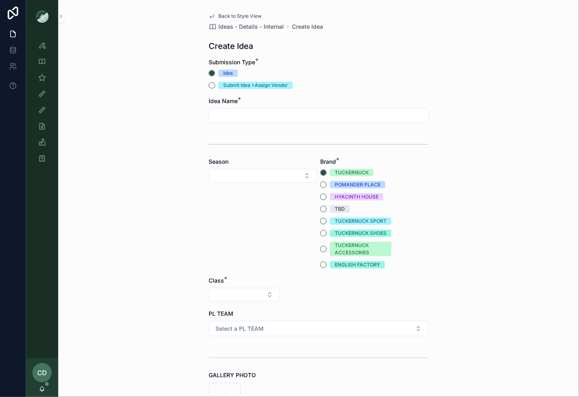
click at [240, 110] on input "text" at bounding box center [318, 115] width 219 height 11
type input "**********"
click at [243, 171] on button "Select Button" at bounding box center [263, 176] width 108 height 14
click at [230, 307] on div "SS26" at bounding box center [263, 310] width 104 height 13
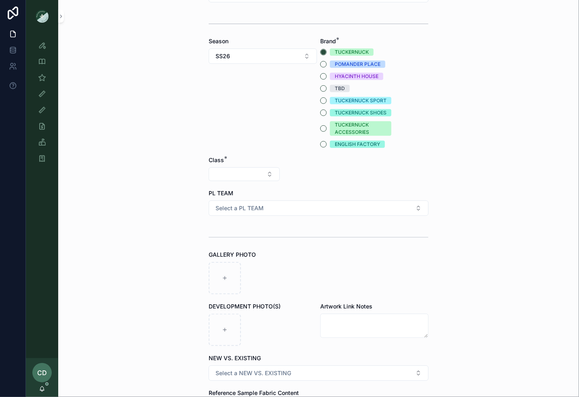
scroll to position [163, 0]
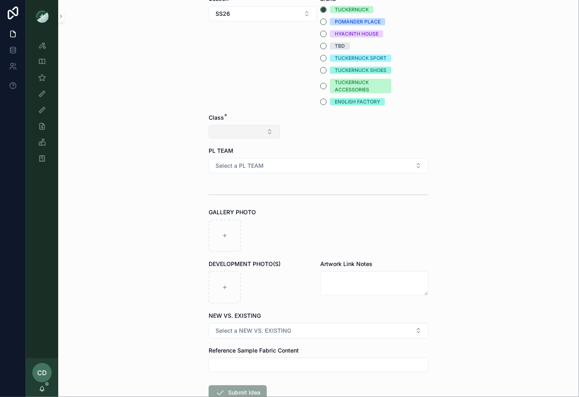
click at [247, 130] on button "Select Button" at bounding box center [244, 132] width 71 height 14
click at [231, 197] on div "Clothing" at bounding box center [244, 201] width 97 height 13
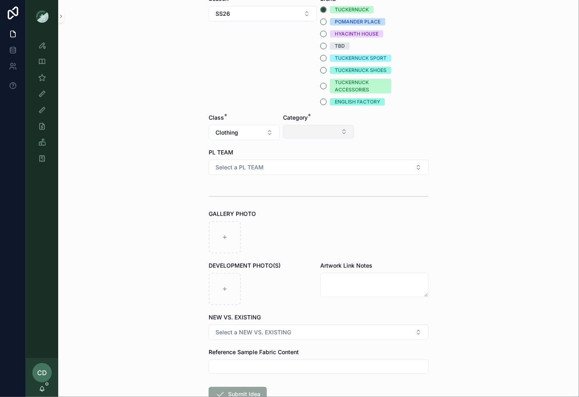
click at [327, 131] on button "Select Button" at bounding box center [318, 132] width 71 height 14
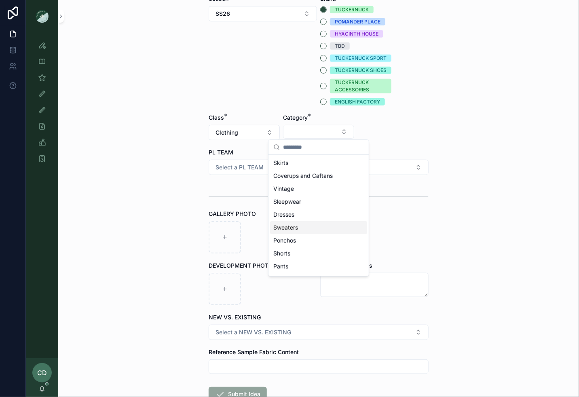
click at [306, 224] on div "Sweaters" at bounding box center [318, 227] width 97 height 13
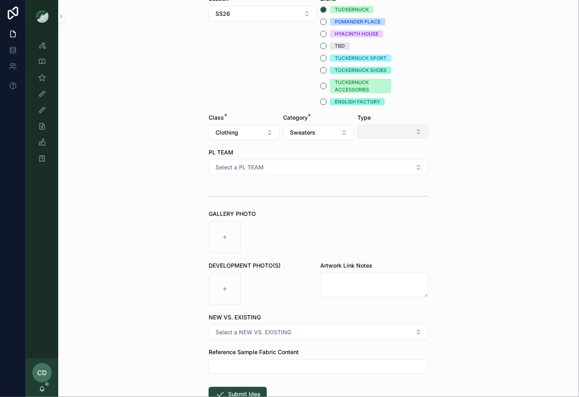
click at [385, 132] on button "Select Button" at bounding box center [392, 132] width 71 height 14
click at [382, 159] on div "Cardigans" at bounding box center [393, 162] width 97 height 13
click at [369, 165] on button "Select a PL TEAM" at bounding box center [319, 167] width 220 height 15
click at [295, 221] on div "PHILLY" at bounding box center [319, 223] width 216 height 12
click at [234, 235] on div at bounding box center [225, 237] width 32 height 32
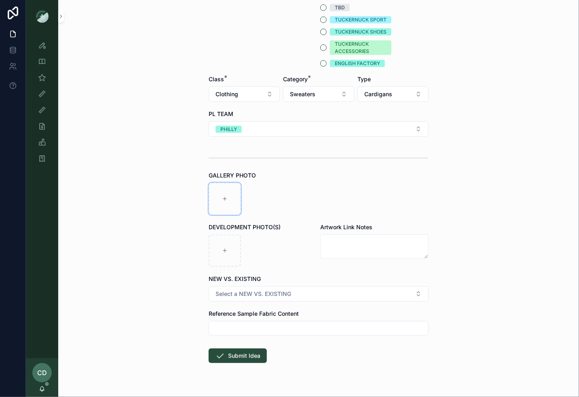
scroll to position [217, 0]
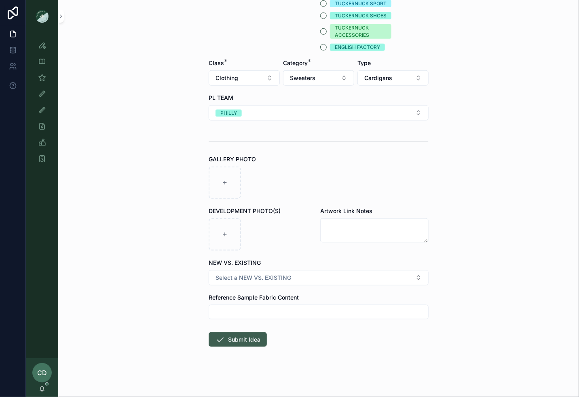
click at [254, 338] on button "Submit Idea" at bounding box center [238, 339] width 58 height 15
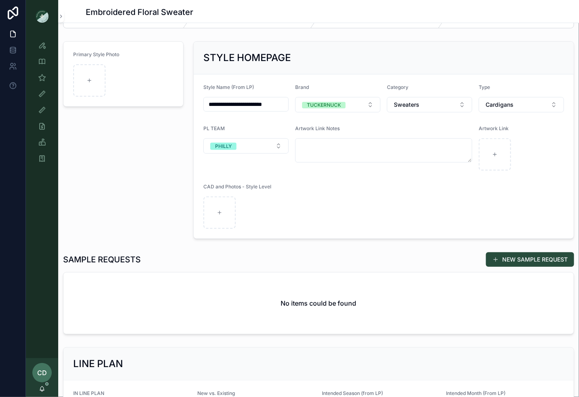
scroll to position [31, 0]
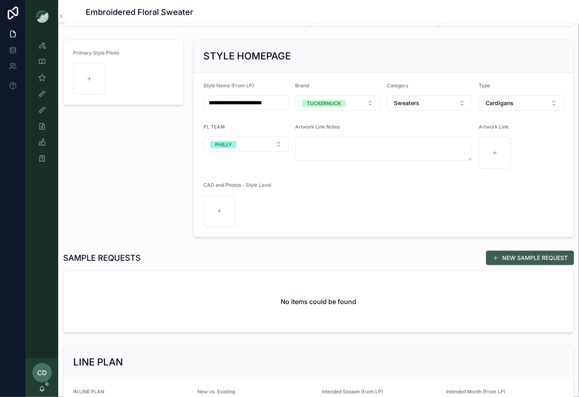
click at [519, 253] on button "NEW SAMPLE REQUEST" at bounding box center [530, 258] width 88 height 15
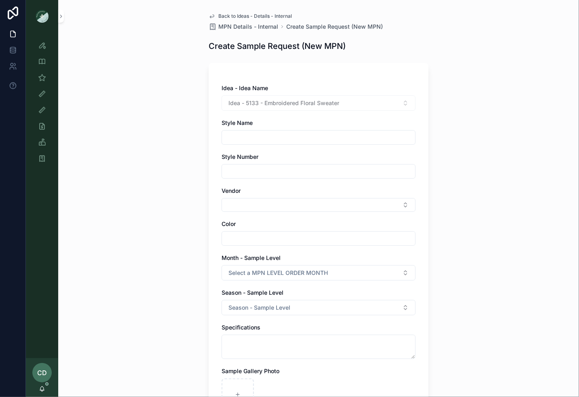
click at [306, 139] on input "text" at bounding box center [318, 137] width 193 height 11
drag, startPoint x: 354, startPoint y: 105, endPoint x: 265, endPoint y: 105, distance: 89.7
click at [265, 105] on div "Idea - 5133 - Embroidered Floral Sweater" at bounding box center [318, 102] width 194 height 15
copy span "Embroidered Floral Sweater"
click at [244, 145] on div "Idea - Idea Name Idea - 5133 - Embroidered Floral Sweater Style Name Style Numb…" at bounding box center [318, 299] width 194 height 430
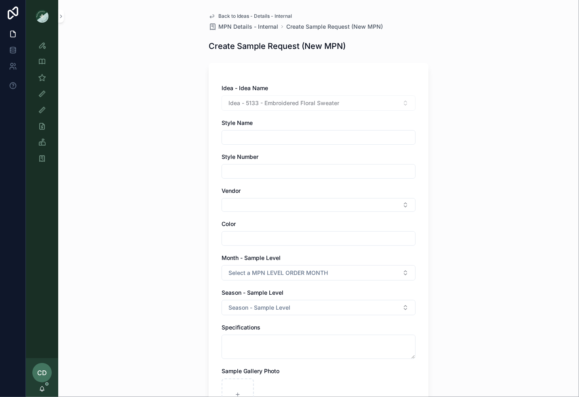
click at [244, 141] on input "text" at bounding box center [318, 137] width 193 height 11
paste input "**********"
type input "**********"
click at [234, 172] on input "text" at bounding box center [318, 171] width 193 height 11
paste input "*******"
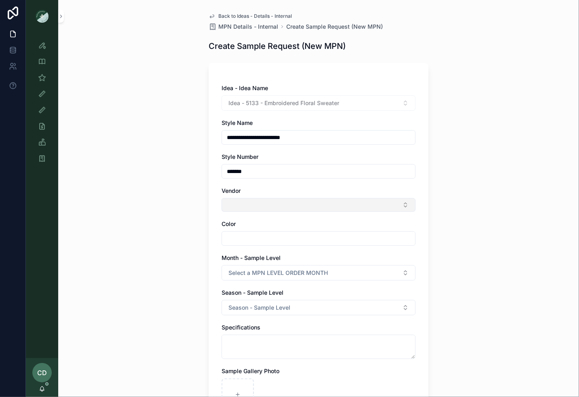
type input "*******"
click at [236, 200] on button "Select Button" at bounding box center [318, 205] width 194 height 14
type input "*****"
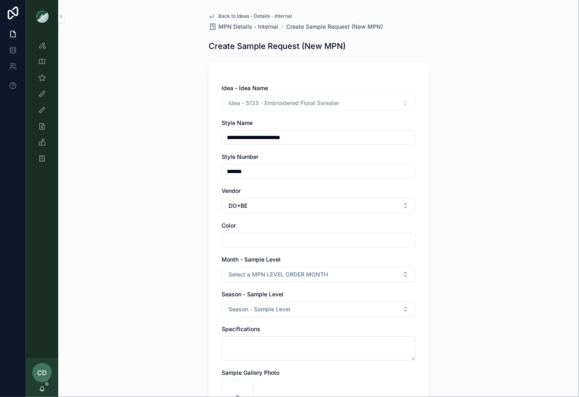
click at [254, 243] on input "text" at bounding box center [318, 239] width 193 height 11
type input "****"
click at [224, 296] on span "Season - Sample Level" at bounding box center [252, 294] width 62 height 7
click at [232, 271] on span "Select a MPN LEVEL ORDER MONTH" at bounding box center [277, 274] width 99 height 8
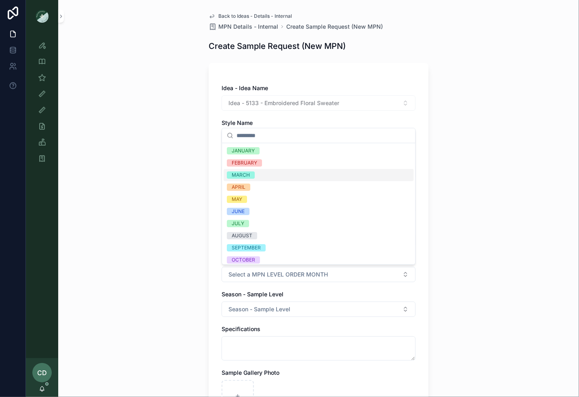
click at [253, 179] on div "MARCH" at bounding box center [319, 175] width 190 height 12
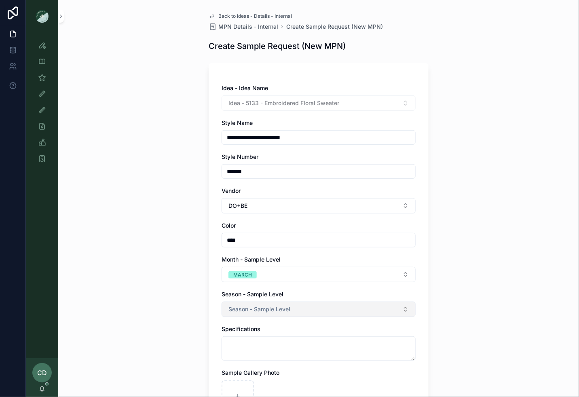
click at [247, 315] on button "Season - Sample Level" at bounding box center [318, 309] width 194 height 15
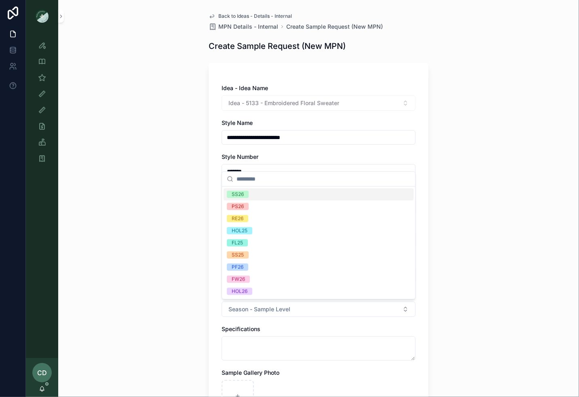
click at [255, 198] on div "SS26" at bounding box center [319, 194] width 190 height 12
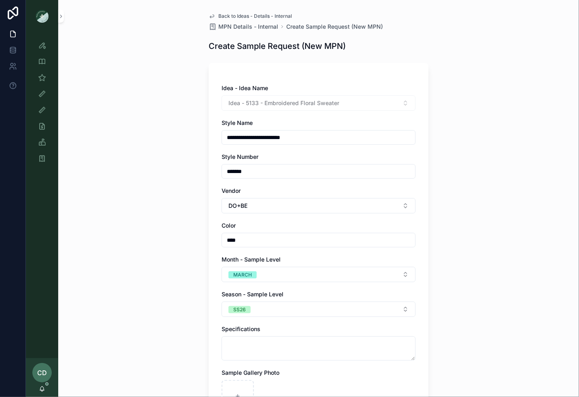
click at [161, 293] on div "**********" at bounding box center [318, 198] width 521 height 397
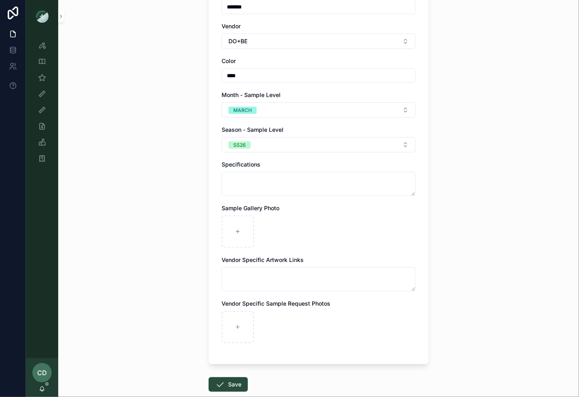
scroll to position [209, 0]
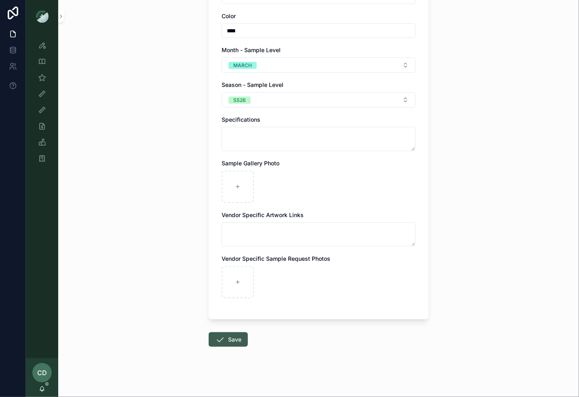
click at [219, 339] on icon at bounding box center [220, 340] width 10 height 10
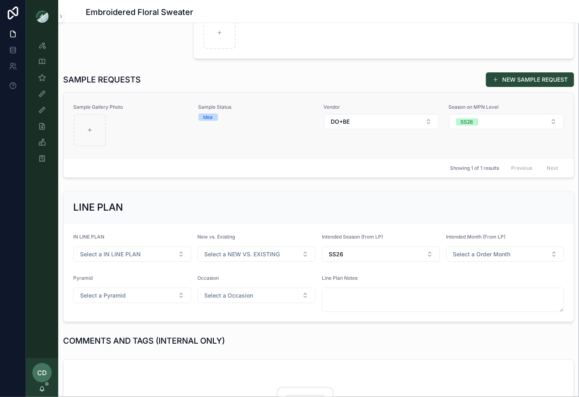
click at [167, 141] on div at bounding box center [131, 130] width 115 height 32
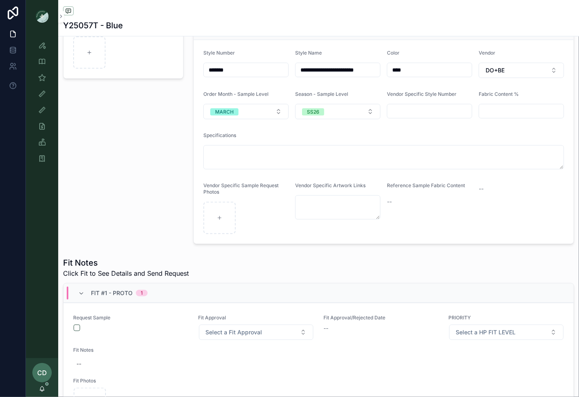
scroll to position [108, 0]
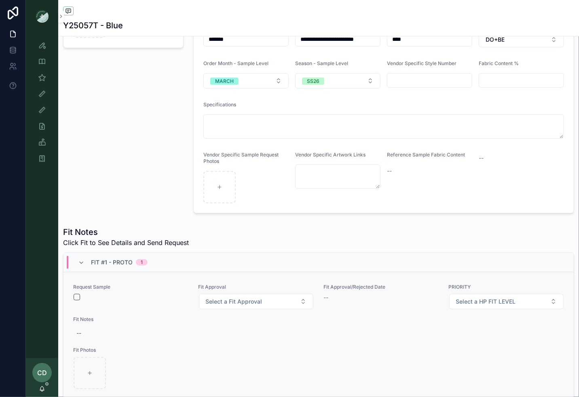
click at [70, 296] on div "Request Sample Fit Approval Select a Fit Approval Fit Approval/Rejected Date --…" at bounding box center [318, 401] width 510 height 258
click at [74, 296] on button "button" at bounding box center [77, 297] width 6 height 6
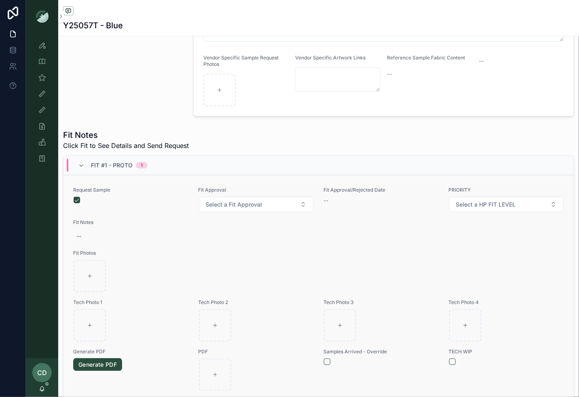
scroll to position [80, 0]
